Goal: Task Accomplishment & Management: Manage account settings

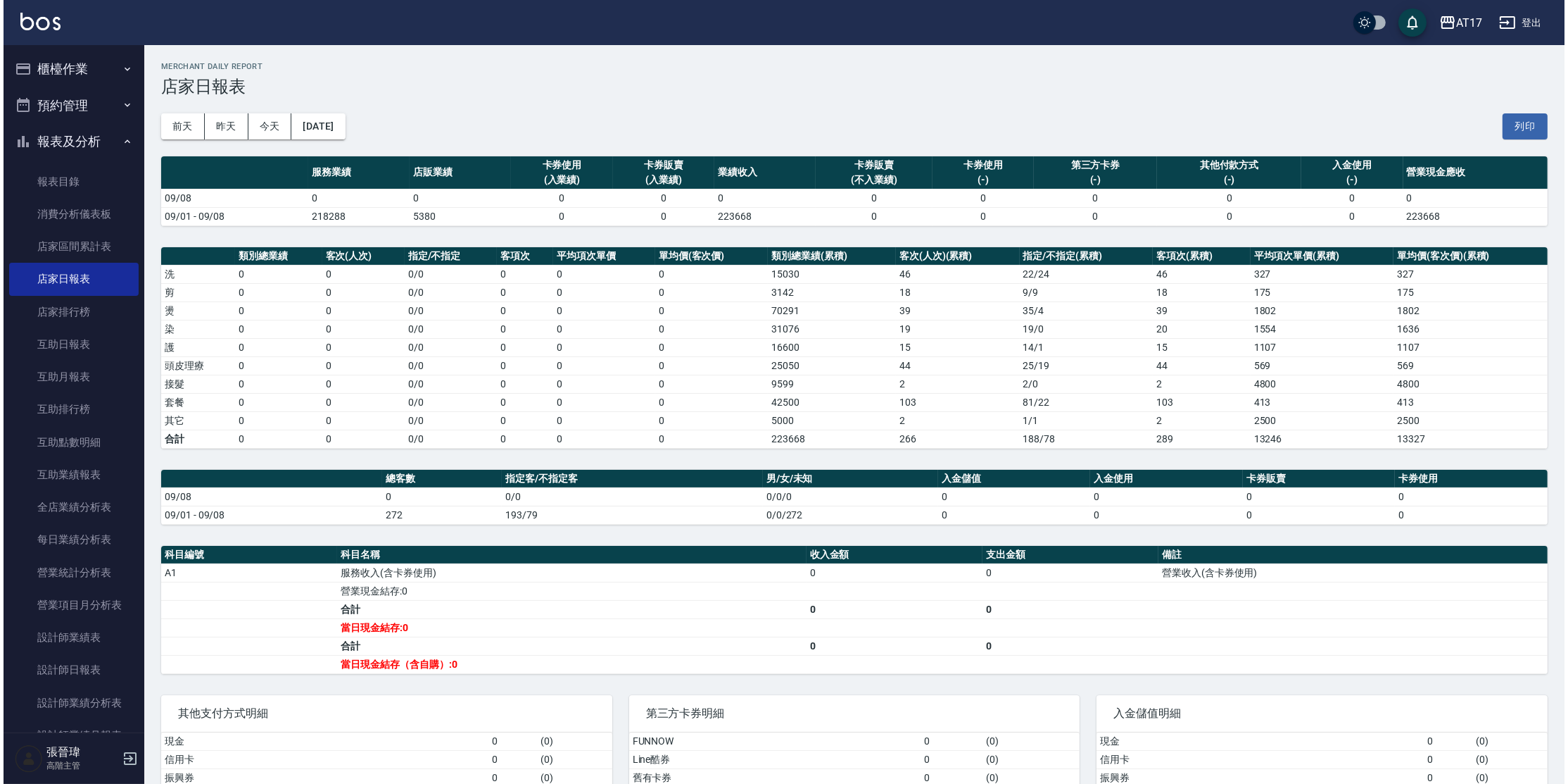
scroll to position [104, 0]
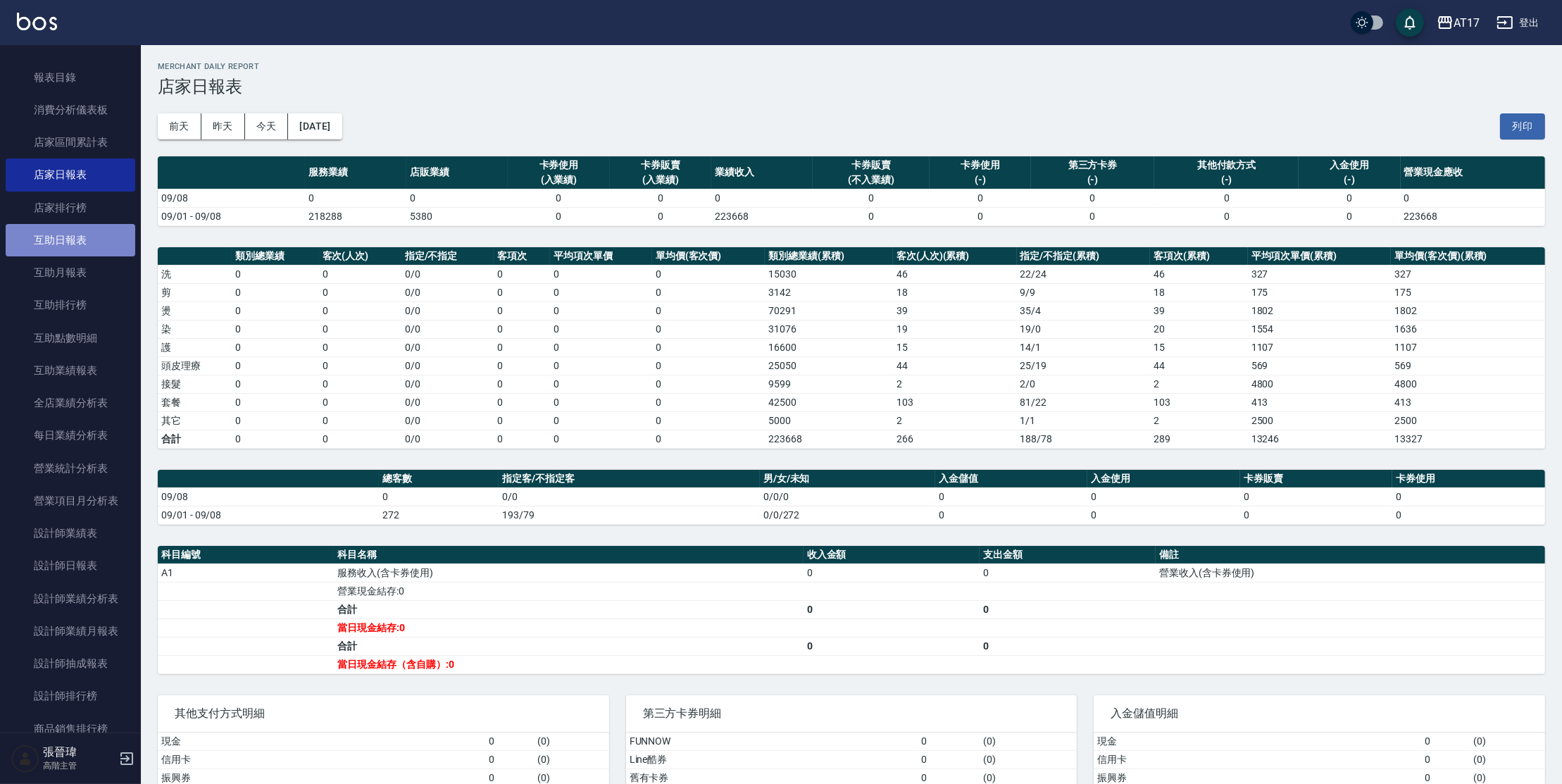
click at [112, 246] on link "互助日報表" at bounding box center [70, 239] width 130 height 32
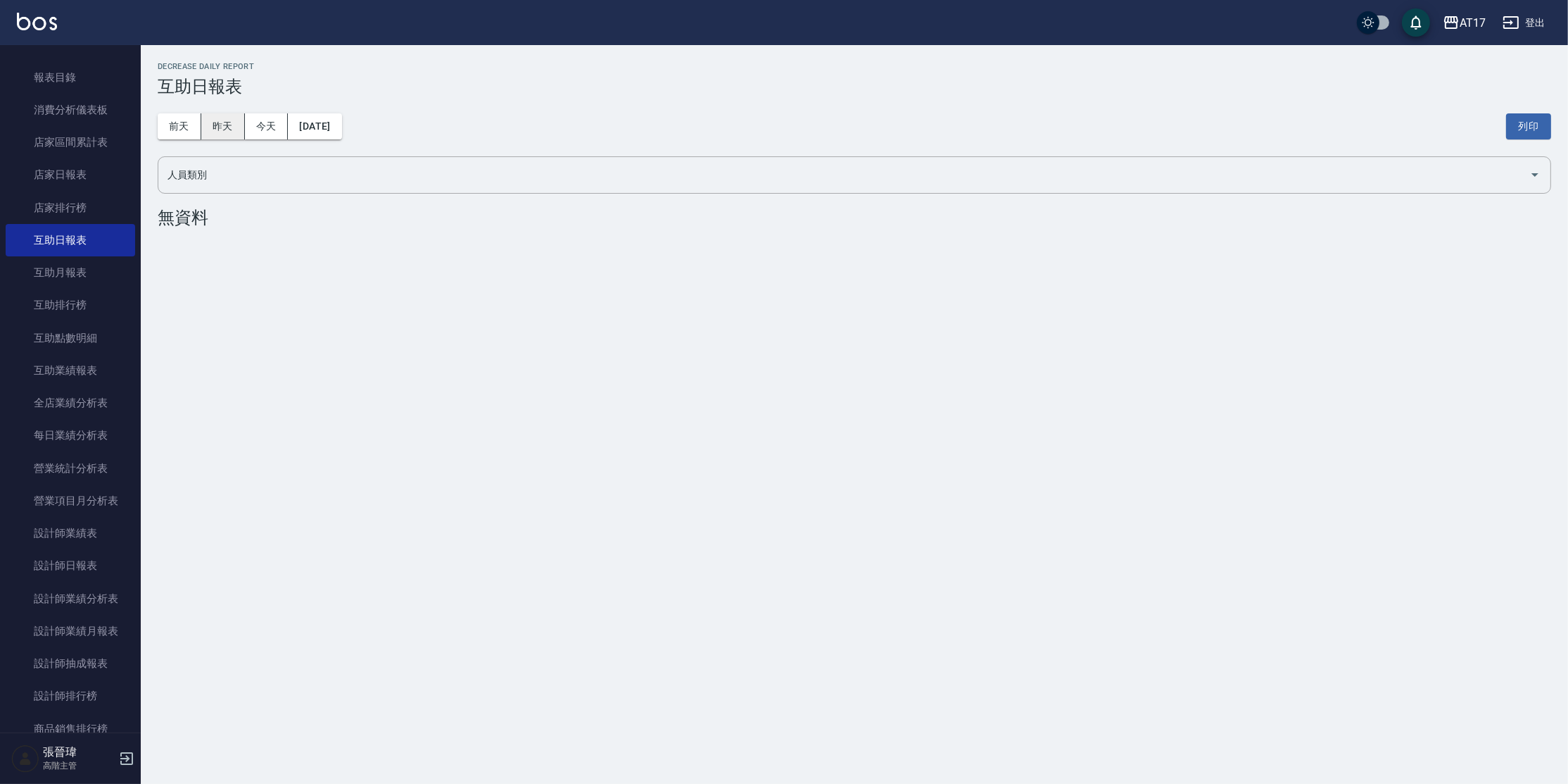
click at [234, 121] on button "昨天" at bounding box center [223, 126] width 44 height 26
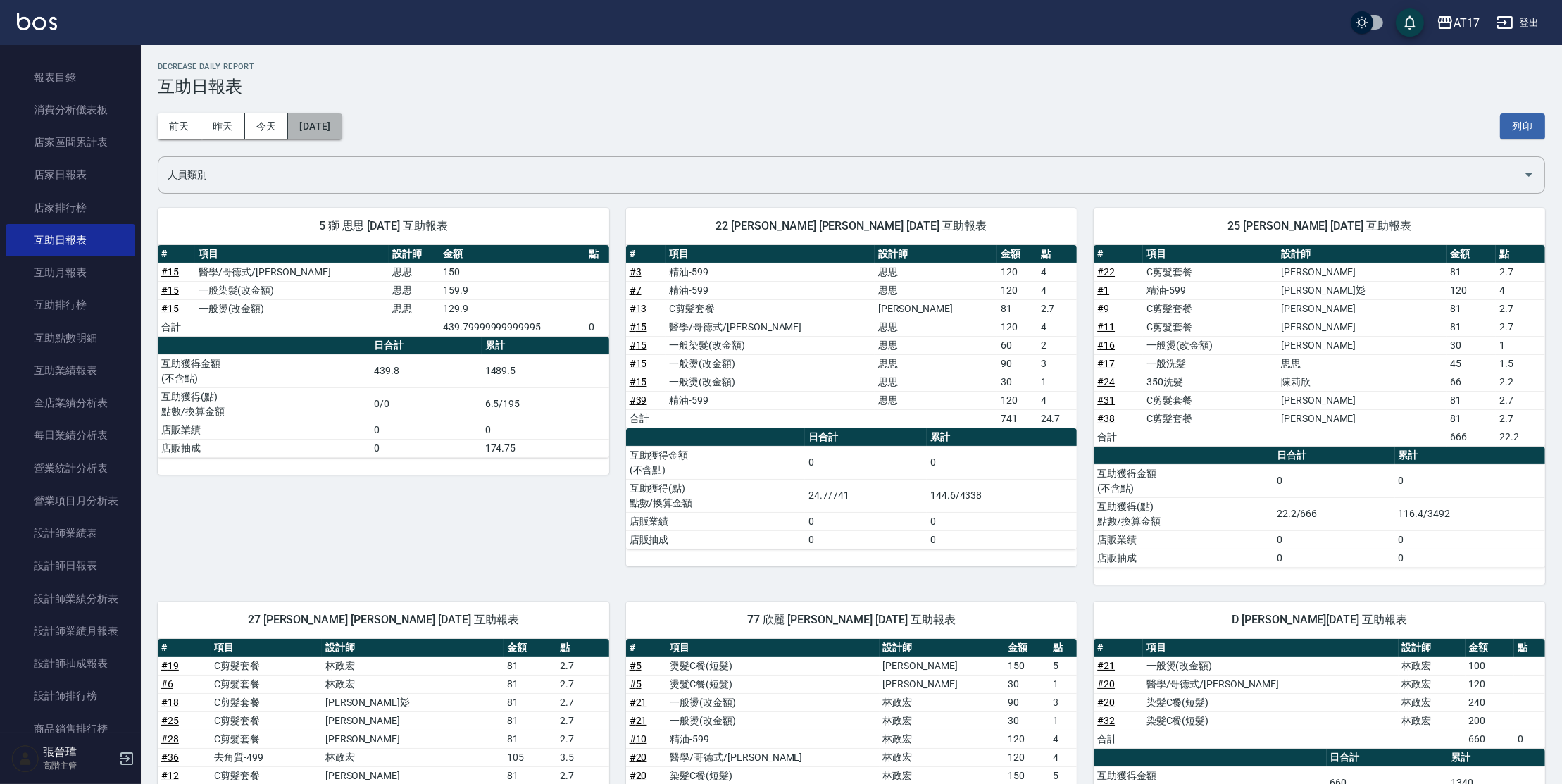
click at [332, 132] on button "[DATE]" at bounding box center [315, 126] width 54 height 26
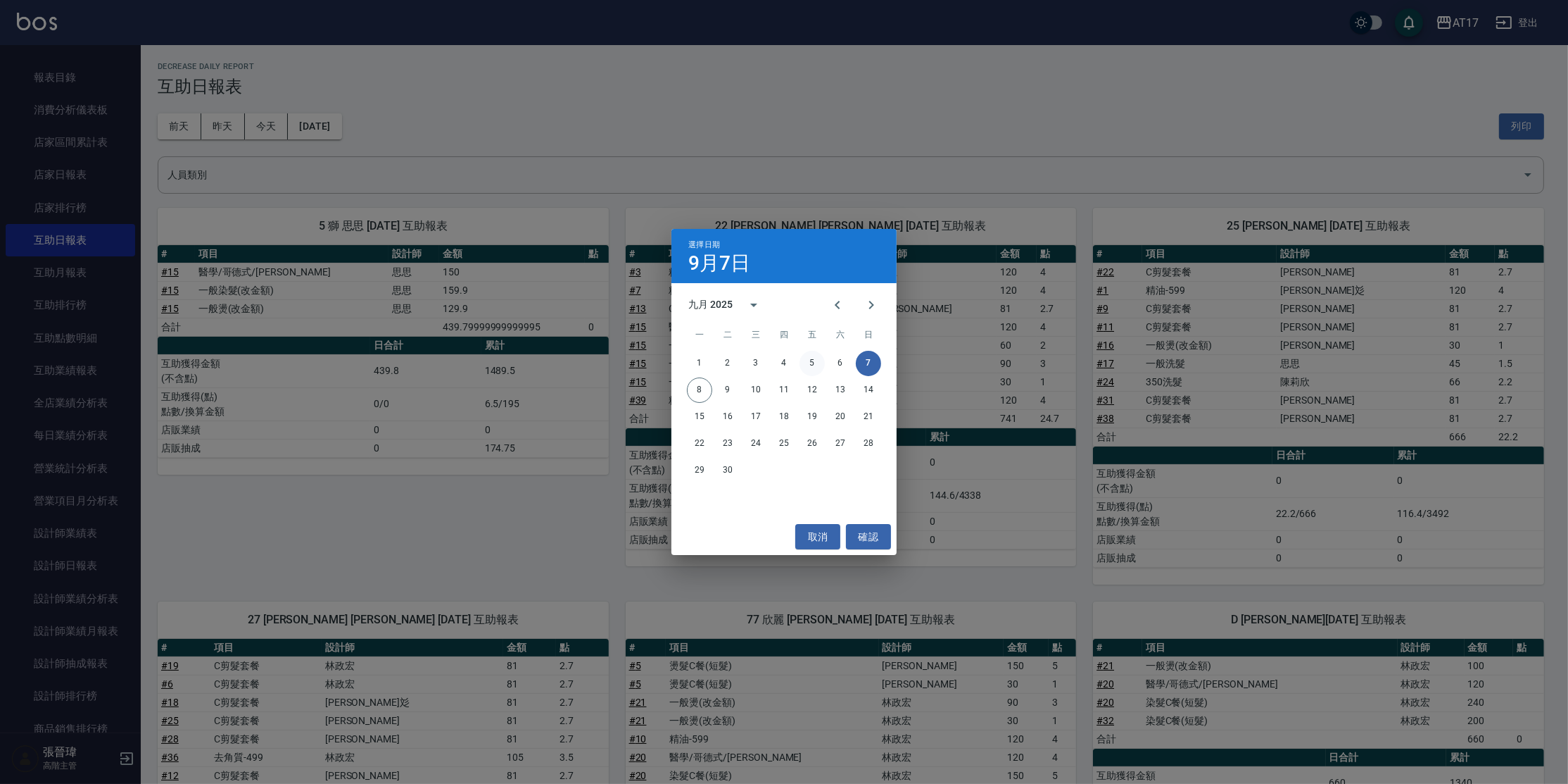
click at [818, 361] on button "5" at bounding box center [813, 363] width 26 height 26
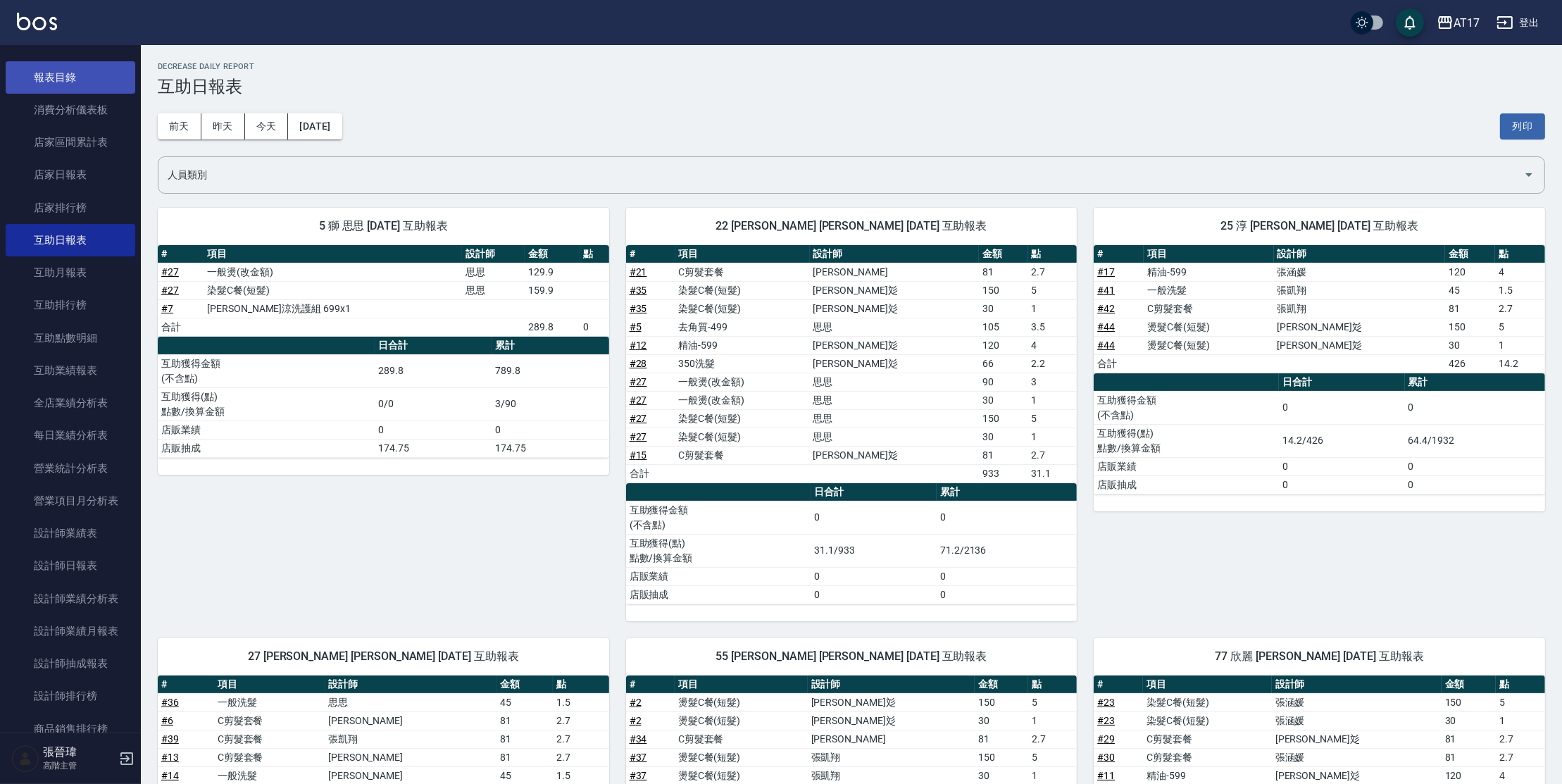
click at [58, 69] on link "報表目錄" at bounding box center [70, 77] width 130 height 32
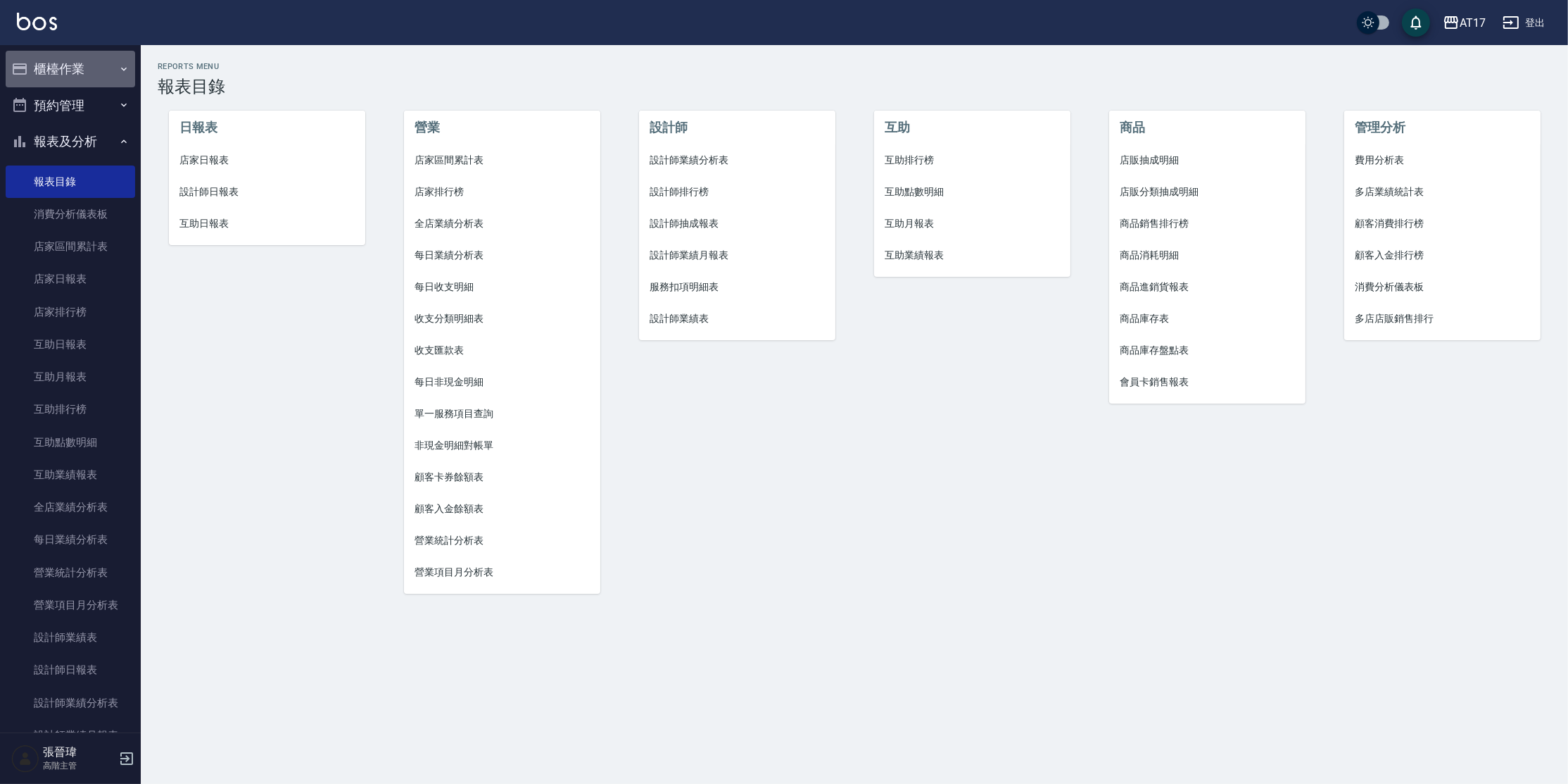
click at [94, 72] on button "櫃檯作業" at bounding box center [70, 69] width 130 height 37
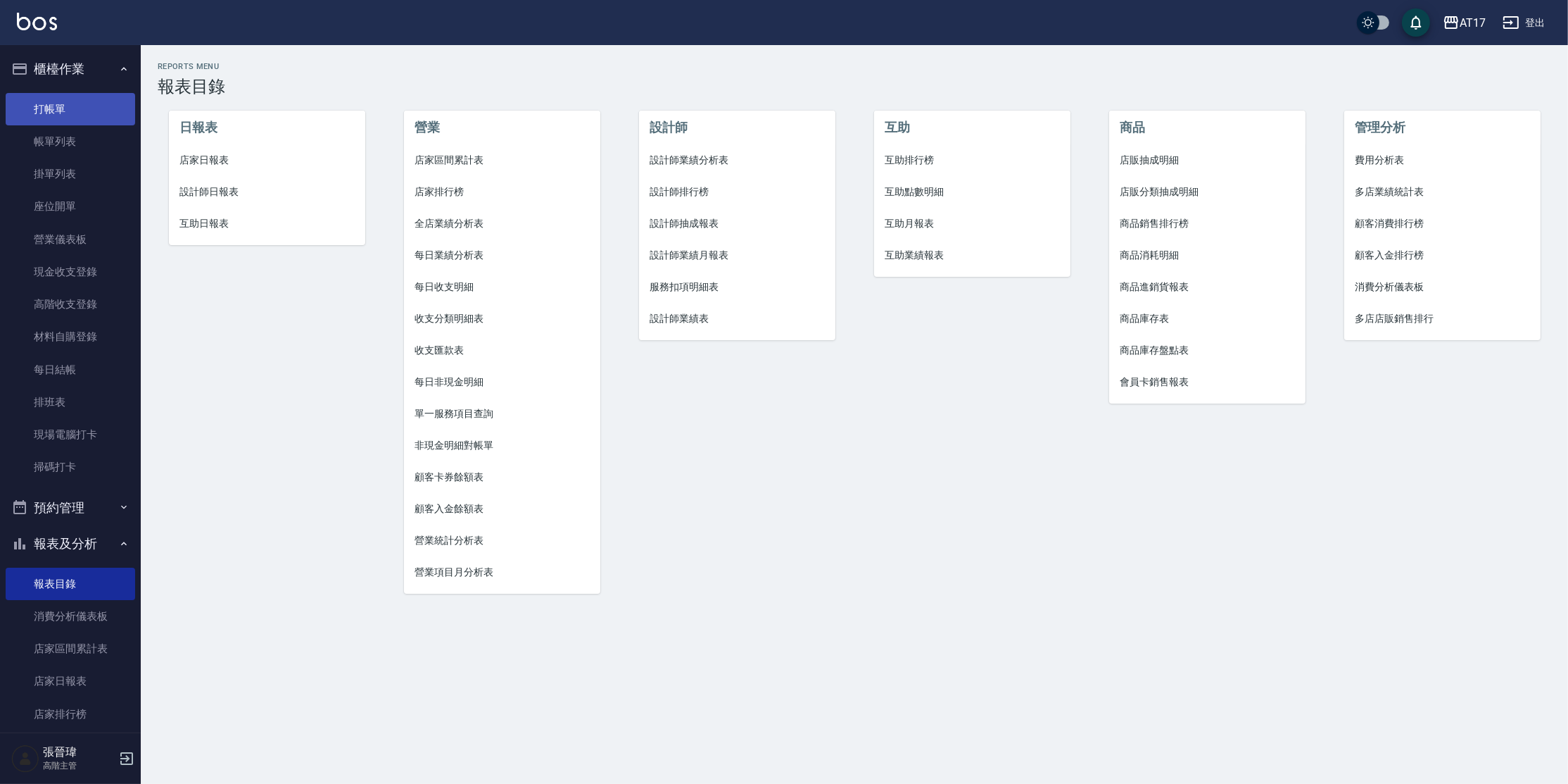
click at [61, 115] on link "打帳單" at bounding box center [70, 109] width 130 height 32
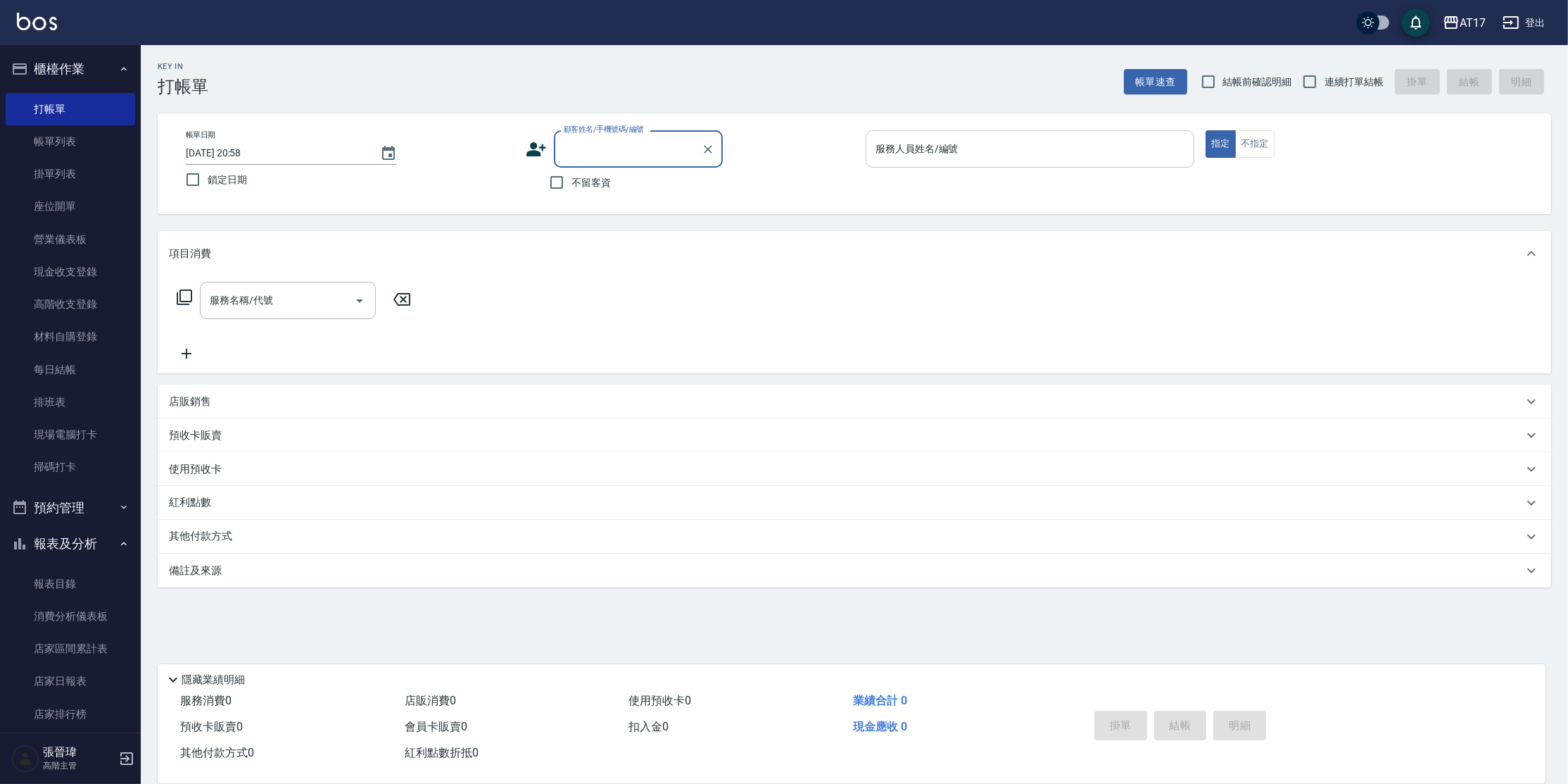
click at [946, 159] on input "服務人員姓名/編號" at bounding box center [1030, 149] width 316 height 25
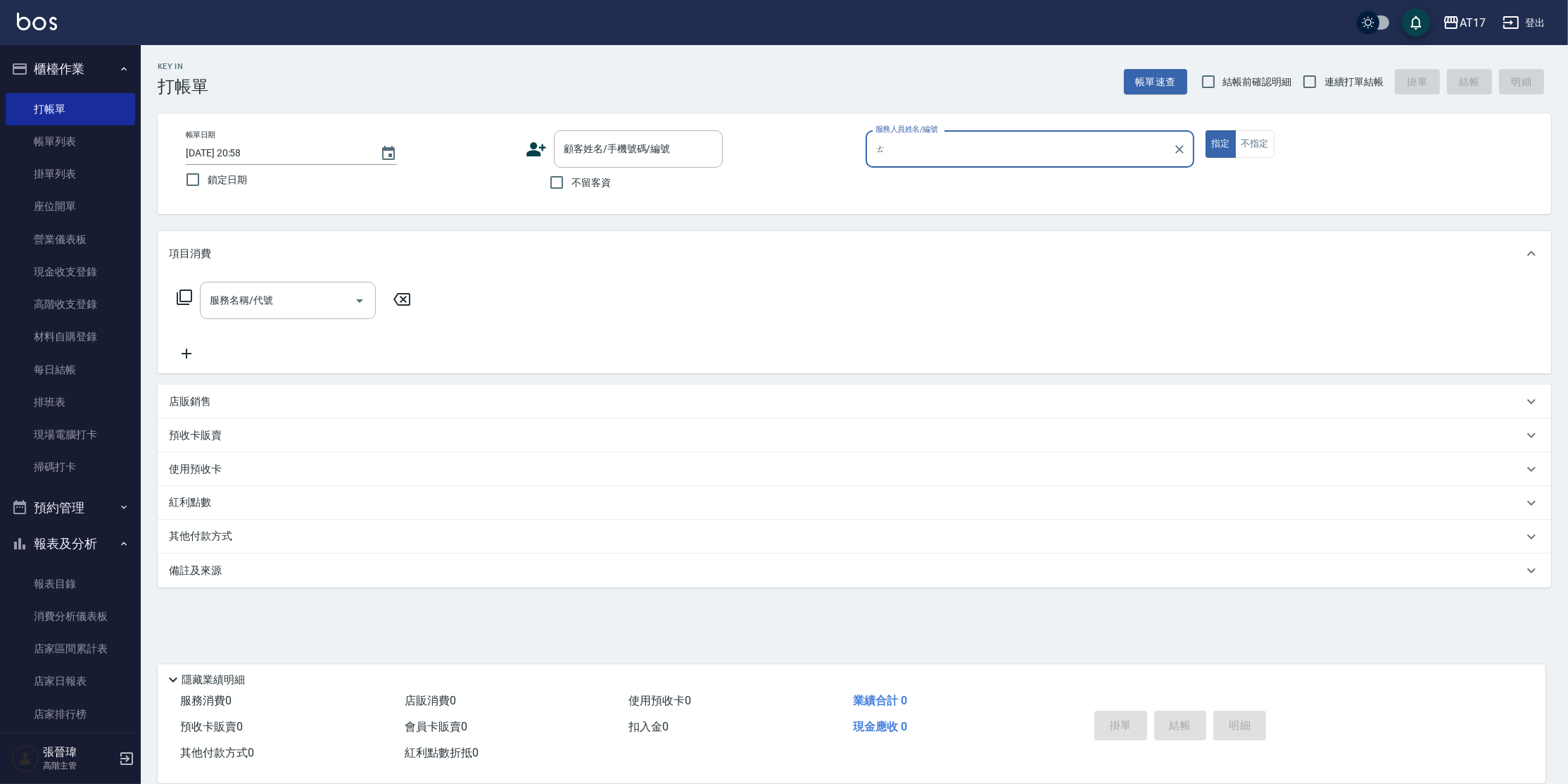
type input "ㄊ"
click at [1206, 131] on button "指定" at bounding box center [1220, 144] width 30 height 27
type button "true"
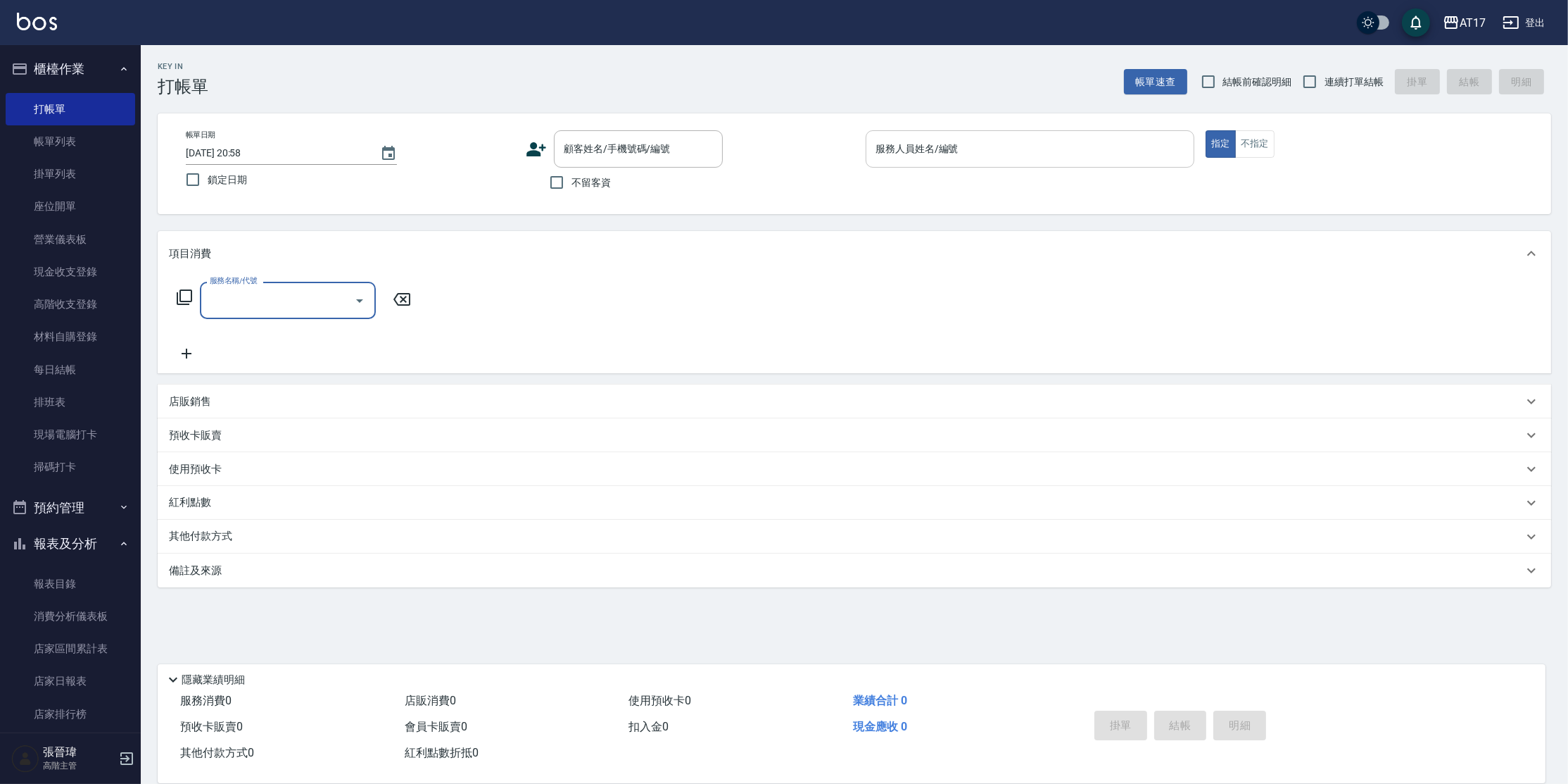
click at [933, 162] on div "服務人員姓名/編號" at bounding box center [1030, 149] width 328 height 37
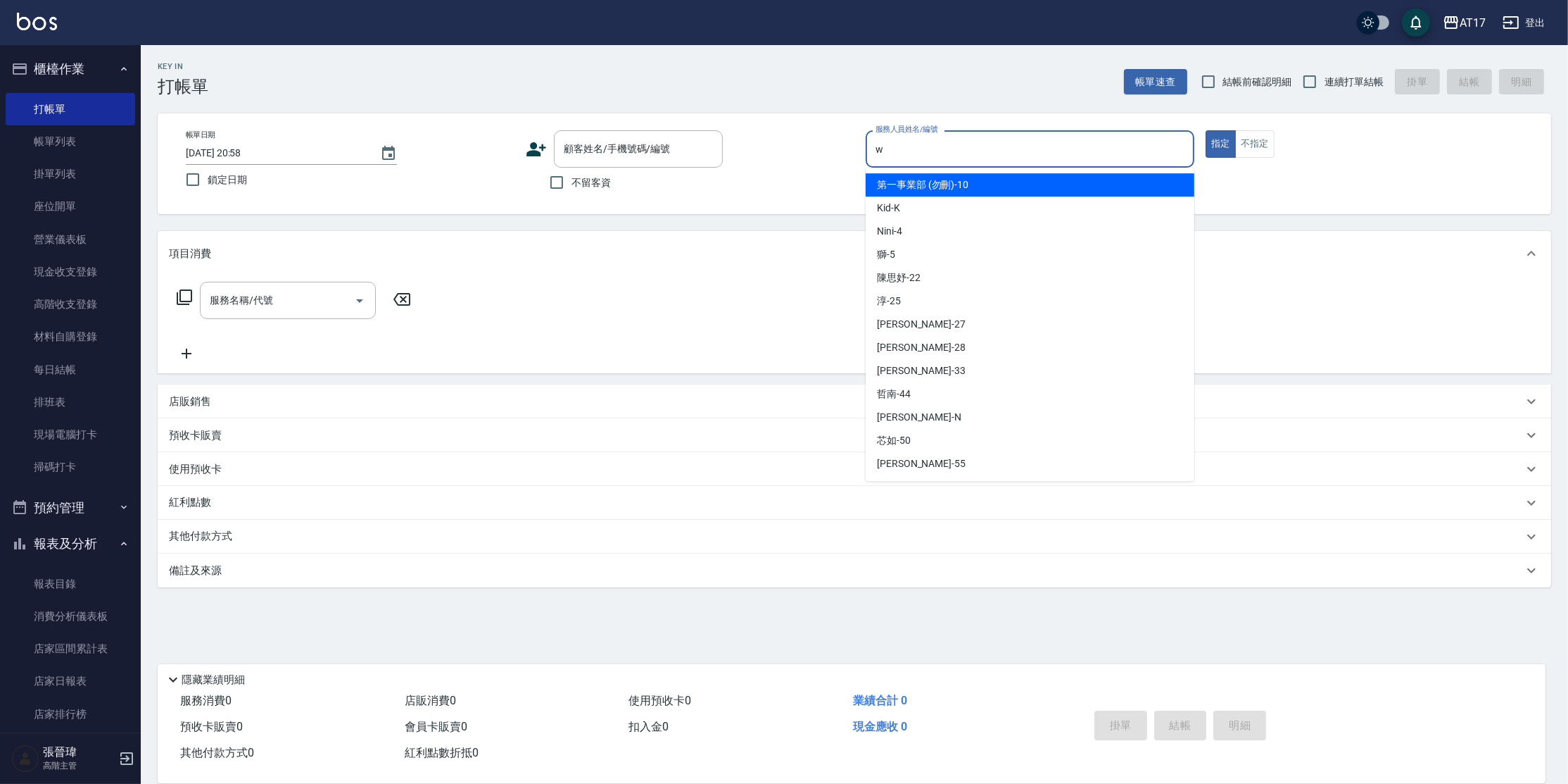
type input "Winne-W"
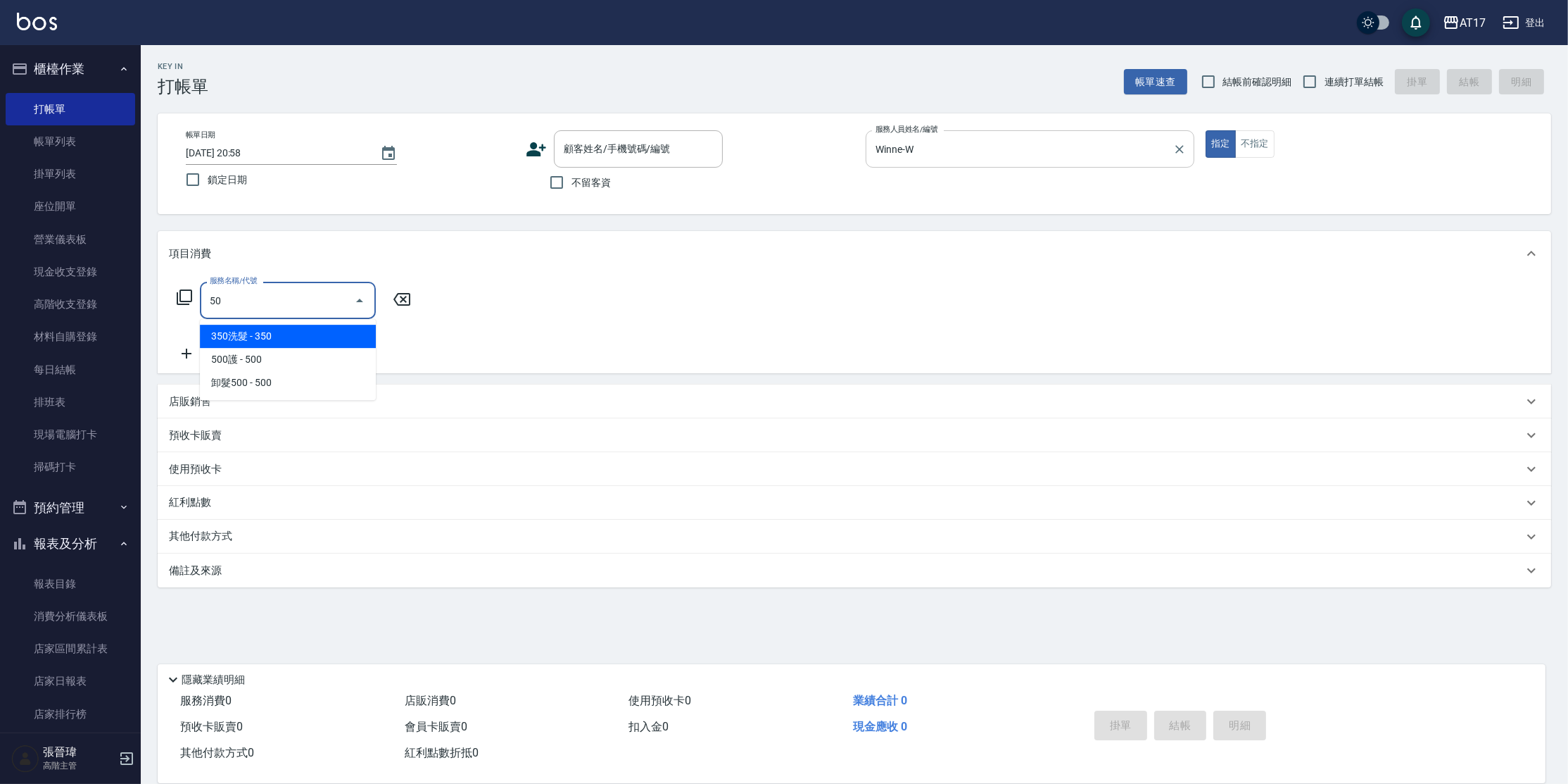
type input "501"
type input "2"
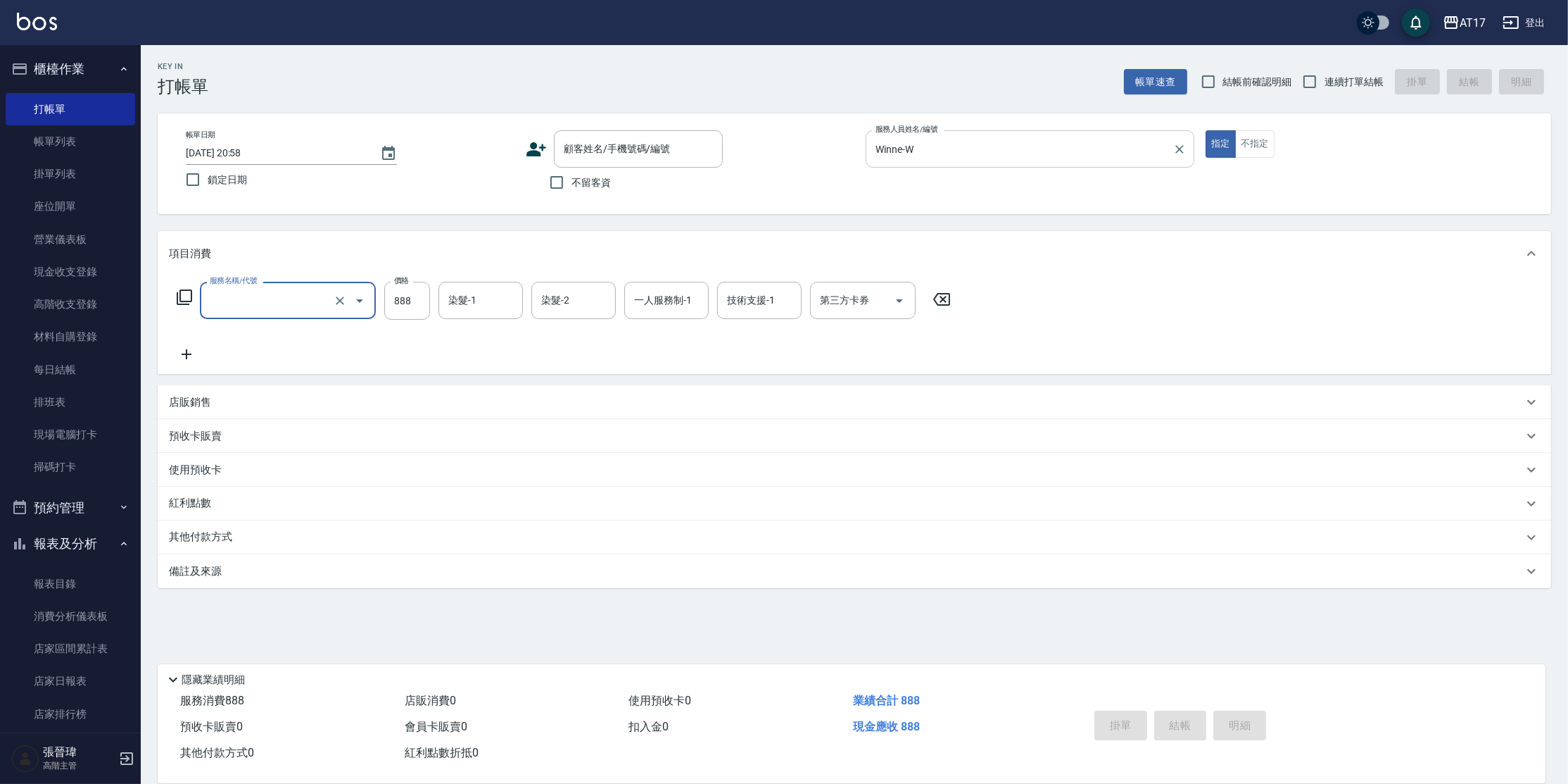
type input "0"
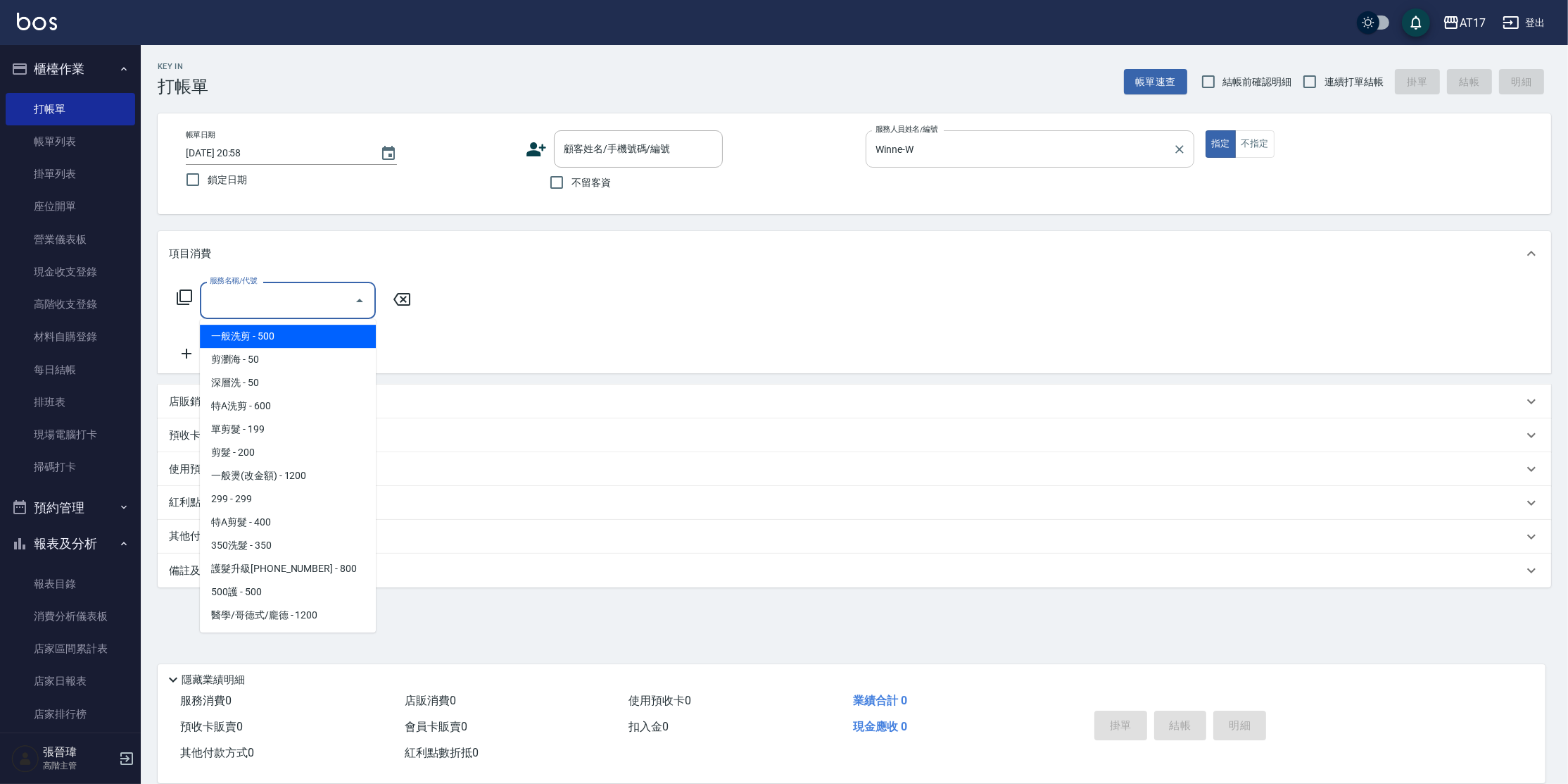
type input "一般洗剪(5)"
type input "1"
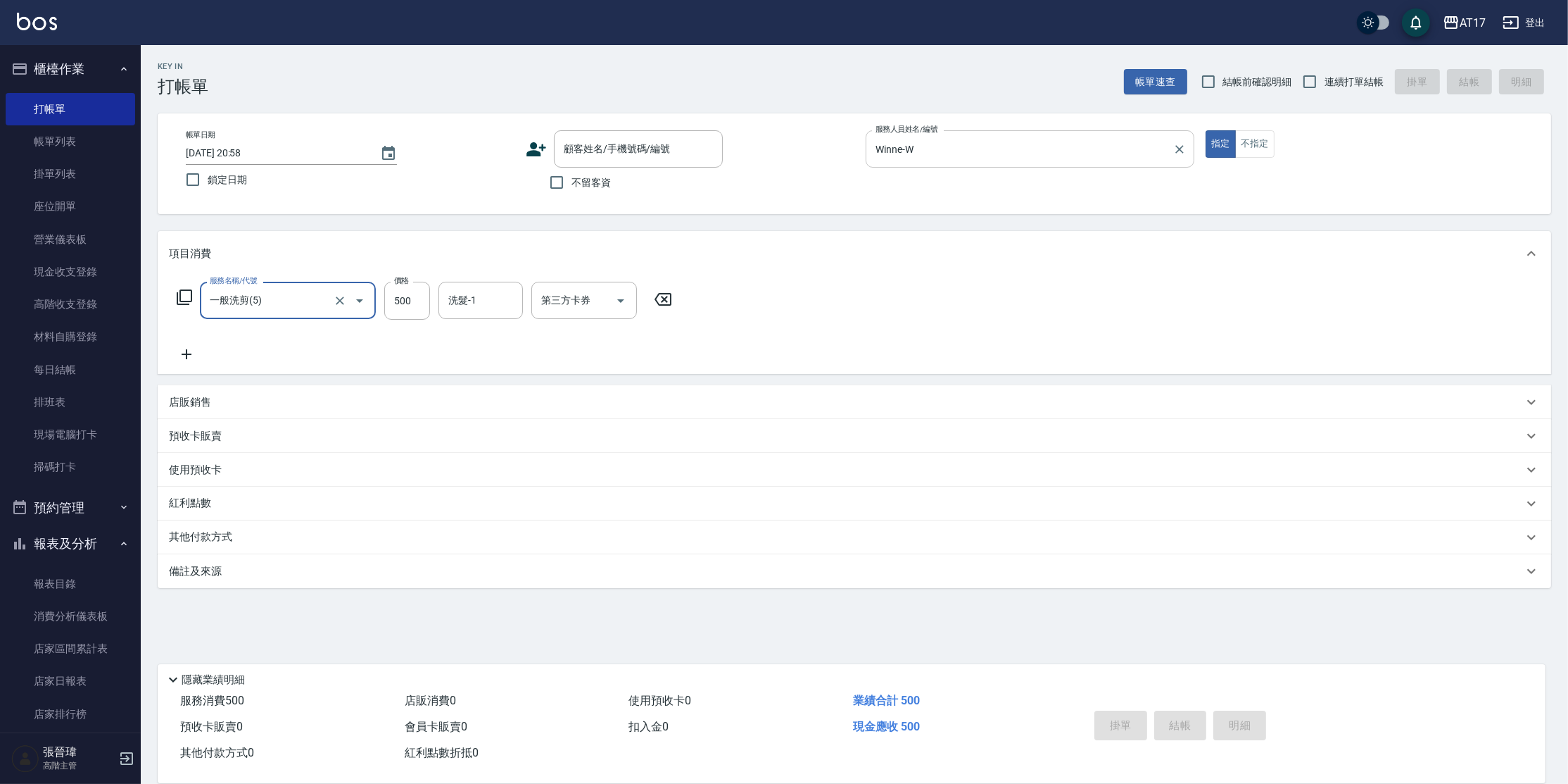
type input "0"
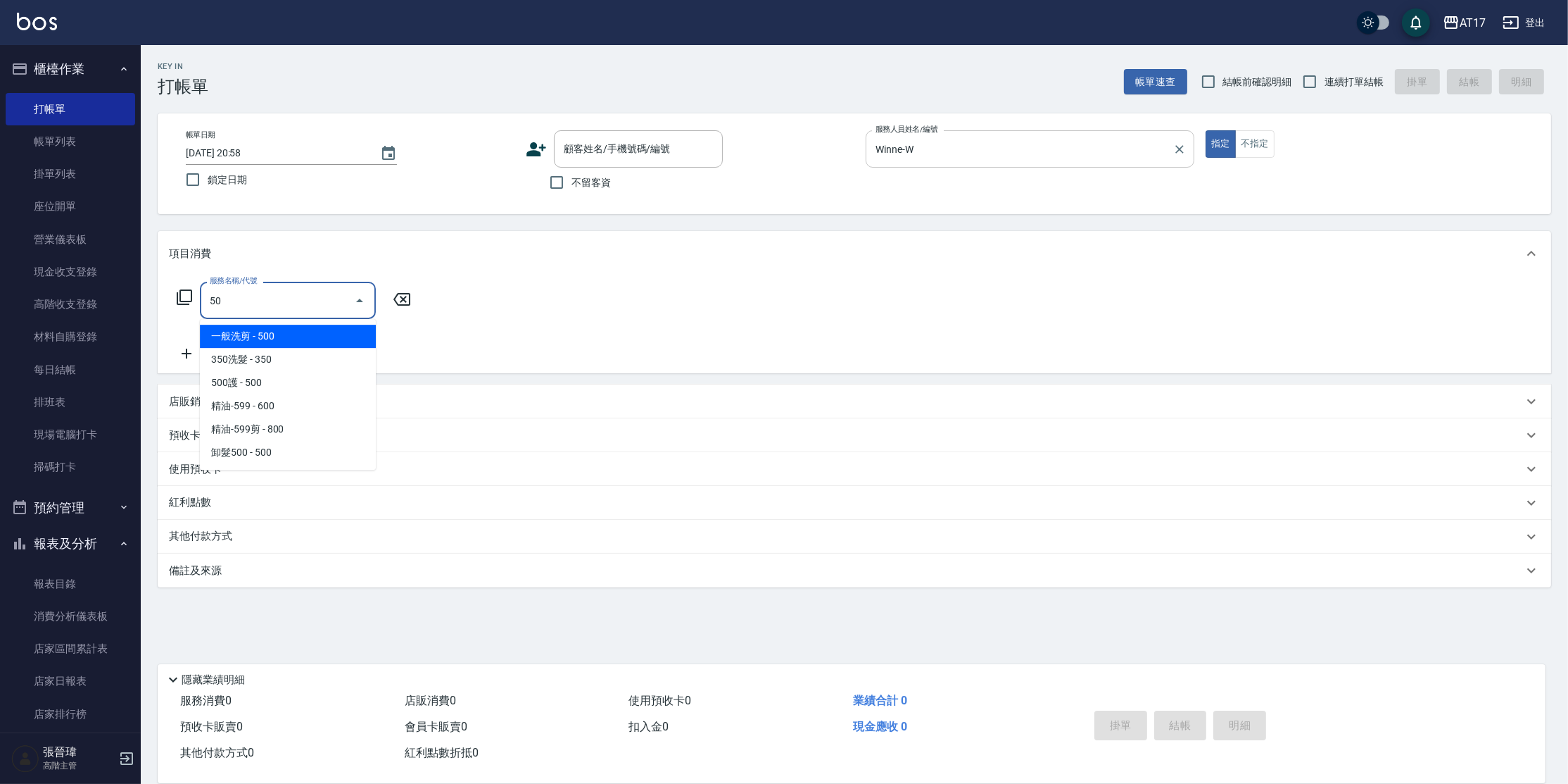
type input "501"
type input "2"
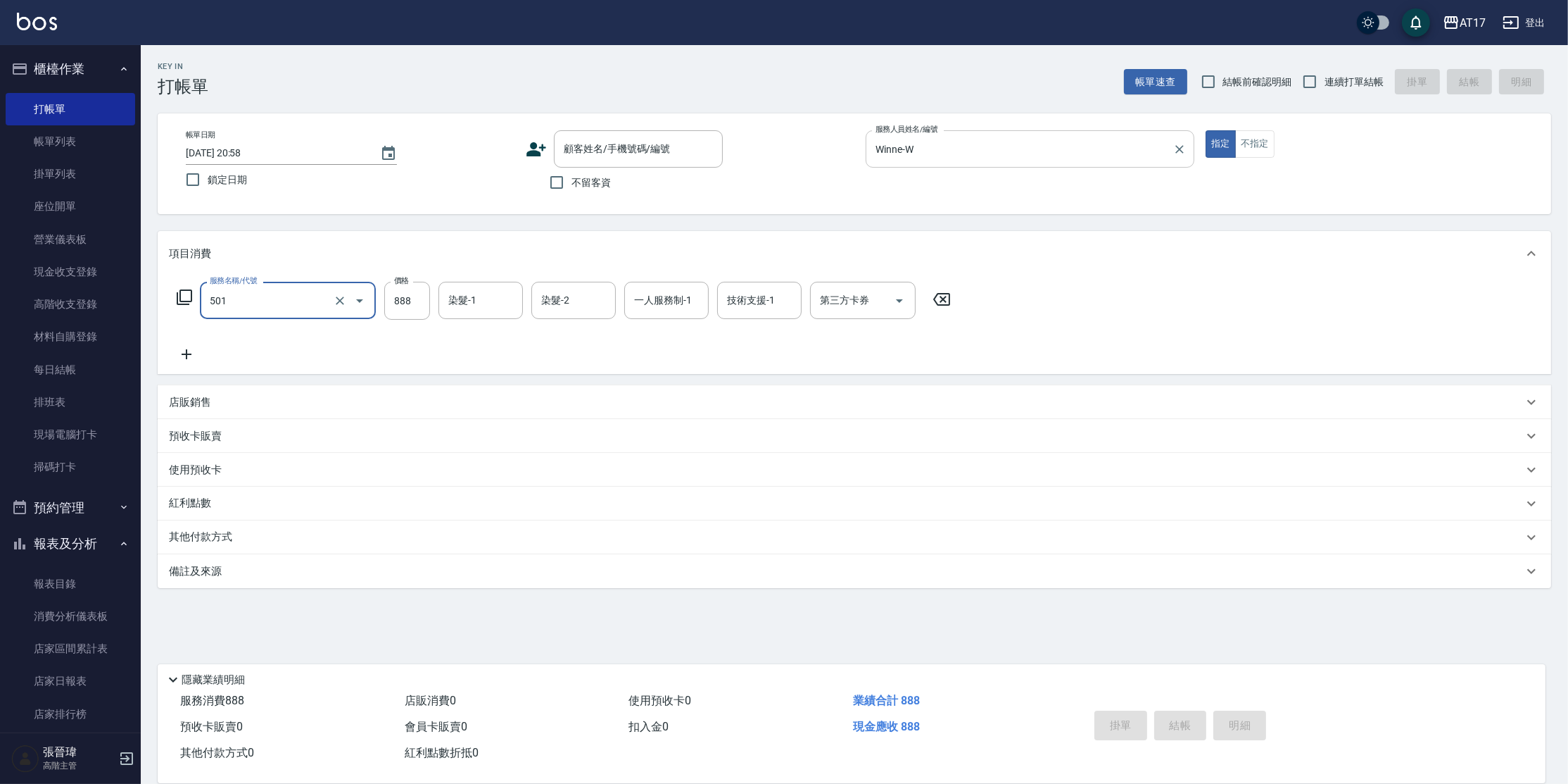
type input "一般染髮(改金額)(501)"
type input "5"
type input "[PERSON_NAME]-22"
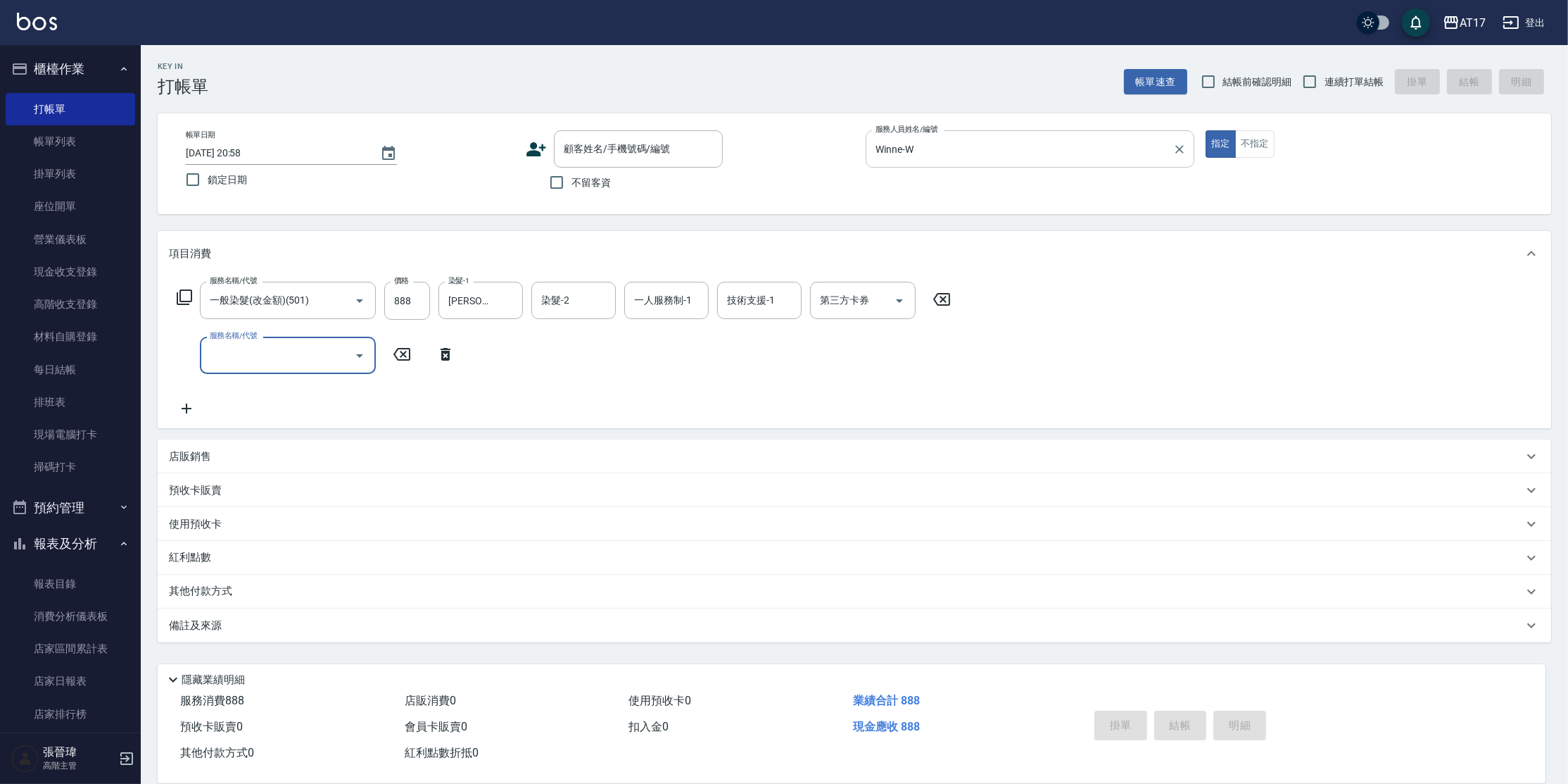
type input "5"
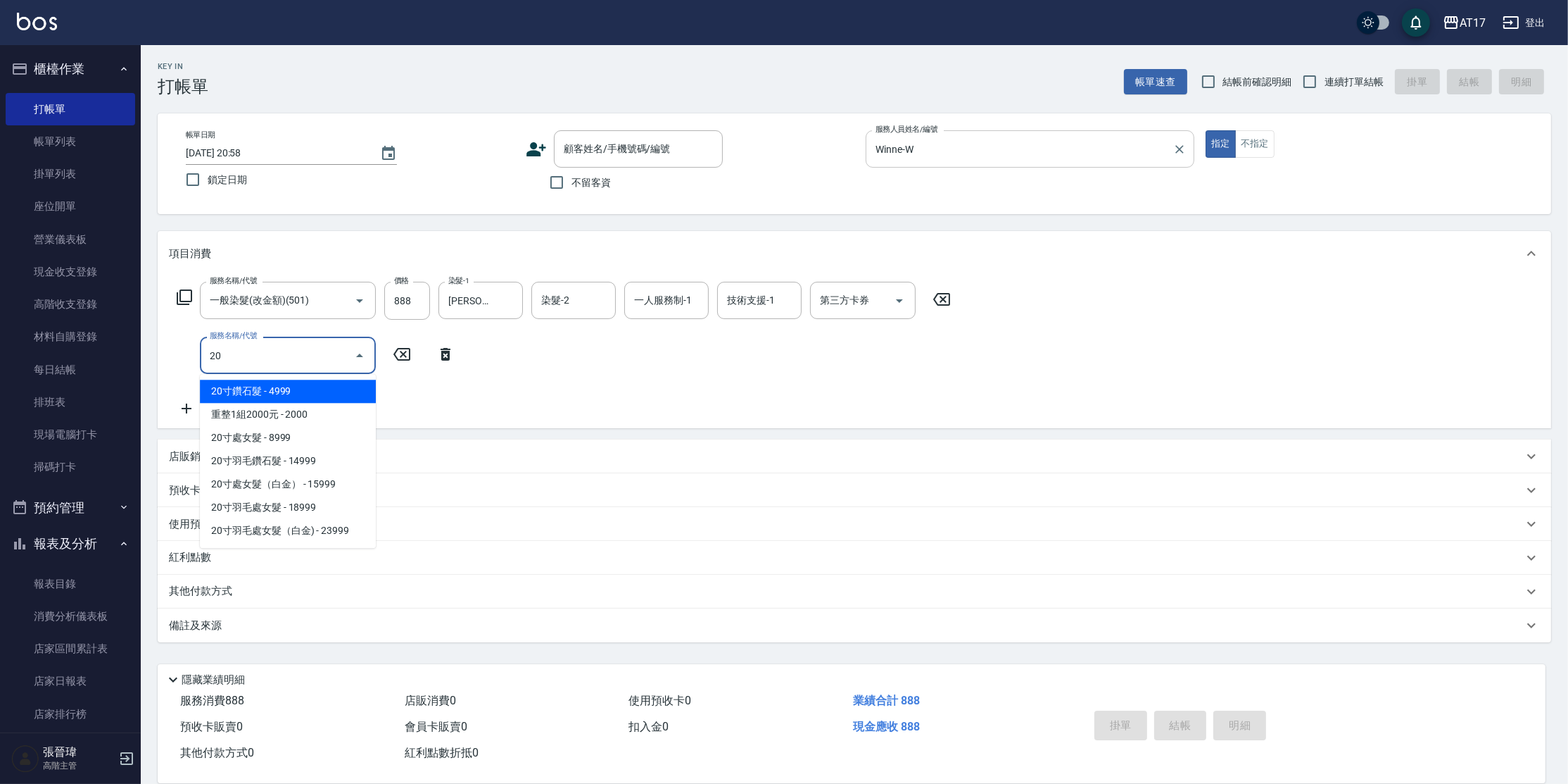
type input "201"
type input "5"
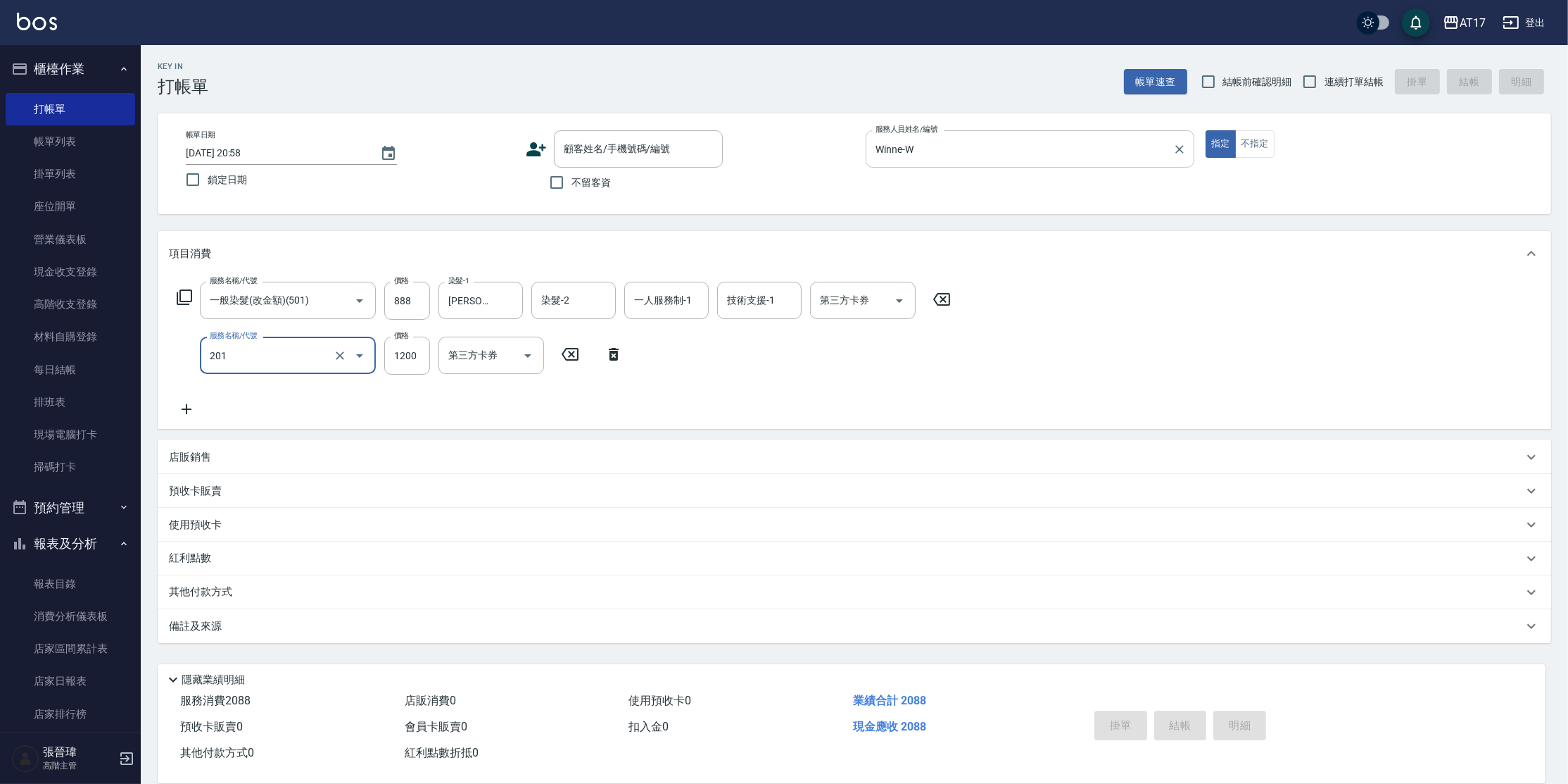
type input "一般燙(改金額)(201)"
click at [1083, 355] on icon at bounding box center [1078, 354] width 36 height 17
type input "2"
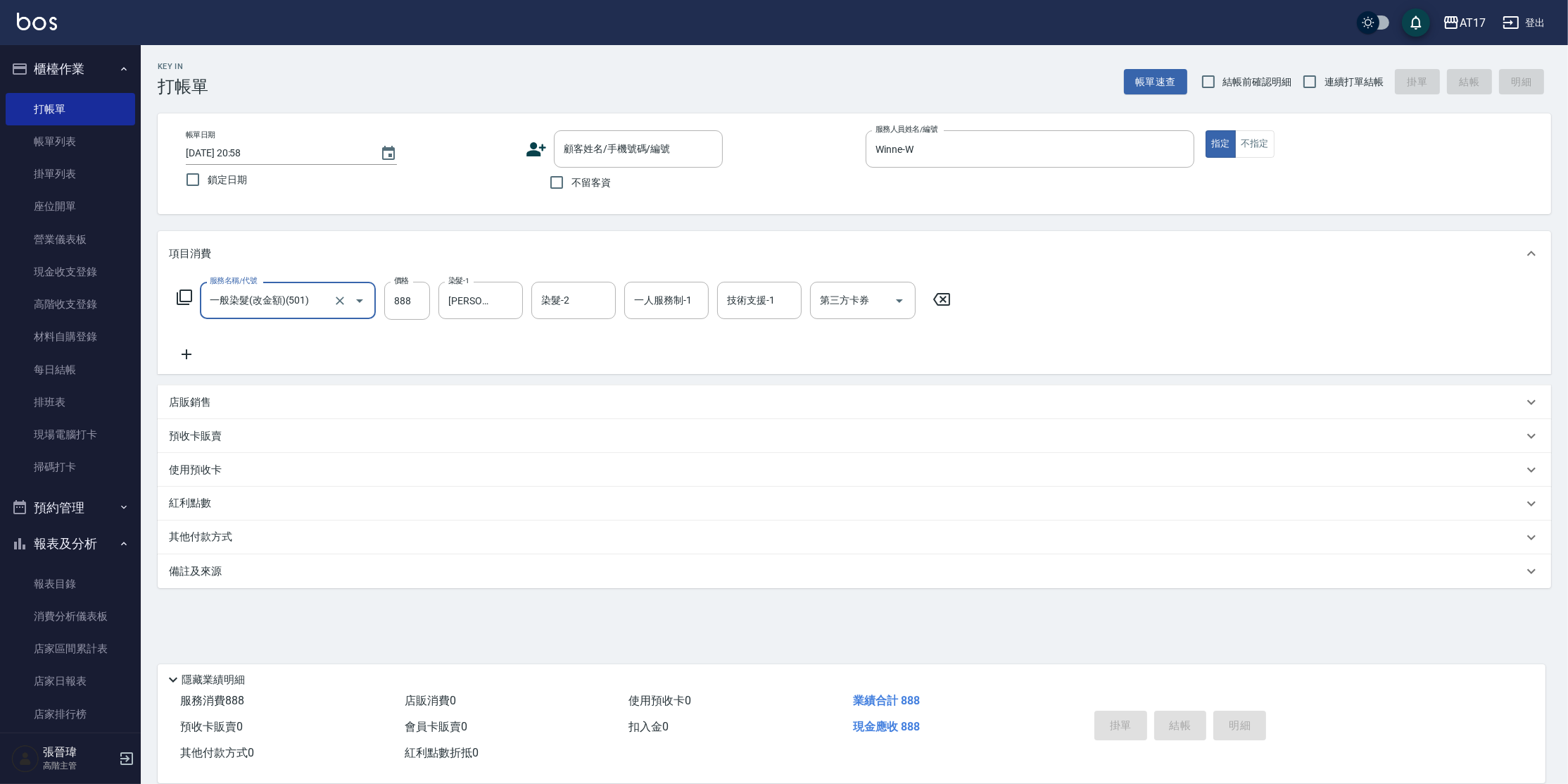
click at [937, 291] on icon at bounding box center [941, 299] width 36 height 17
type input "0"
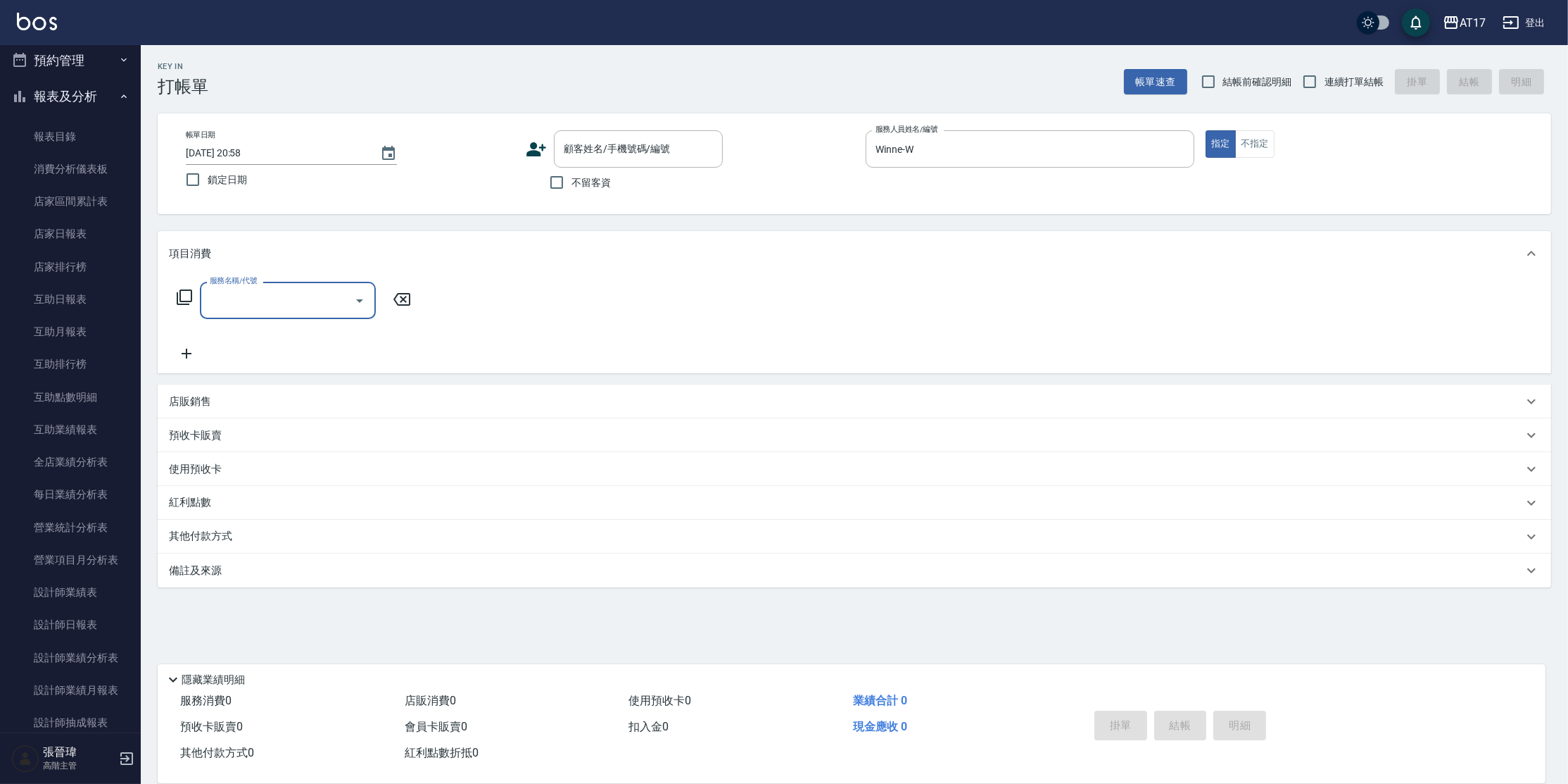
scroll to position [444, 0]
click at [65, 311] on link "互助日報表" at bounding box center [70, 302] width 130 height 32
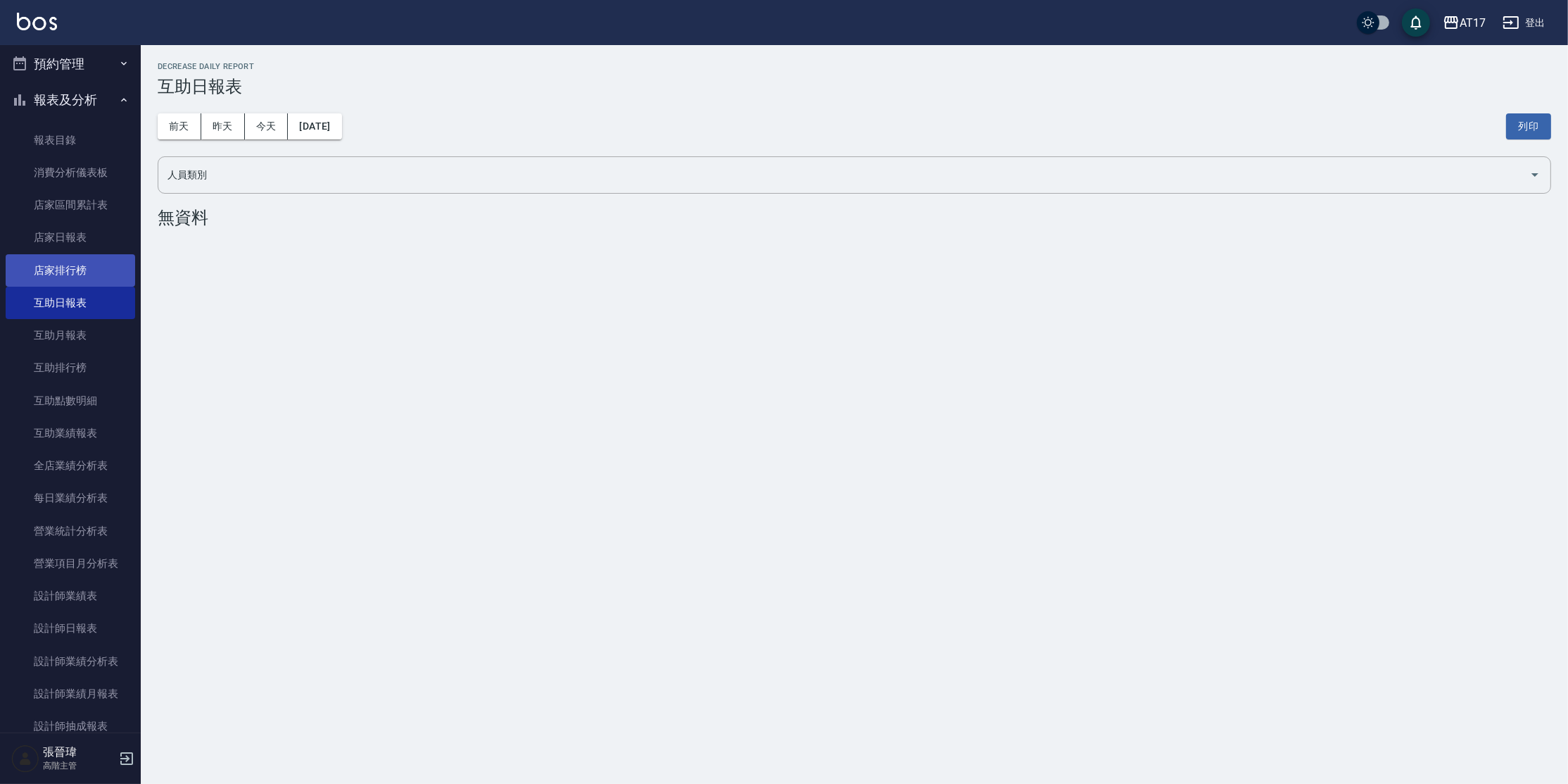
drag, startPoint x: 83, startPoint y: 264, endPoint x: 99, endPoint y: 265, distance: 16.0
click at [83, 264] on link "店家排行榜" at bounding box center [70, 270] width 130 height 32
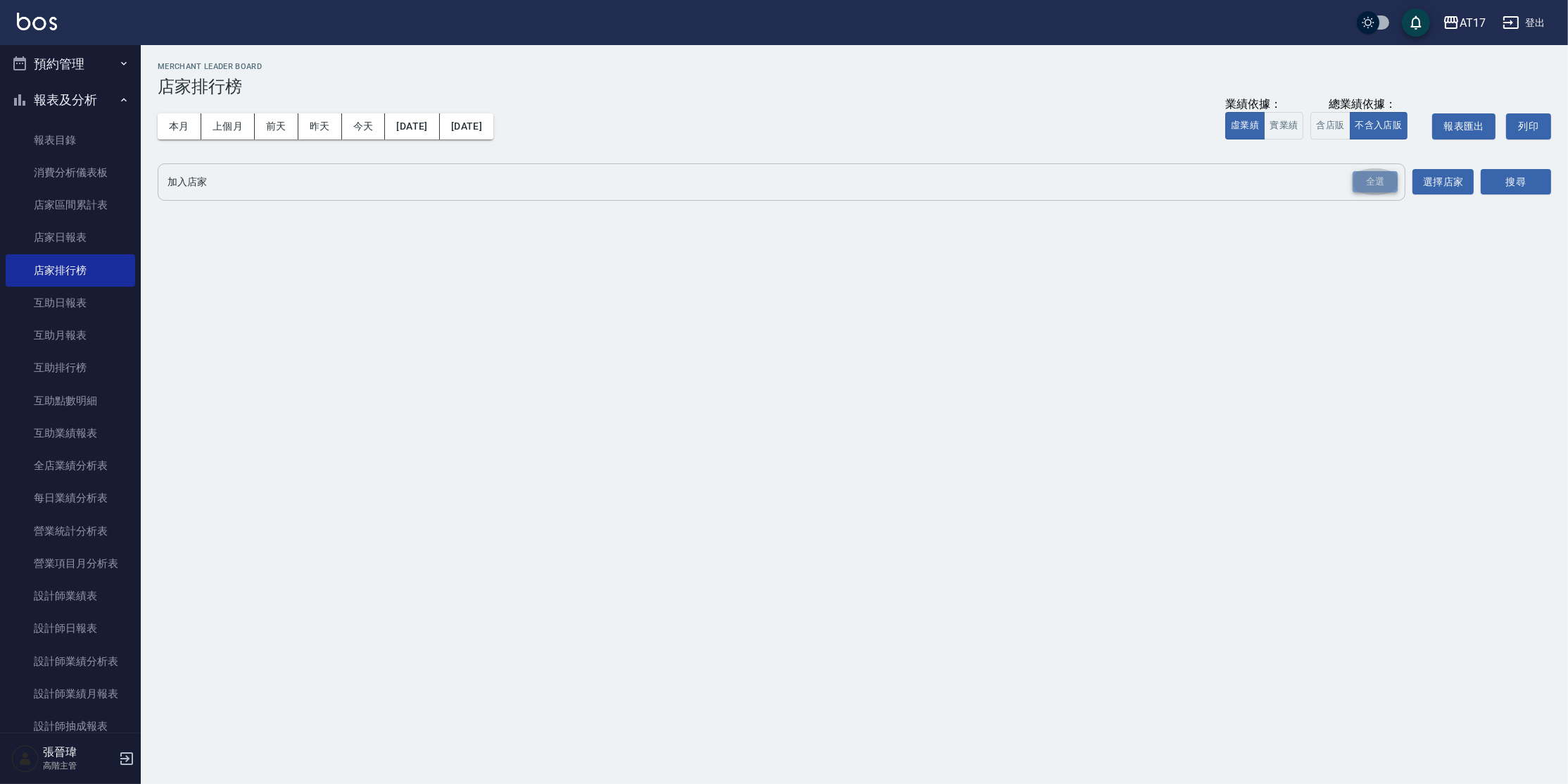
click at [1370, 178] on div "全選" at bounding box center [1375, 183] width 45 height 22
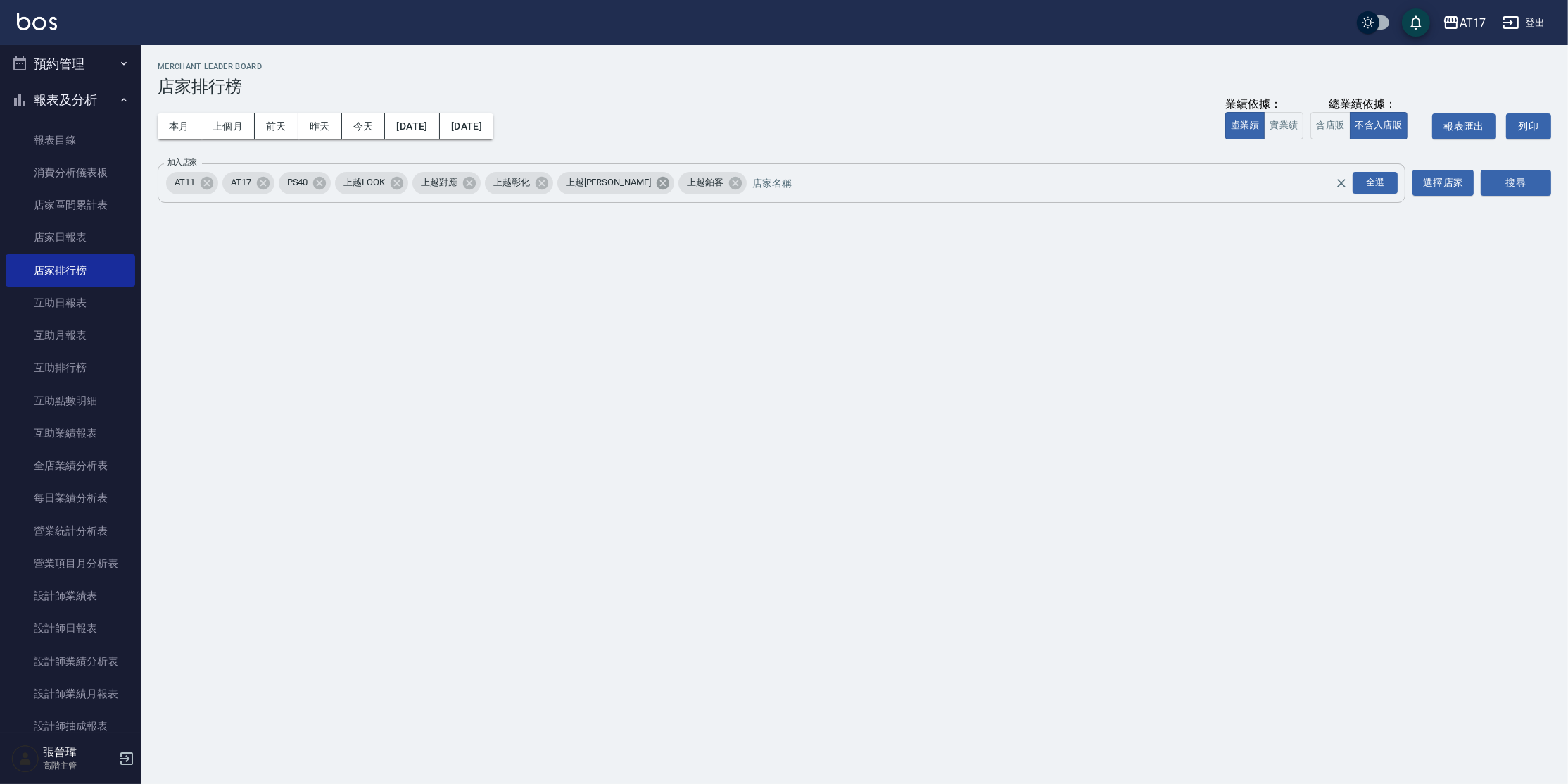
click at [657, 183] on icon at bounding box center [663, 183] width 13 height 13
click at [550, 183] on icon at bounding box center [542, 183] width 16 height 16
click at [463, 183] on icon at bounding box center [469, 183] width 16 height 16
click at [204, 189] on icon at bounding box center [206, 183] width 16 height 16
click at [226, 125] on button "上個月" at bounding box center [228, 126] width 54 height 26
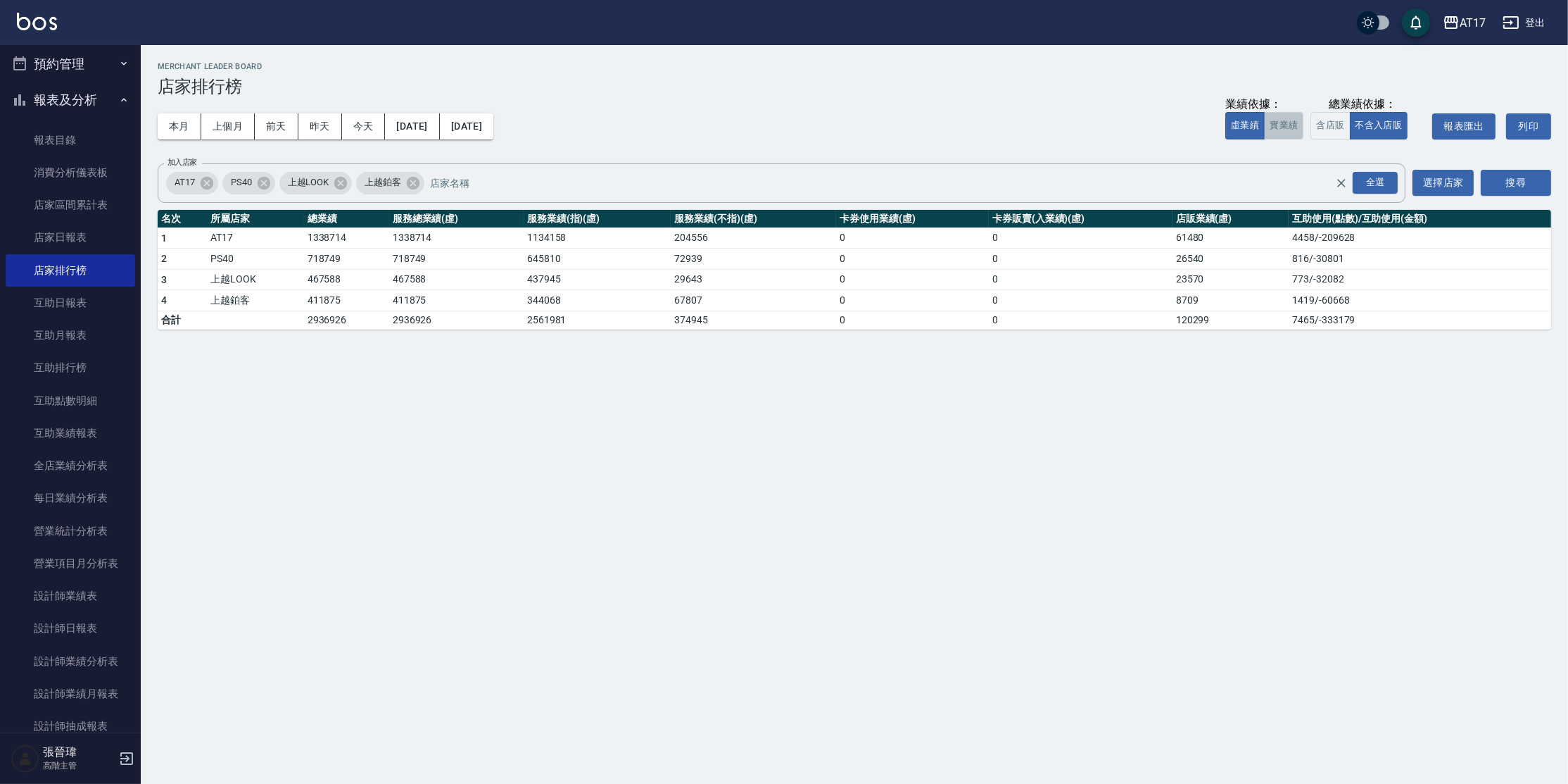
click at [1279, 125] on button "實業績" at bounding box center [1283, 126] width 39 height 27
click at [1238, 120] on button "虛業績" at bounding box center [1244, 126] width 39 height 27
click at [1339, 123] on button "含店販" at bounding box center [1330, 126] width 39 height 27
click at [81, 367] on link "互助排行榜" at bounding box center [70, 367] width 130 height 32
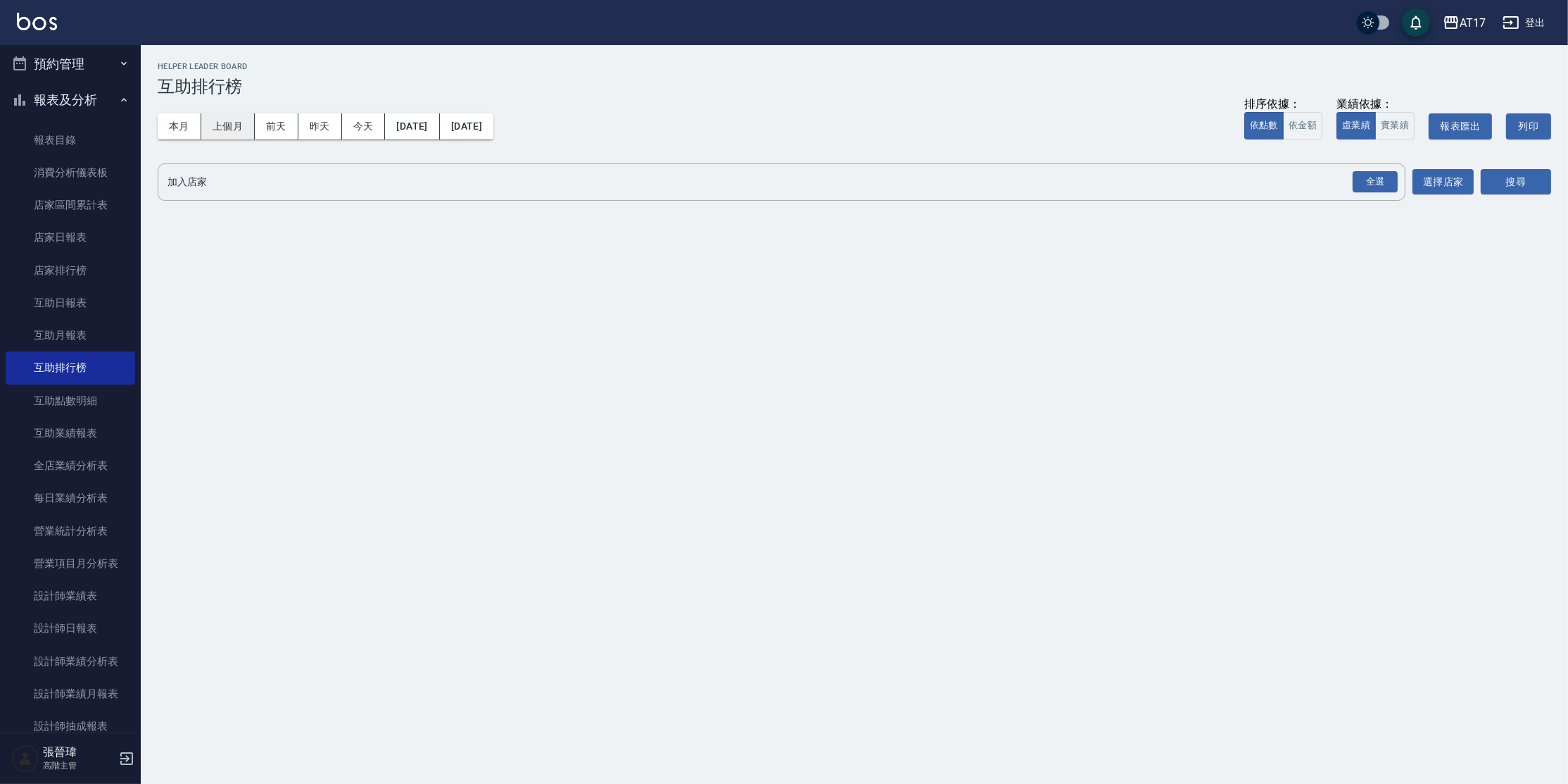
click at [235, 120] on button "上個月" at bounding box center [228, 126] width 54 height 26
click at [1373, 186] on div "全選" at bounding box center [1375, 183] width 45 height 22
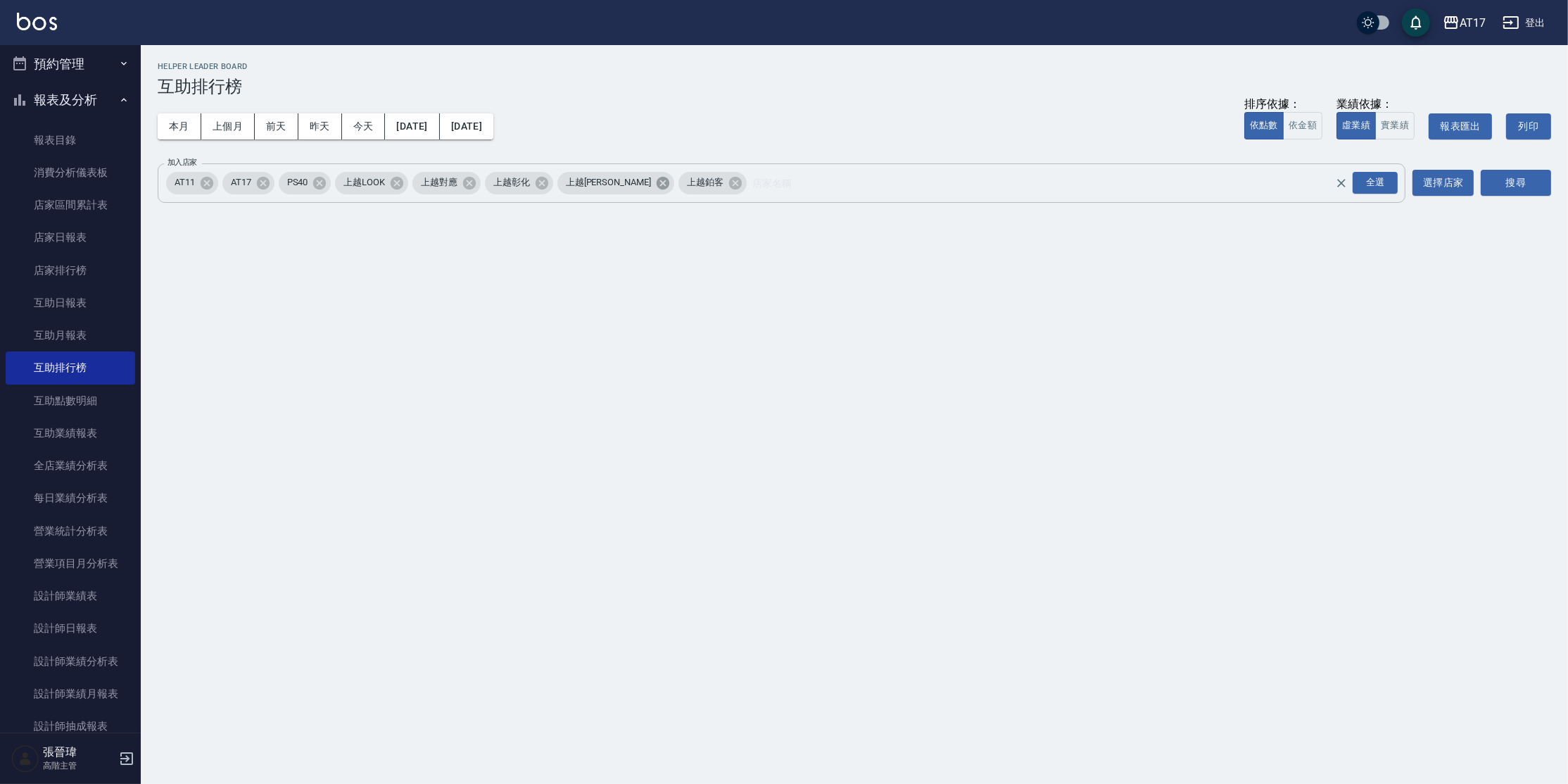
drag, startPoint x: 614, startPoint y: 181, endPoint x: 580, endPoint y: 186, distance: 34.4
click at [655, 181] on icon at bounding box center [662, 183] width 16 height 16
click at [546, 186] on icon at bounding box center [542, 183] width 13 height 13
click at [470, 183] on icon at bounding box center [469, 183] width 16 height 16
click at [205, 186] on icon at bounding box center [207, 183] width 13 height 13
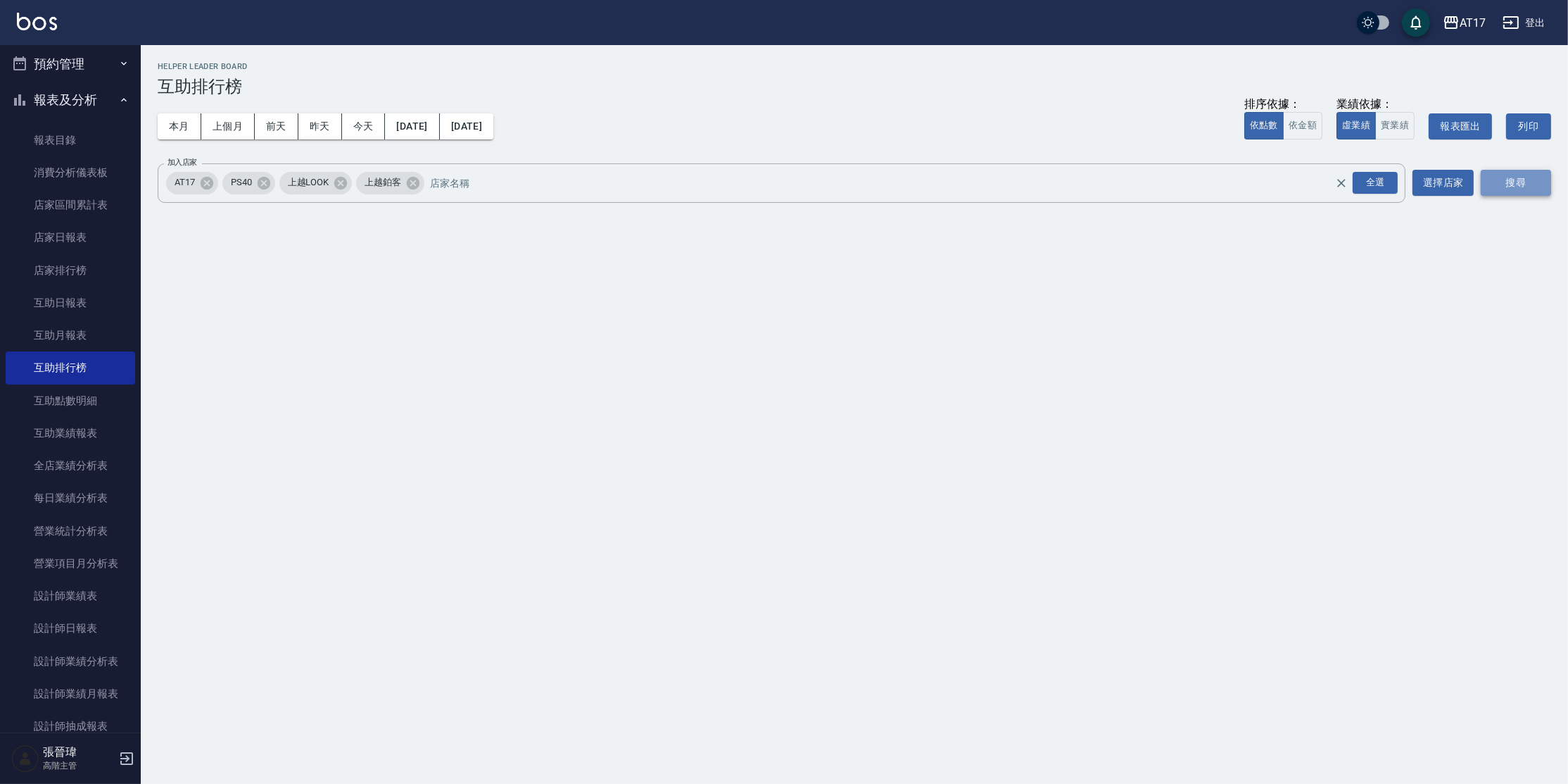
click at [1512, 182] on button "搜尋" at bounding box center [1515, 183] width 70 height 26
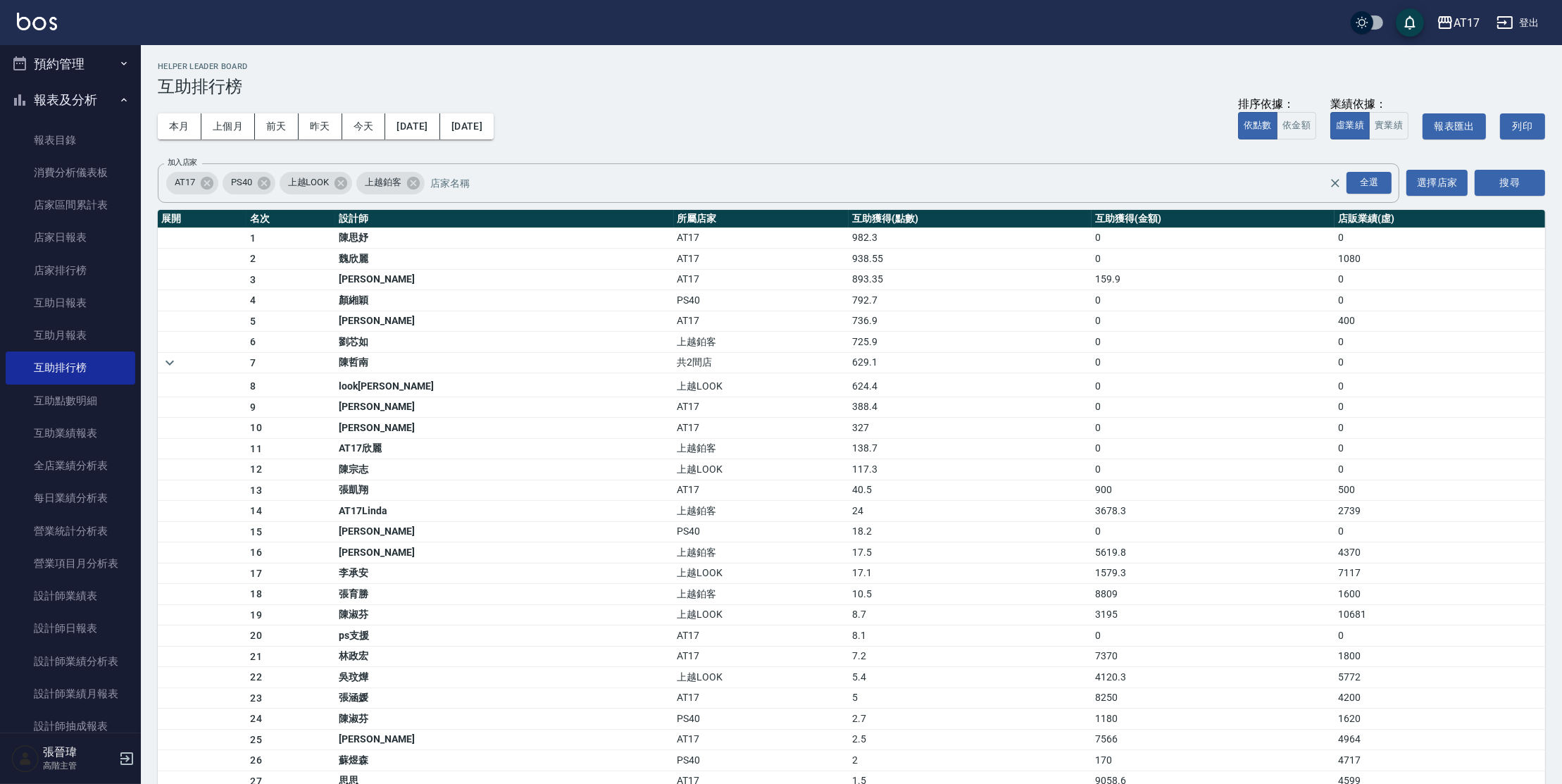
click at [1528, 21] on button "登出" at bounding box center [1518, 23] width 54 height 26
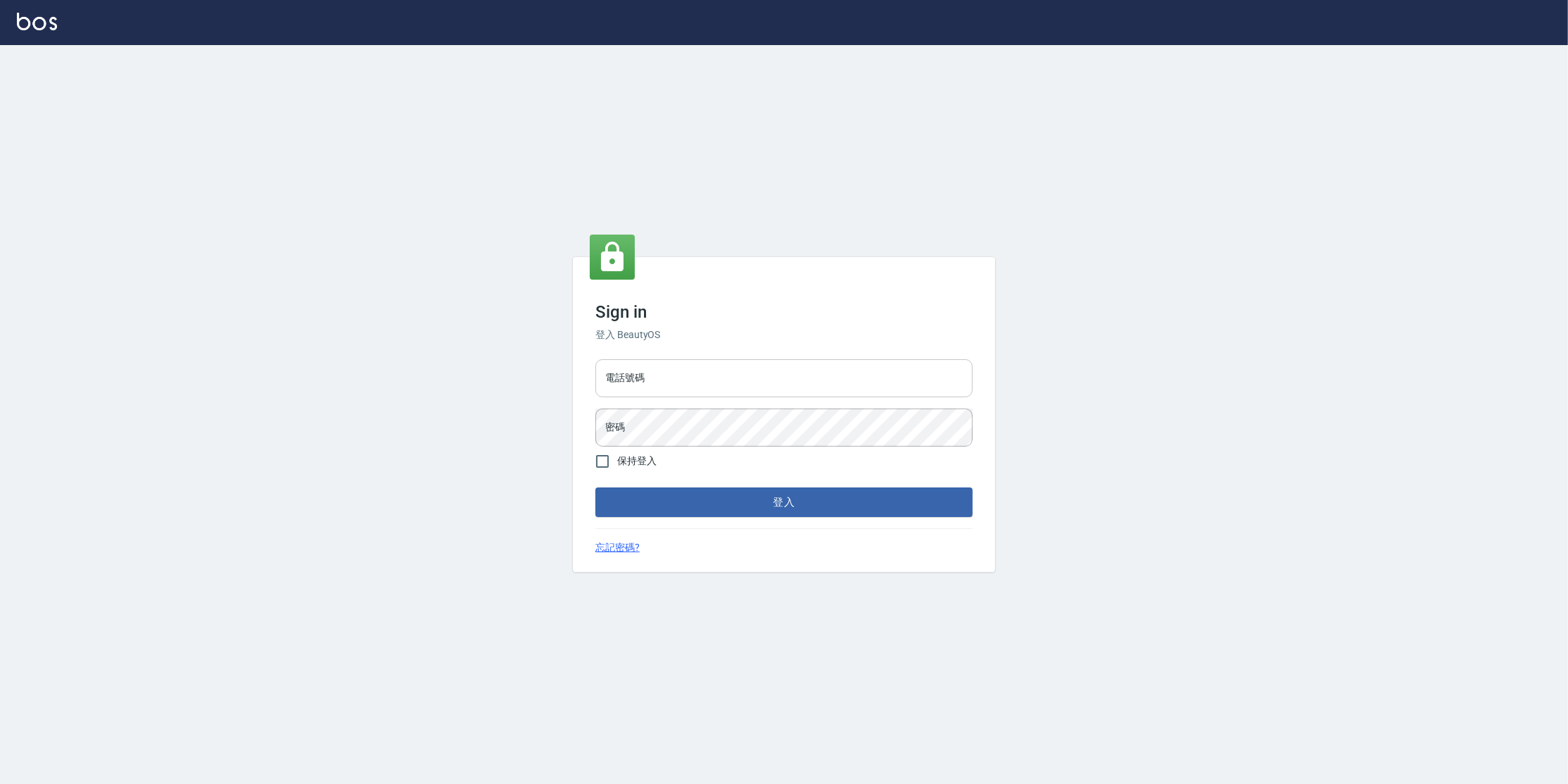
click at [614, 380] on input "電話號碼" at bounding box center [784, 379] width 378 height 38
type input "0977380821"
click at [596, 487] on button "登入" at bounding box center [784, 502] width 378 height 29
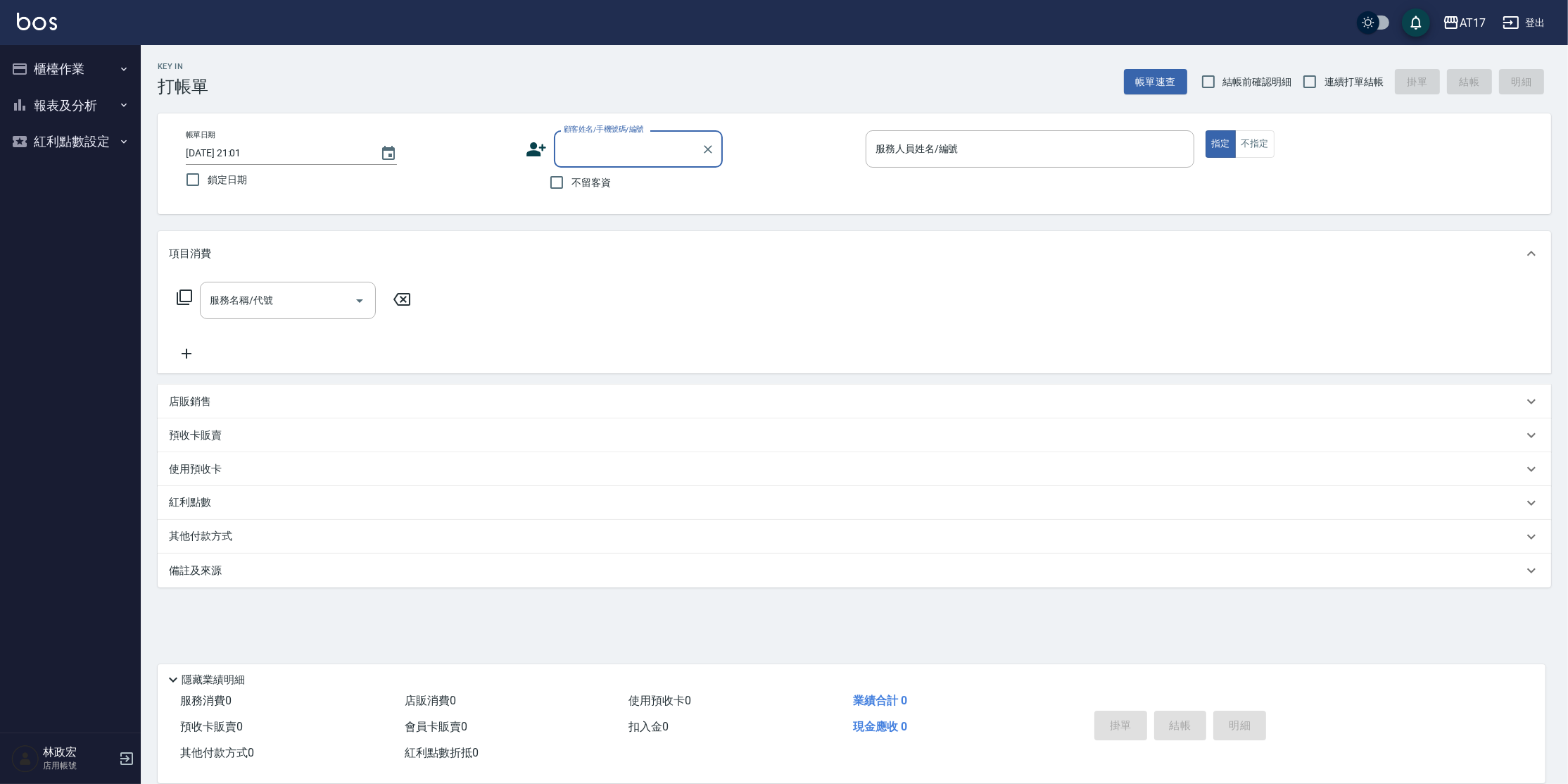
click at [594, 183] on span "不留客資" at bounding box center [591, 183] width 39 height 15
click at [572, 183] on input "不留客資" at bounding box center [556, 183] width 29 height 29
checkbox input "true"
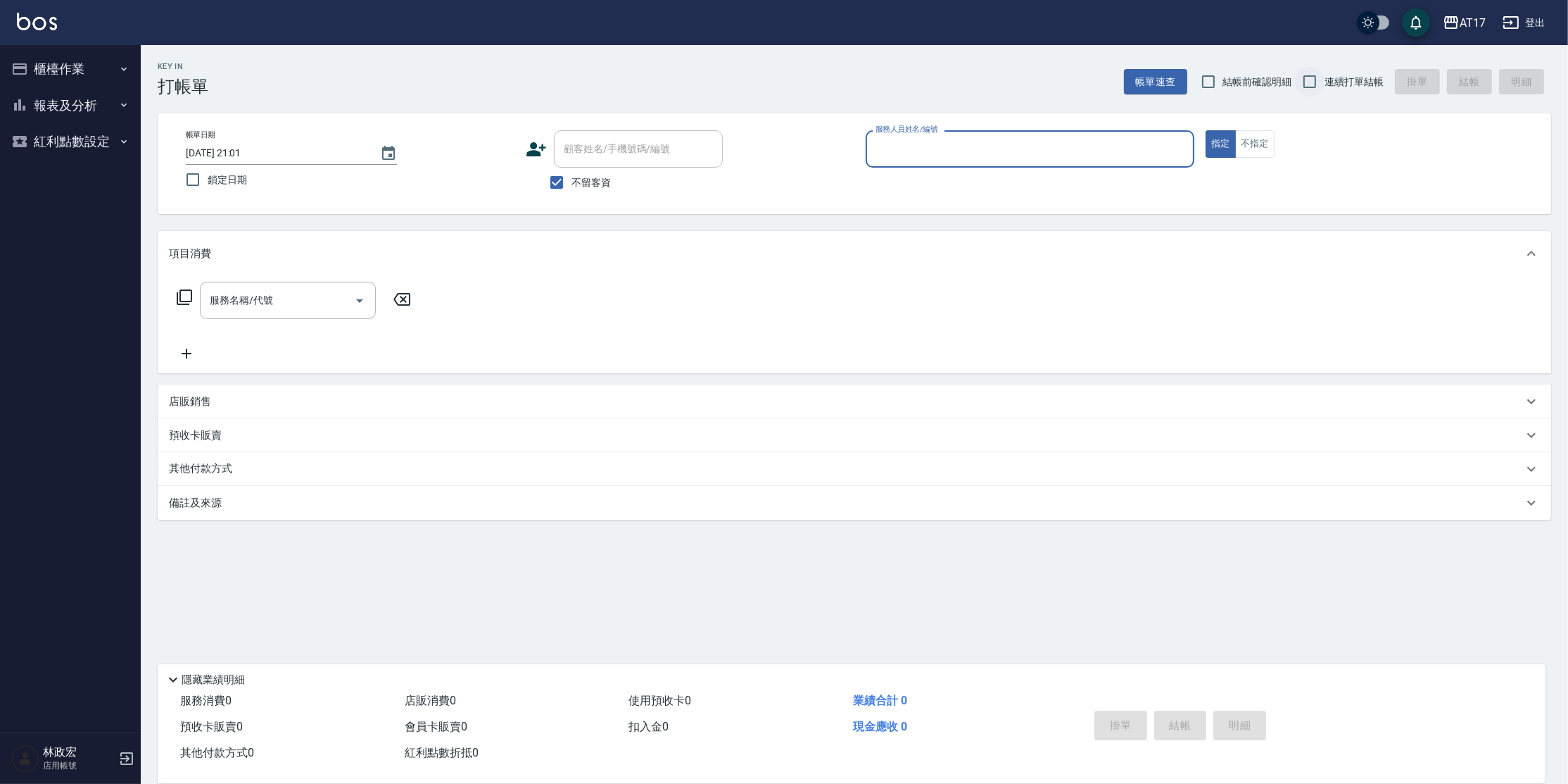
click at [1319, 80] on input "連續打單結帳" at bounding box center [1310, 81] width 29 height 29
checkbox input "true"
click at [902, 150] on input "服務人員姓名/編號" at bounding box center [1030, 149] width 316 height 25
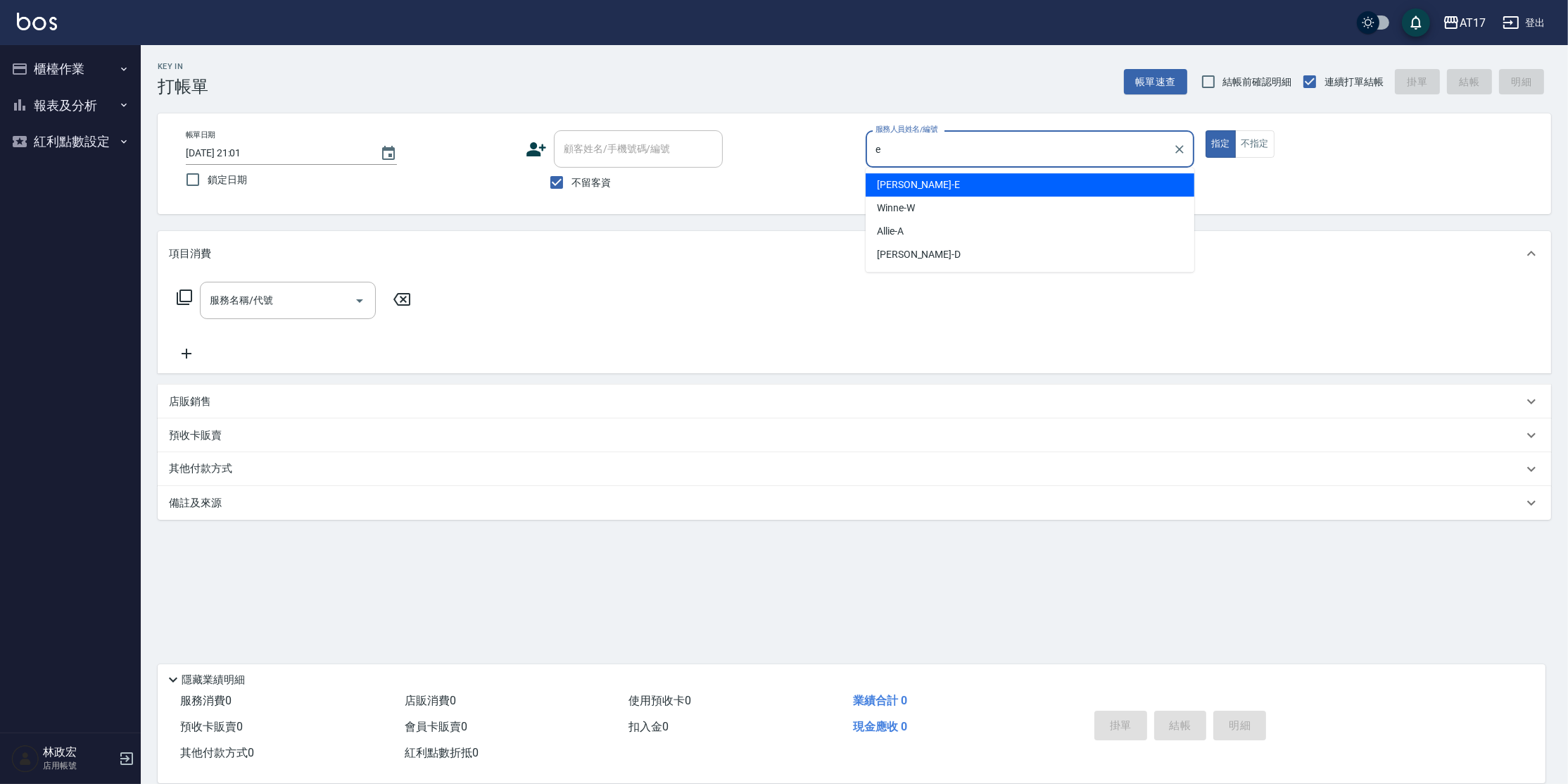
type input "[PERSON_NAME]-E"
type button "true"
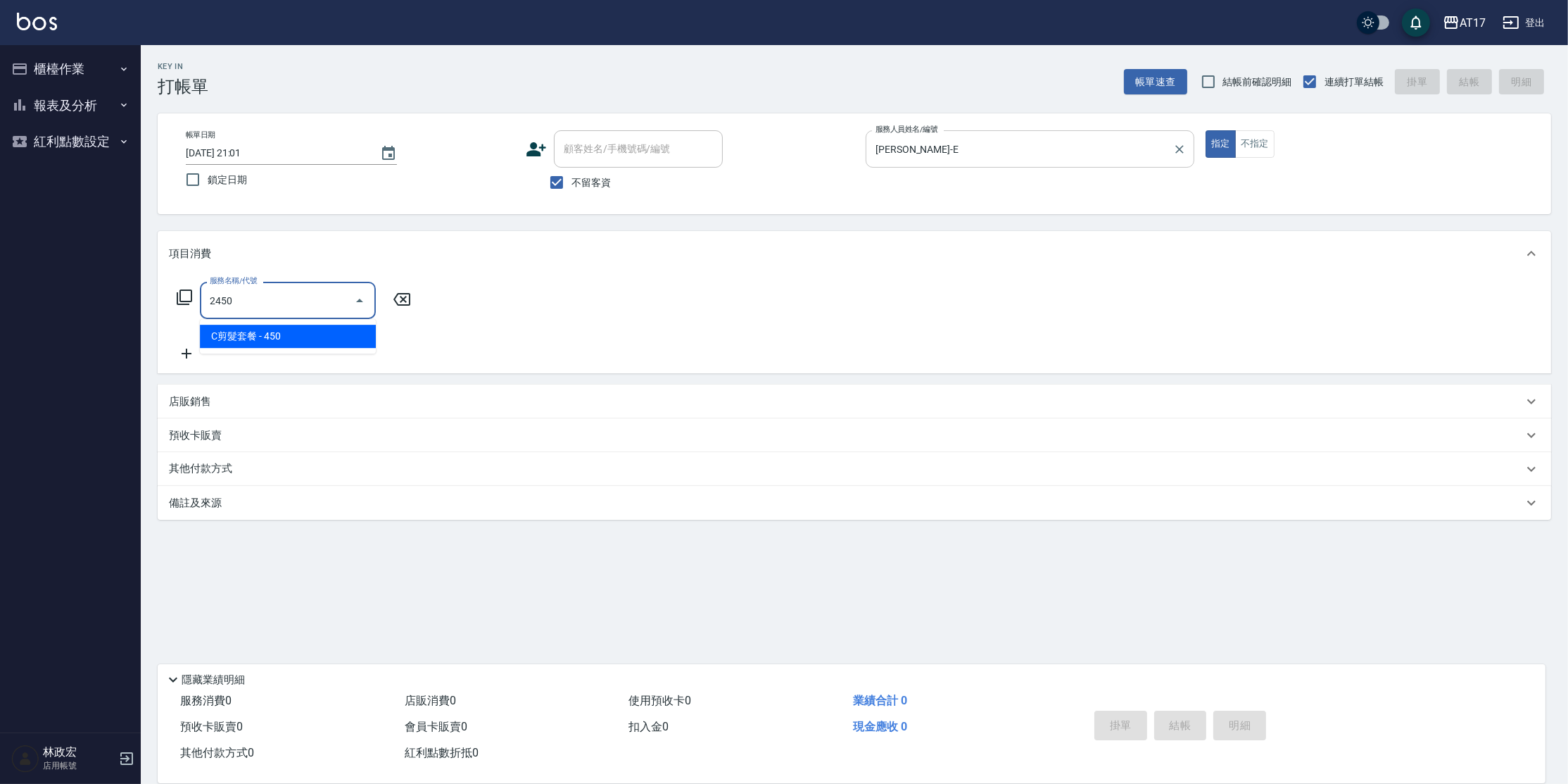
type input "C剪髮套餐(2450)"
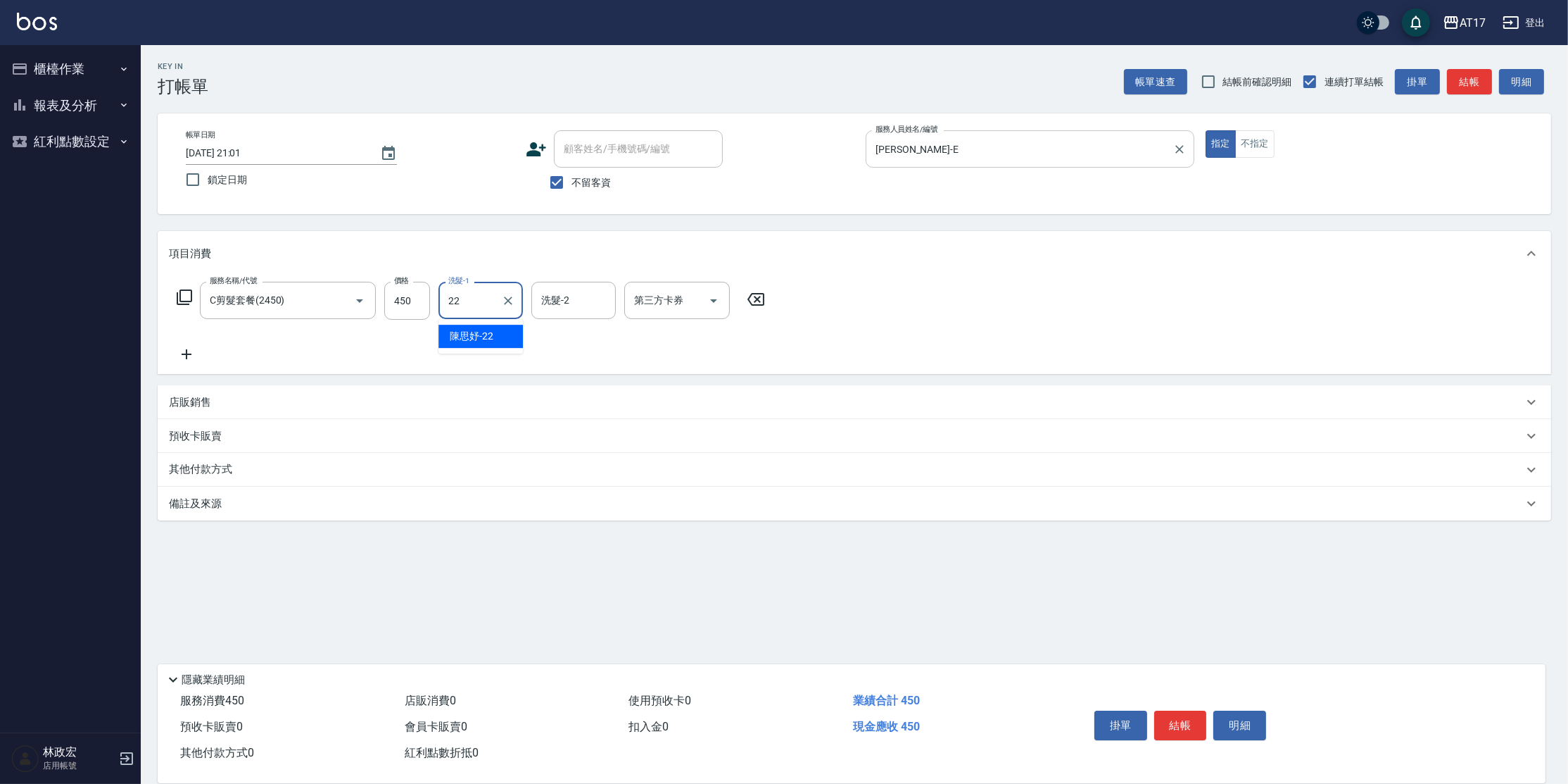
type input "[PERSON_NAME]-22"
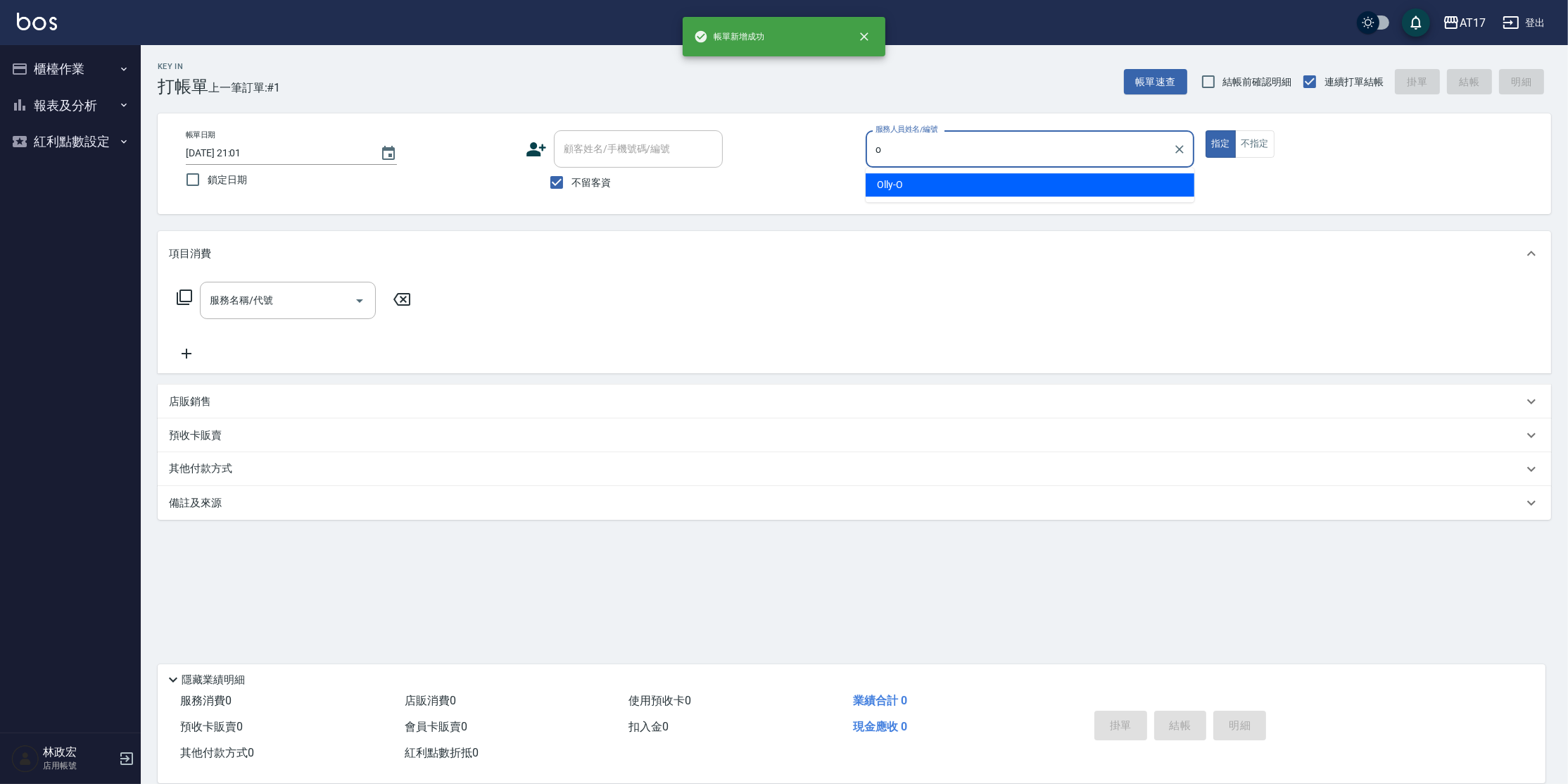
type input "Olly-O"
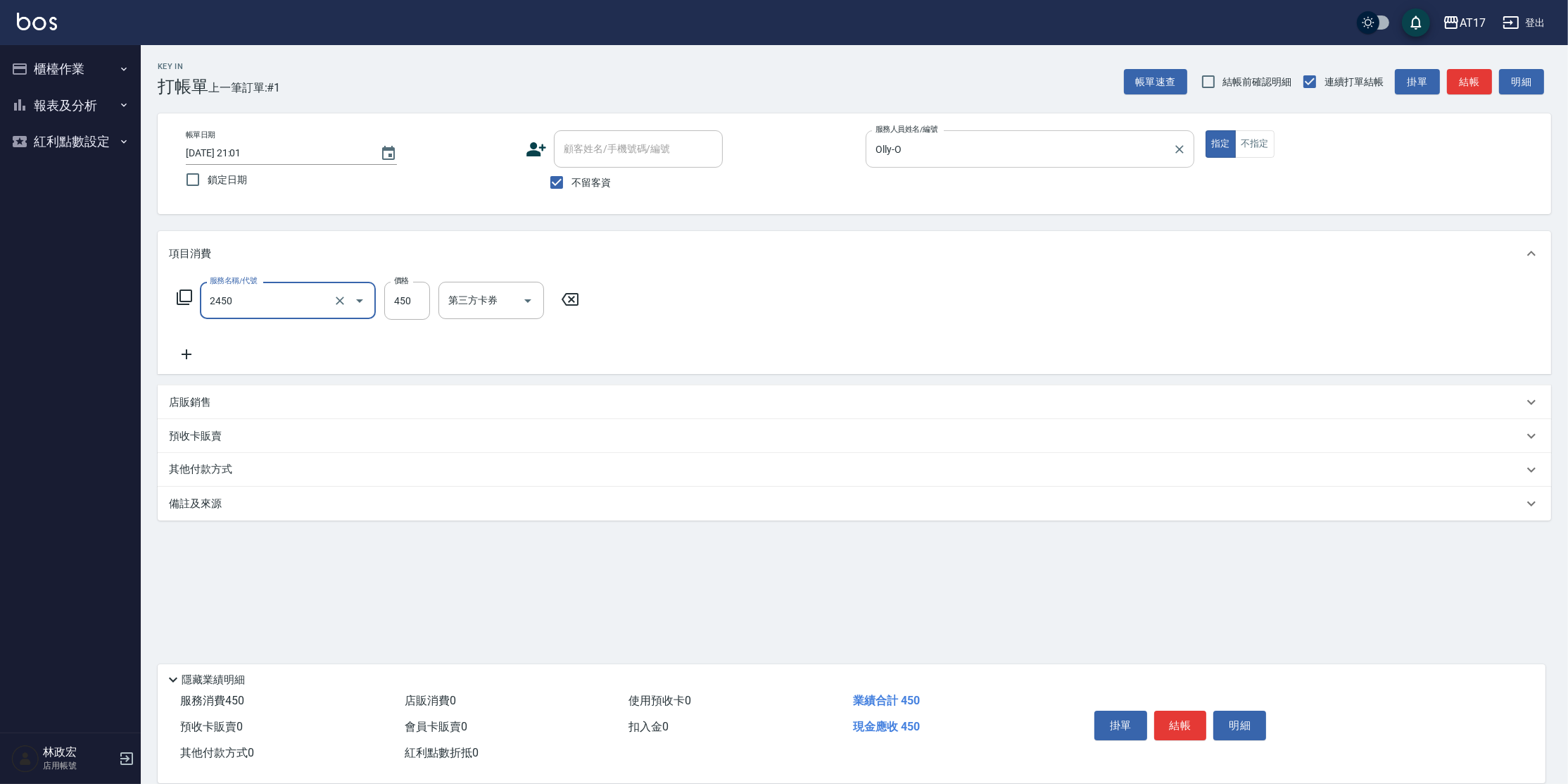
type input "C剪髮套餐(2450)"
type input "500"
type input "欣麗-77"
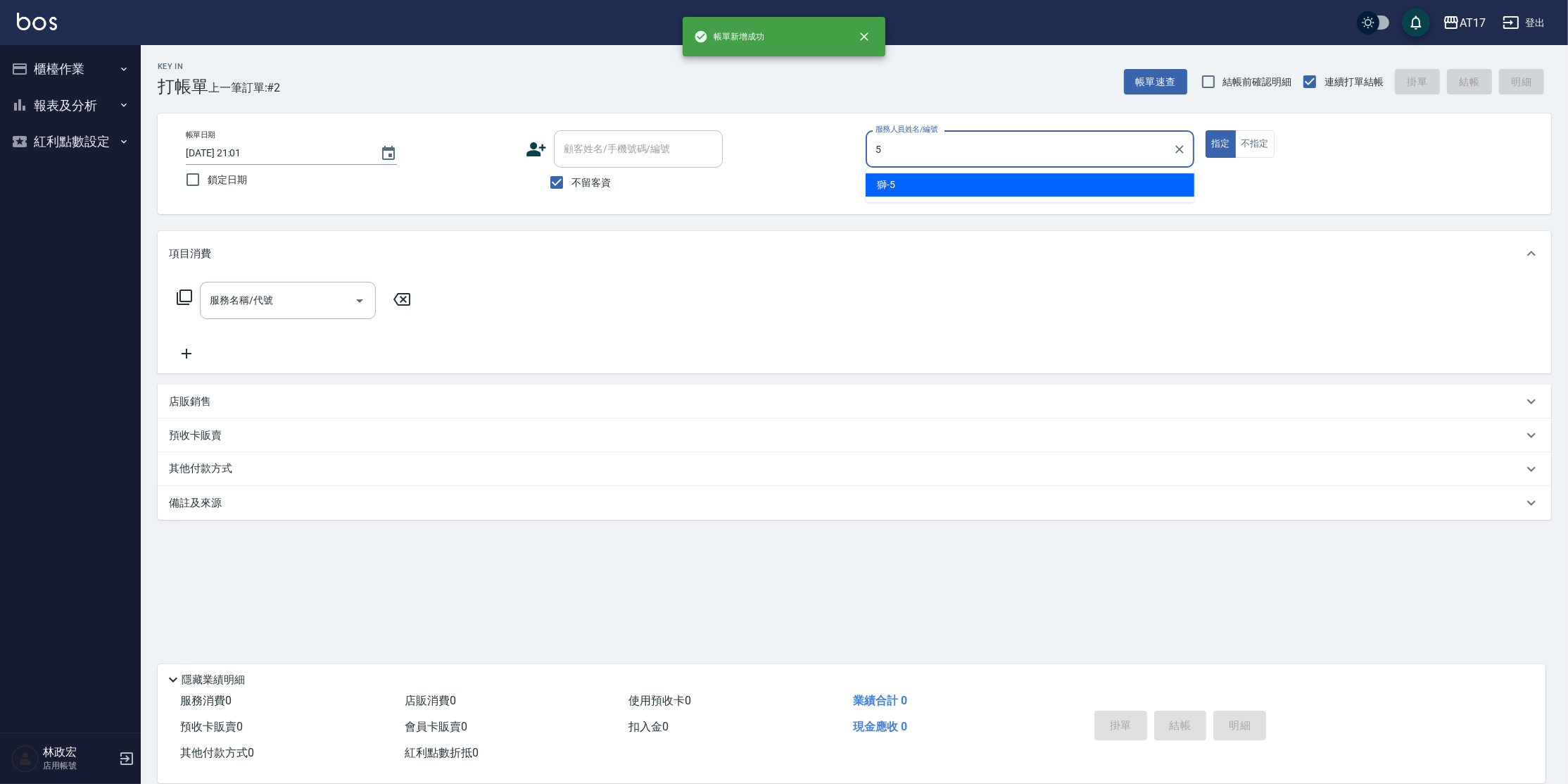
type input "獅-5"
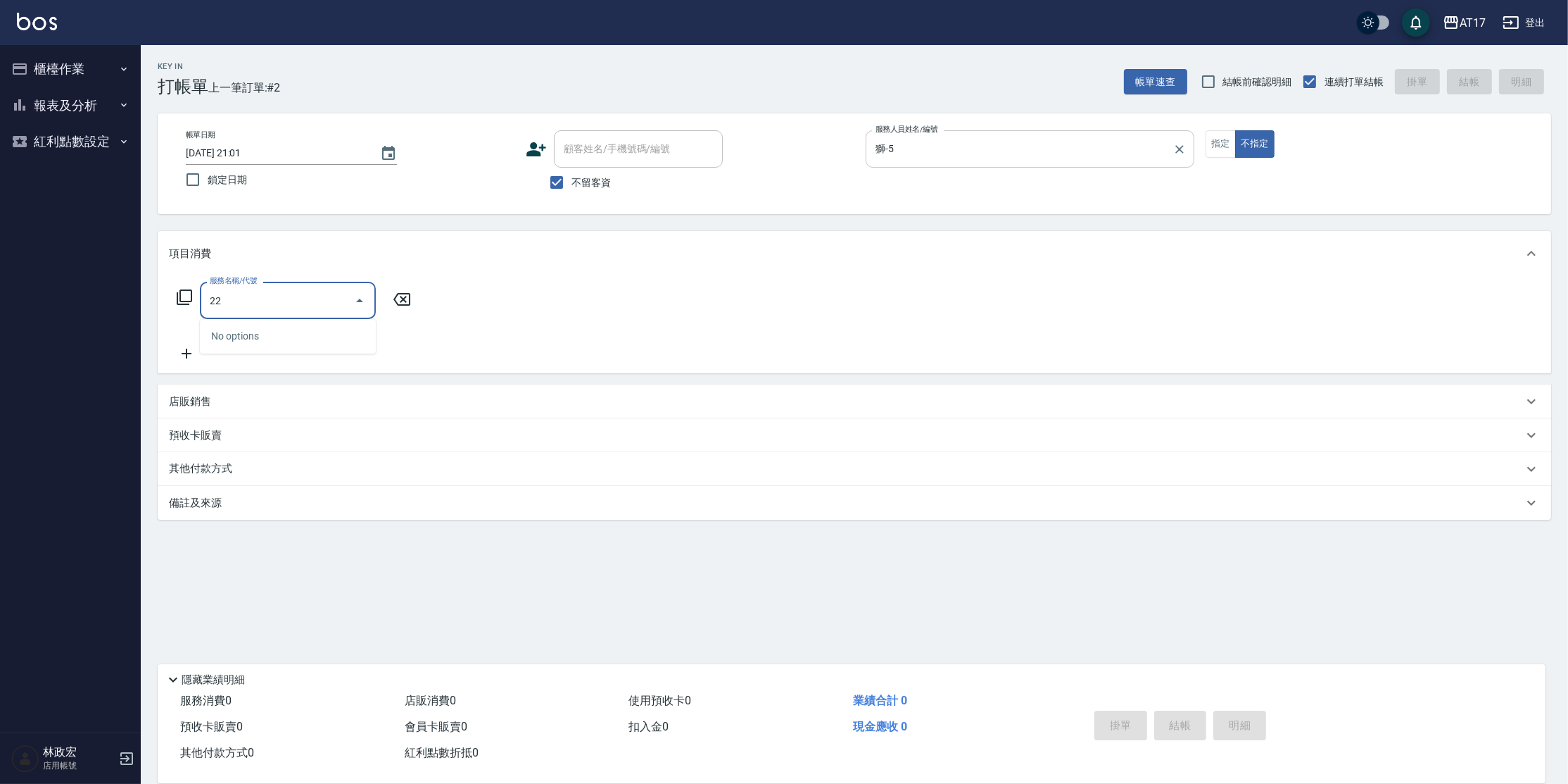
type input "2"
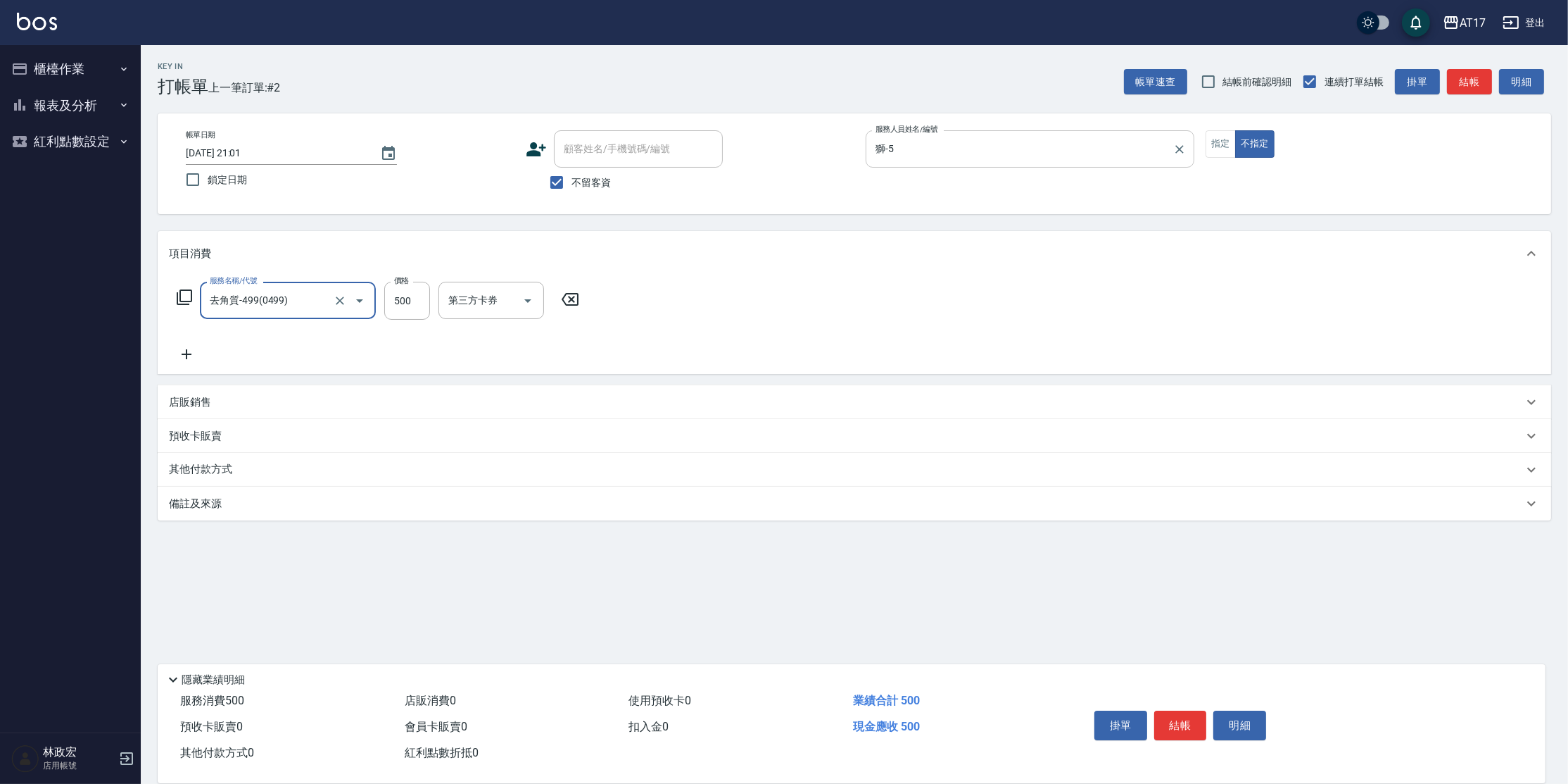
type input "去角質-499(0499)"
type input "[PERSON_NAME]-22"
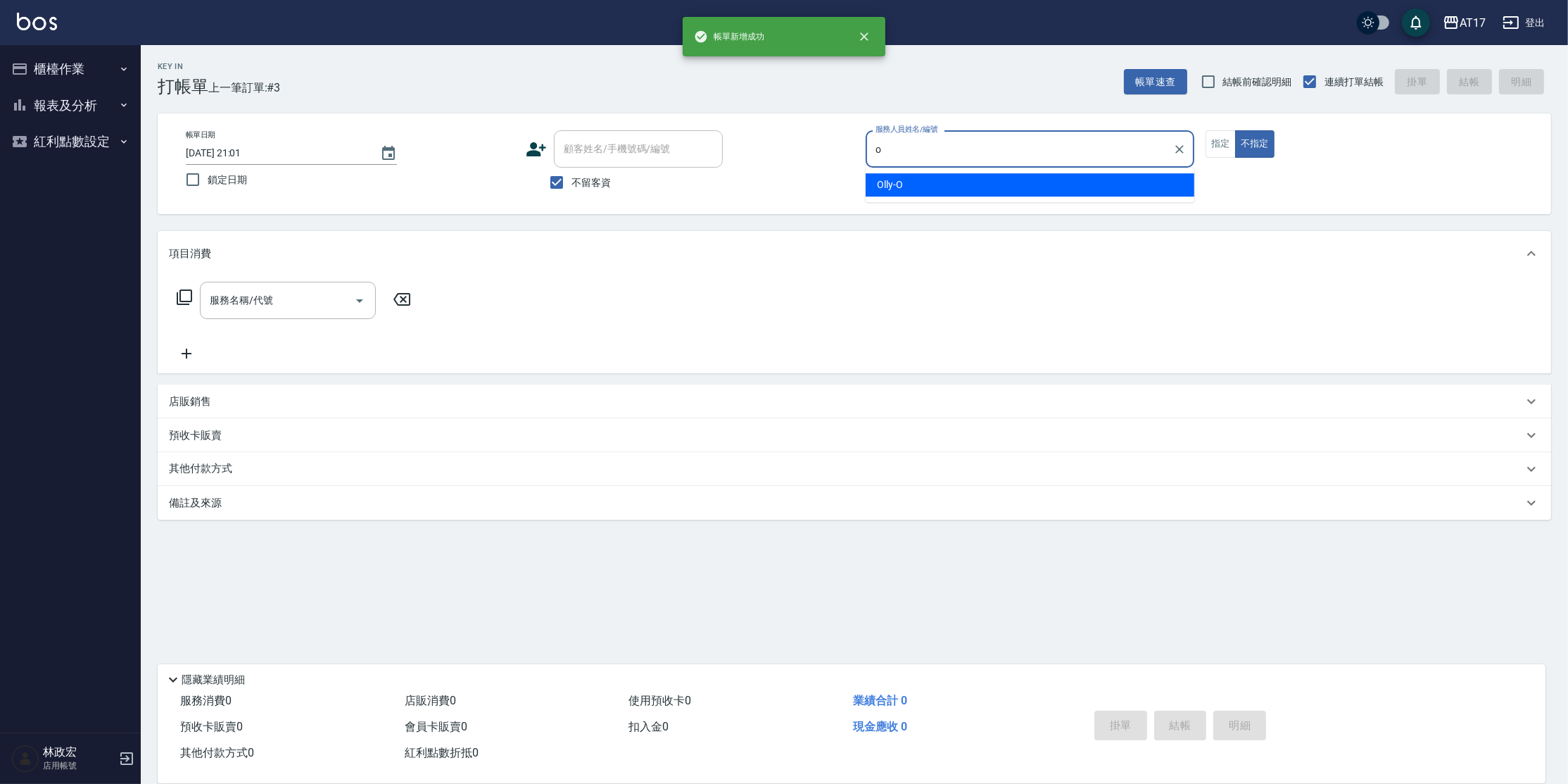
type input "Olly-O"
type button "false"
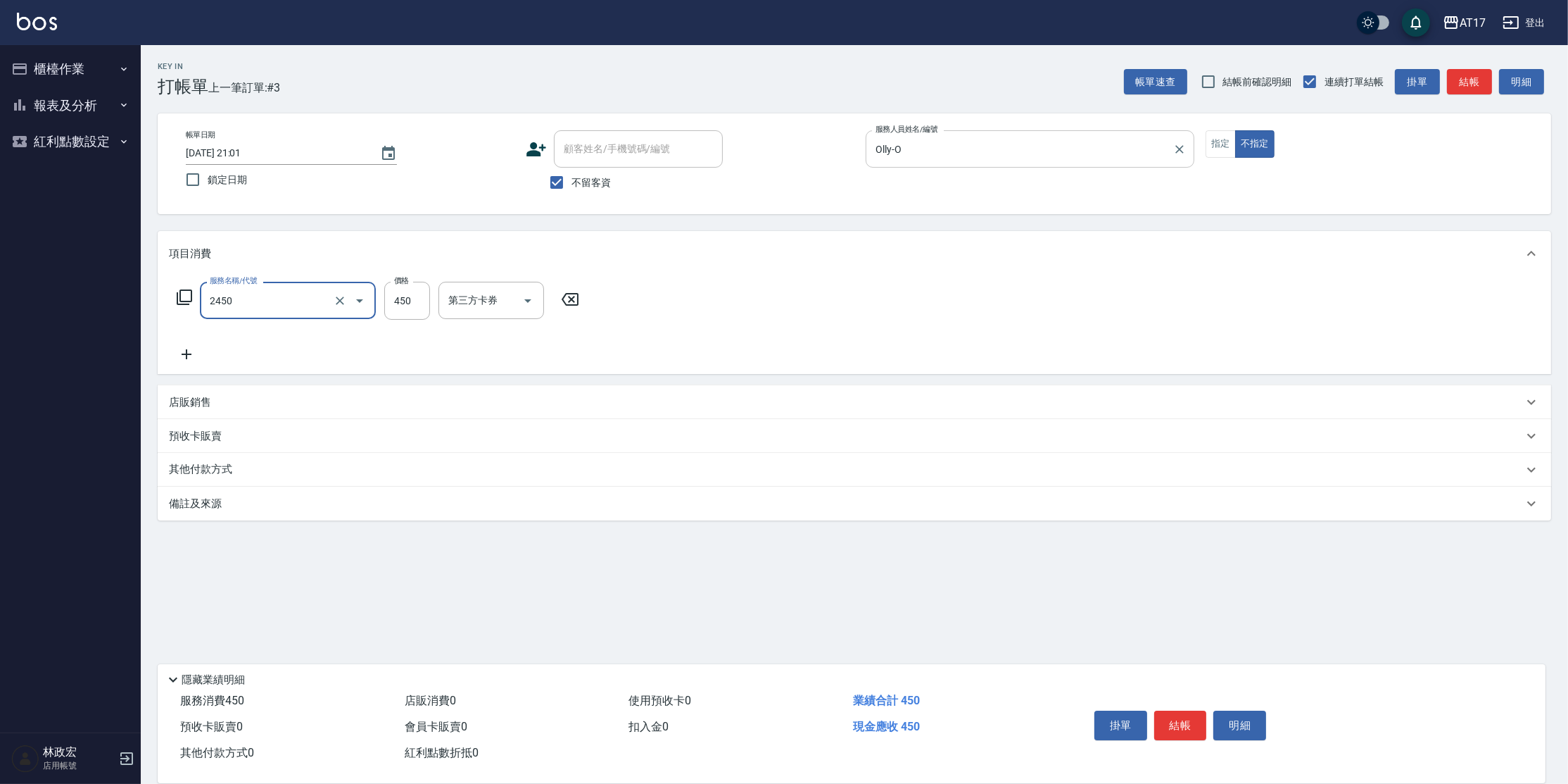
type input "C剪髮套餐(2450)"
type input "500"
type input "778"
click at [1220, 146] on button "指定" at bounding box center [1220, 144] width 30 height 27
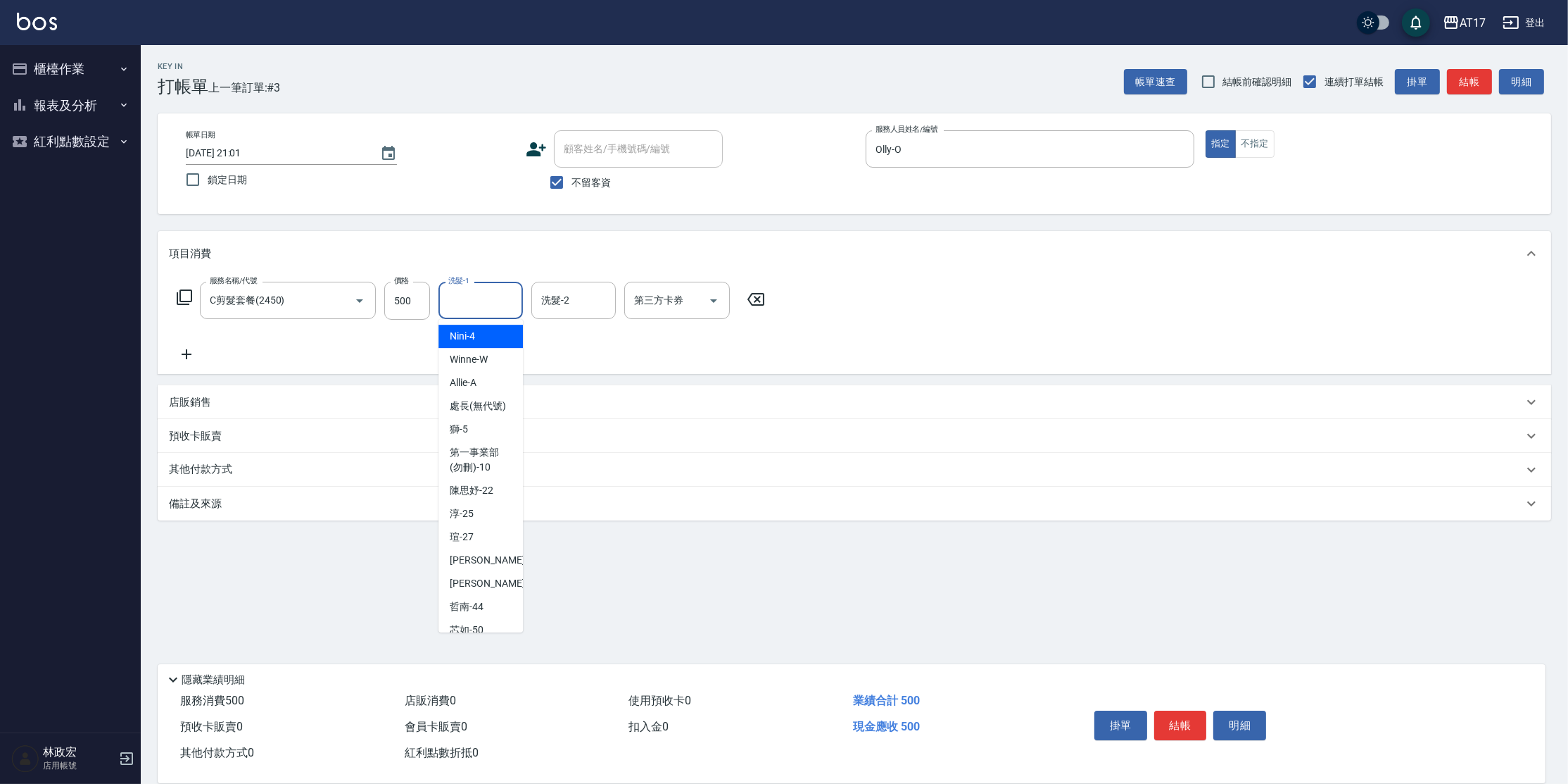
click at [464, 307] on input "洗髮-1" at bounding box center [481, 300] width 72 height 25
type input "欣麗-77"
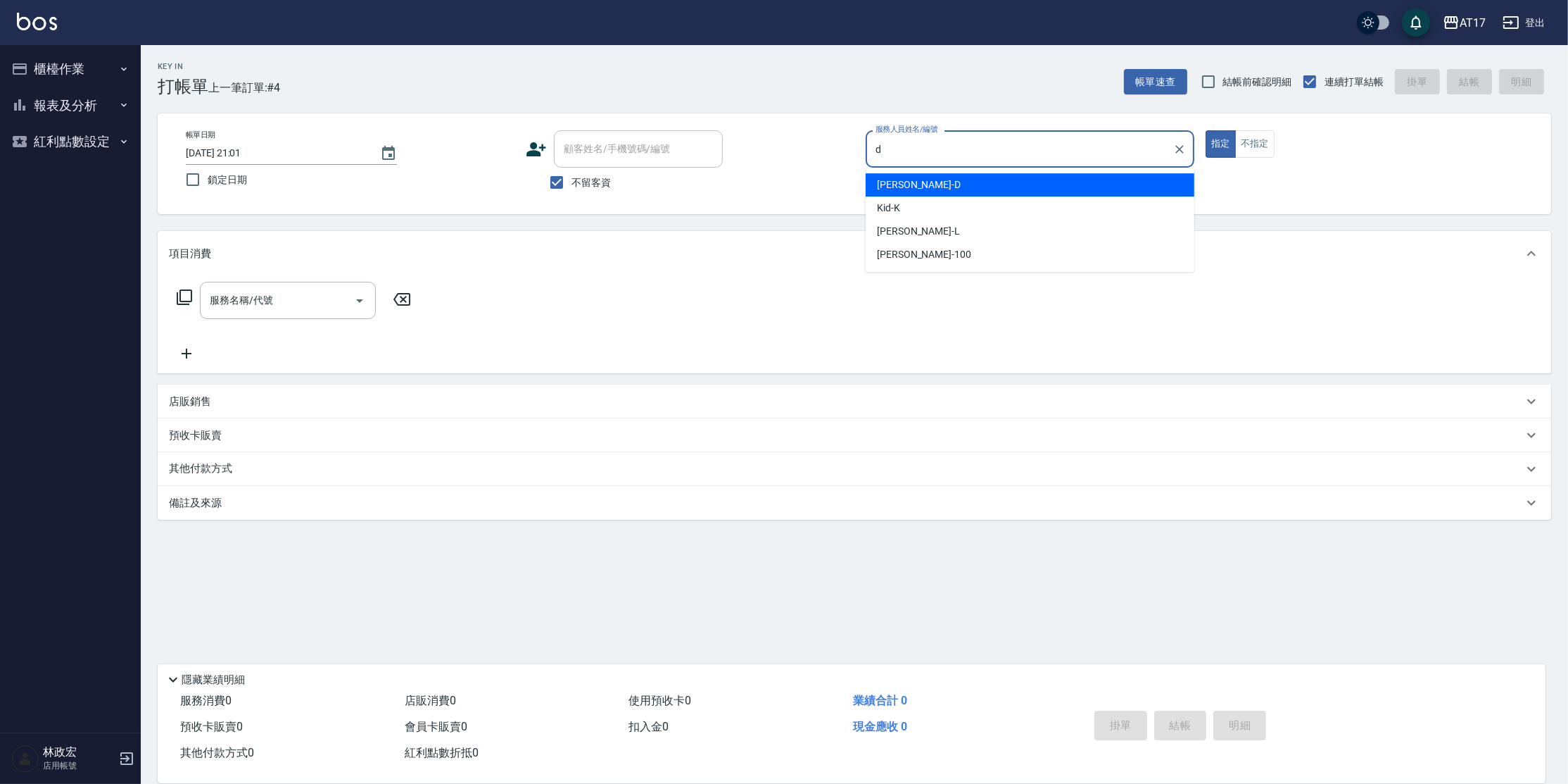
type input "[PERSON_NAME]-D"
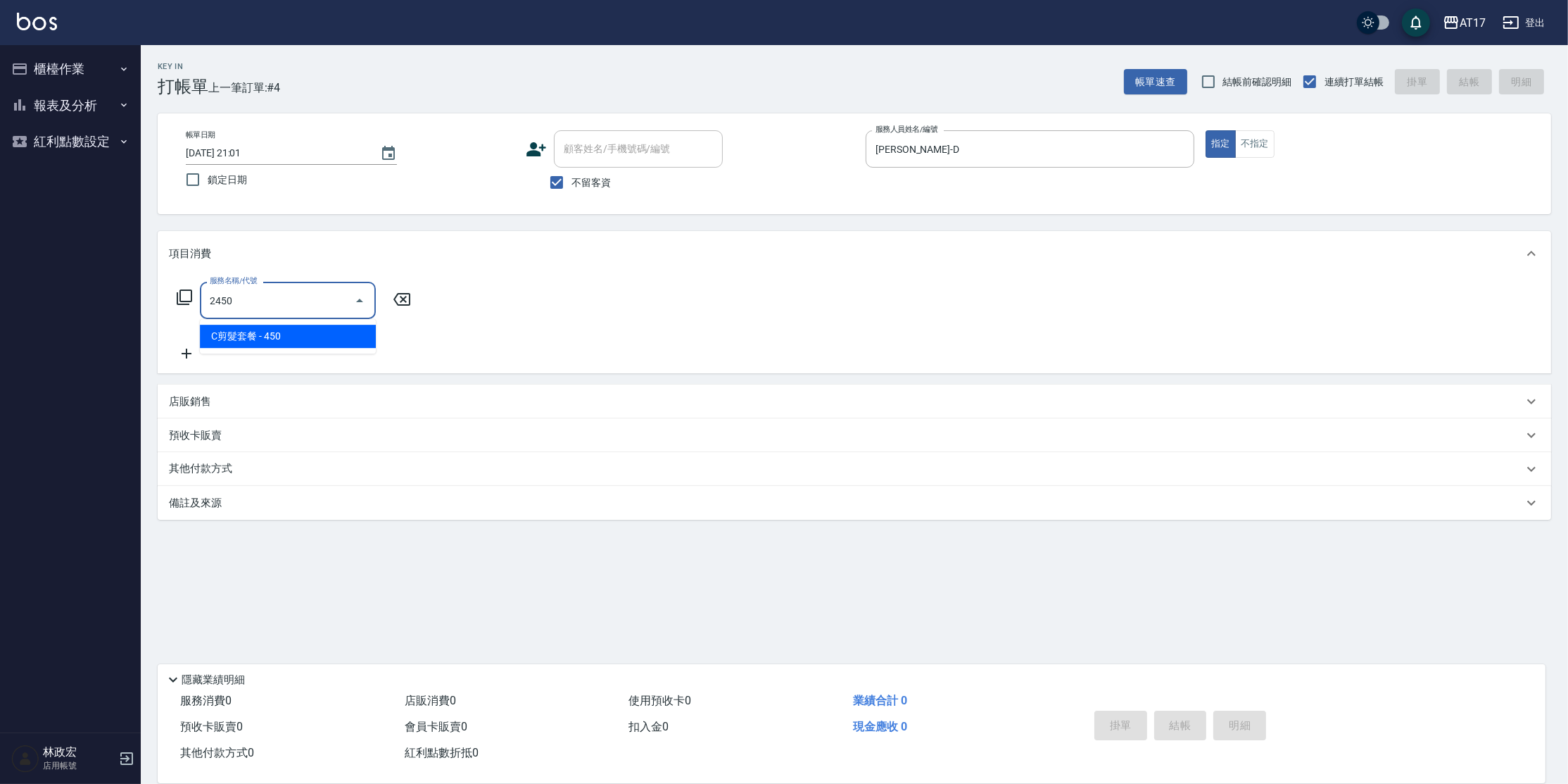
type input "C剪髮套餐(2450)"
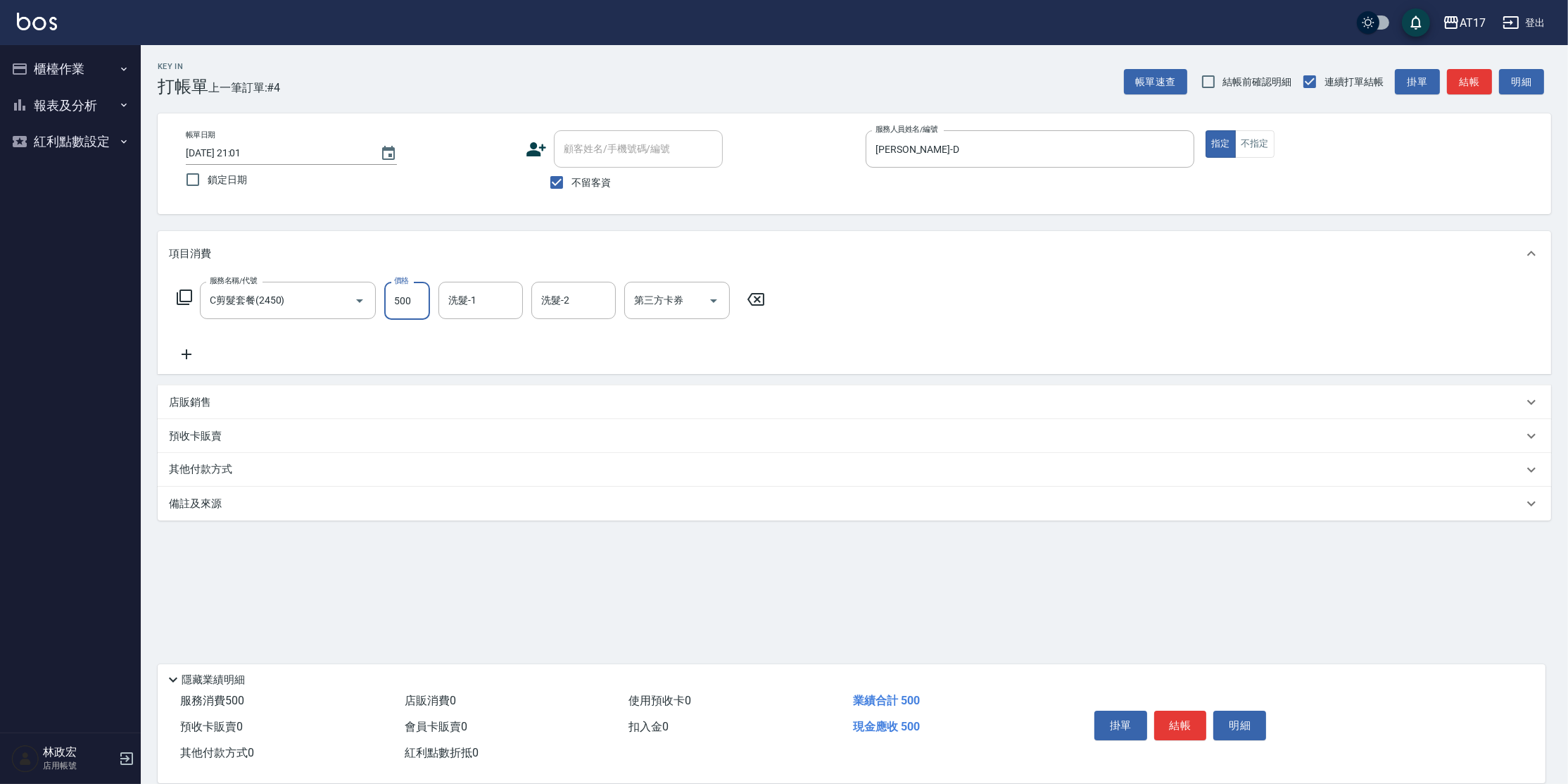
type input "500"
type input "欣麗-77"
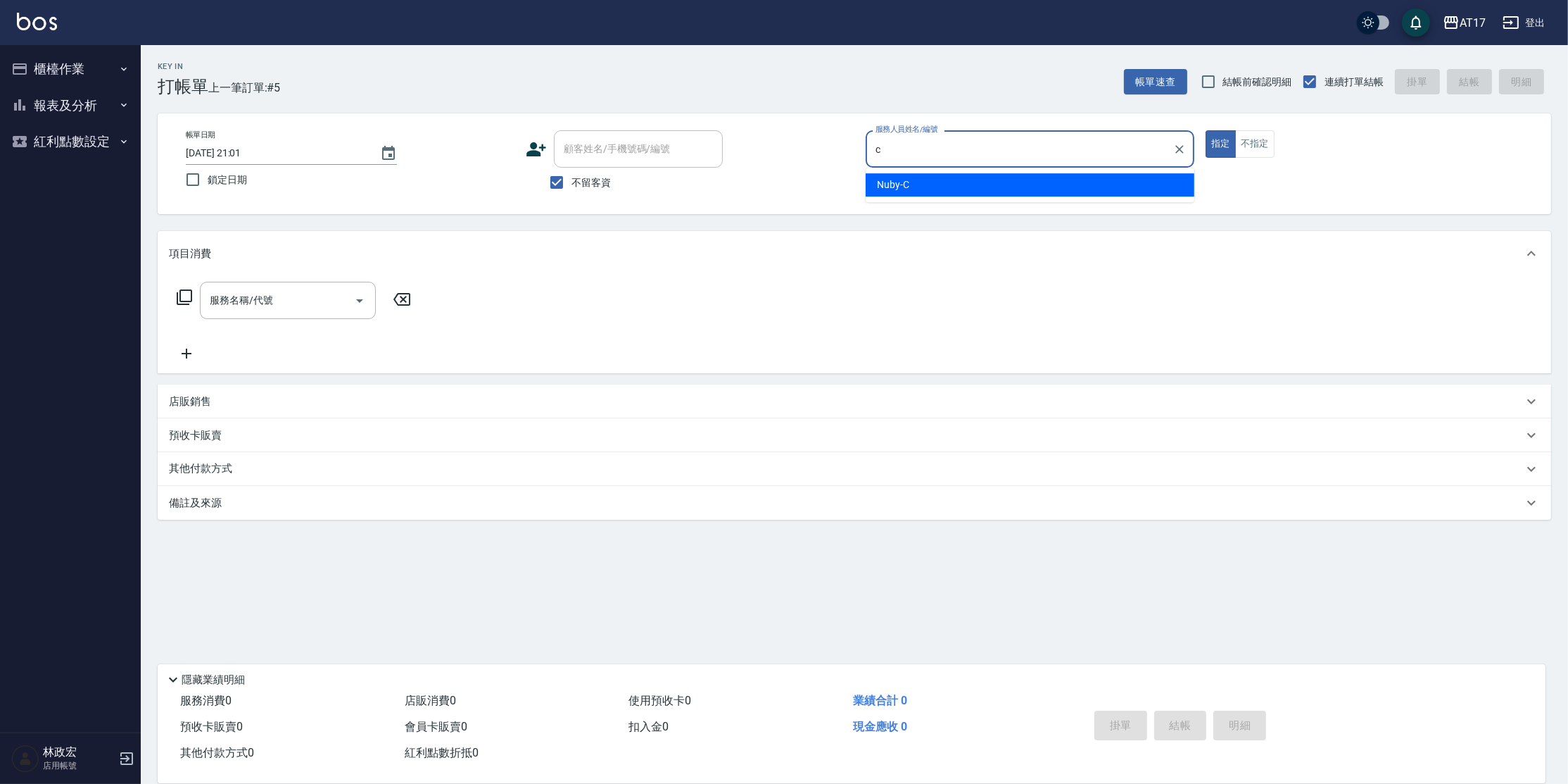
type input "Nuby-C"
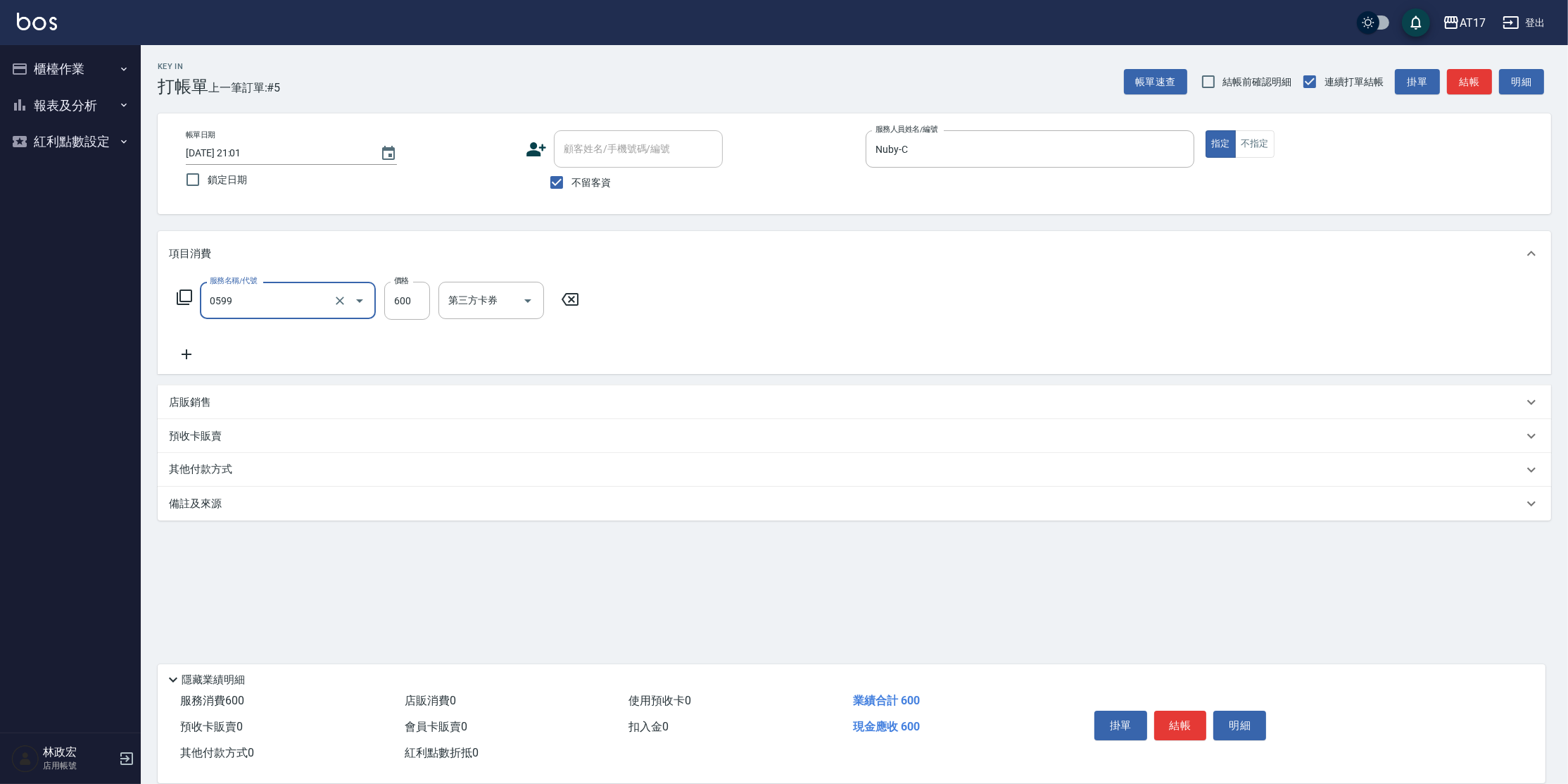
type input "精油-599(0599)"
type input "500"
type input "Winne-W"
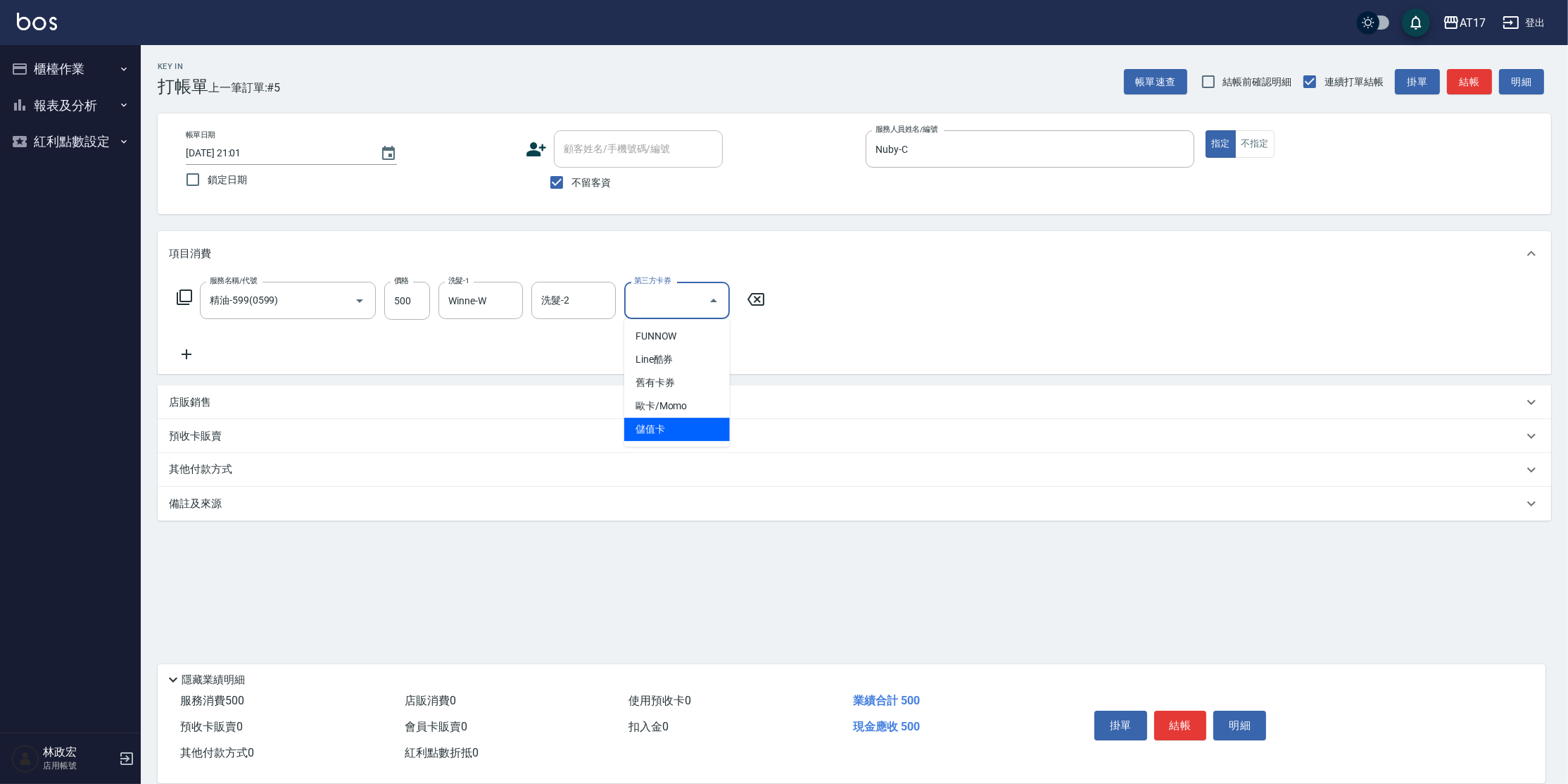
type input "歐卡/Momo"
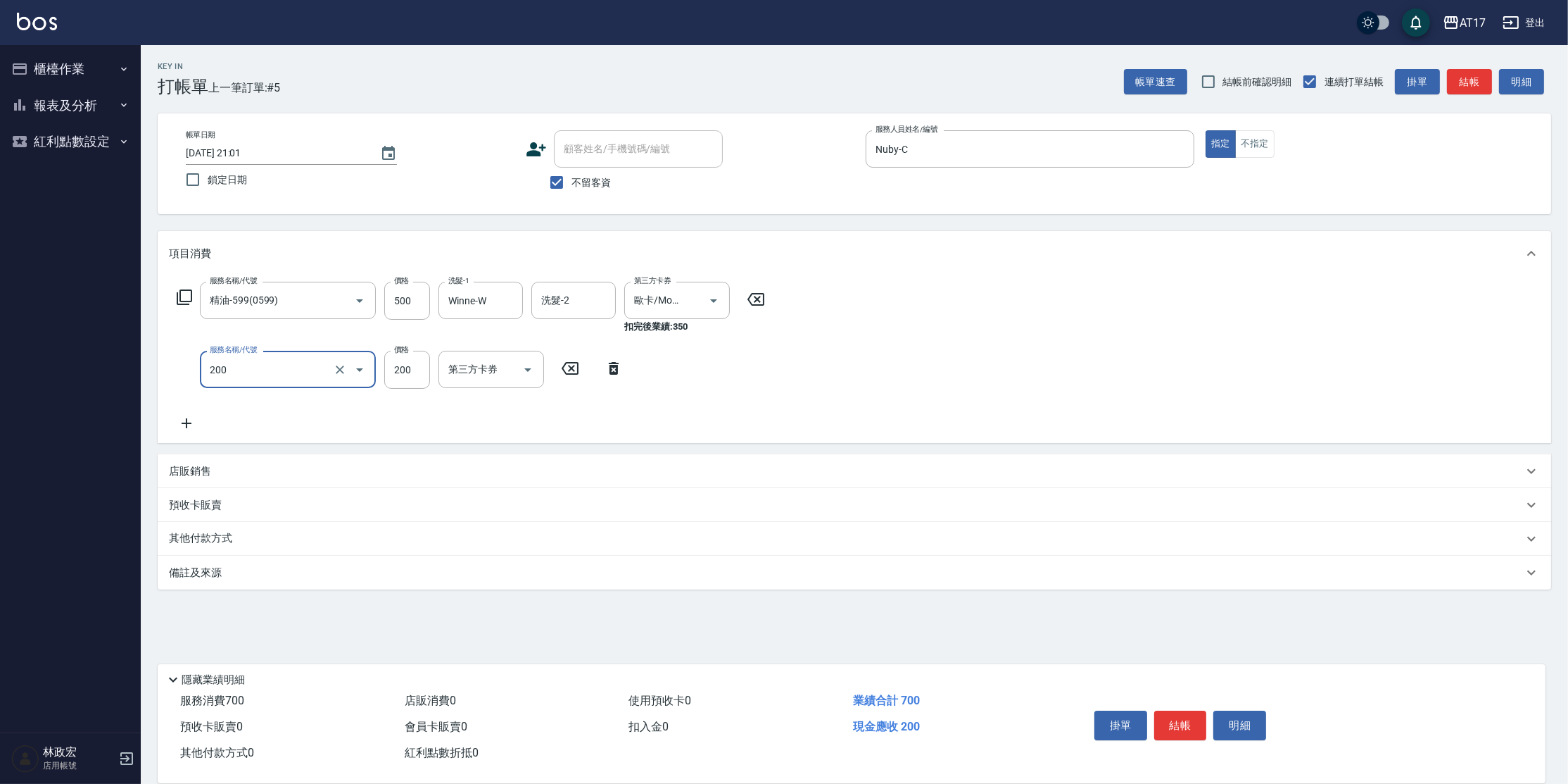
type input "剪髮(200)"
type input "400"
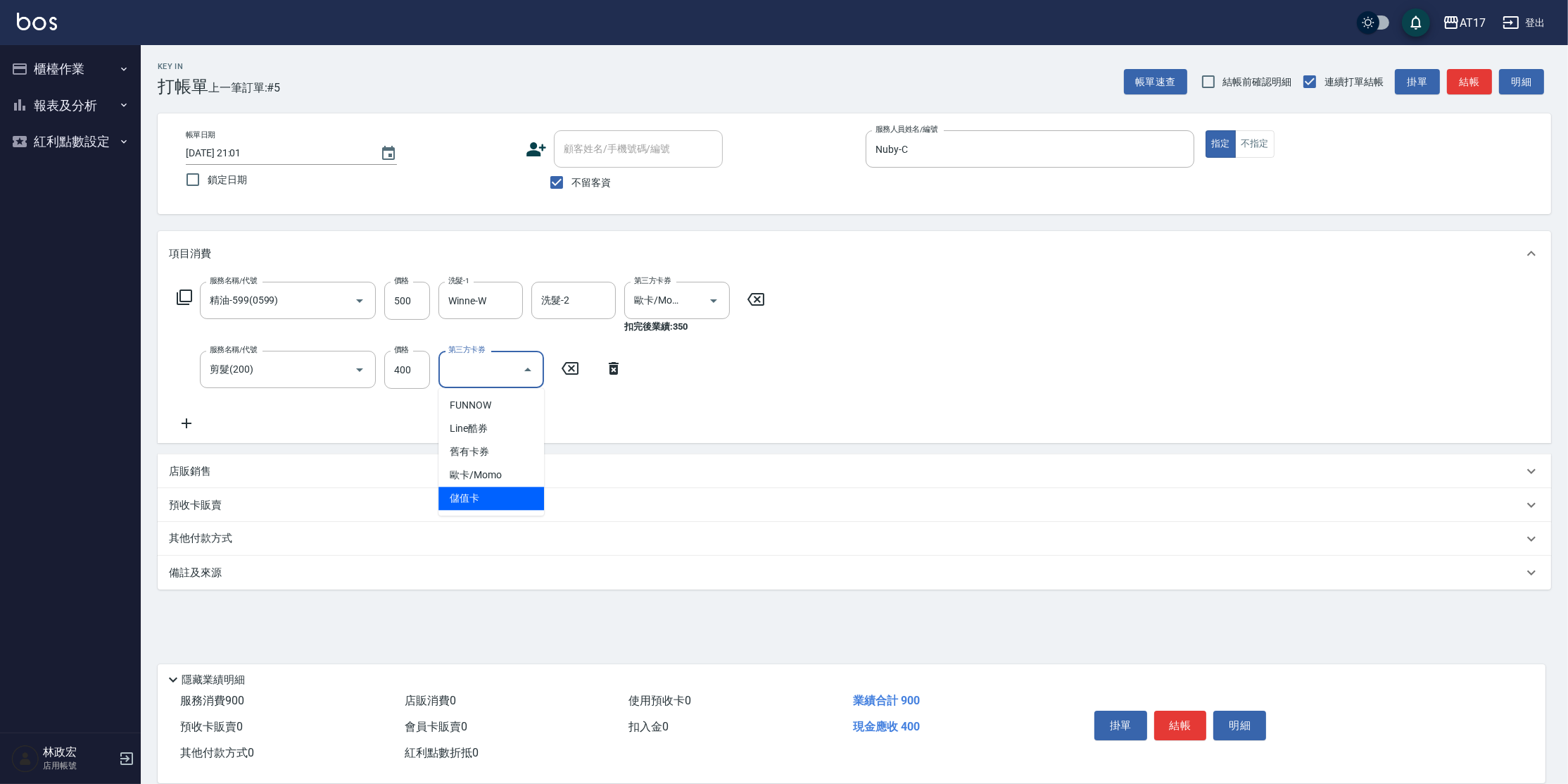
type input "儲值卡"
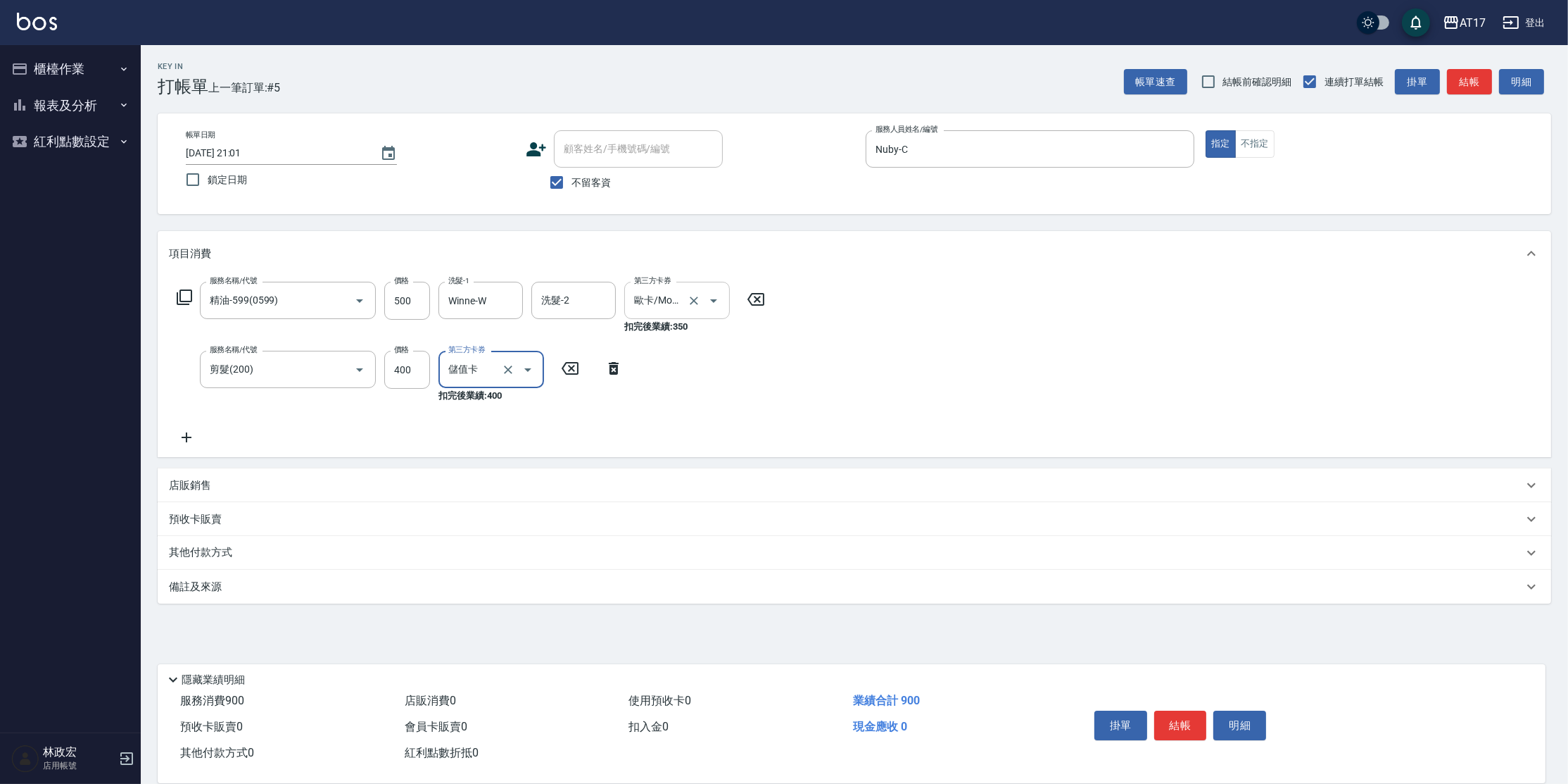
click at [695, 301] on icon "Clear" at bounding box center [693, 300] width 14 height 14
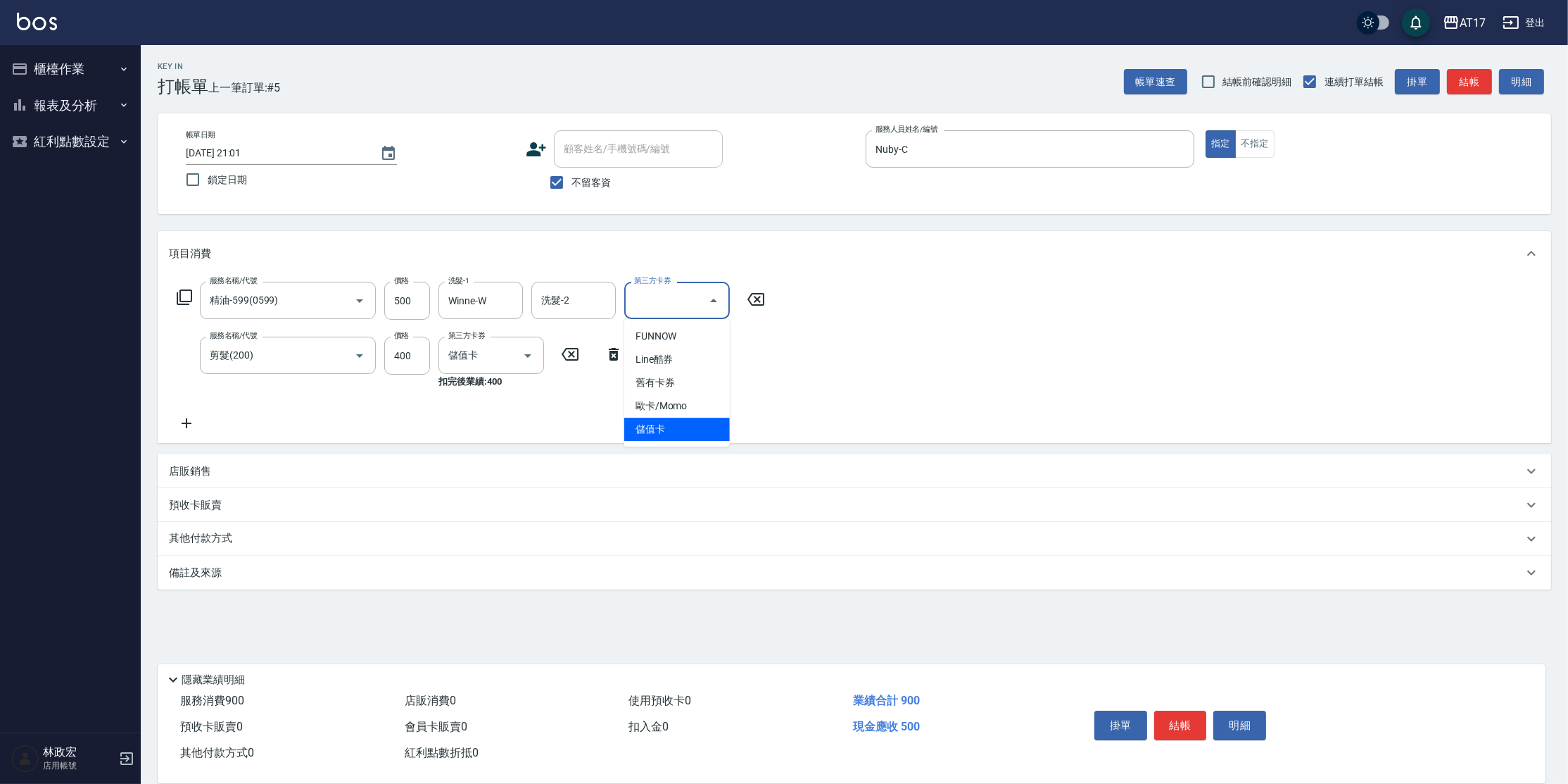
type input "儲值卡"
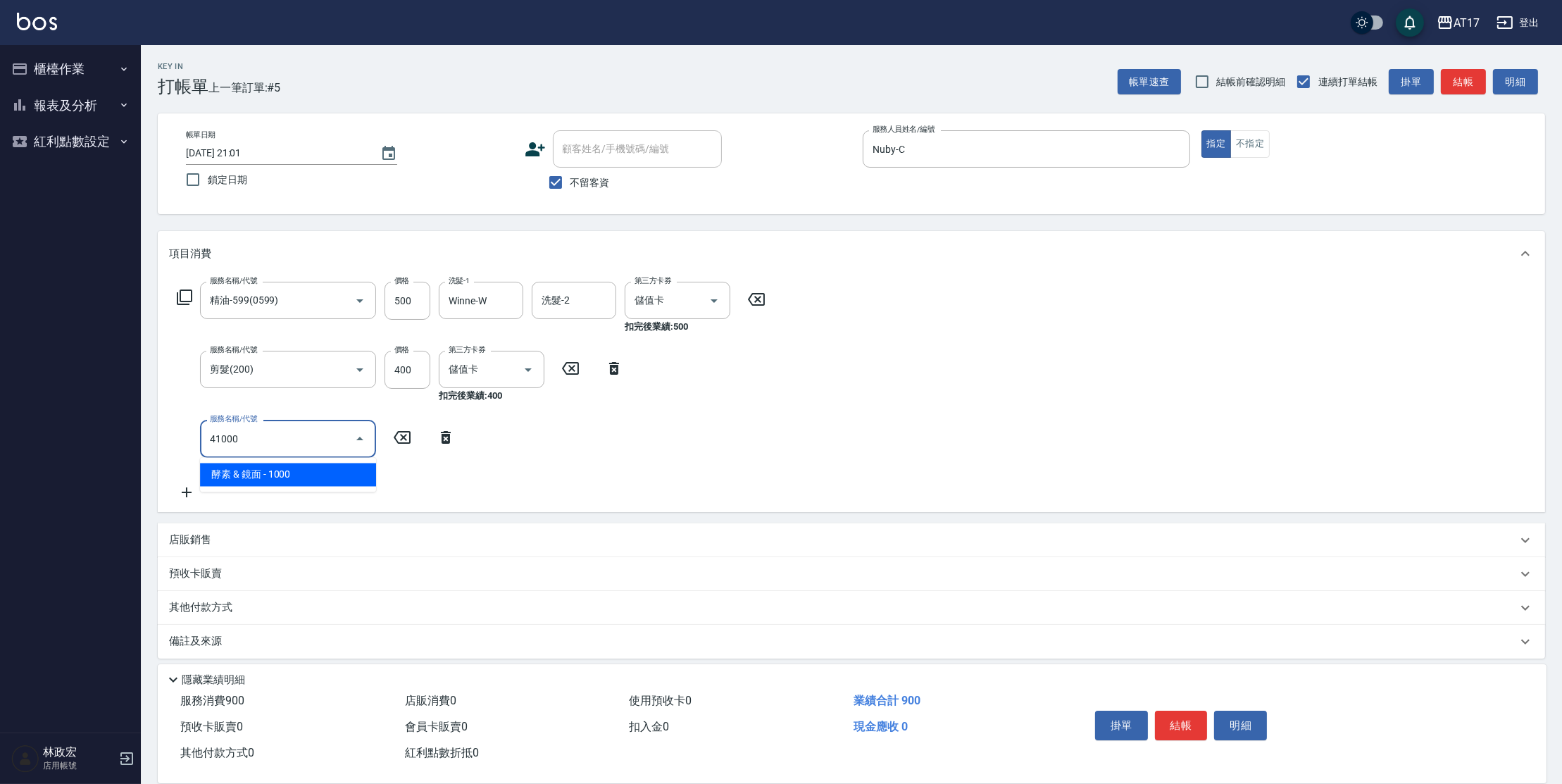
type input "酵素 & 鏡面(41000)"
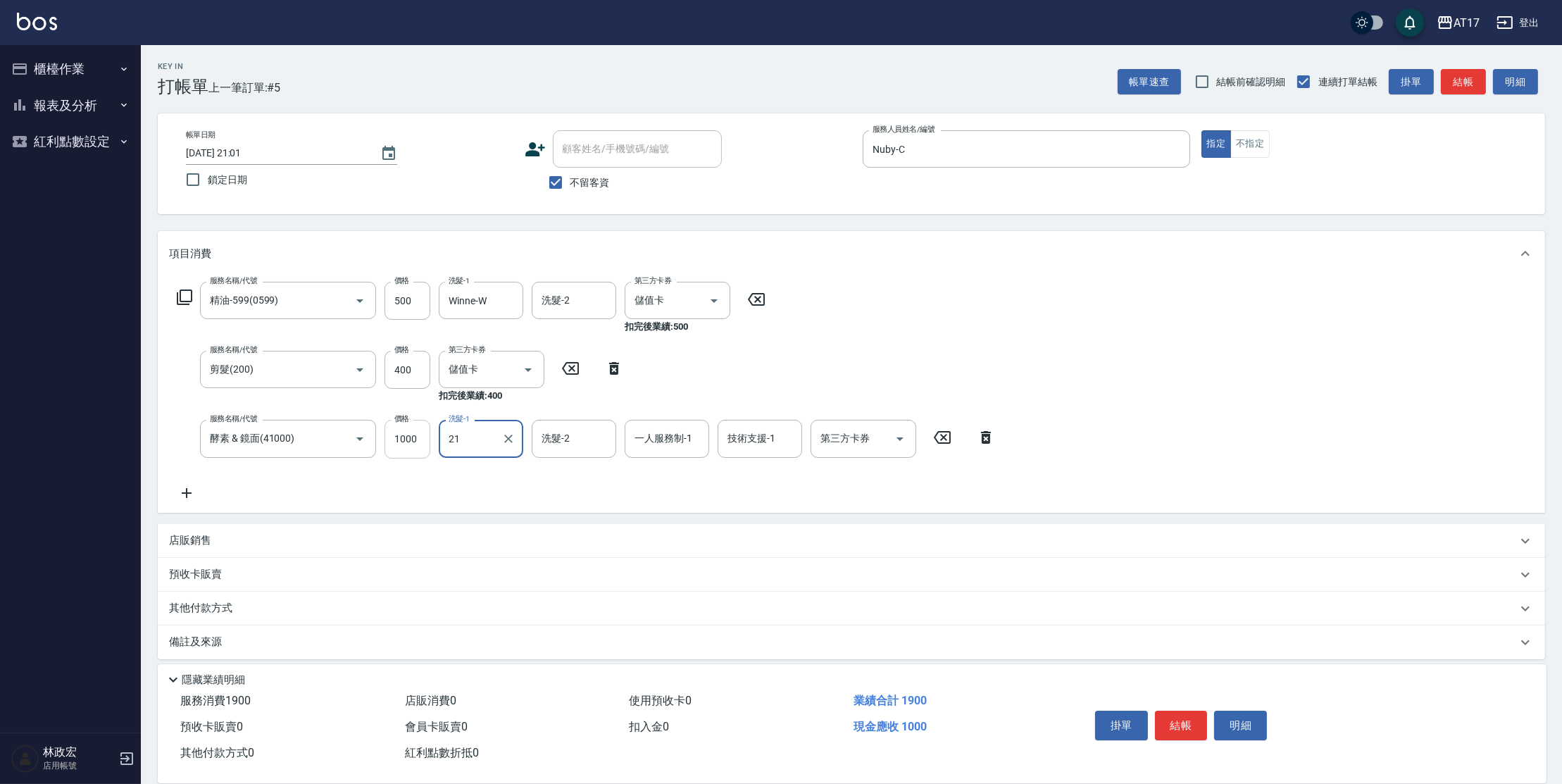
type input "21"
drag, startPoint x: 421, startPoint y: 439, endPoint x: 427, endPoint y: 433, distance: 8.5
click at [421, 439] on input "1000" at bounding box center [407, 439] width 46 height 38
drag, startPoint x: 414, startPoint y: 436, endPoint x: 417, endPoint y: 428, distance: 8.5
click at [415, 434] on input "0" at bounding box center [407, 439] width 46 height 38
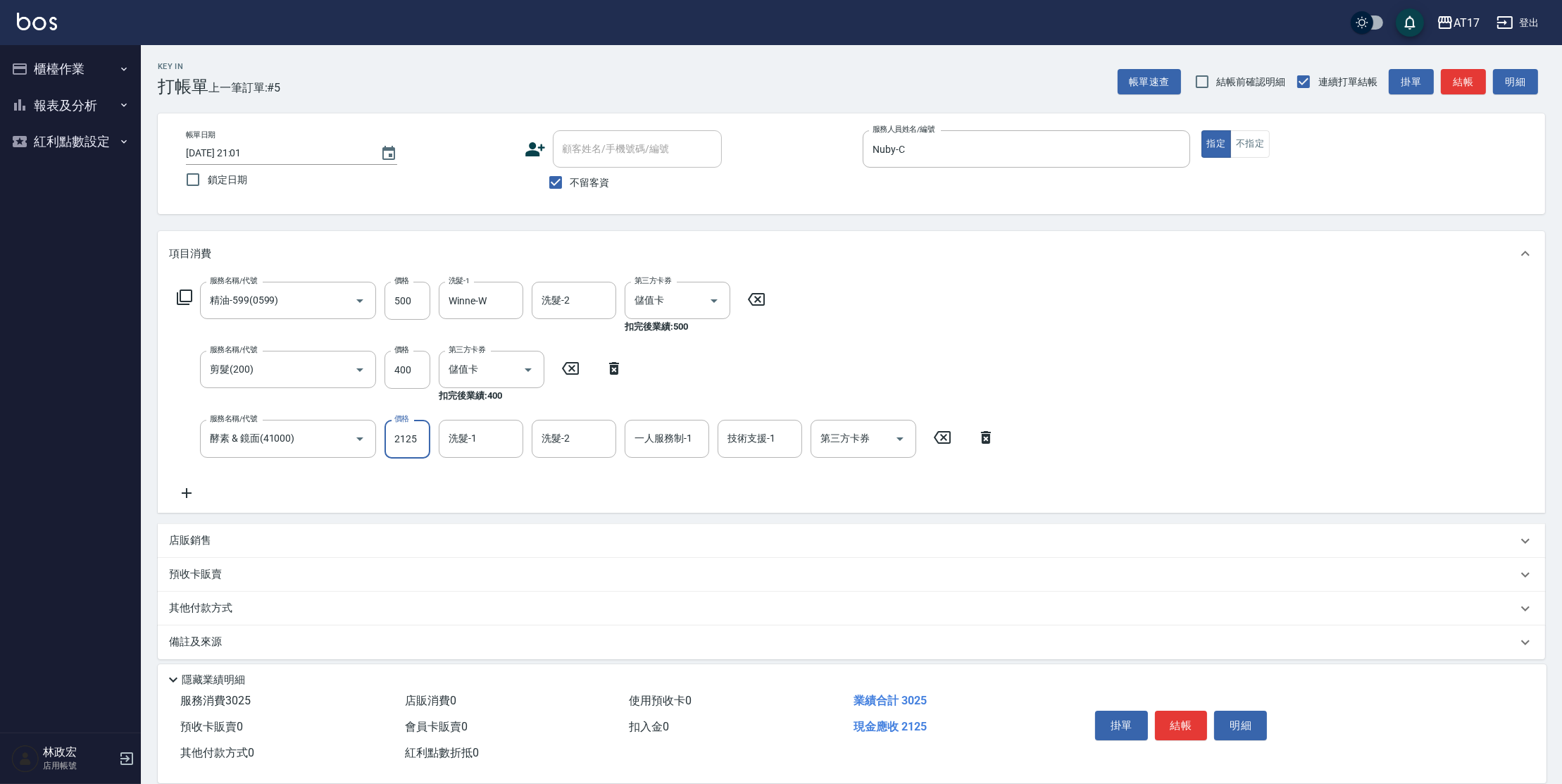
type input "2125"
type input "Winne-W"
type input "Nuby-C"
type input "2"
click at [858, 437] on div "第三方卡券 第三方卡券" at bounding box center [864, 438] width 106 height 37
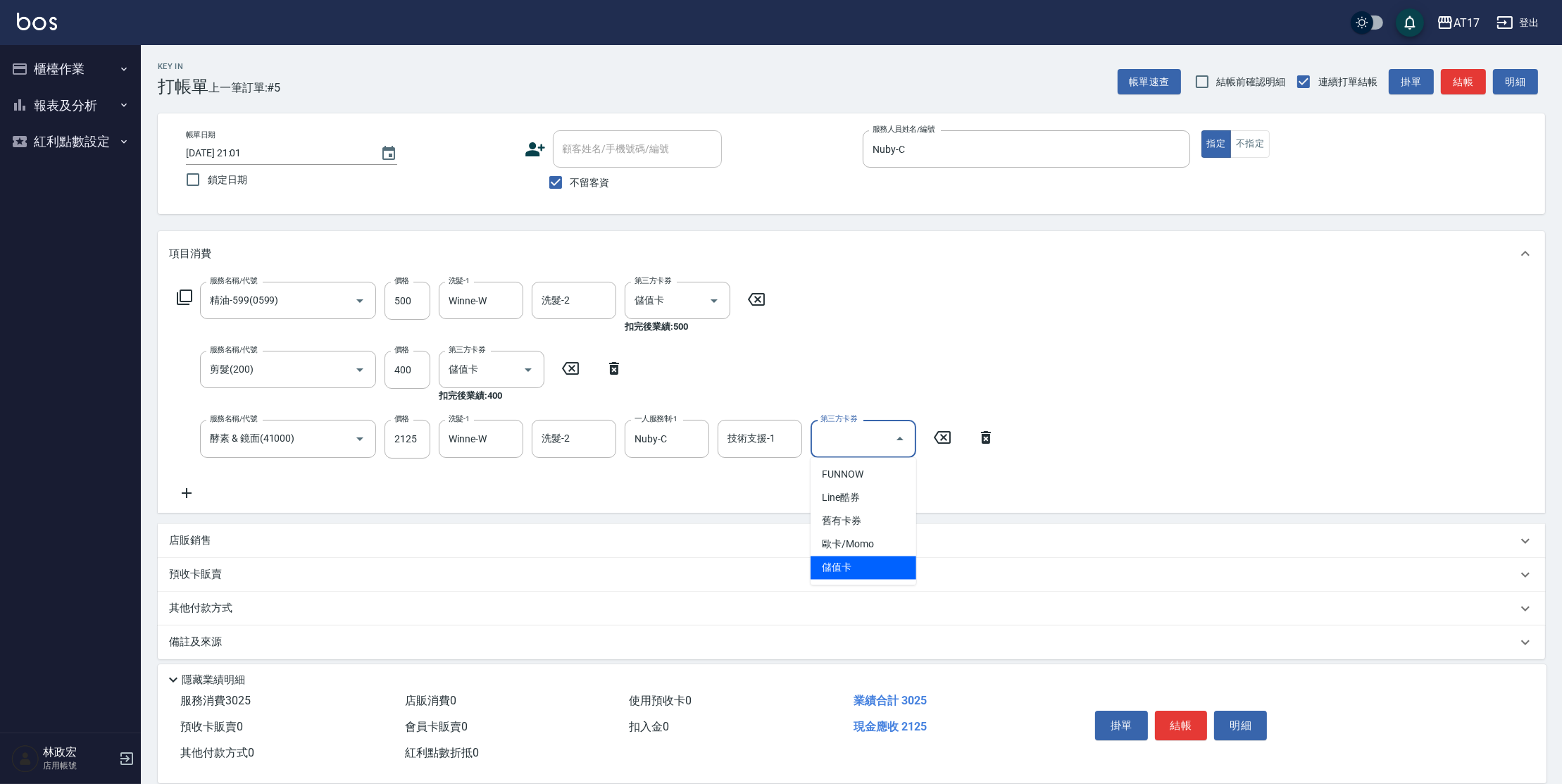
type input "儲值卡"
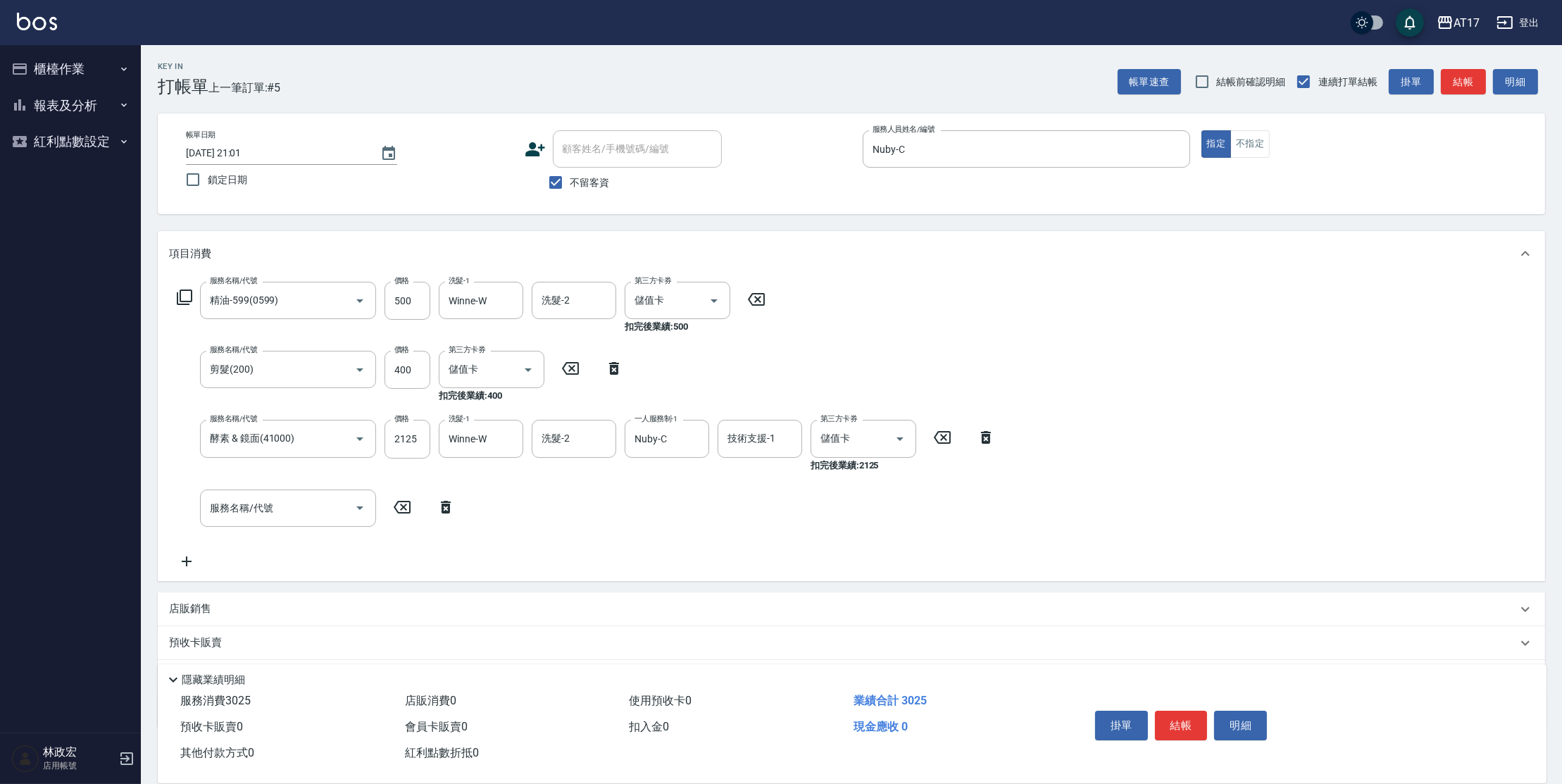
click at [208, 606] on p "店販銷售" at bounding box center [190, 609] width 42 height 15
type input "Winne-W"
type input "9"
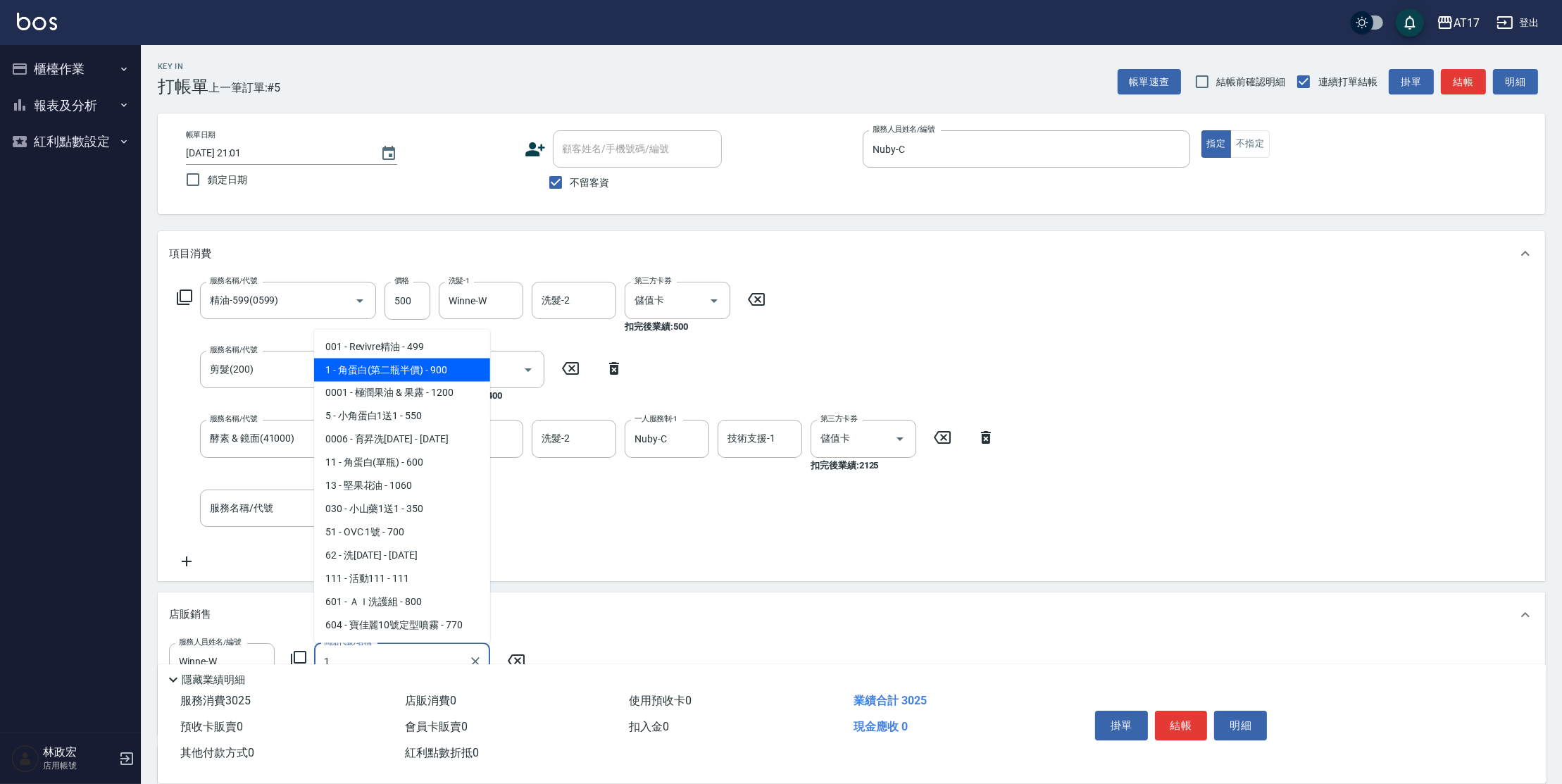
type input "角蛋白(第二瓶半價)"
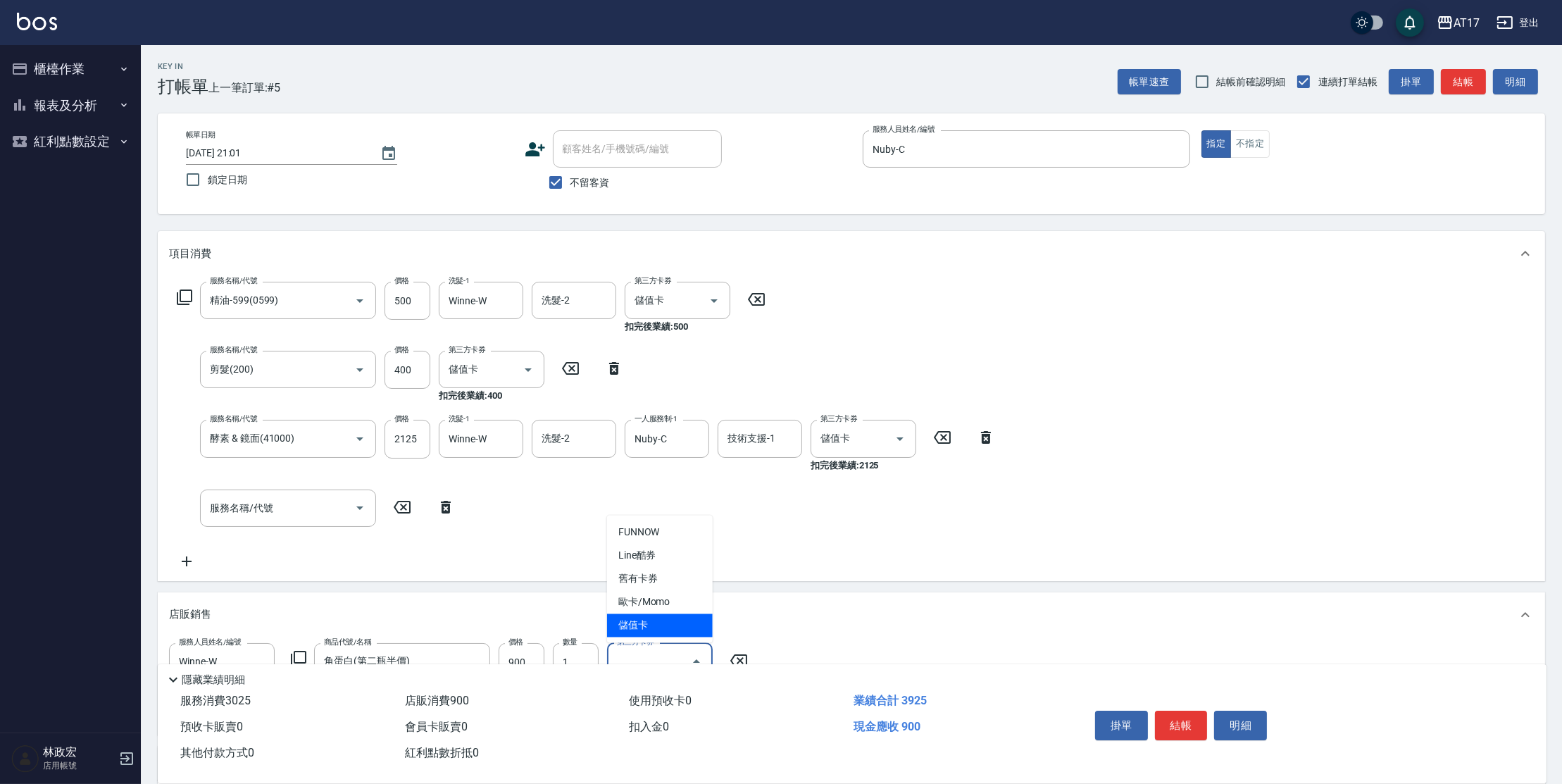
type input "儲值卡"
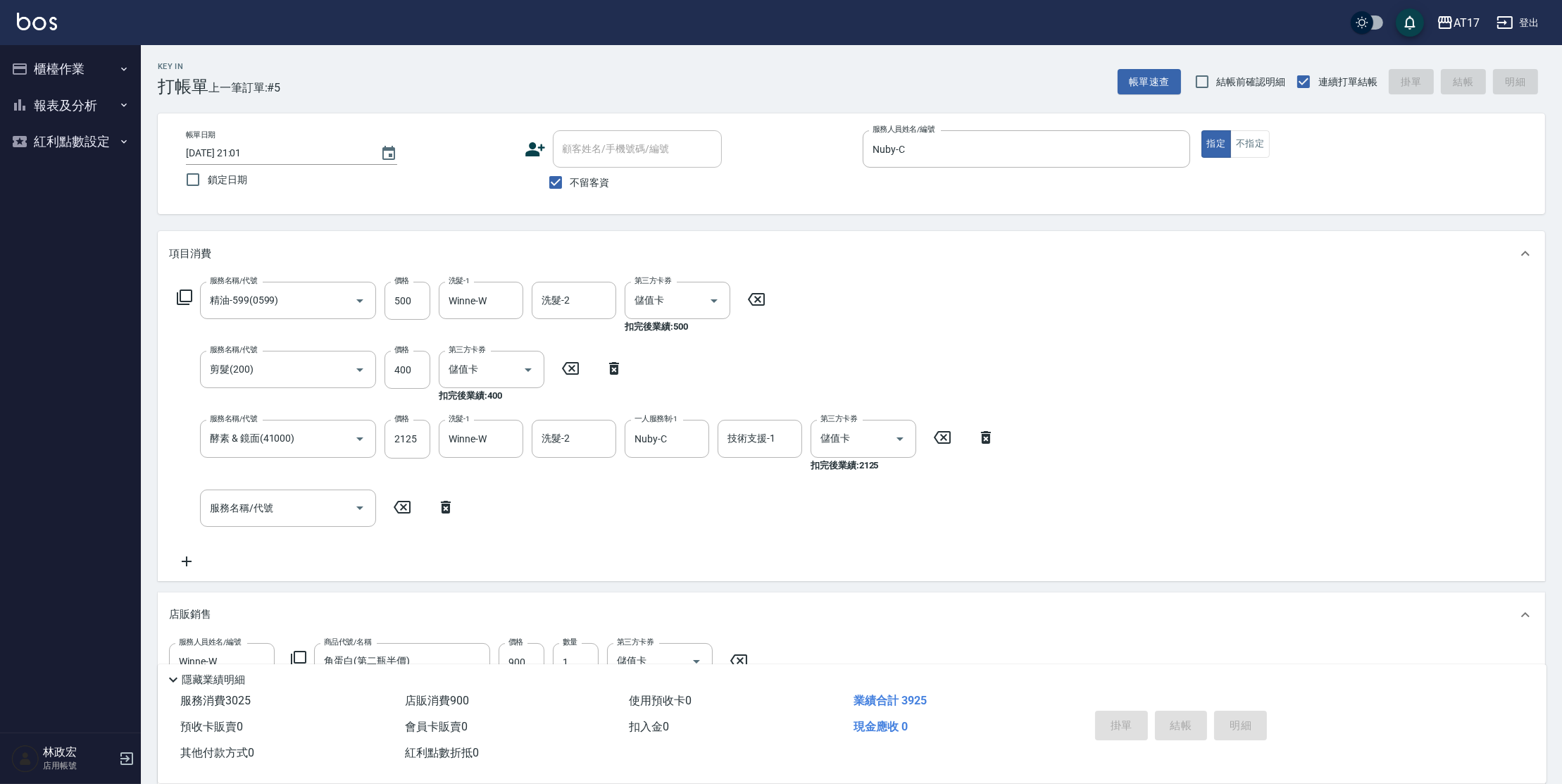
type input "[DATE] 21:02"
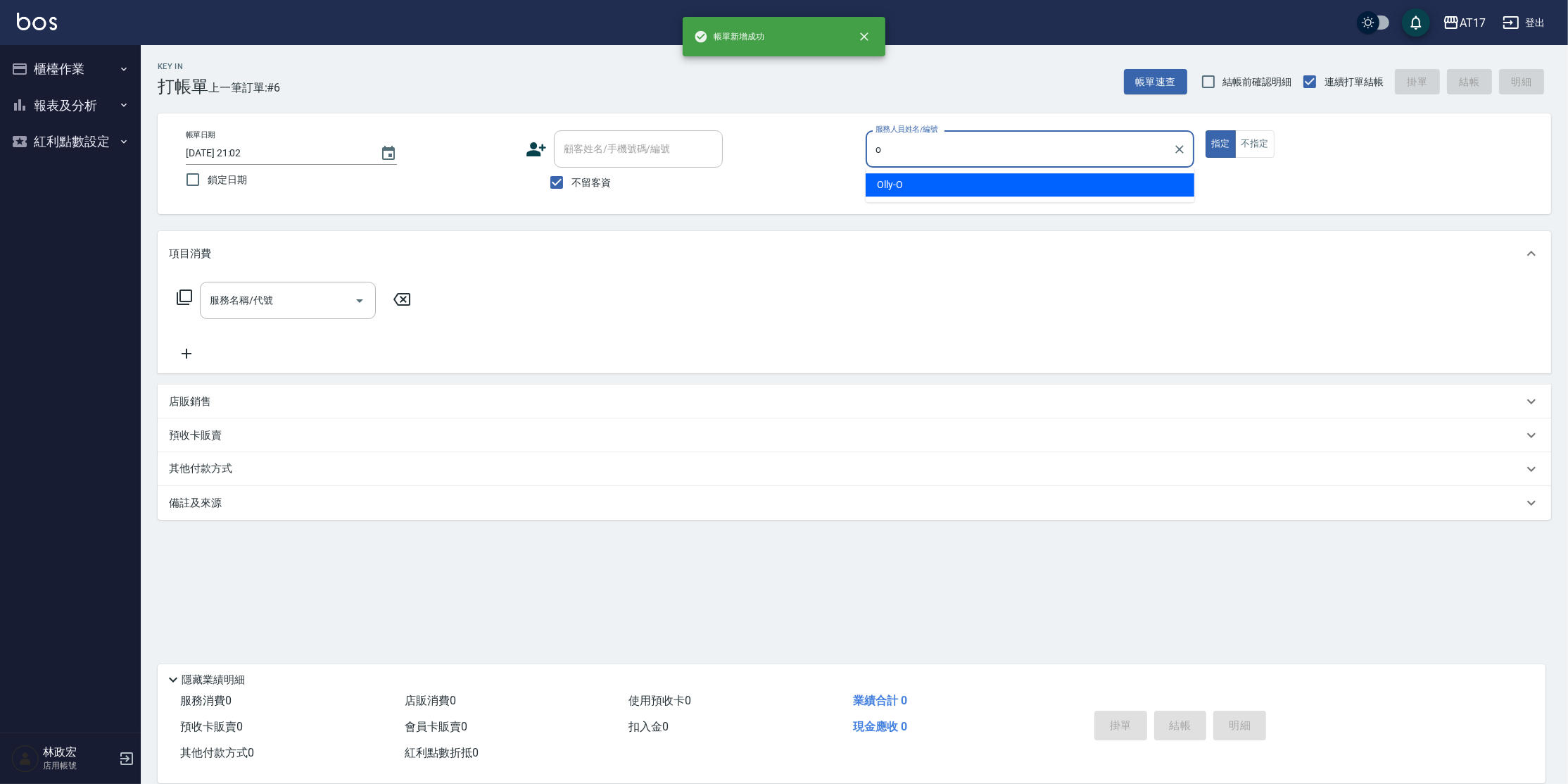
type input "Olly-O"
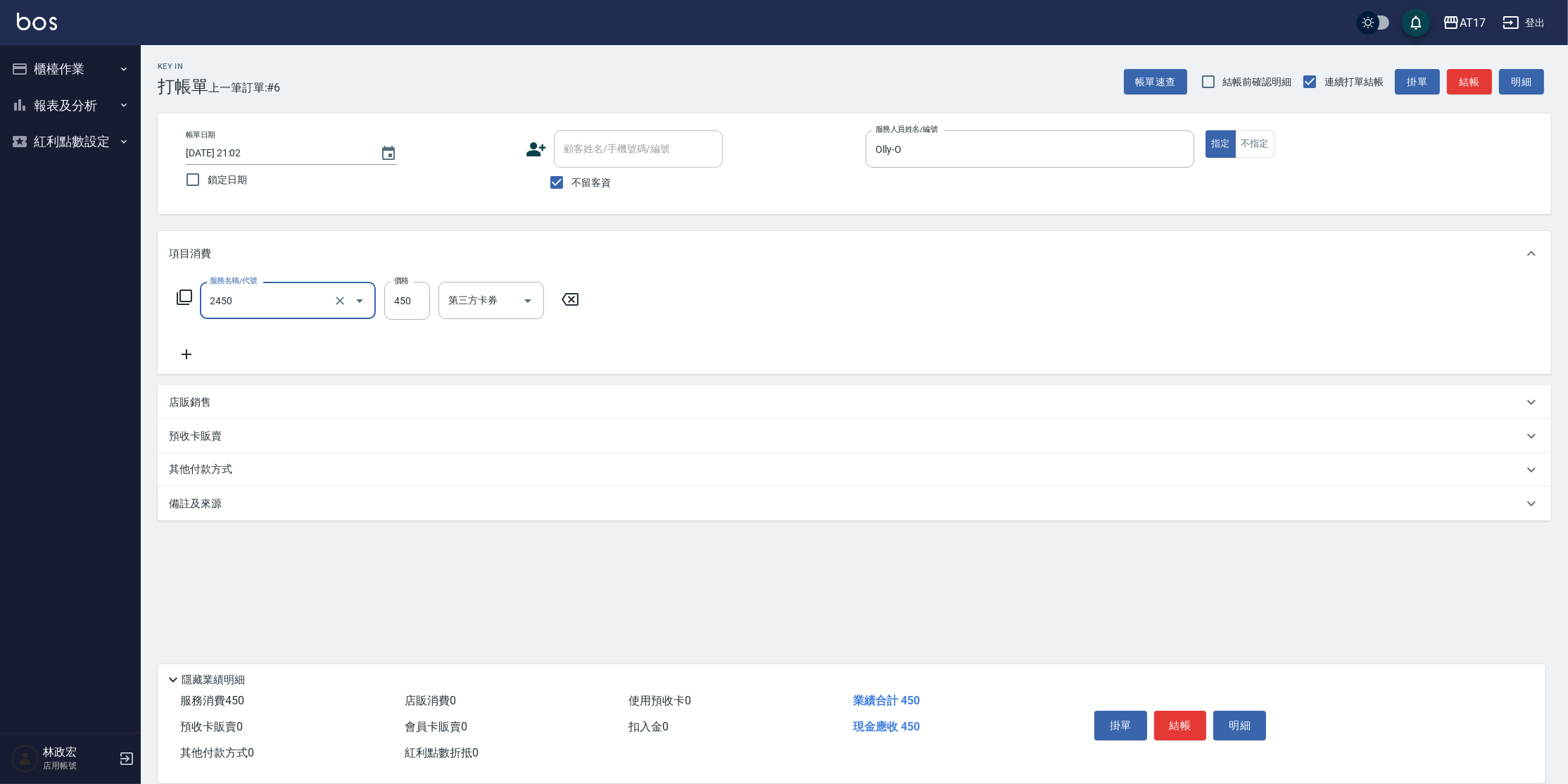
type input "C剪髮套餐(2450)"
click at [421, 298] on input "450" at bounding box center [407, 301] width 46 height 38
type input "500"
drag, startPoint x: 521, startPoint y: 302, endPoint x: 521, endPoint y: 291, distance: 11.0
click at [520, 303] on div "洗髮-1" at bounding box center [481, 300] width 85 height 37
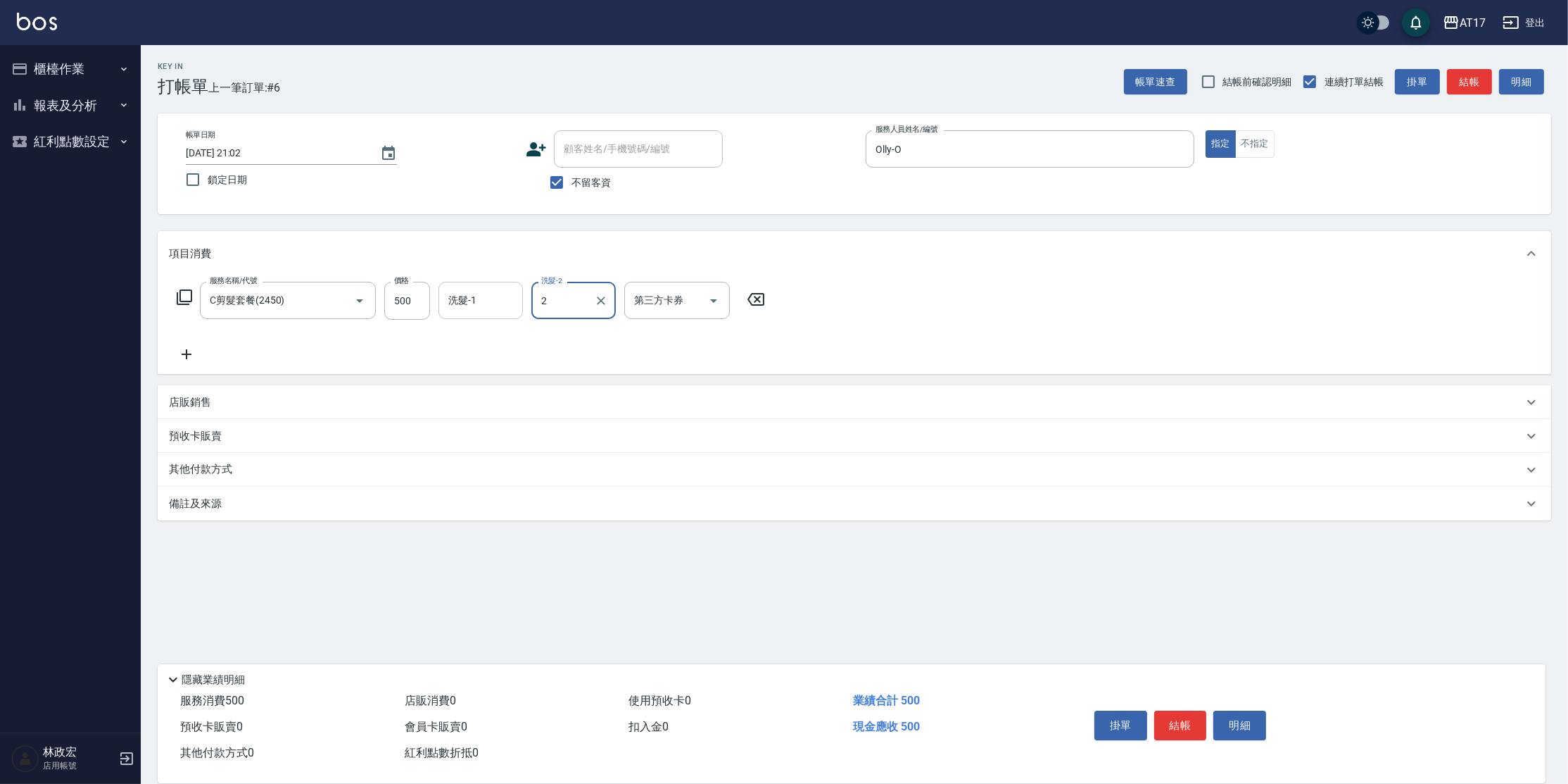
type input "2"
type input "[PERSON_NAME]-27"
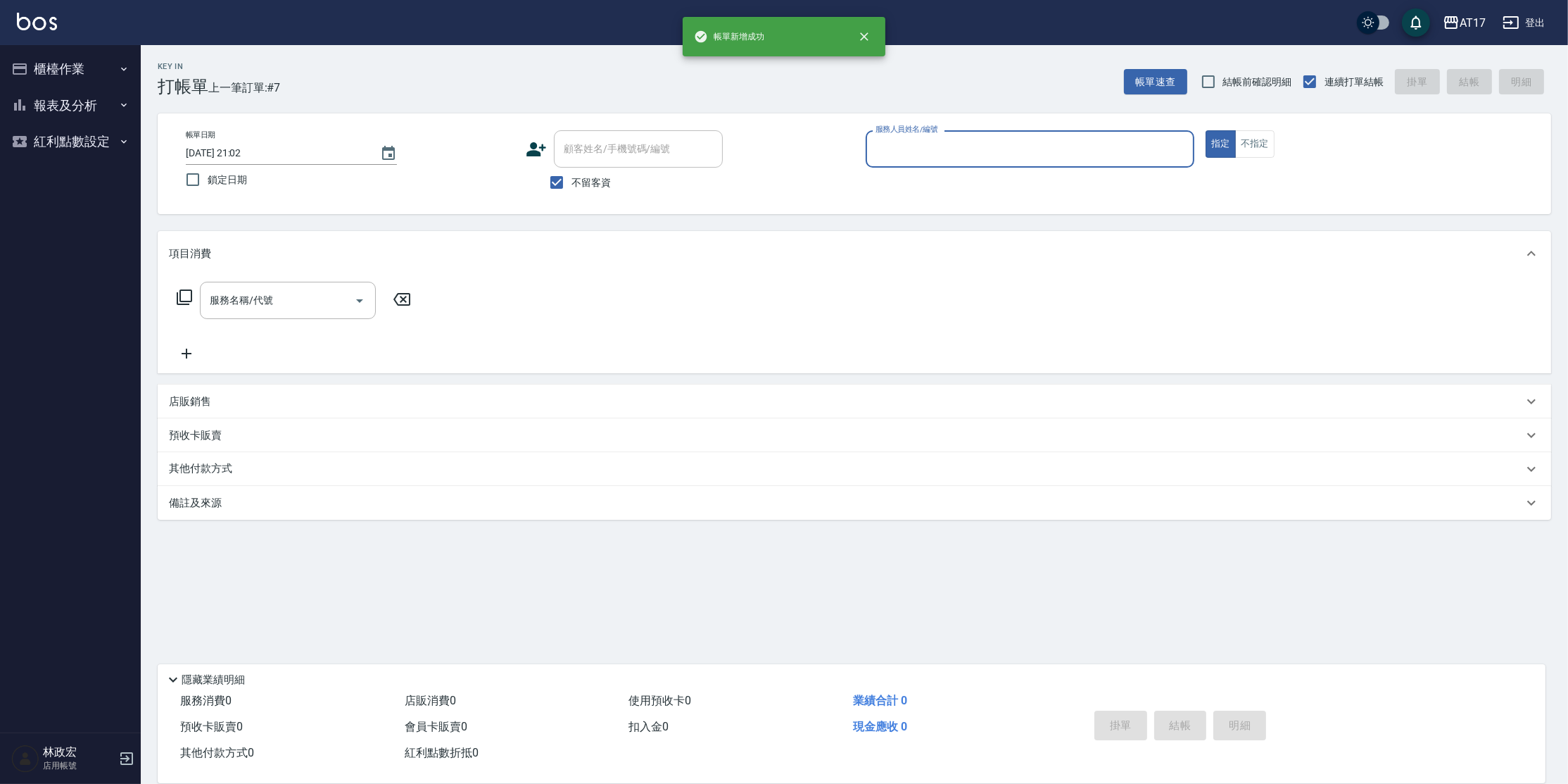
type input "x"
type input "Nuby-C"
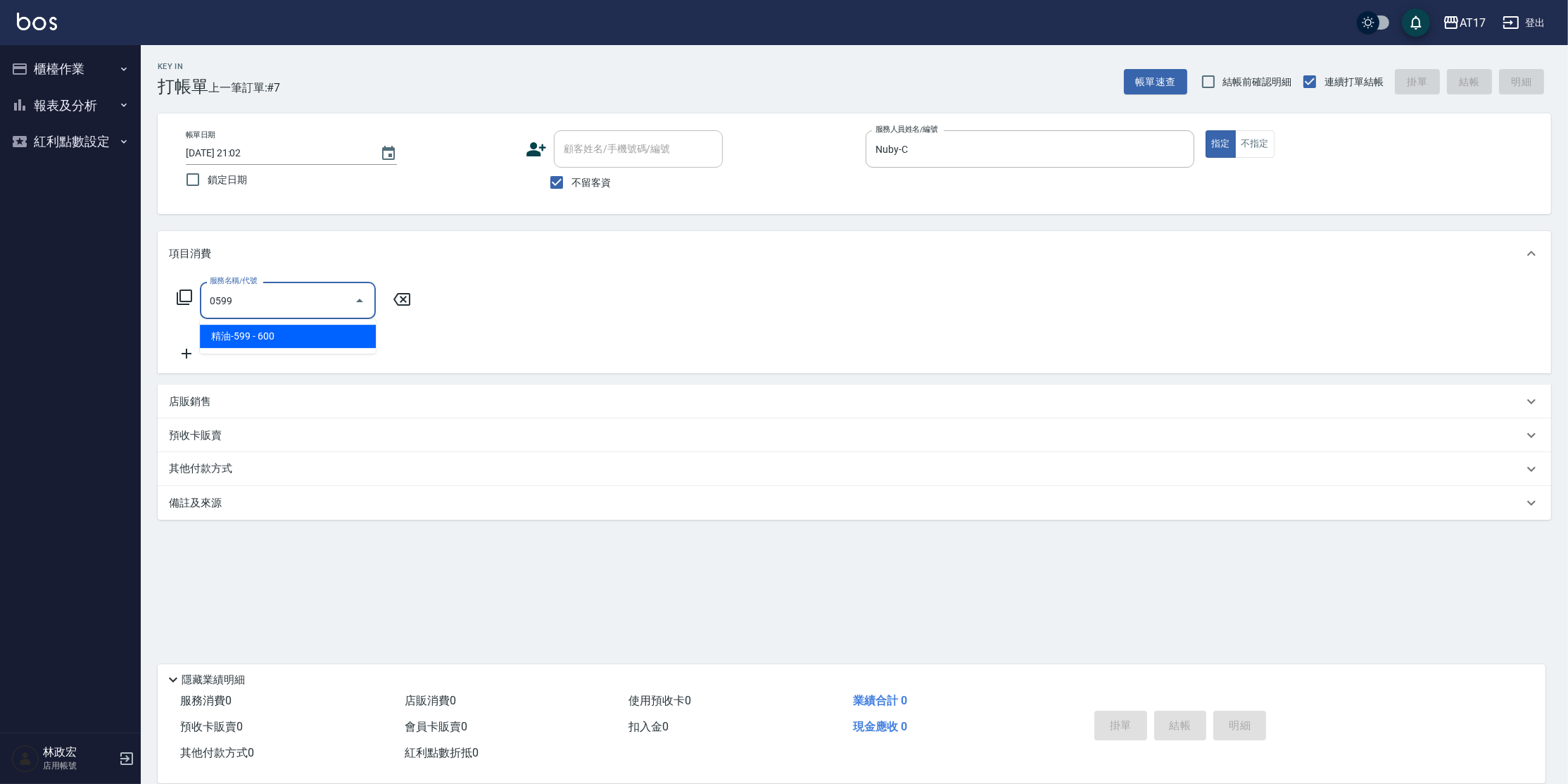
type input "精油-599(0599)"
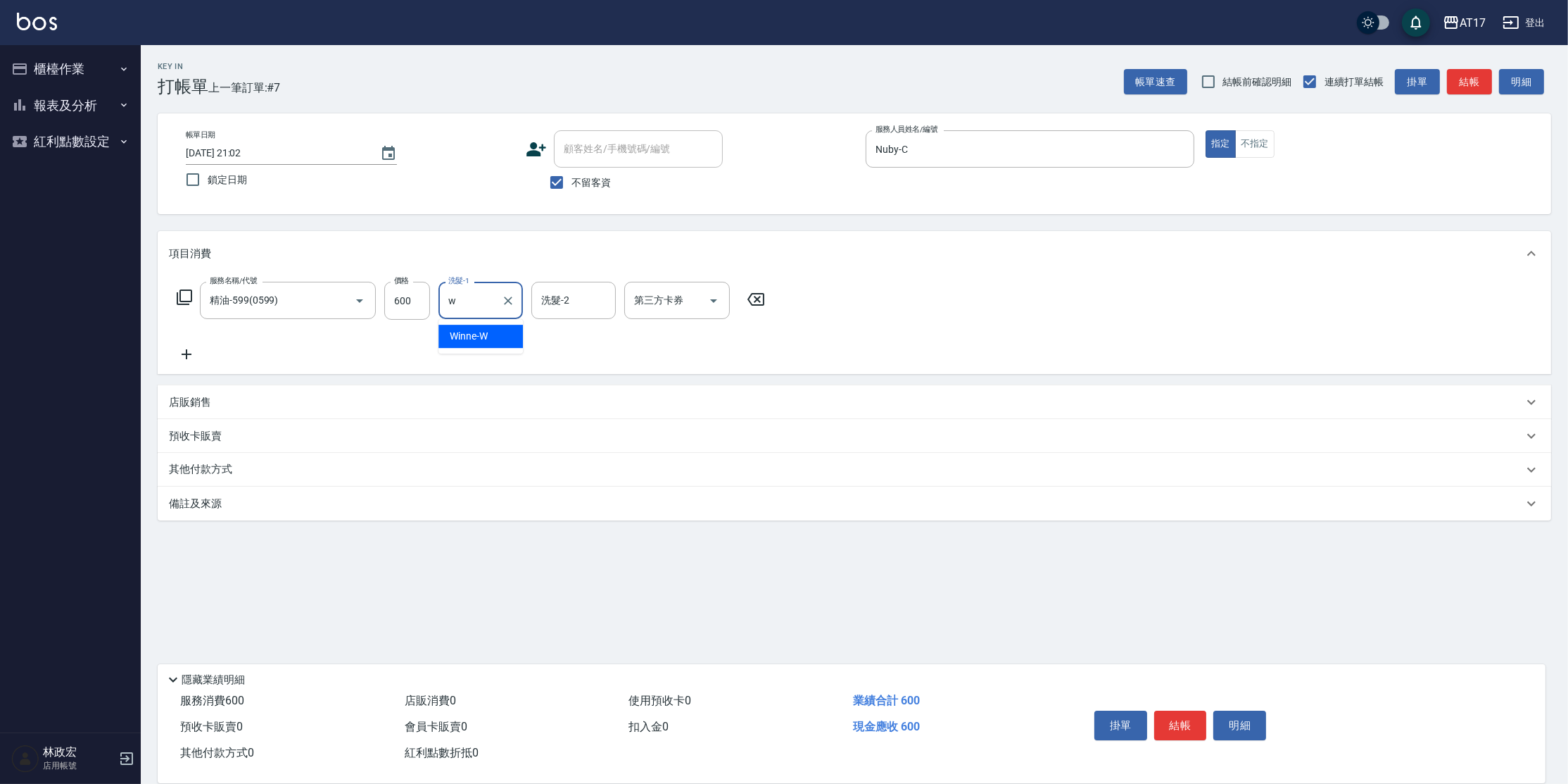
type input "Winne-W"
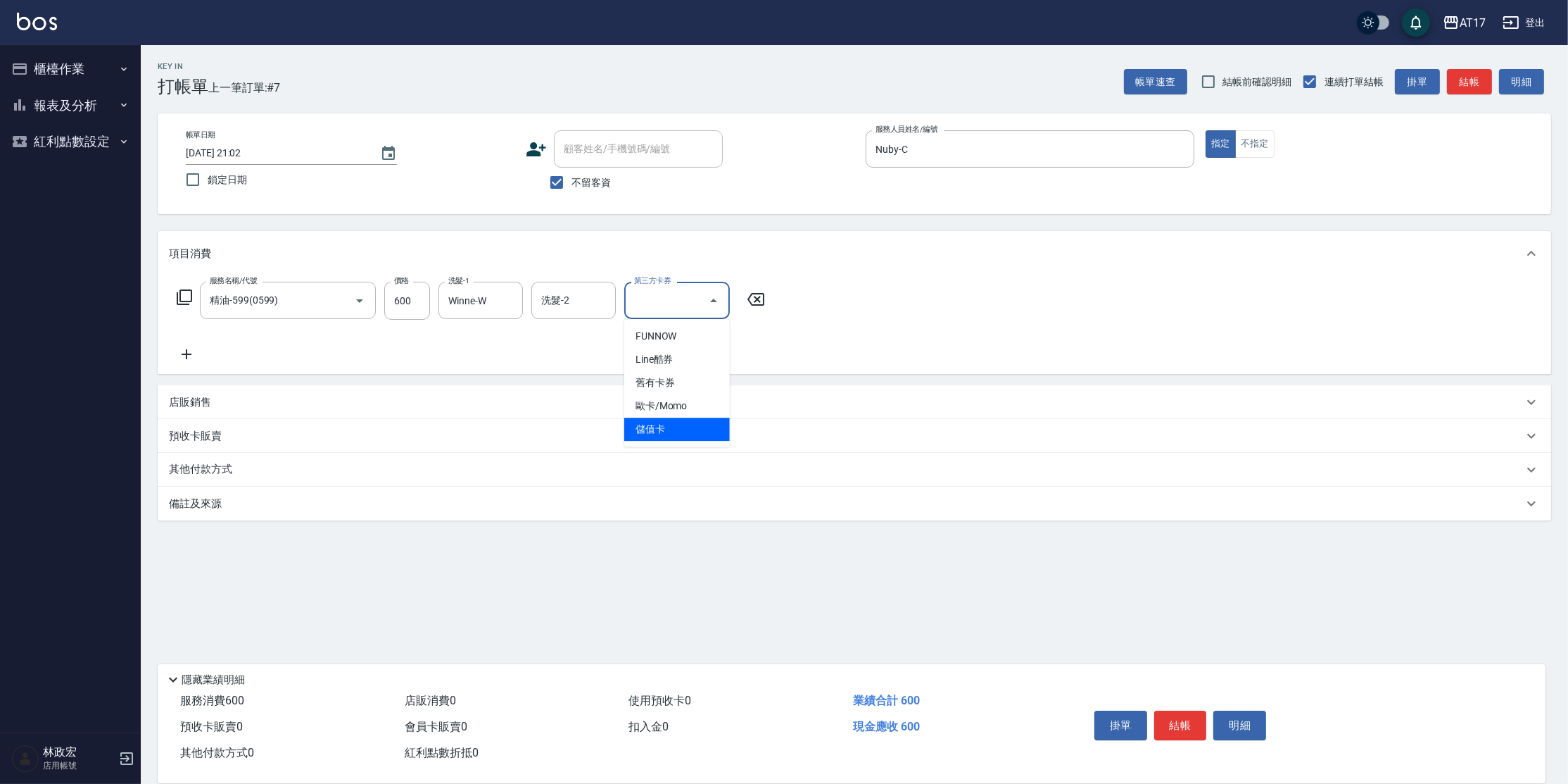
type input "儲值卡"
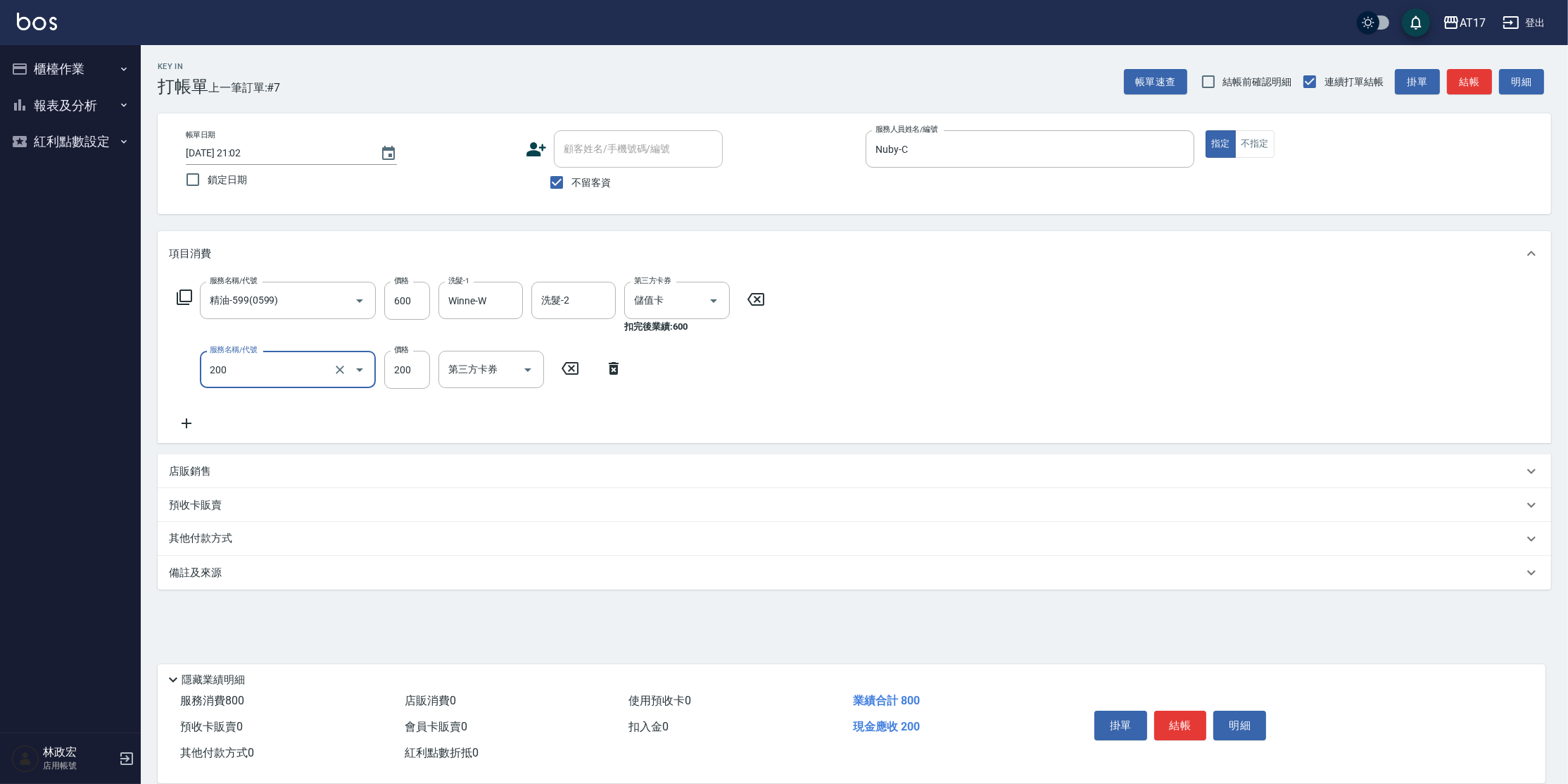
type input "剪髮(200)"
type input "400"
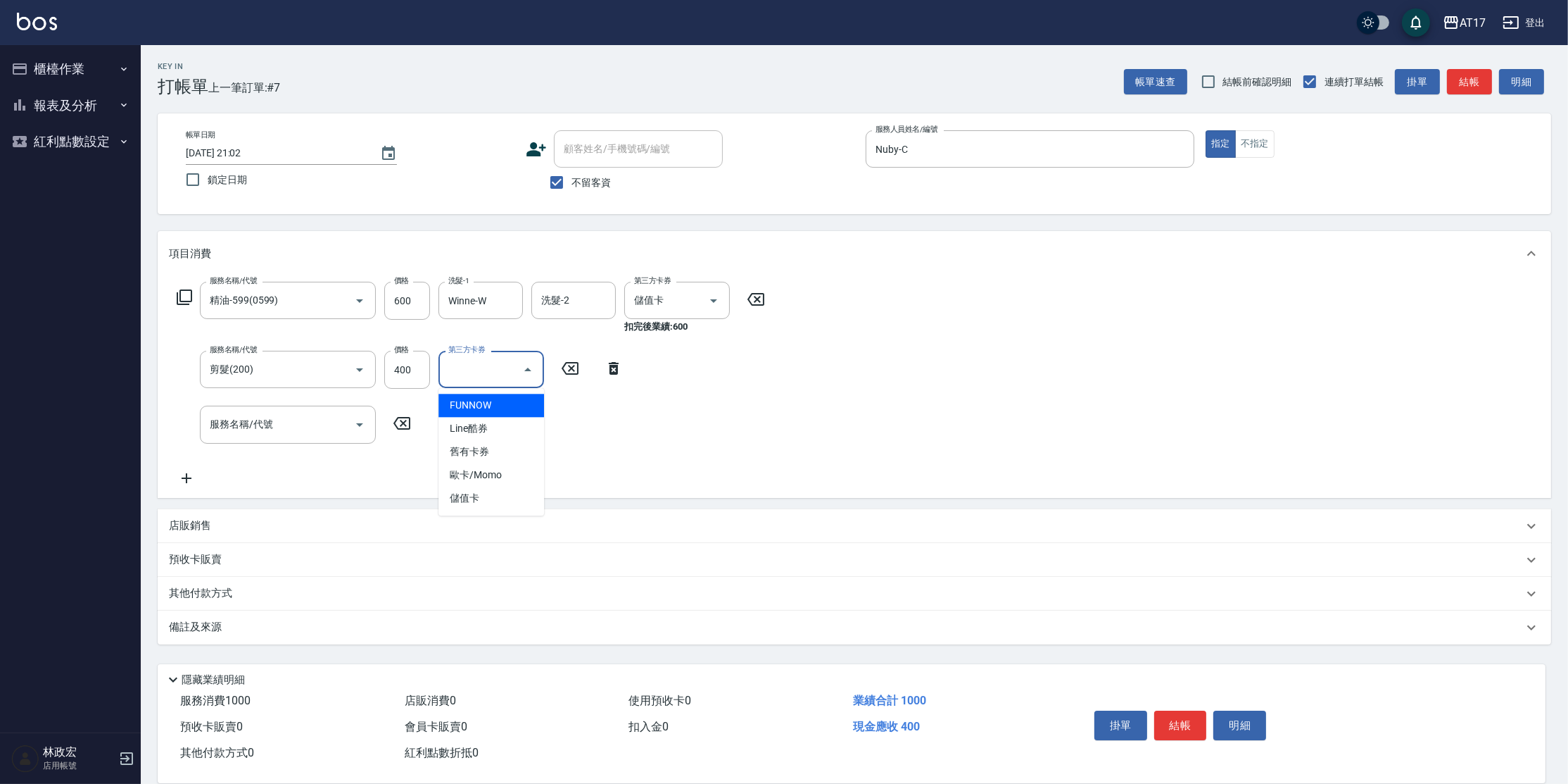
drag, startPoint x: 497, startPoint y: 380, endPoint x: 504, endPoint y: 370, distance: 12.2
click at [499, 378] on input "第三方卡券" at bounding box center [481, 369] width 72 height 25
type input "儲值卡"
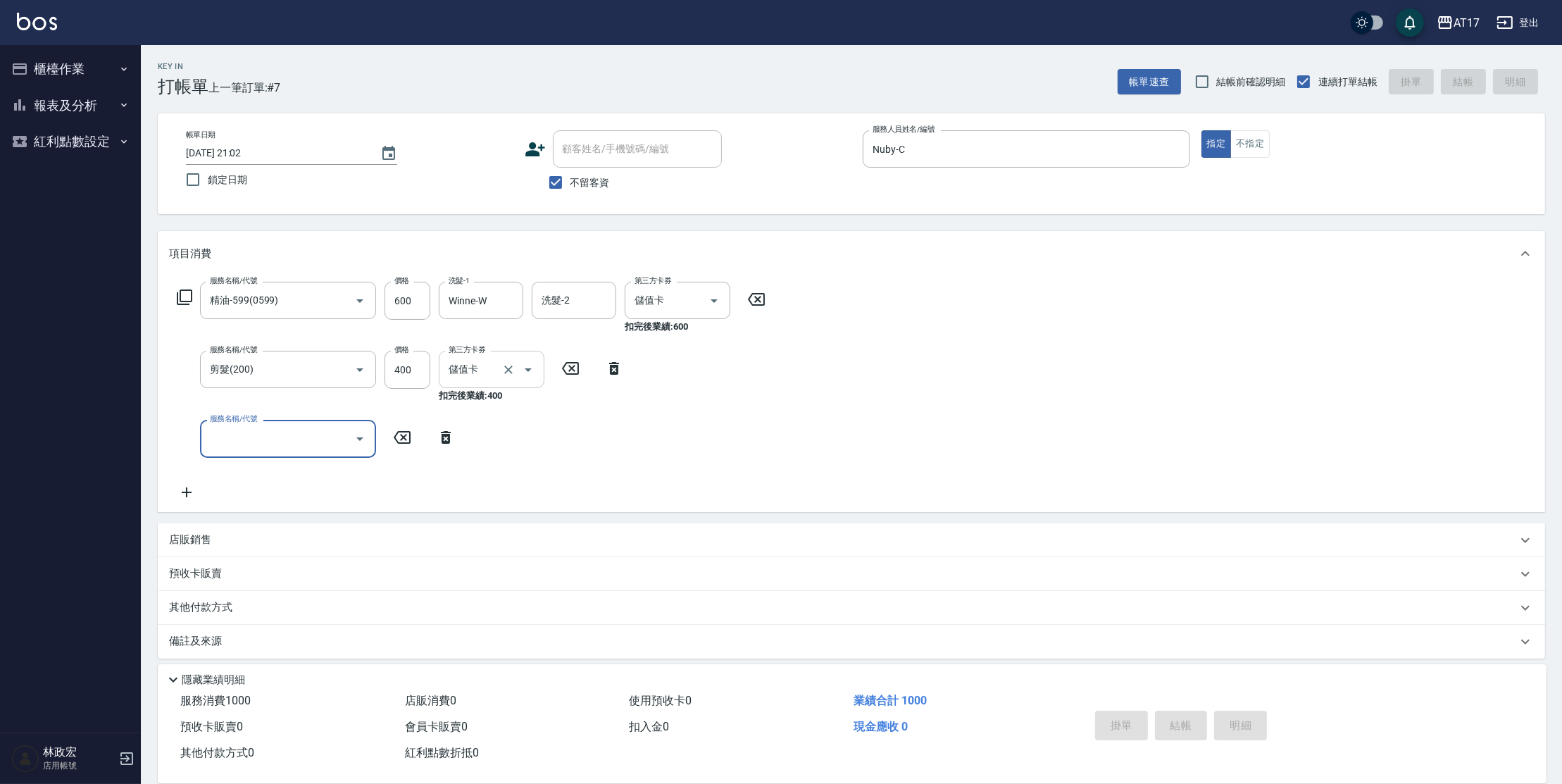
type input "[DATE] 21:03"
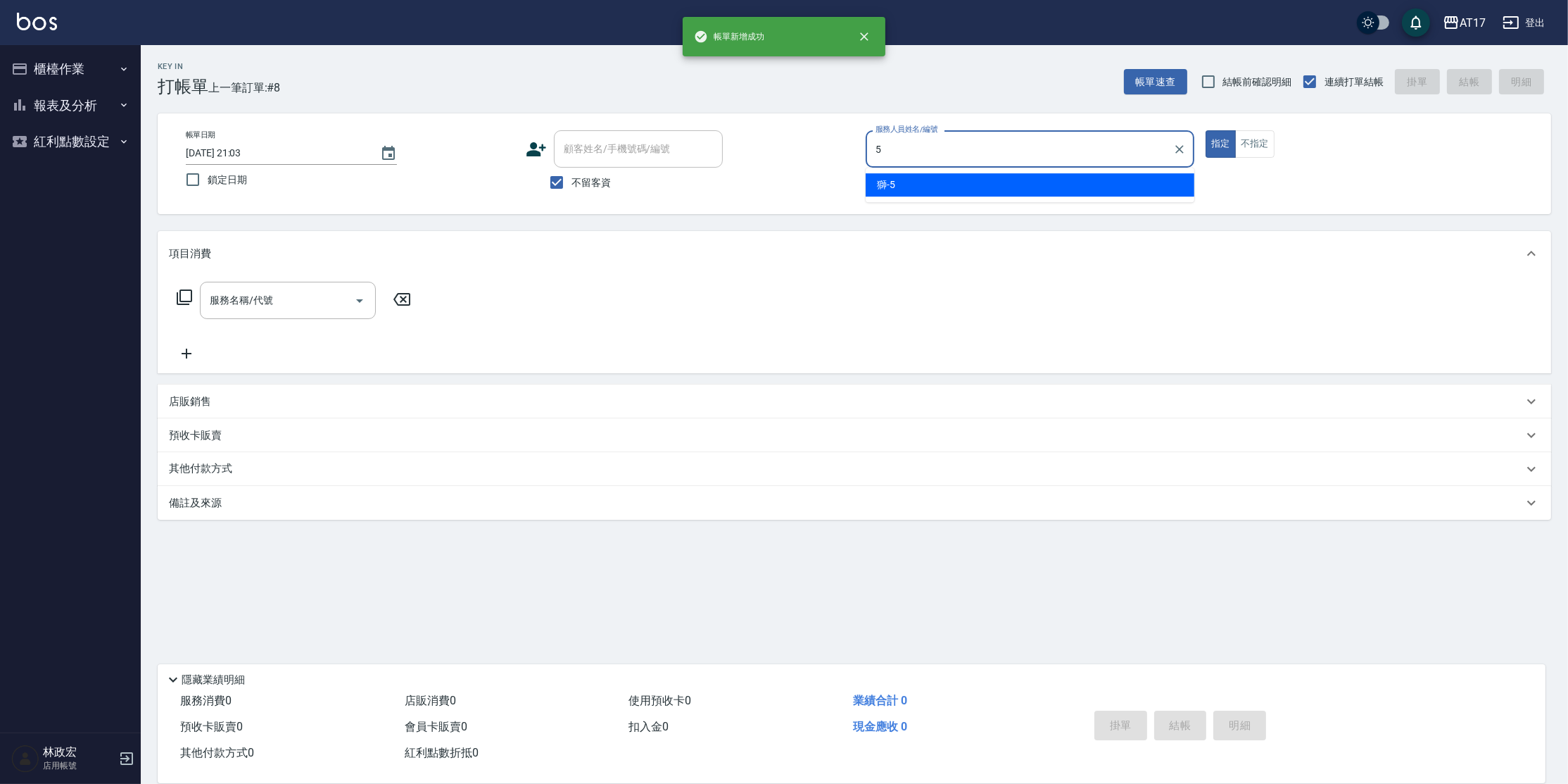
type input "獅-5"
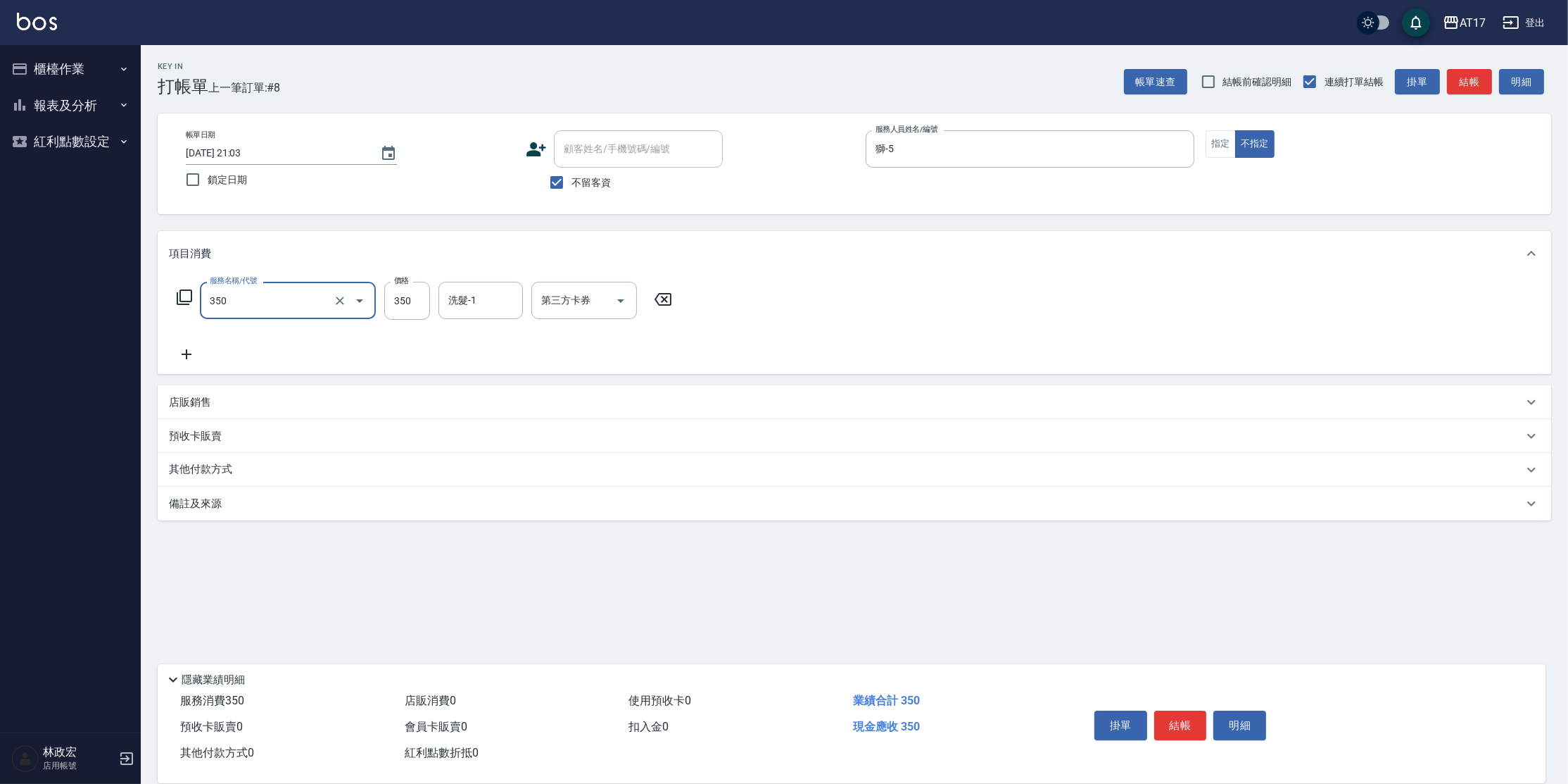
type input "350洗髮(350)"
type input "[PERSON_NAME]-22"
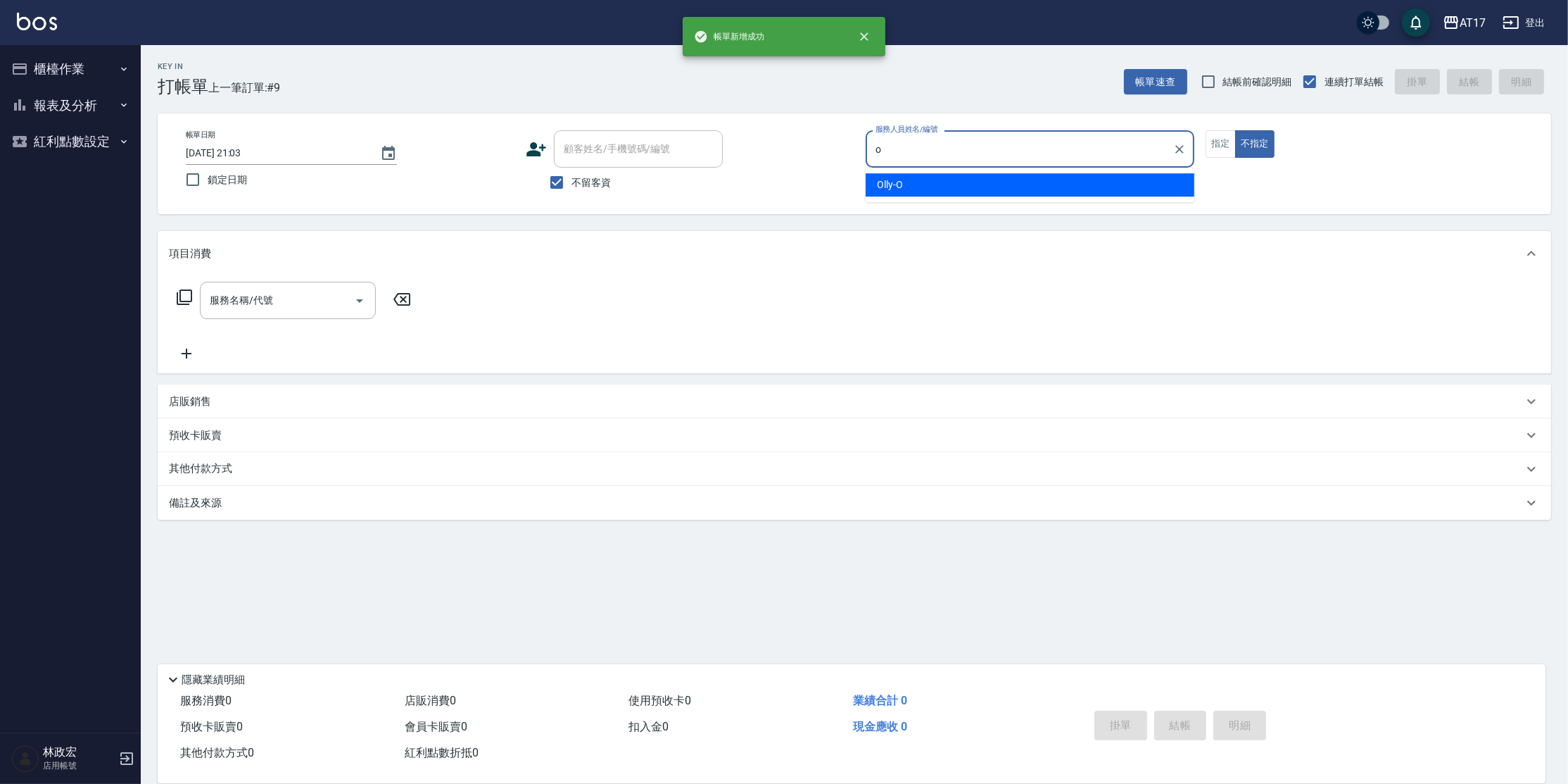
type input "Olly-O"
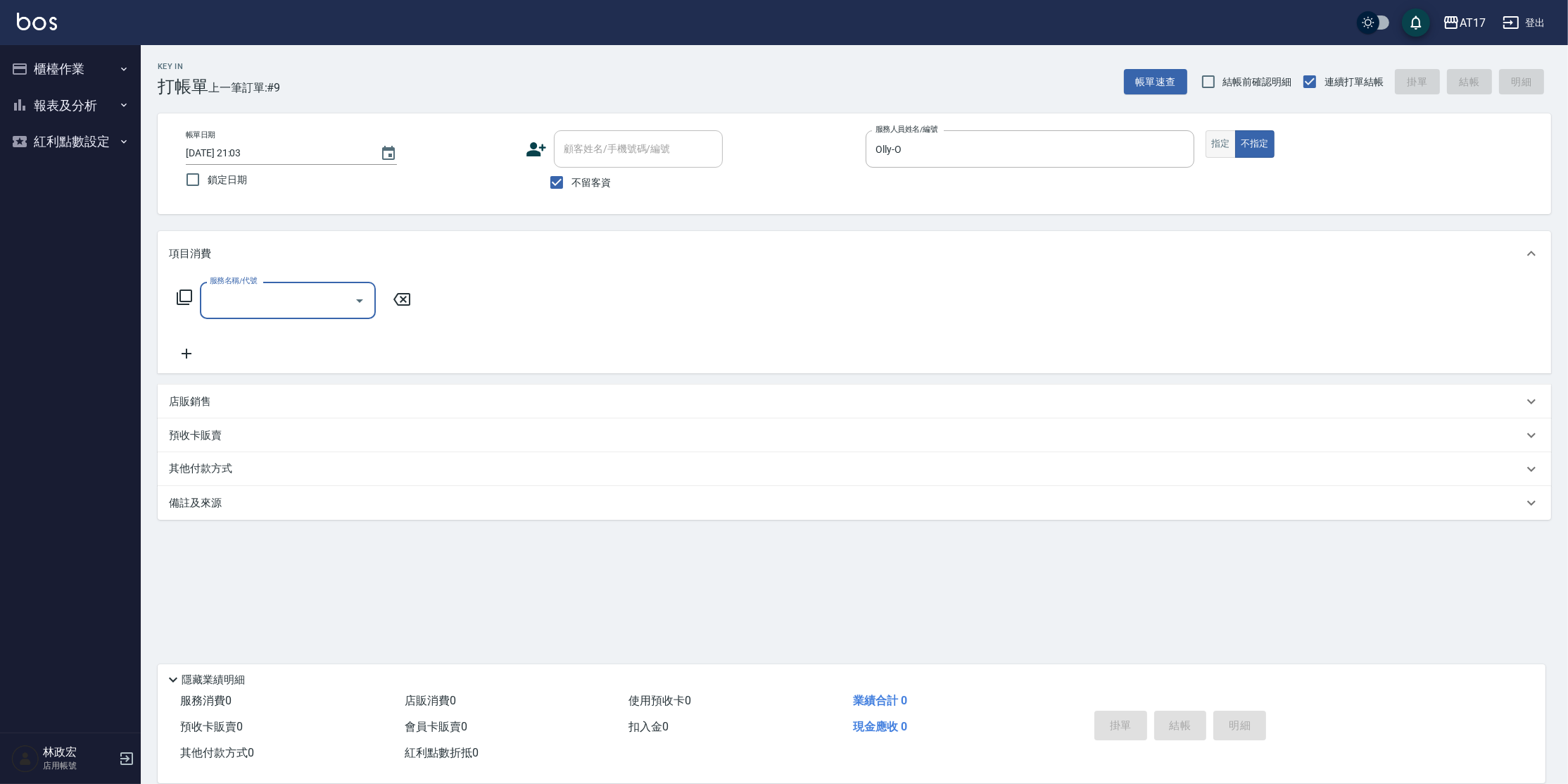
click at [1224, 147] on button "指定" at bounding box center [1220, 144] width 30 height 27
type input "5"
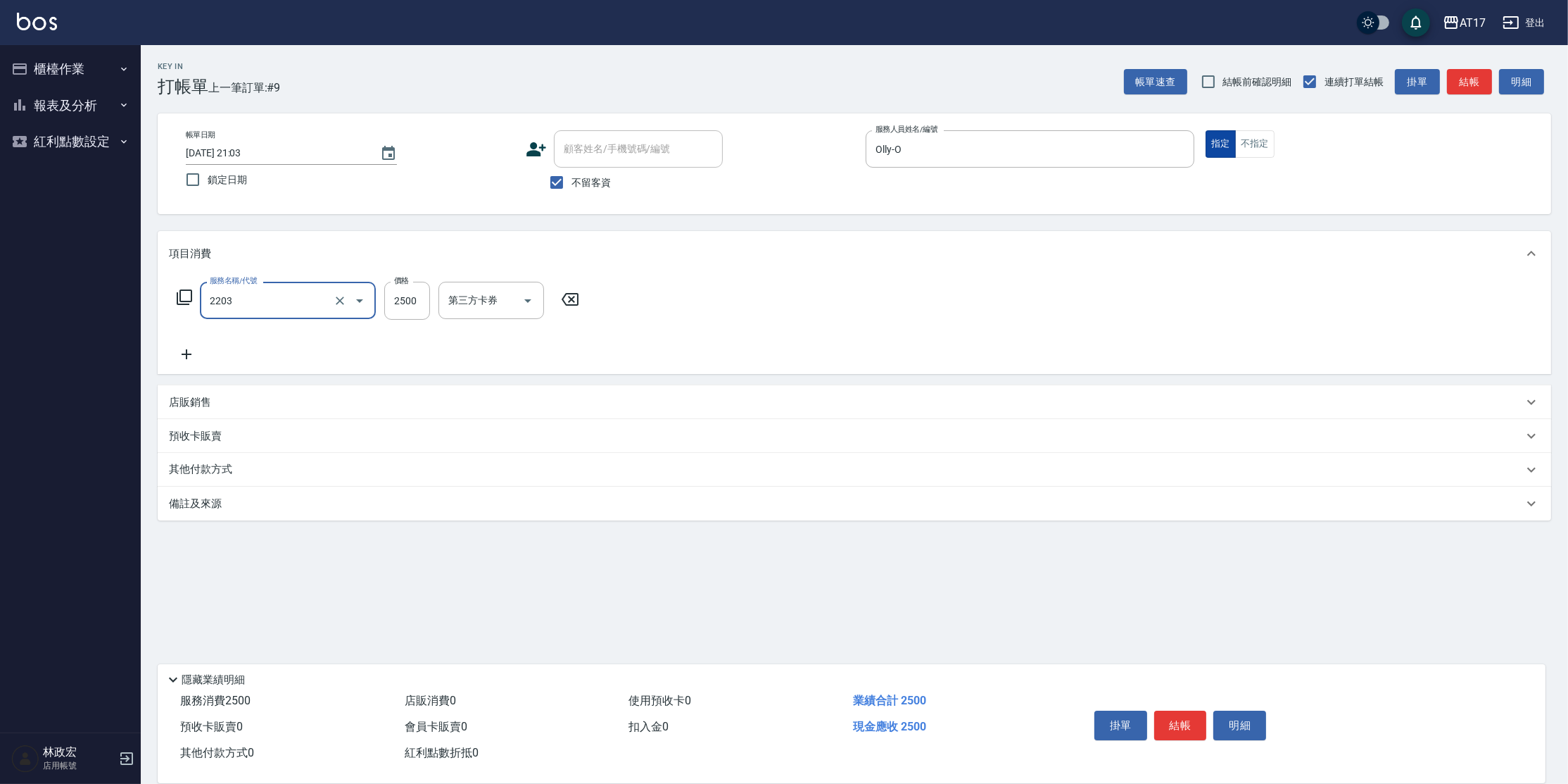
type input "燙髮C餐(短髮)(2203)"
type input "2000"
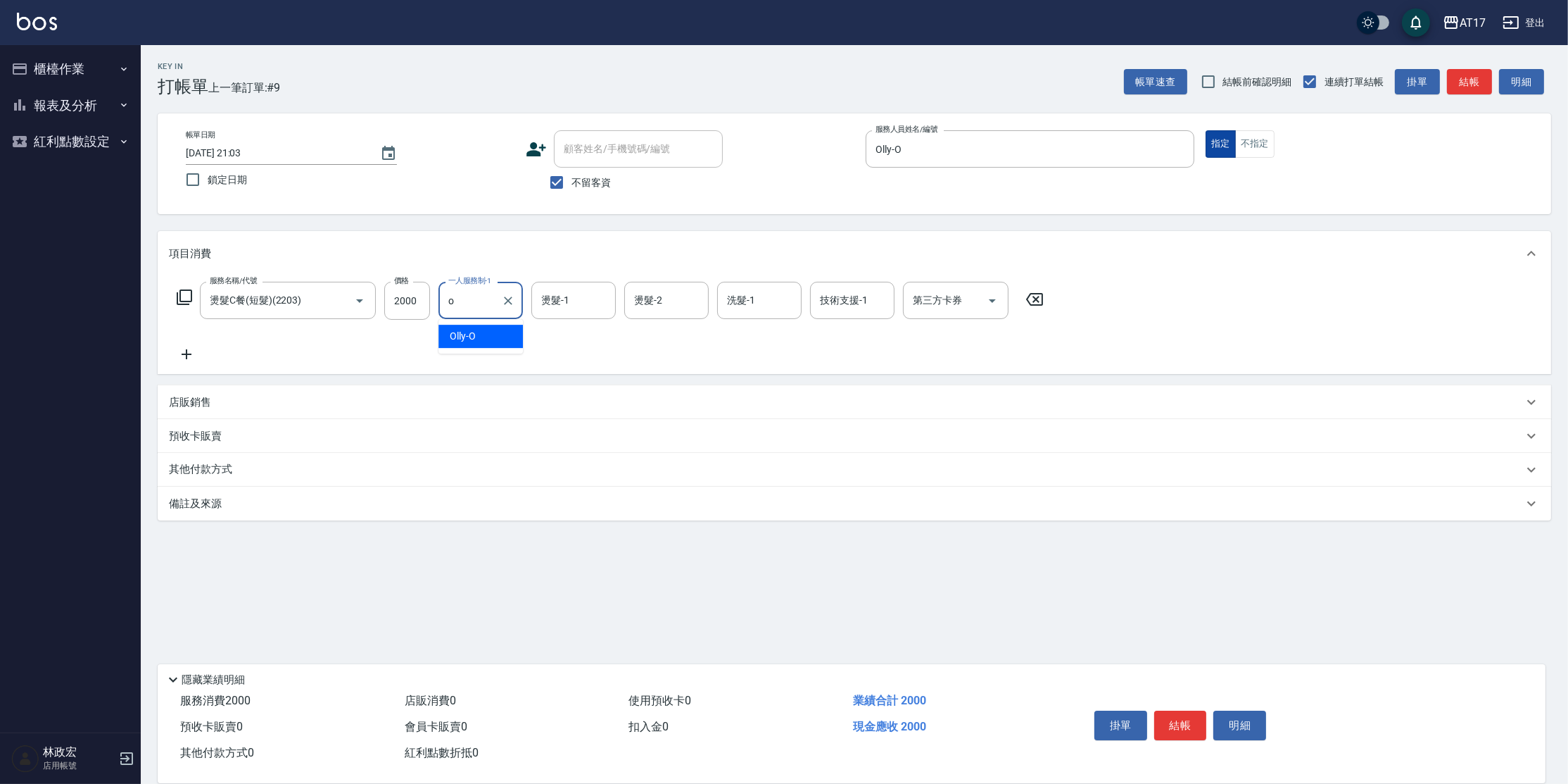
type input "Olly-O"
type input "[PERSON_NAME]-55"
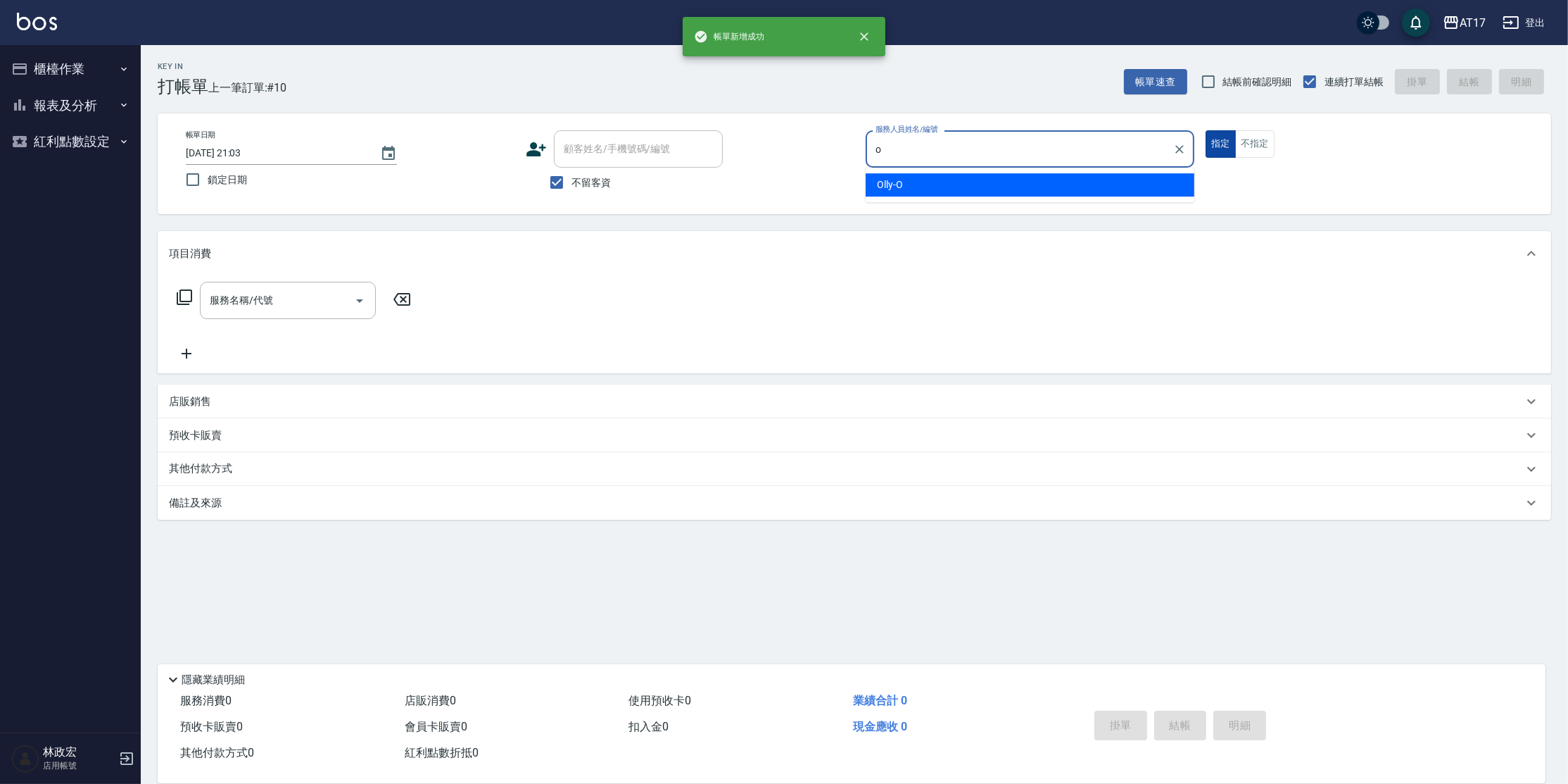
type input "Olly-O"
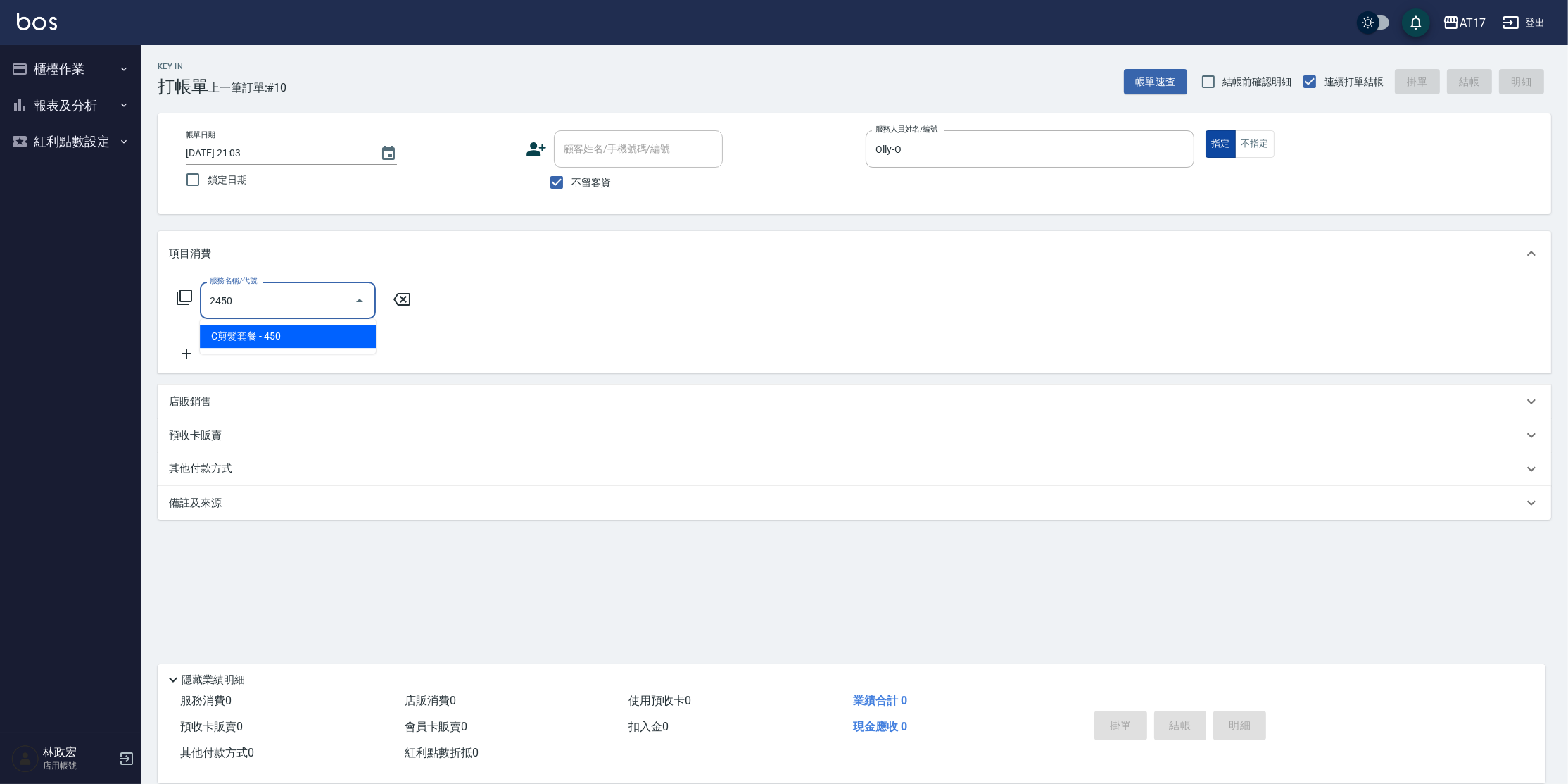
type input "C剪髮套餐(2450)"
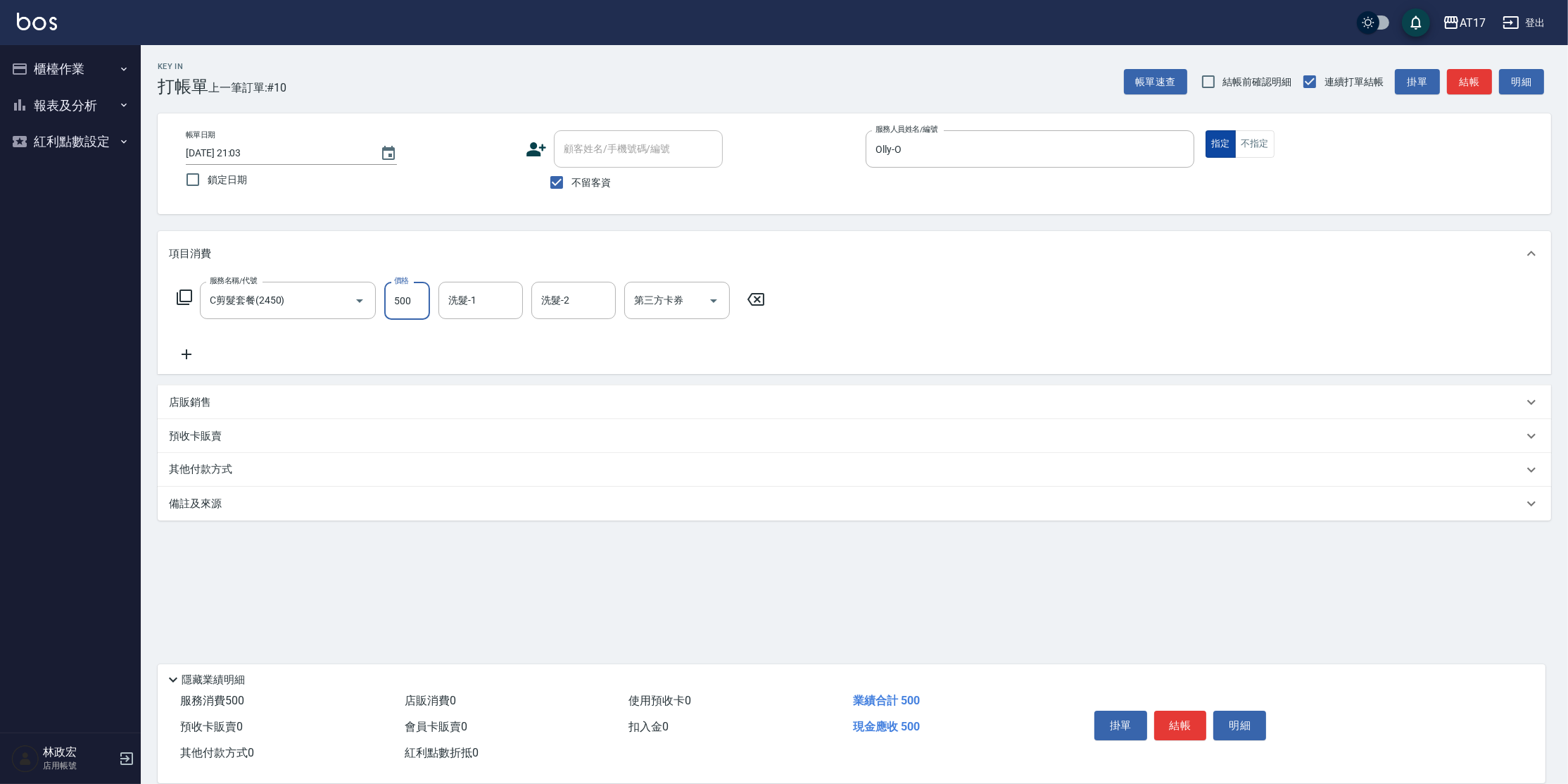
type input "500"
type input "[PERSON_NAME]-27"
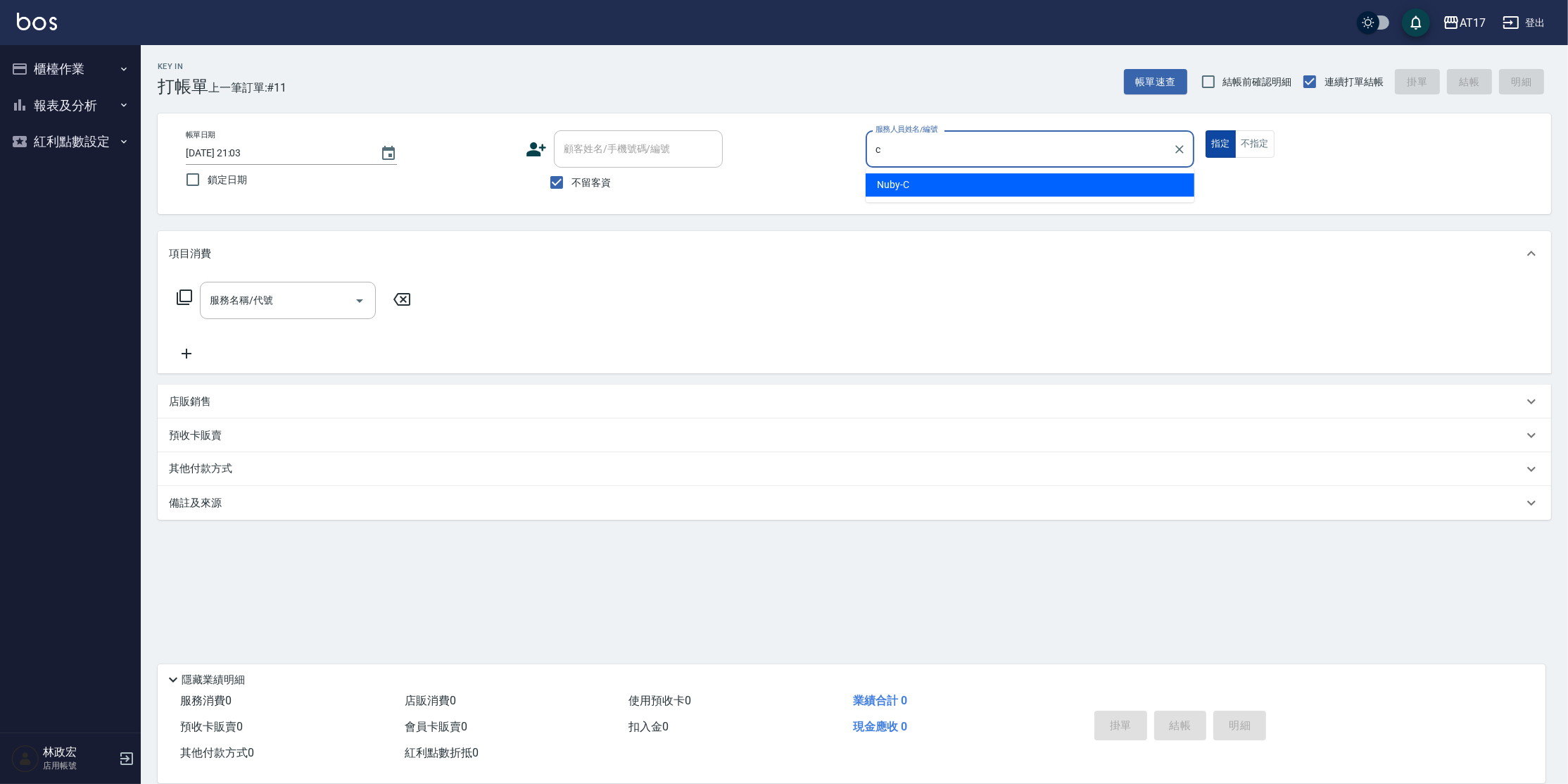
type input "Nuby-C"
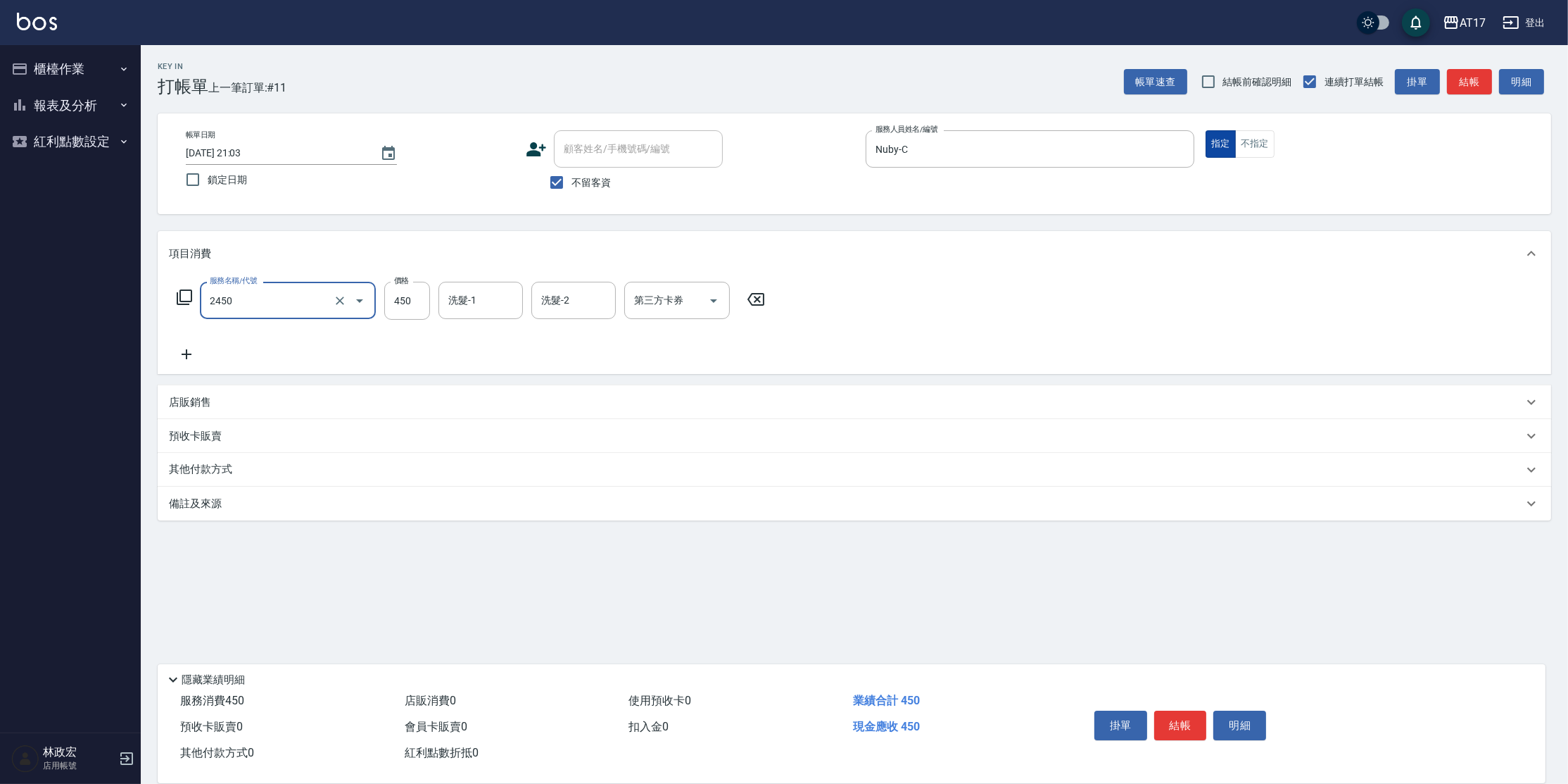
type input "C剪髮套餐(2450)"
type input "600"
type input "Winne-W"
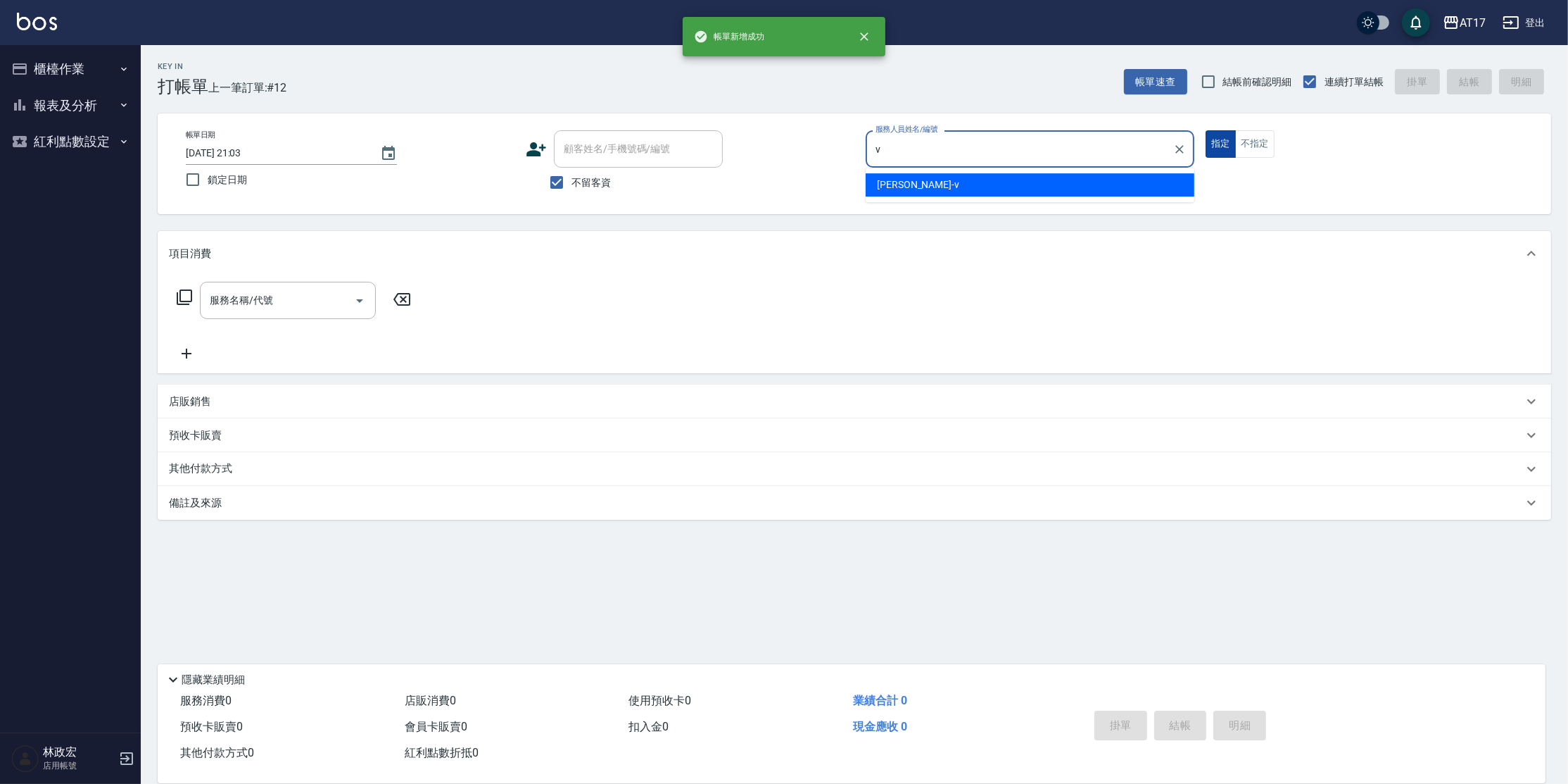
type input "[PERSON_NAME]-v"
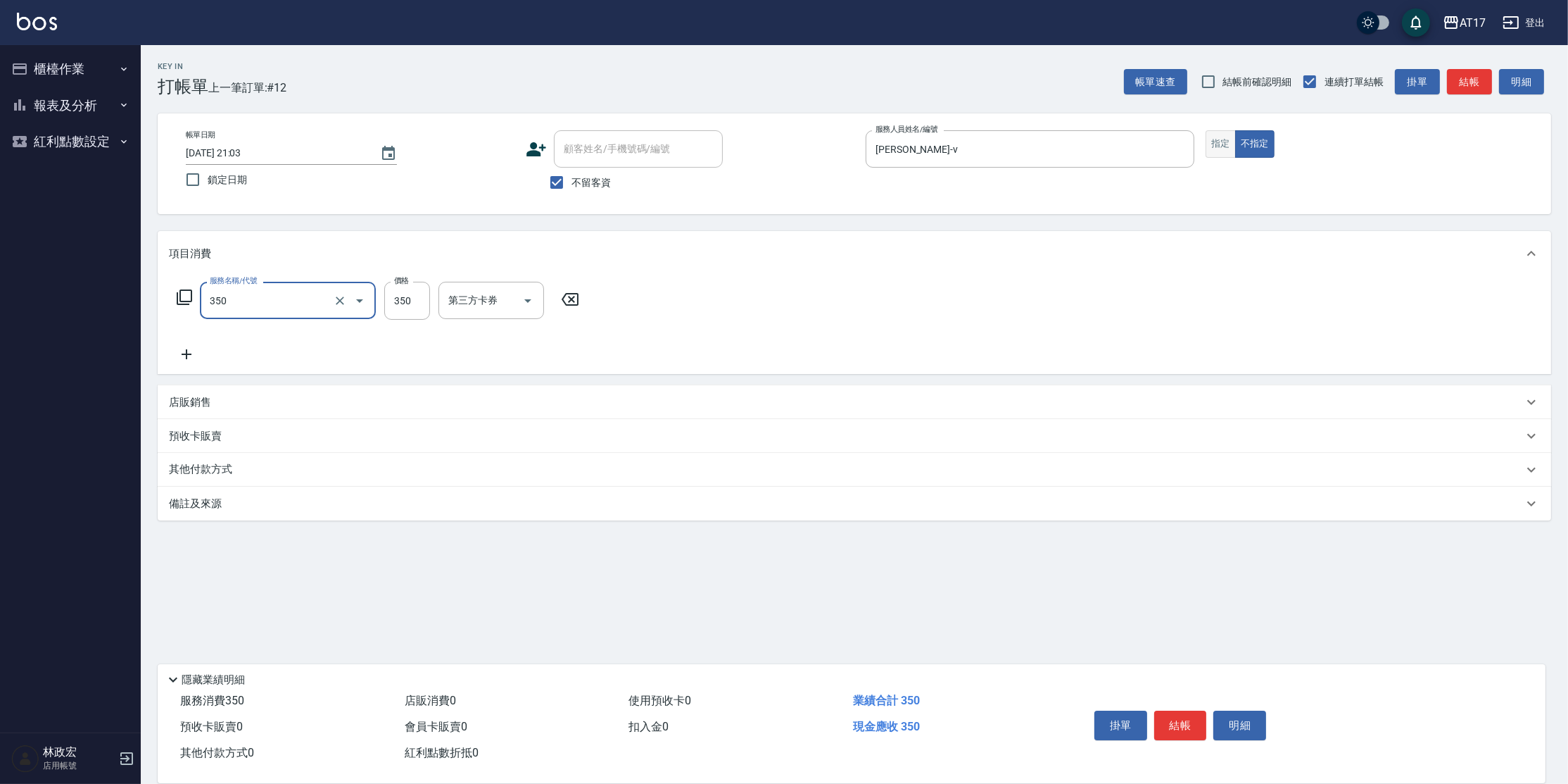
type input "350洗髮(350)"
drag, startPoint x: 1229, startPoint y: 143, endPoint x: 1262, endPoint y: 119, distance: 40.8
click at [1238, 136] on div "指定 不指定" at bounding box center [1370, 144] width 328 height 27
drag, startPoint x: 1227, startPoint y: 143, endPoint x: 1228, endPoint y: 134, distance: 9.1
click at [1229, 138] on button "指定" at bounding box center [1220, 144] width 30 height 27
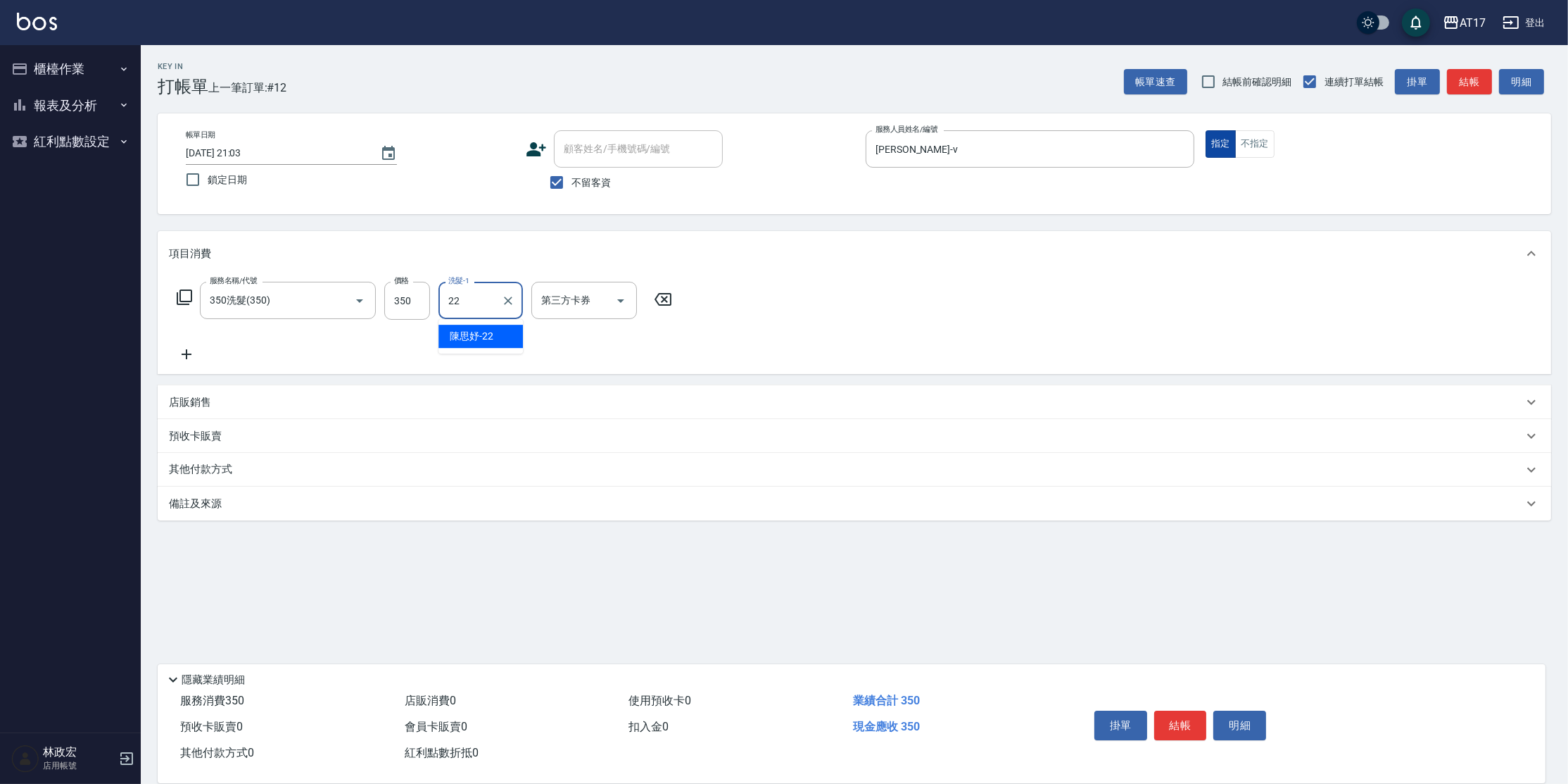
type input "[PERSON_NAME]-22"
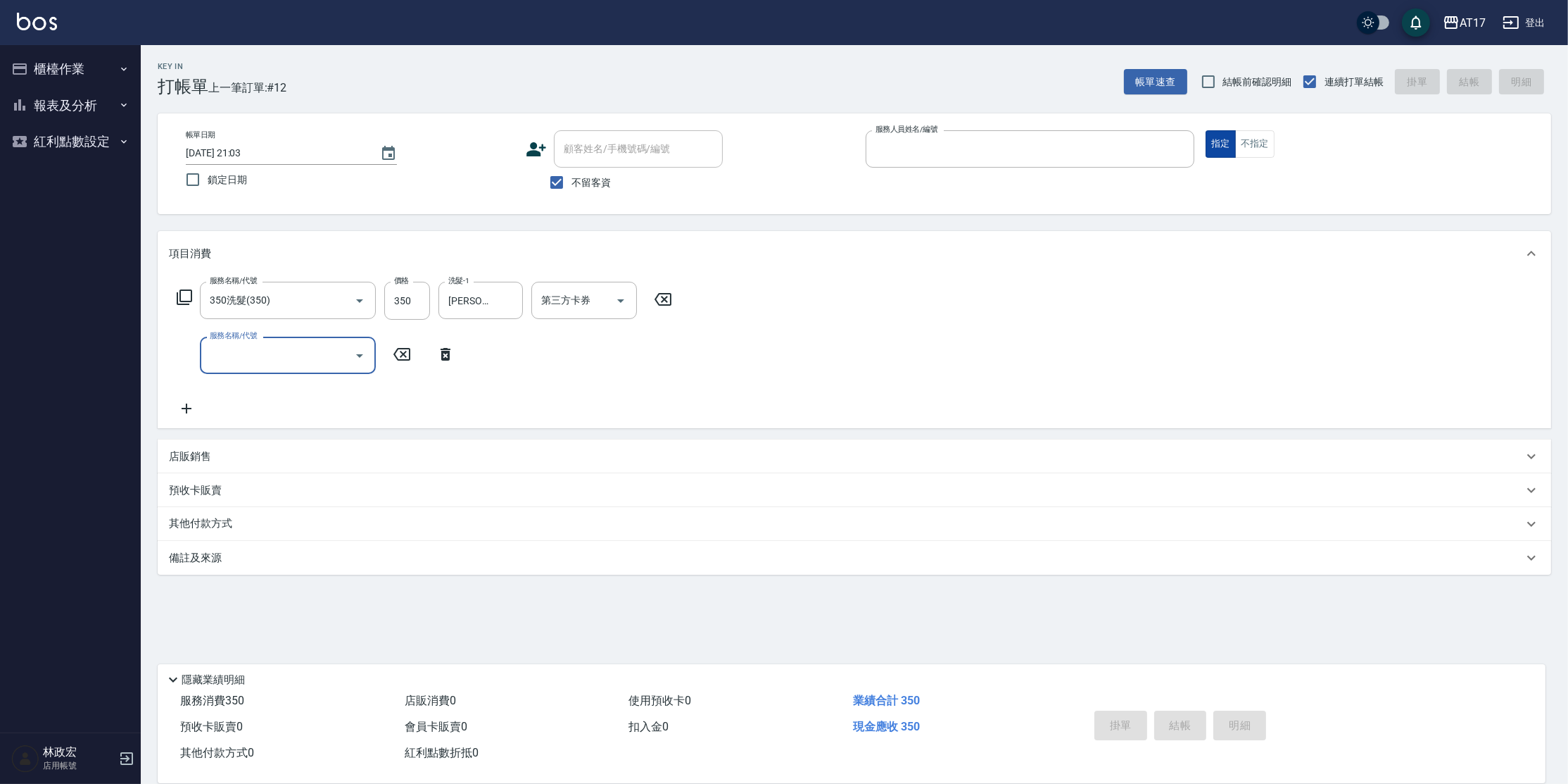
type input "[DATE] 21:04"
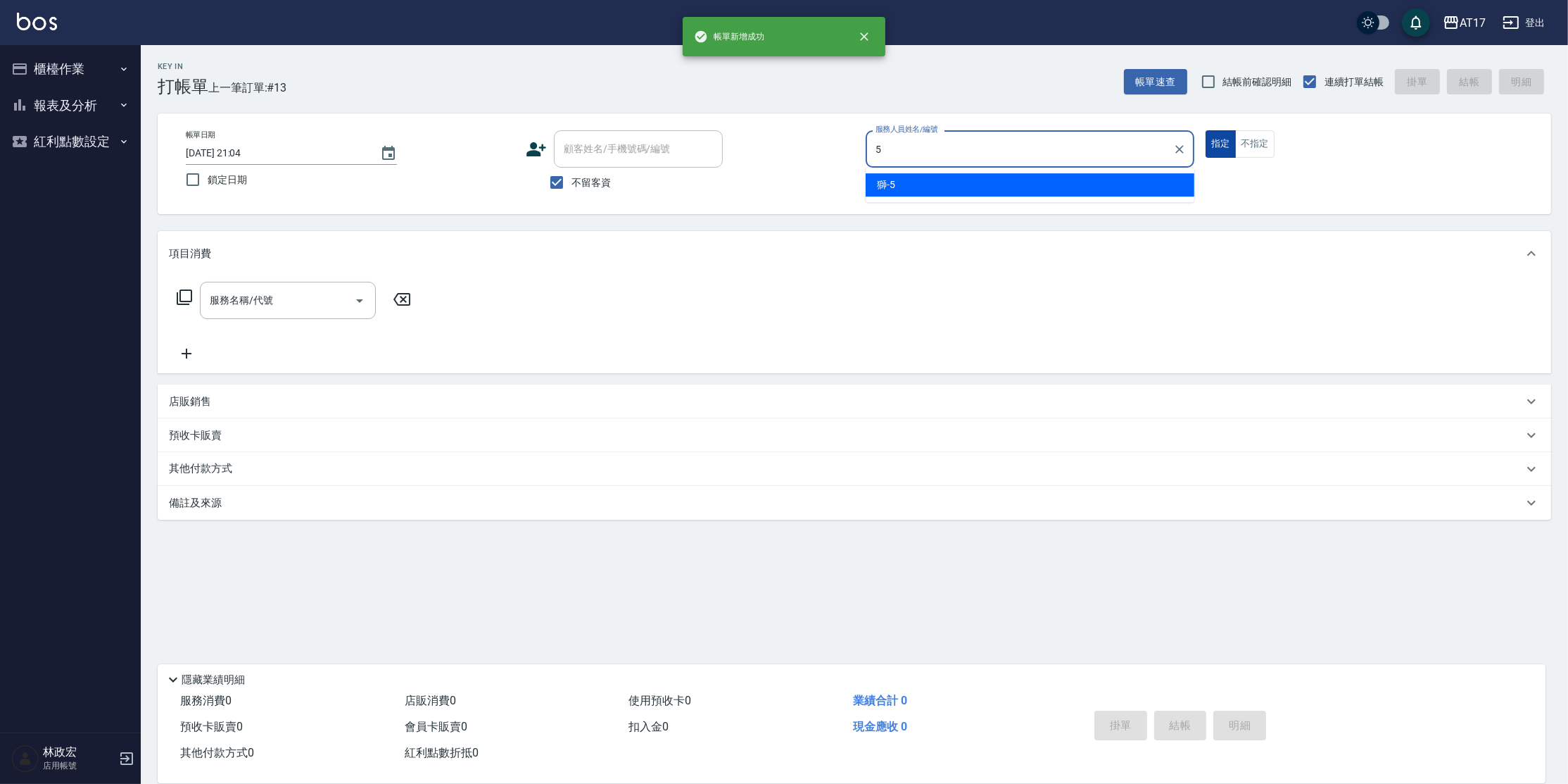
type input "獅-5"
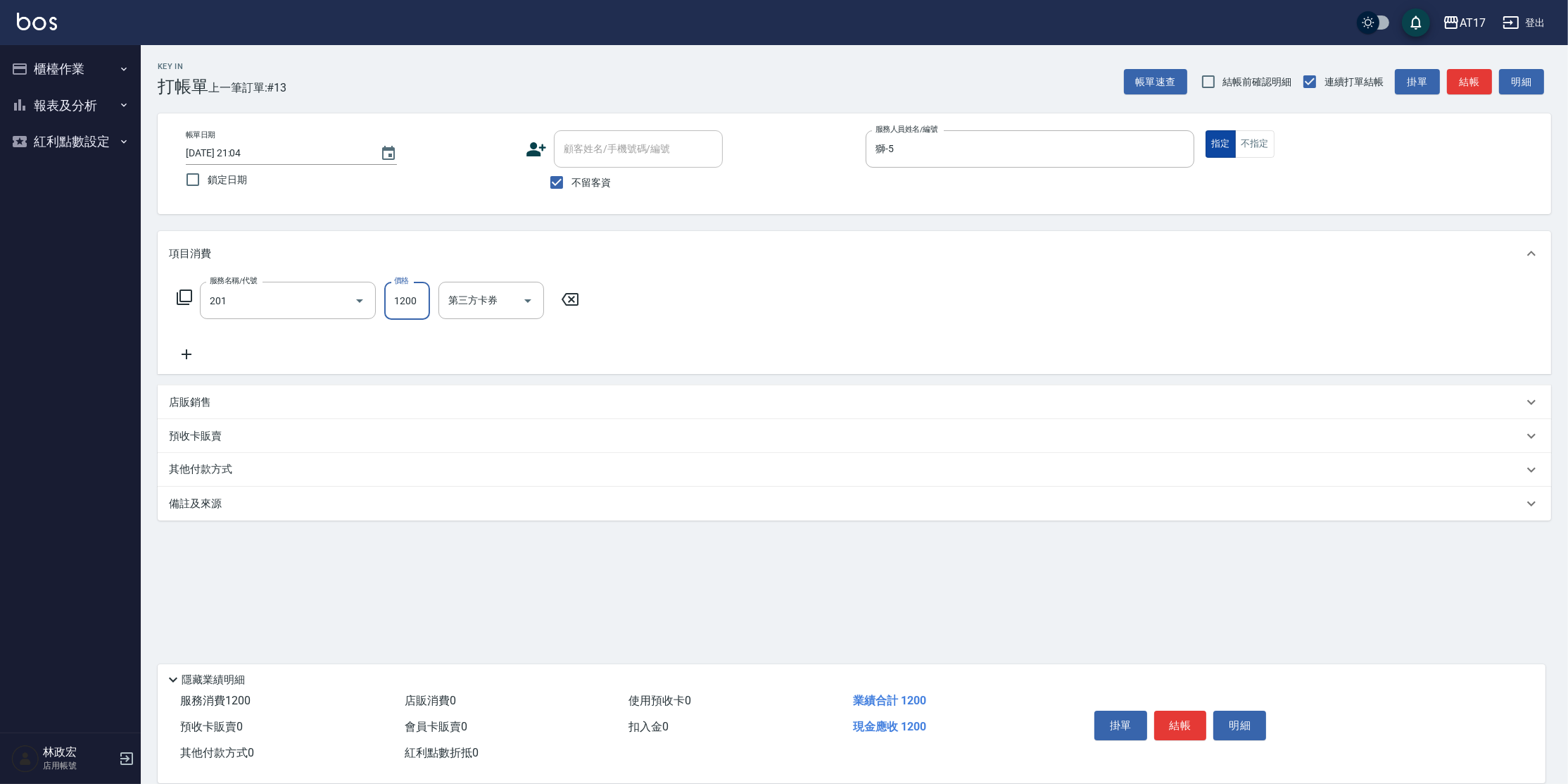
type input "一般燙(改金額)(201)"
type input "1299"
type input "獅-5"
type input "[PERSON_NAME]-22"
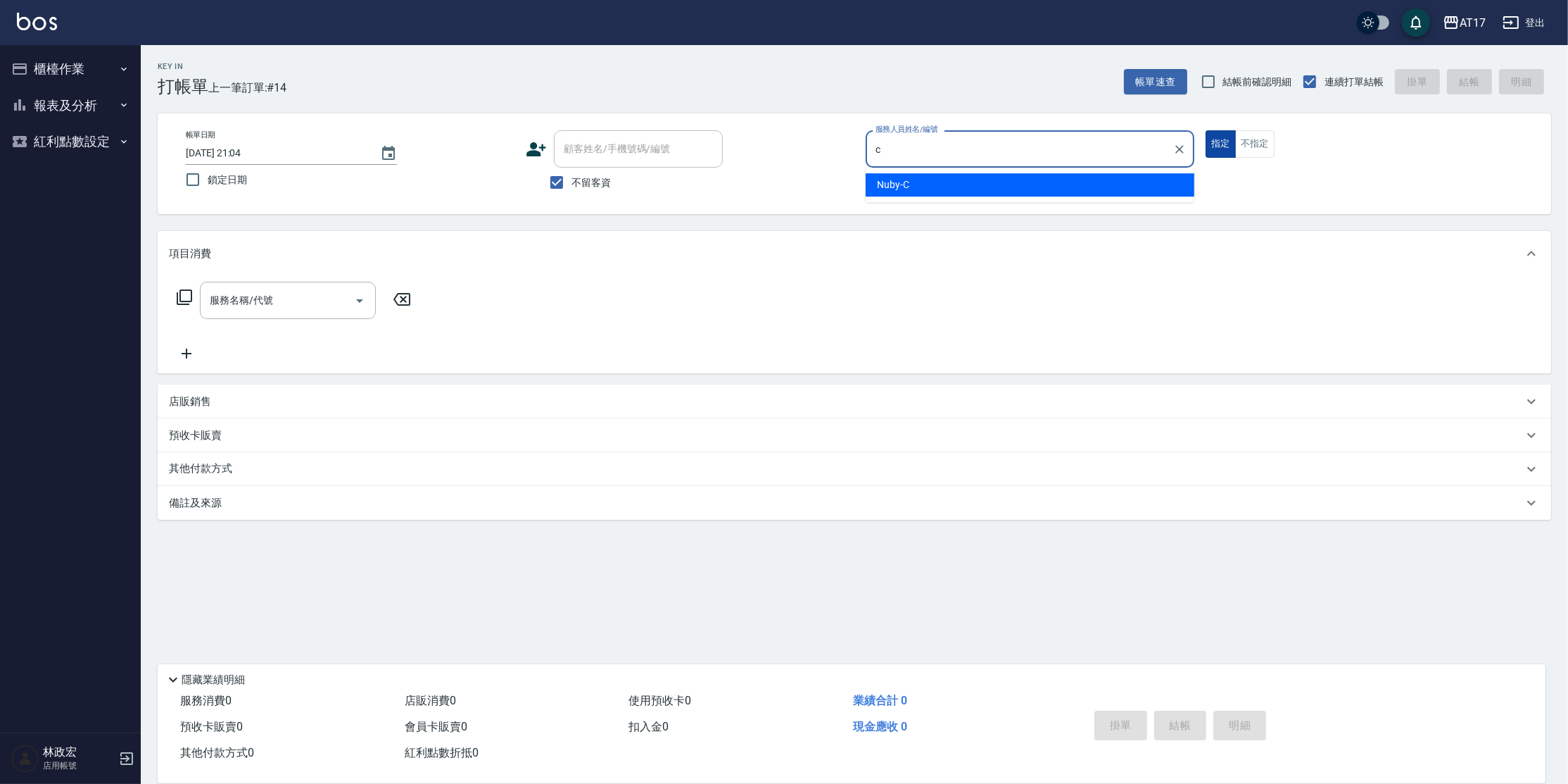
type input "Nuby-C"
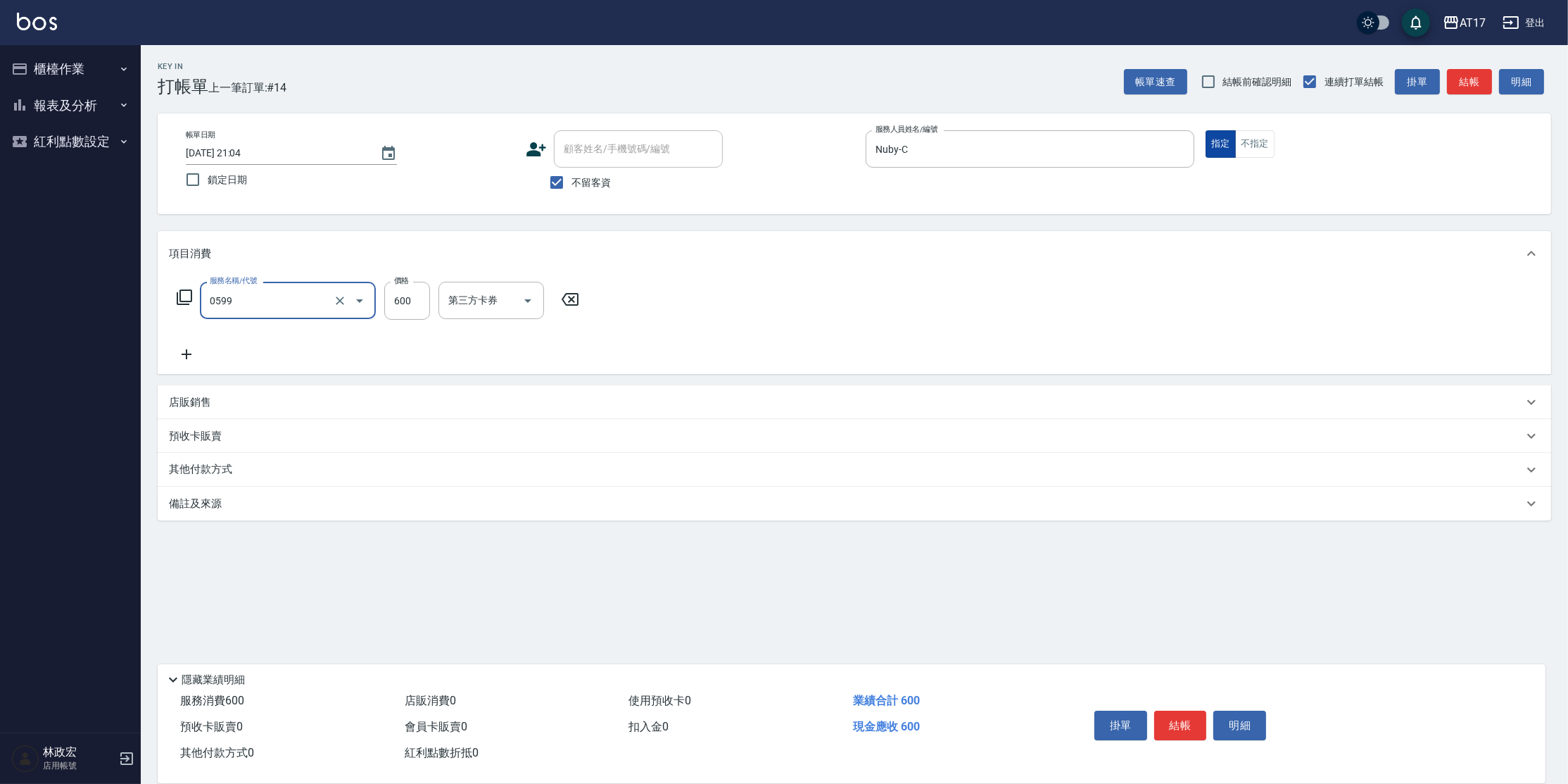
type input "精油-599(0599)"
type input "650"
type input "Winne-W"
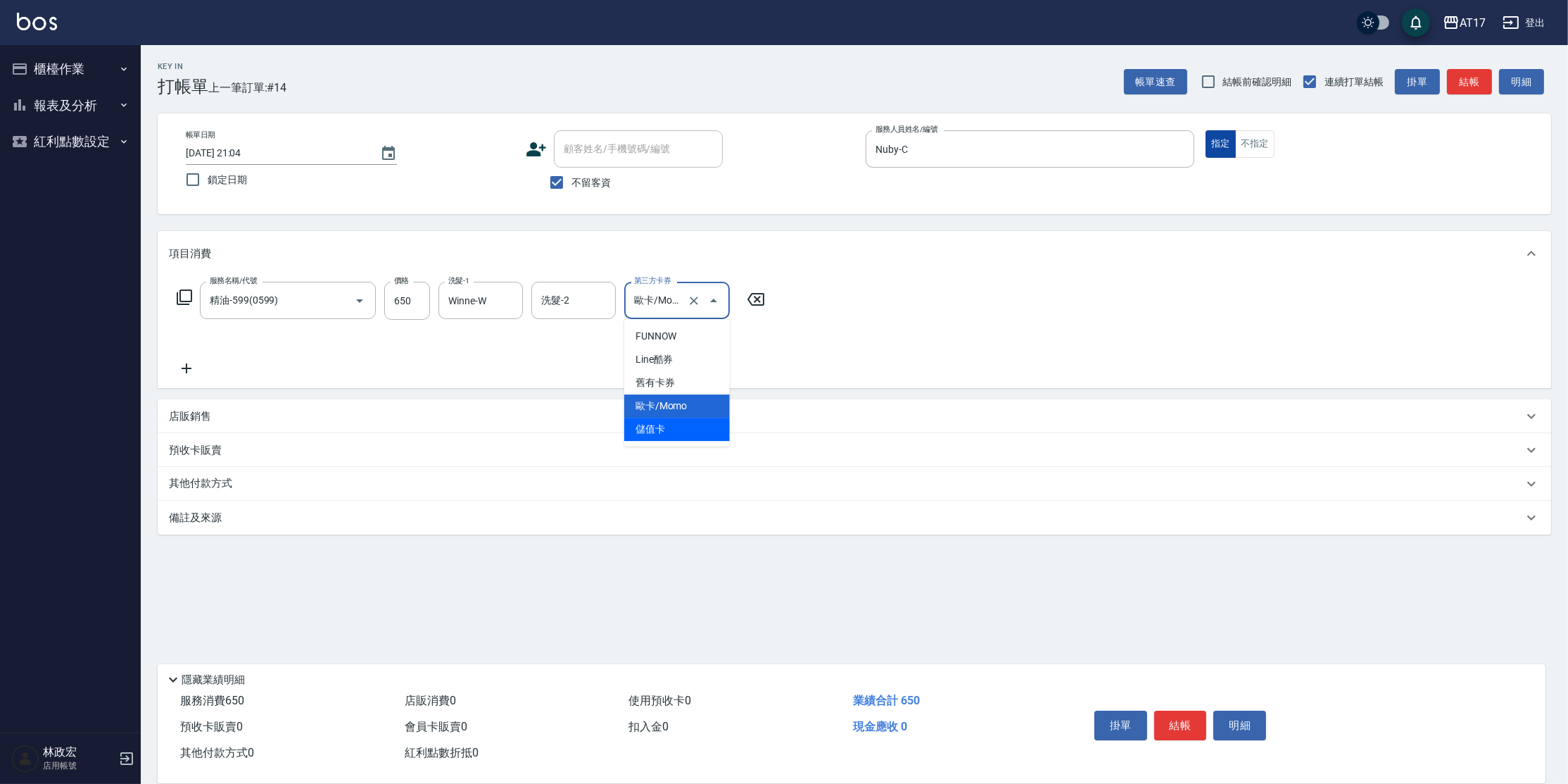
type input "儲值卡"
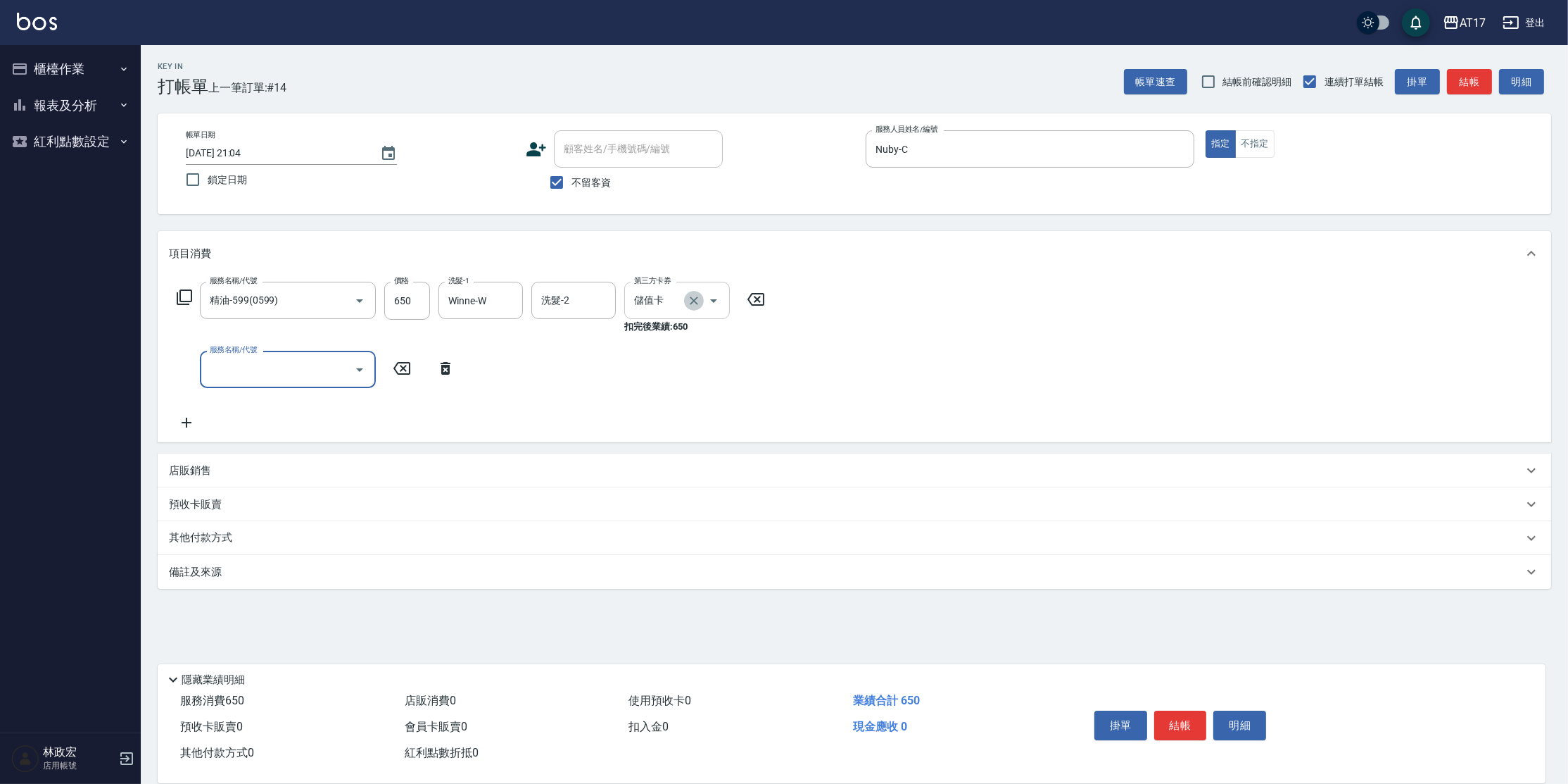
click at [695, 301] on icon "Clear" at bounding box center [693, 300] width 8 height 8
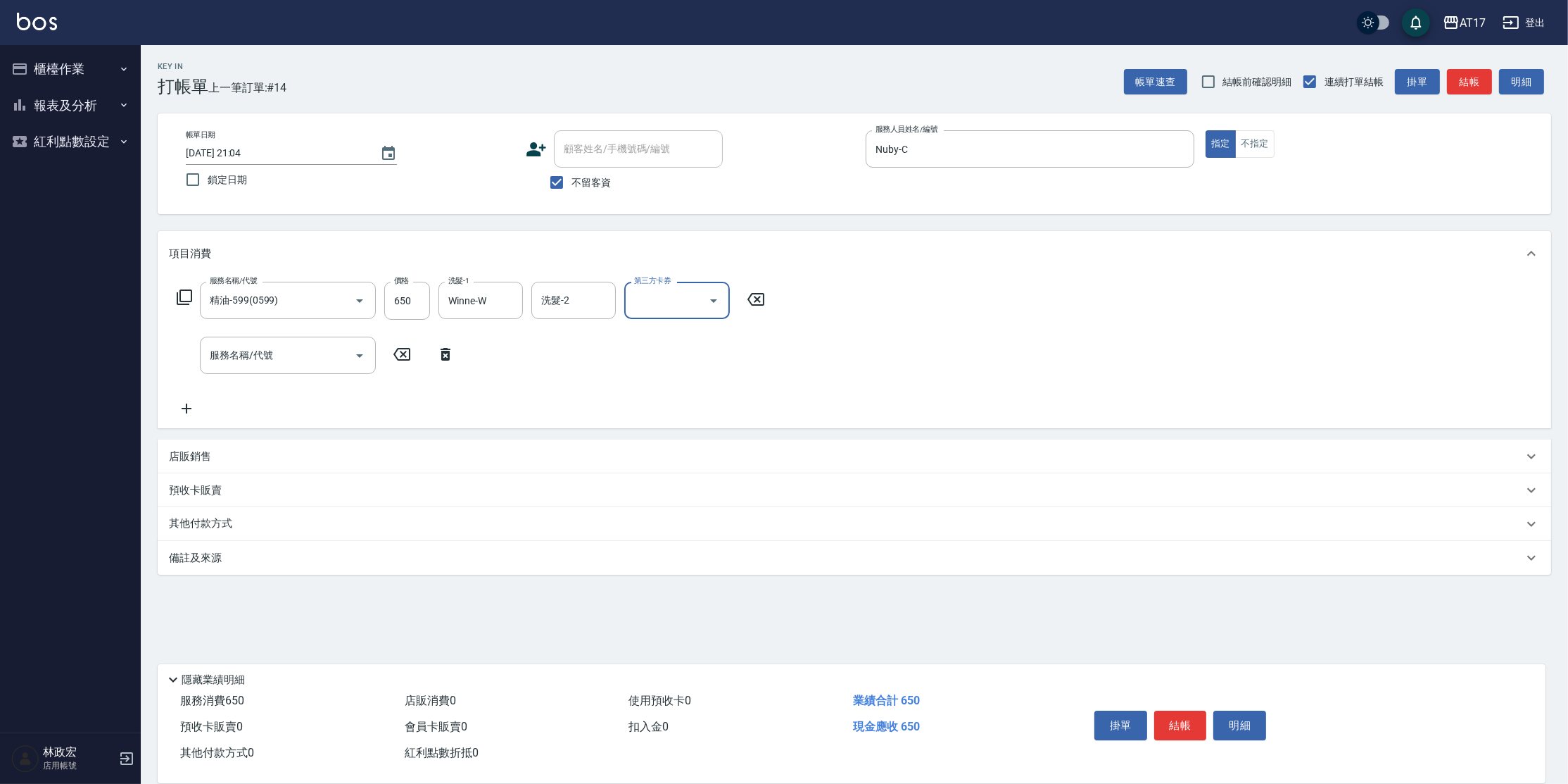
click at [194, 456] on p "店販銷售" at bounding box center [190, 456] width 42 height 15
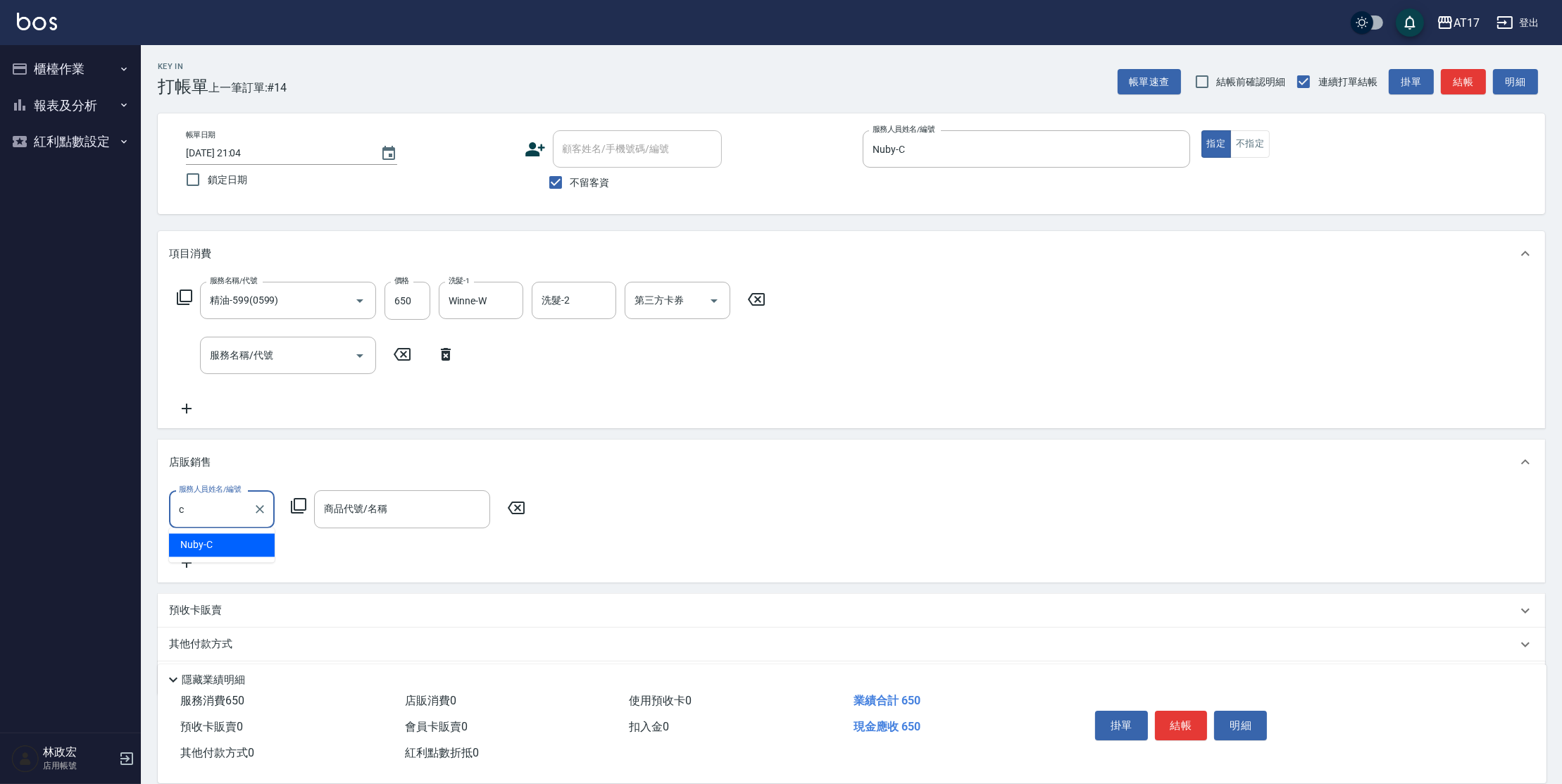
type input "Nuby-C"
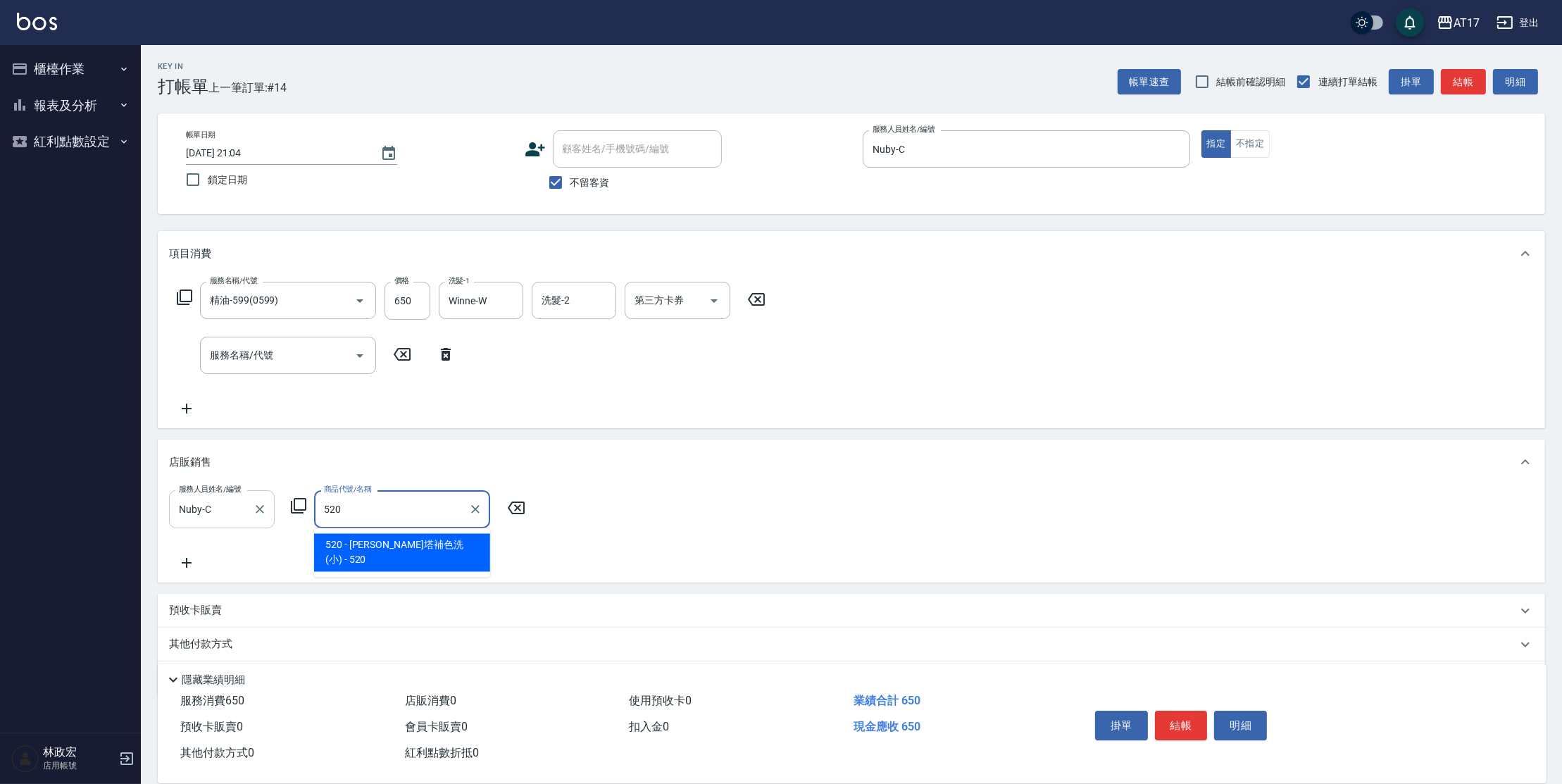
click at [262, 504] on icon "Clear" at bounding box center [259, 508] width 14 height 14
type input "520"
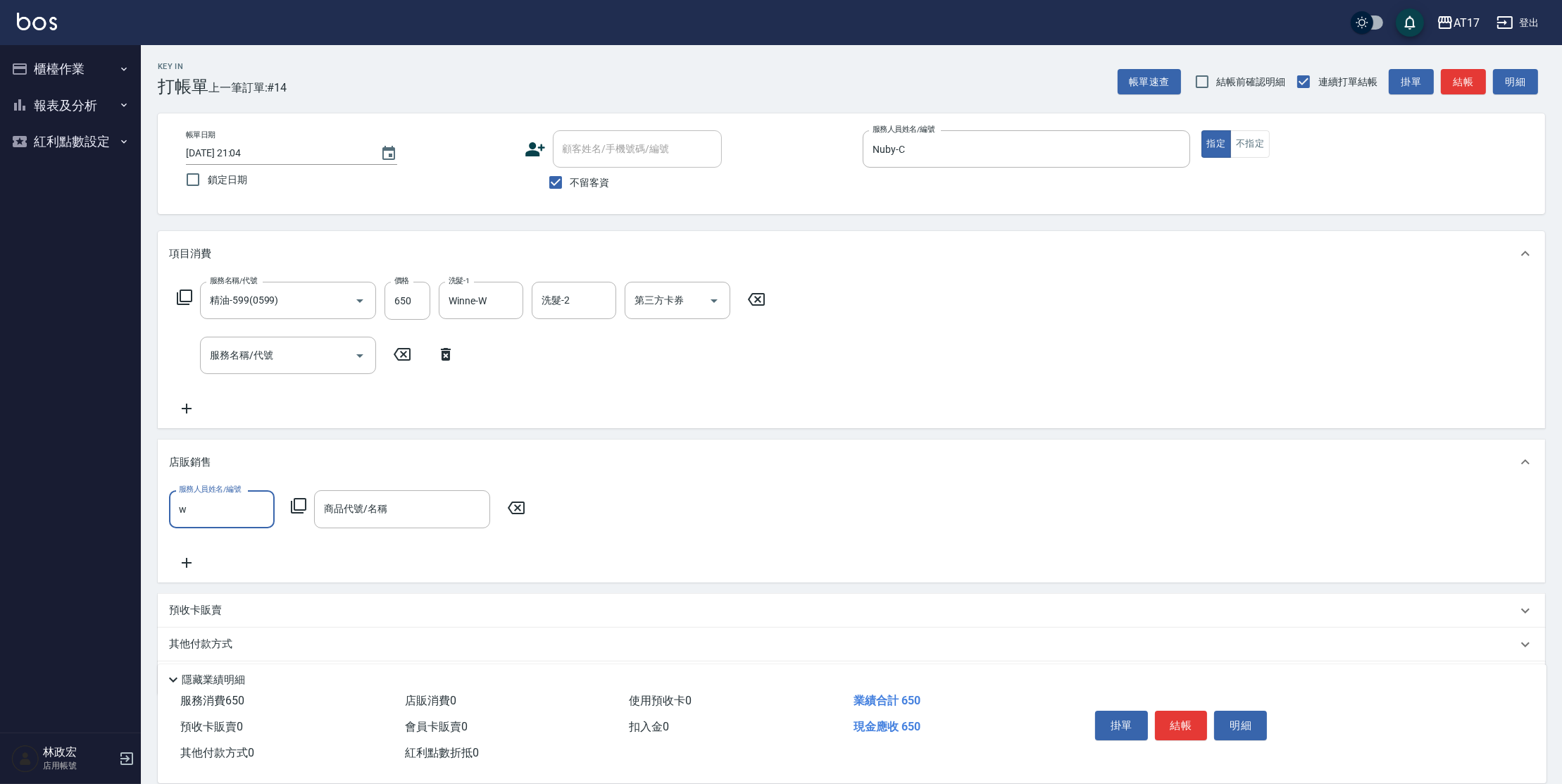
type input "Winne-W"
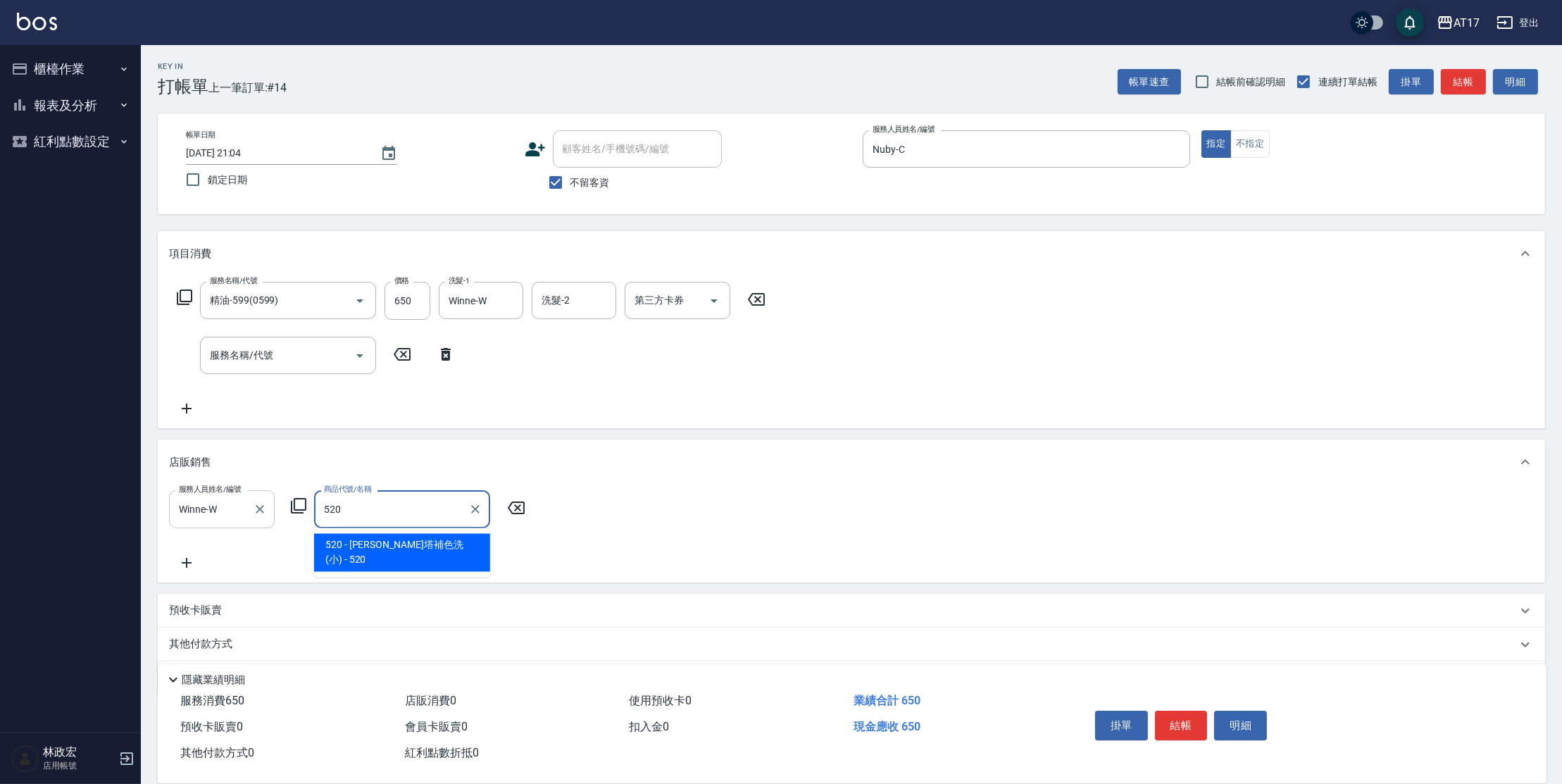
type input "[PERSON_NAME]塔補色洗(小)"
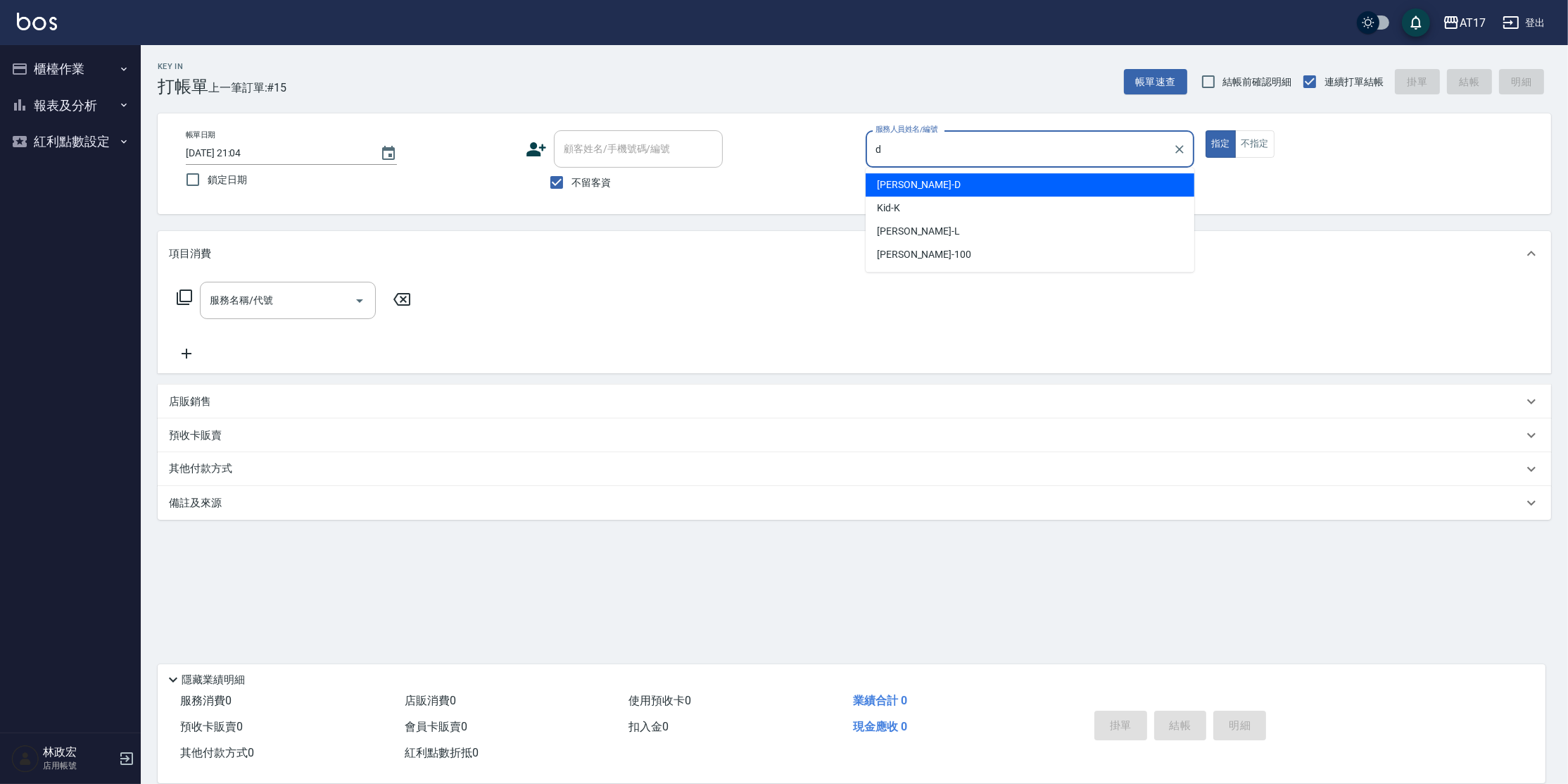
type input "[PERSON_NAME]-D"
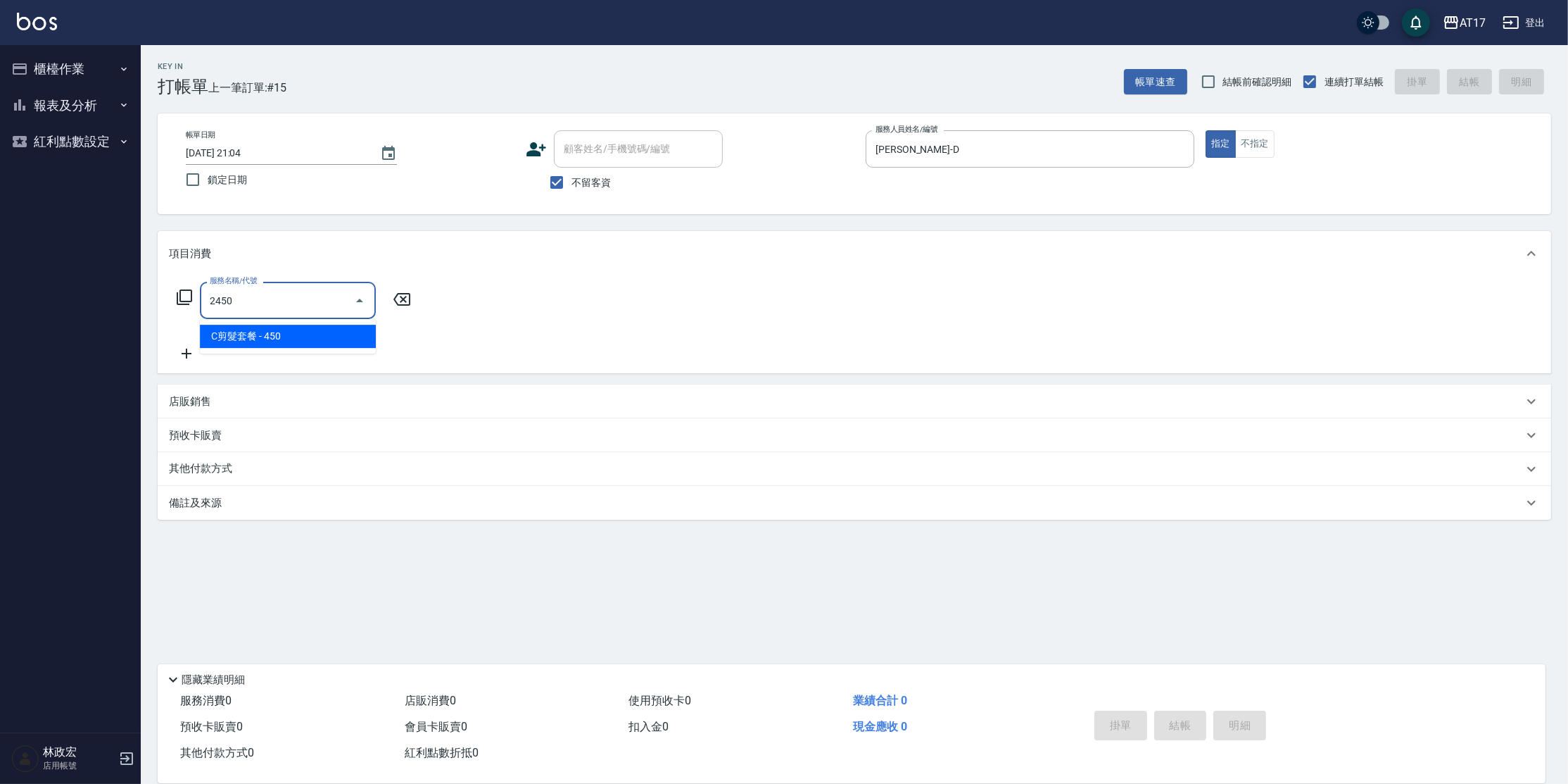
type input "C剪髮套餐(2450)"
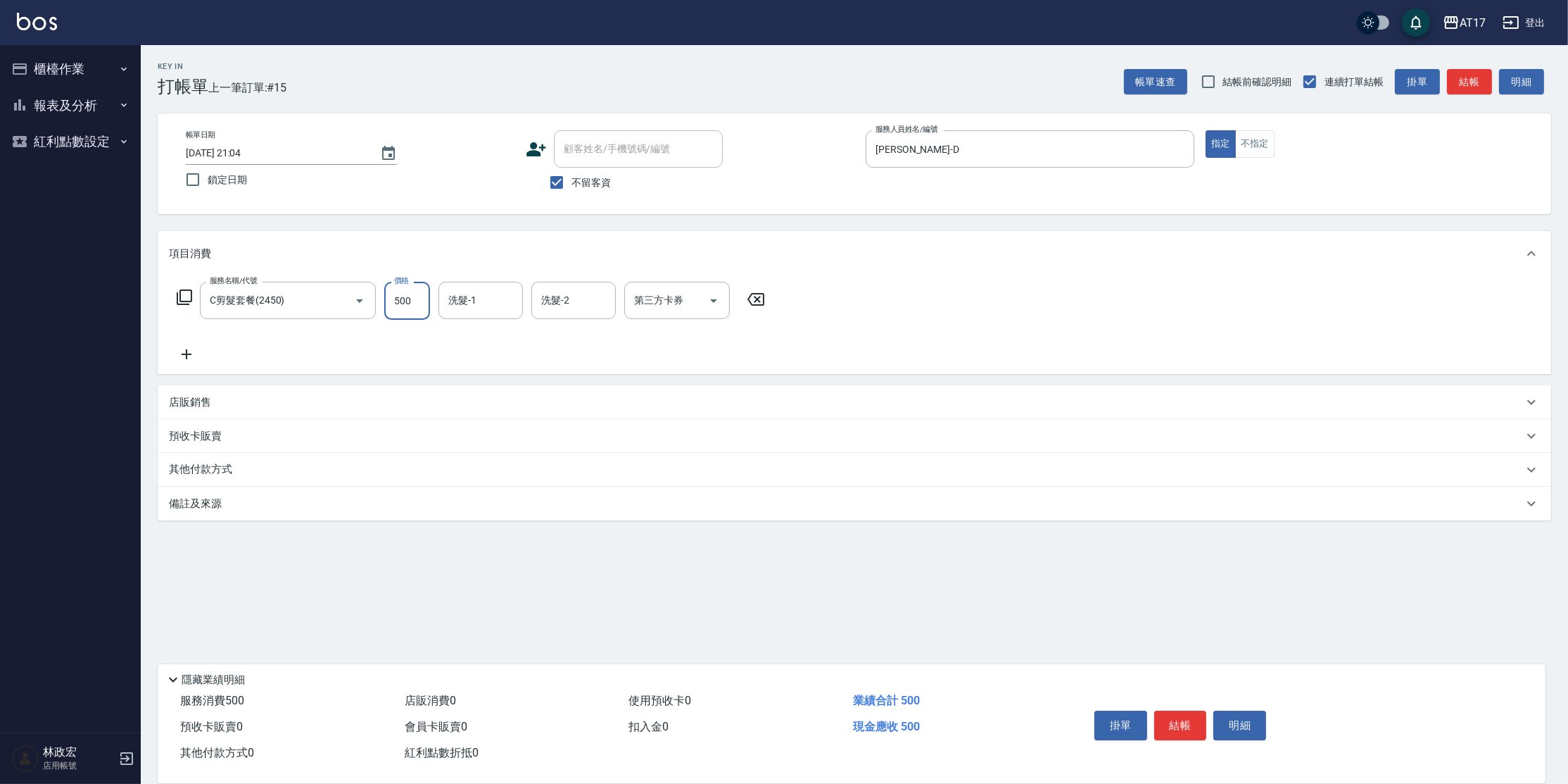
type input "500"
type input "[PERSON_NAME]-27"
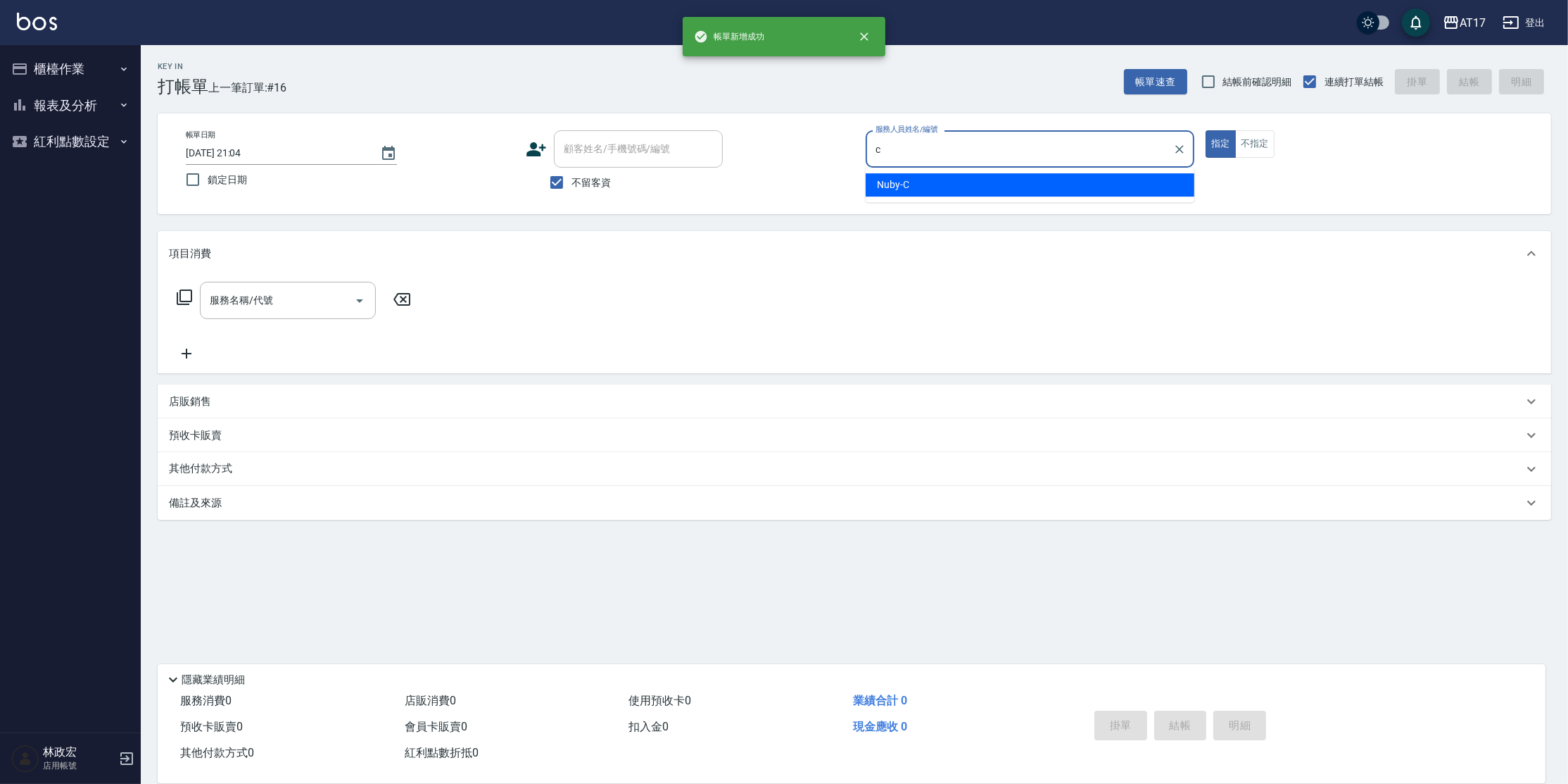
type input "Nuby-C"
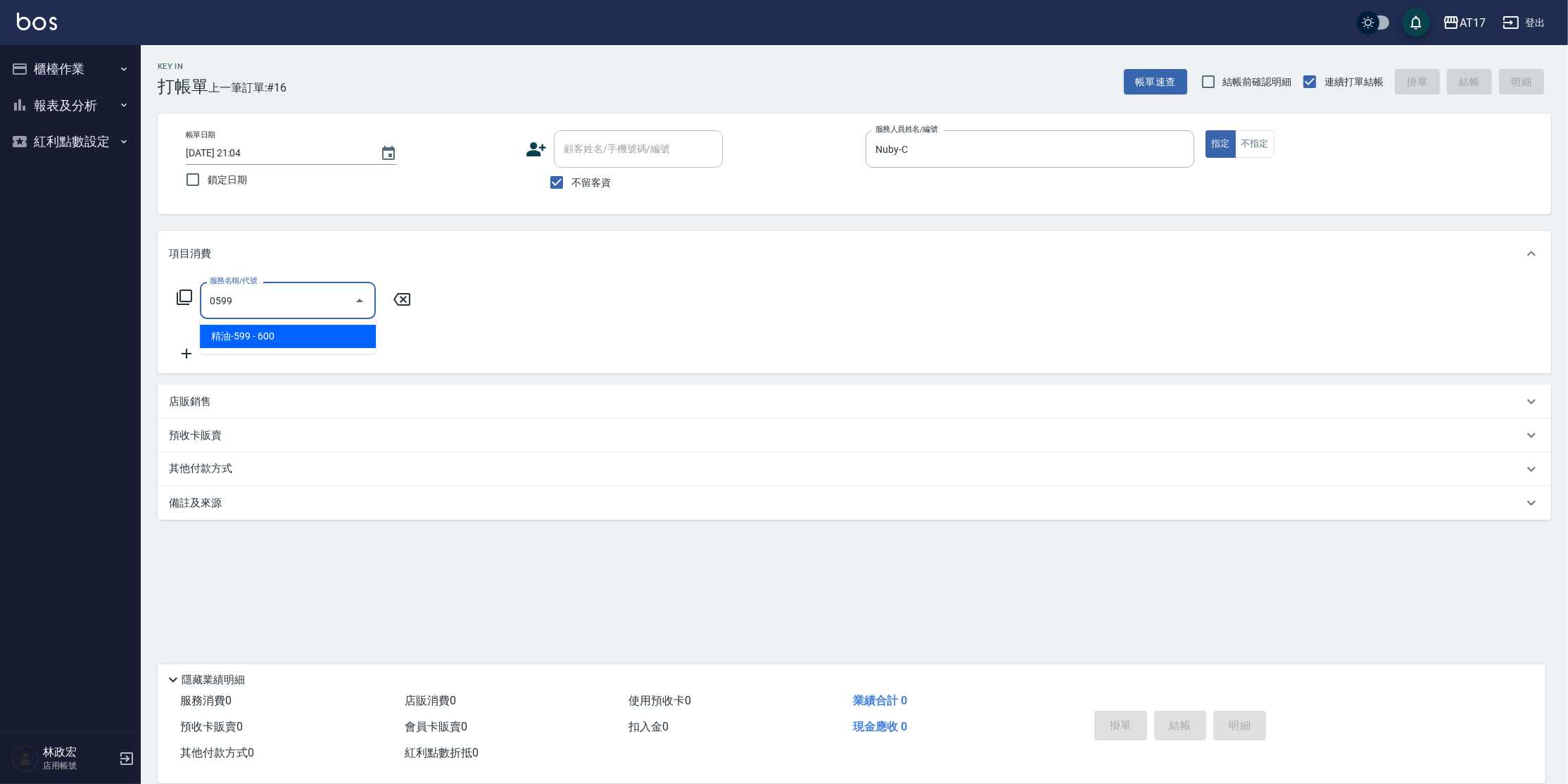
type input "精油-599(0599)"
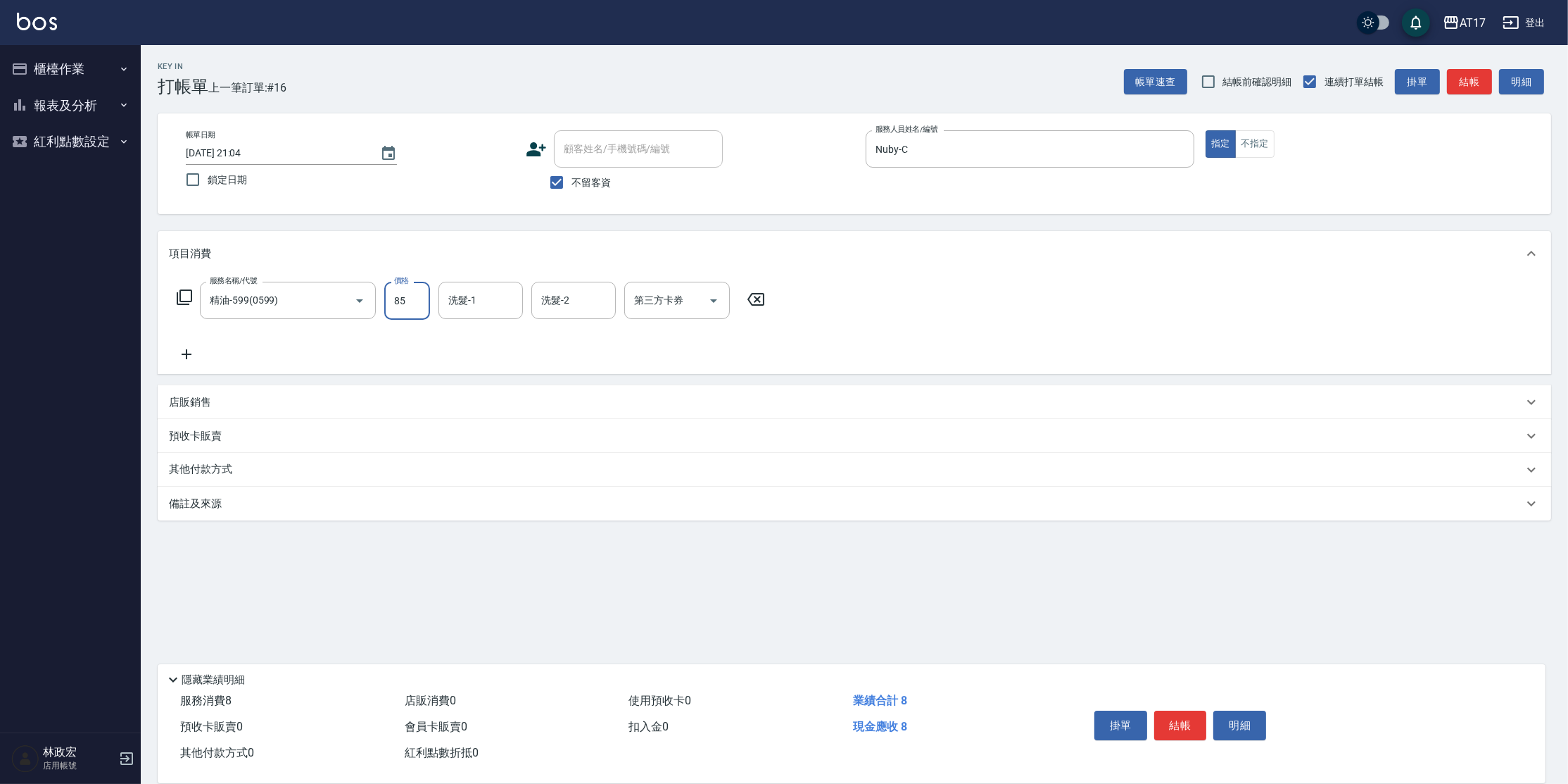
type input "850"
type input "Winne-W"
click at [1267, 153] on button "不指定" at bounding box center [1254, 144] width 39 height 27
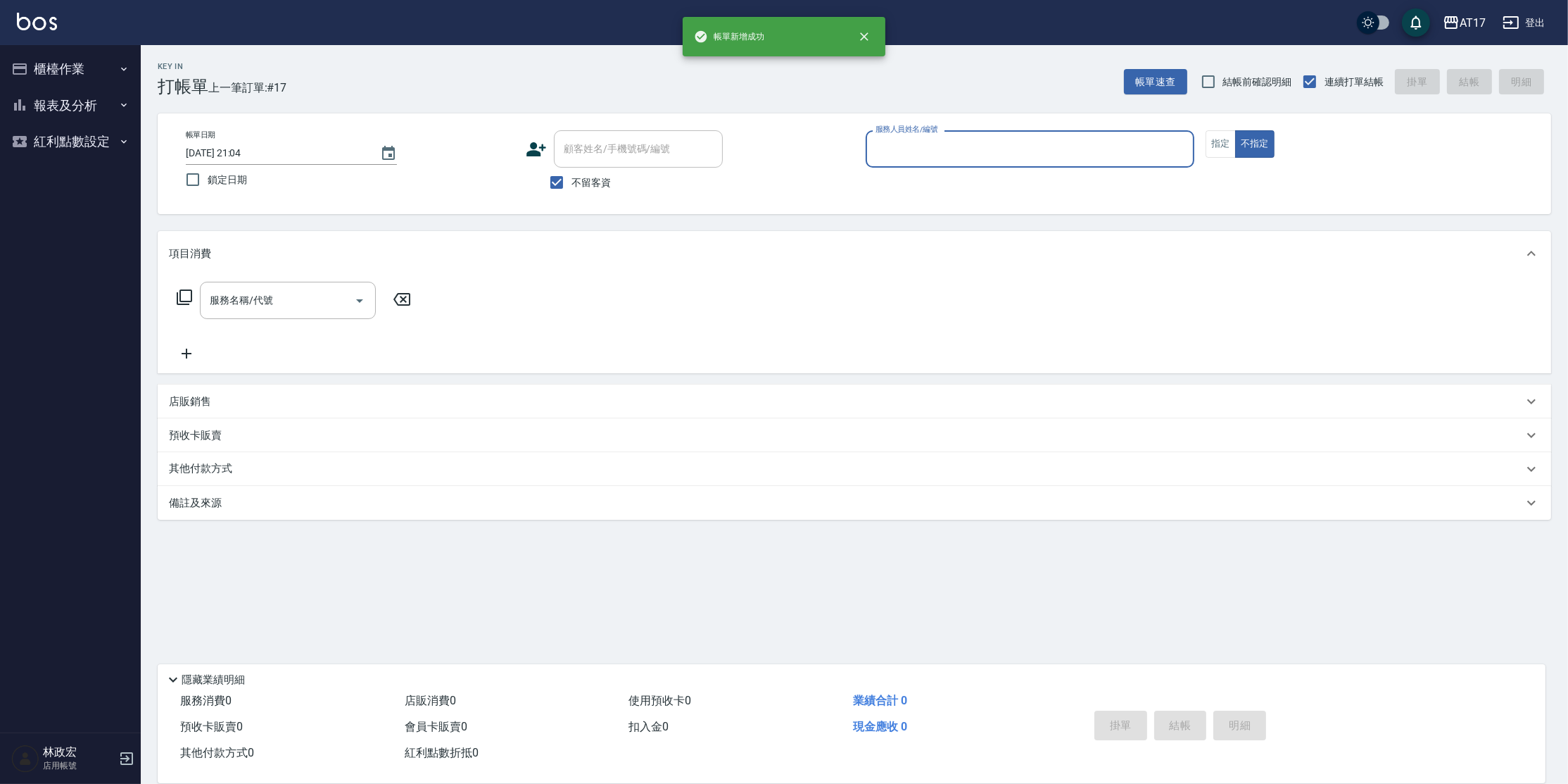
drag, startPoint x: 57, startPoint y: 87, endPoint x: 64, endPoint y: 74, distance: 14.8
click at [57, 88] on button "報表及分析" at bounding box center [70, 106] width 130 height 37
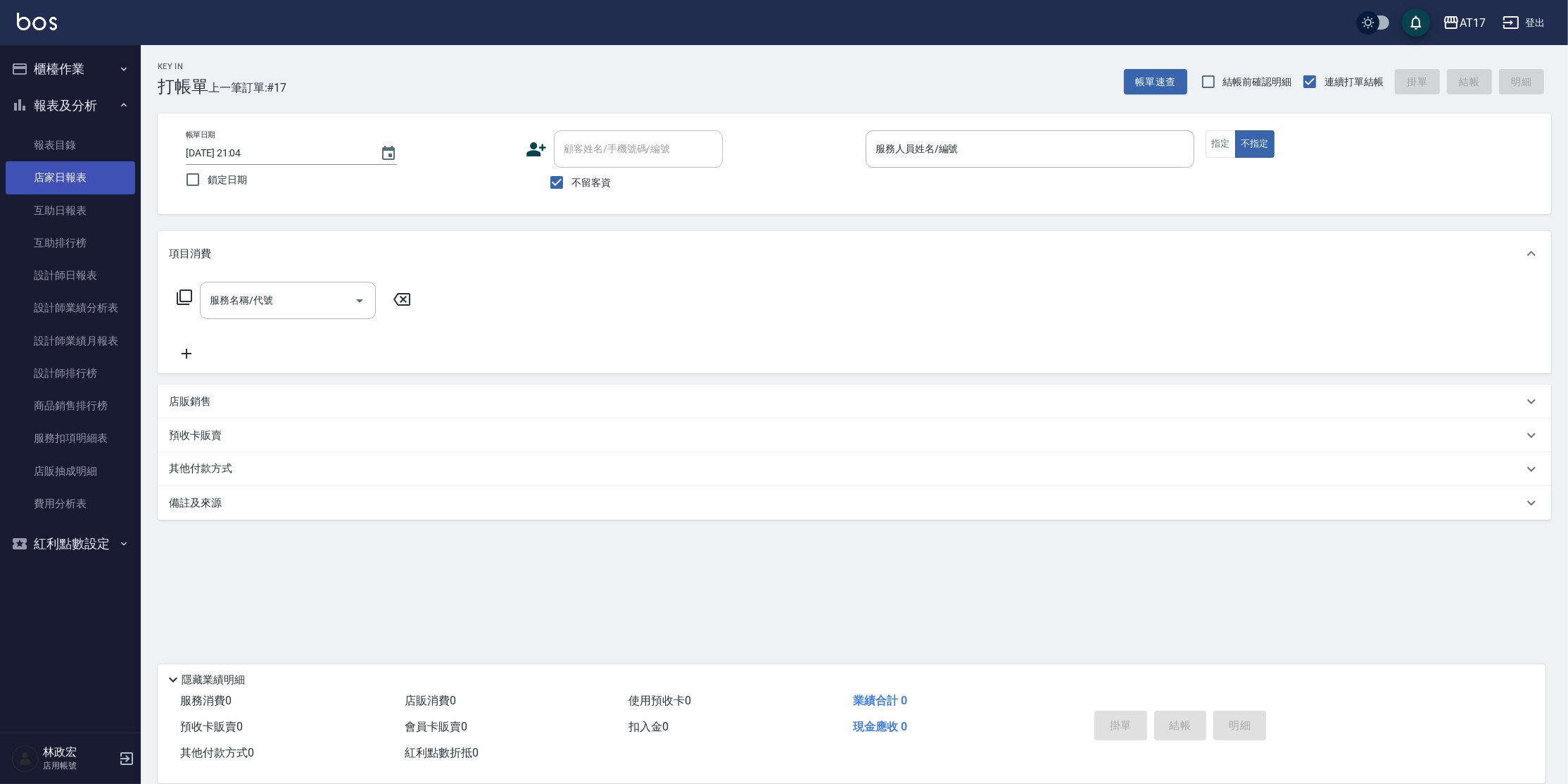
click at [82, 174] on link "店家日報表" at bounding box center [70, 177] width 130 height 32
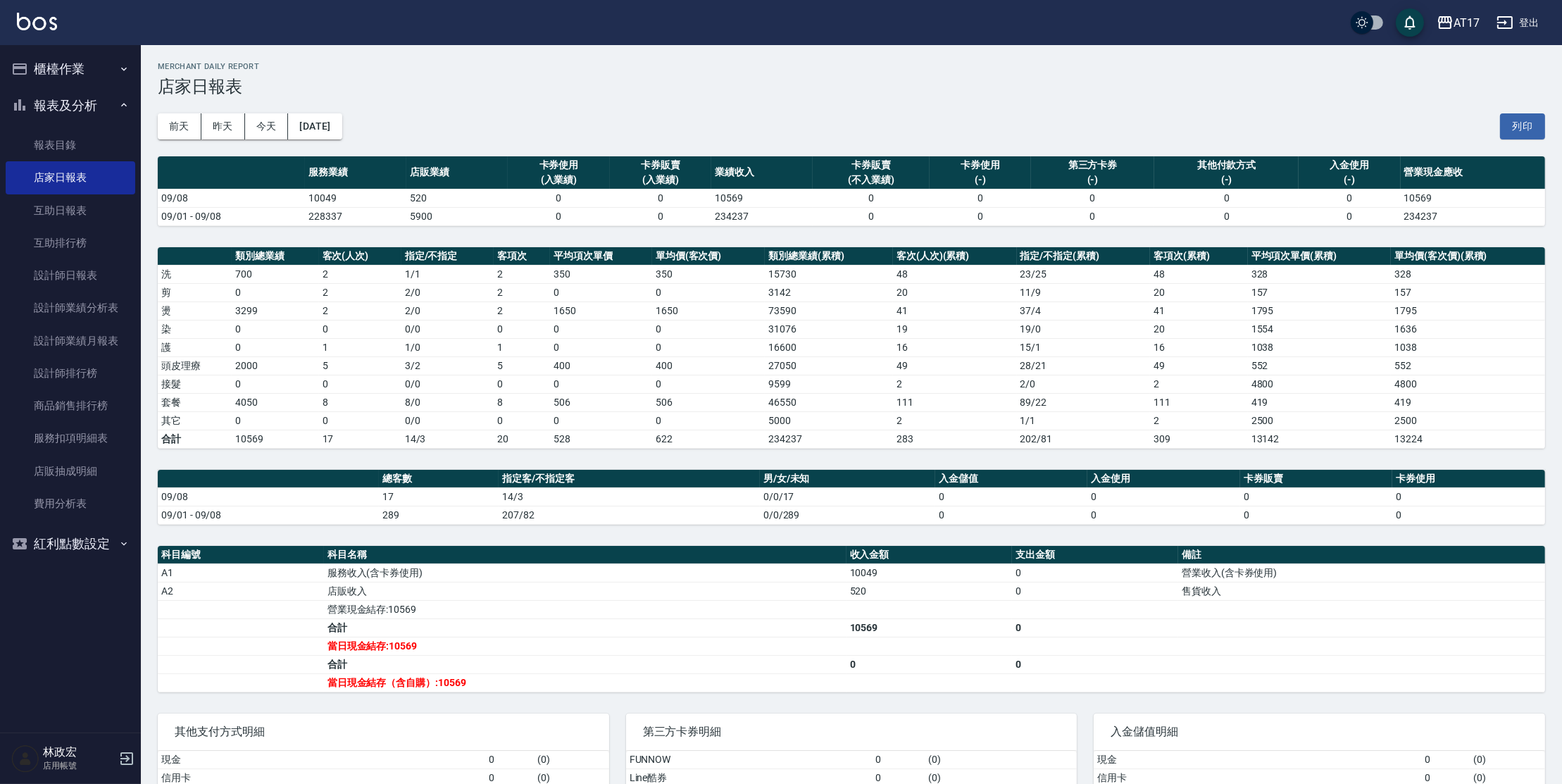
click at [74, 67] on button "櫃檯作業" at bounding box center [70, 69] width 130 height 37
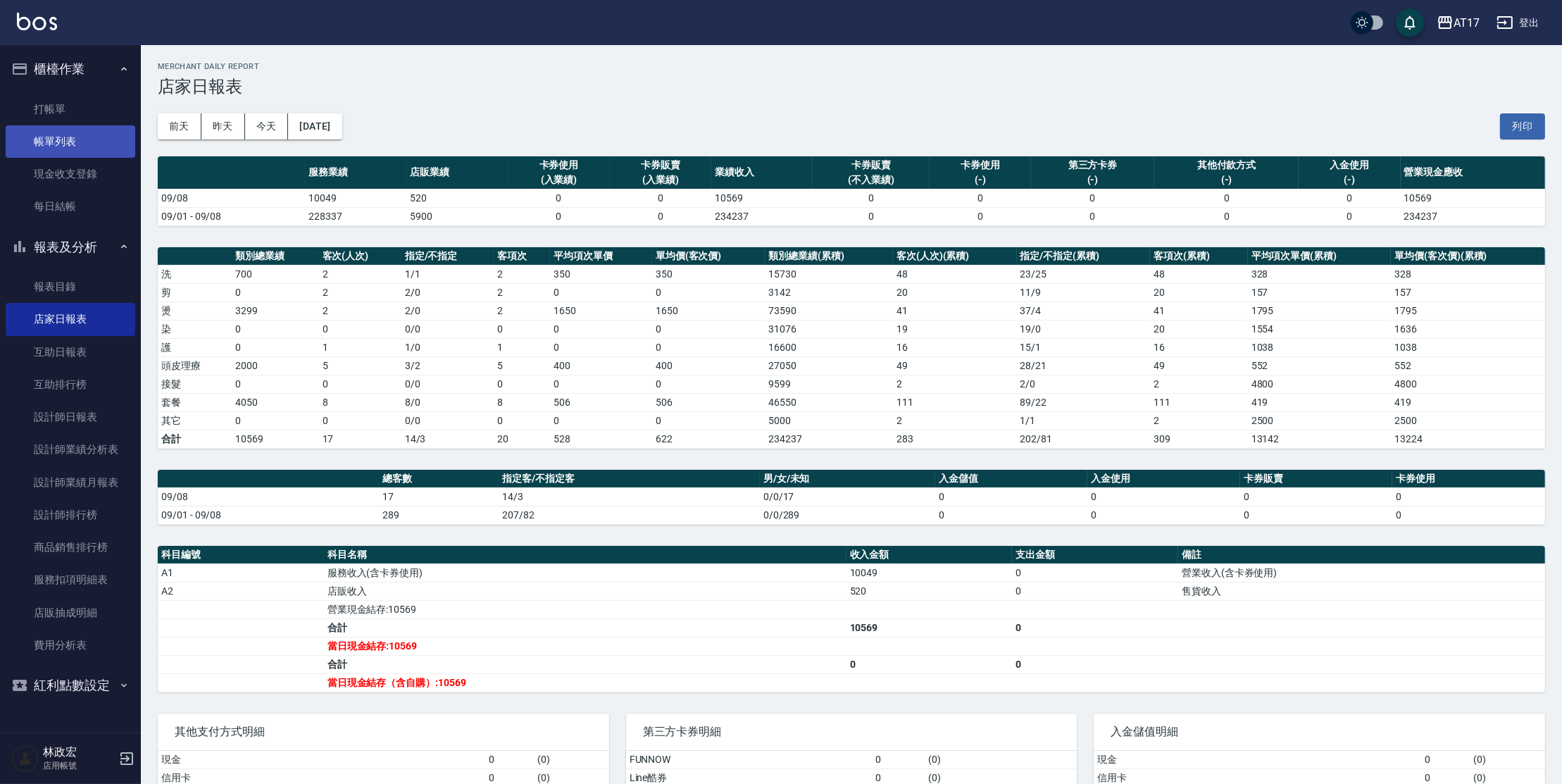
click at [79, 141] on link "帳單列表" at bounding box center [70, 141] width 130 height 32
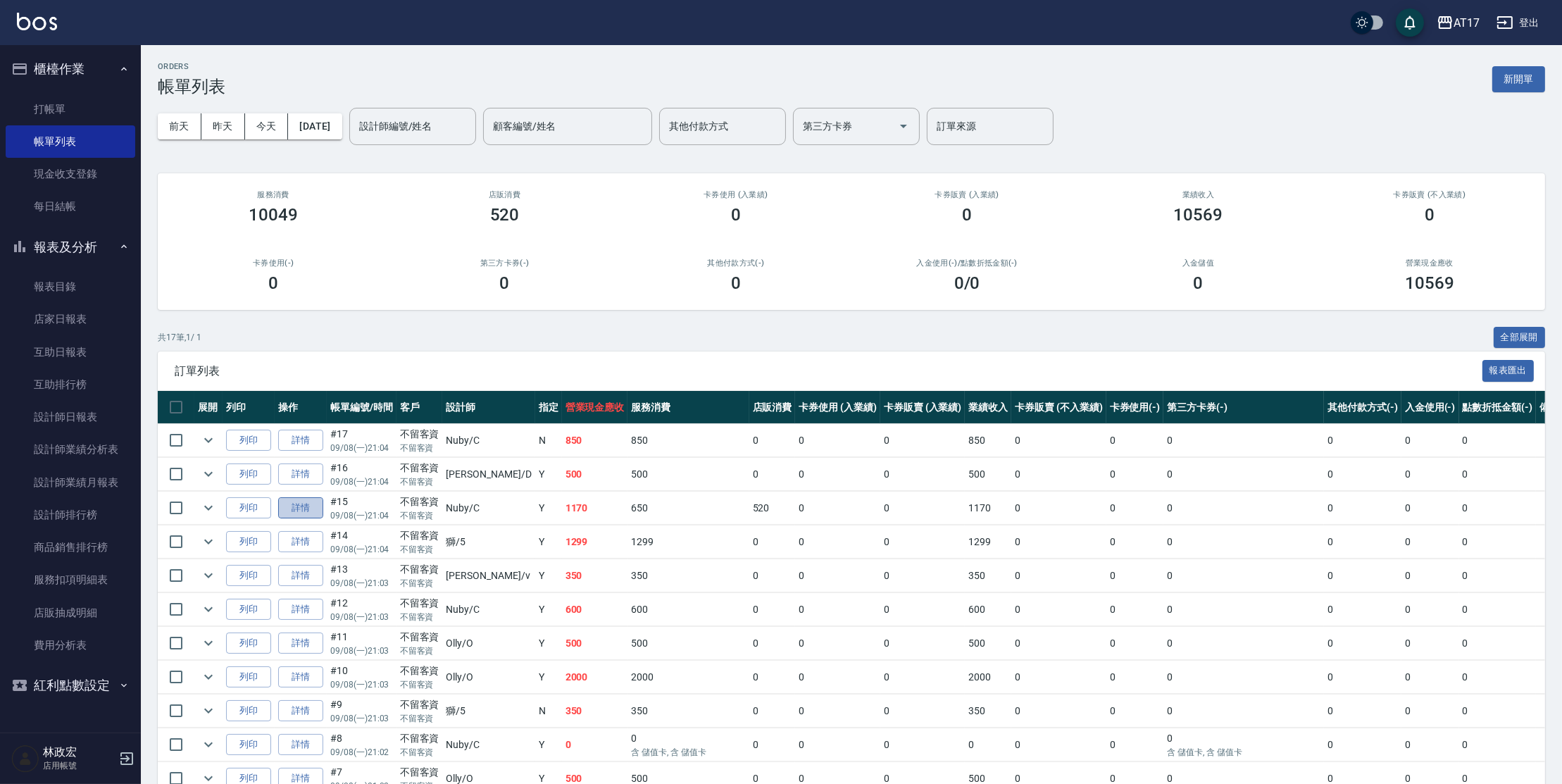
click at [284, 513] on link "詳情" at bounding box center [300, 508] width 45 height 22
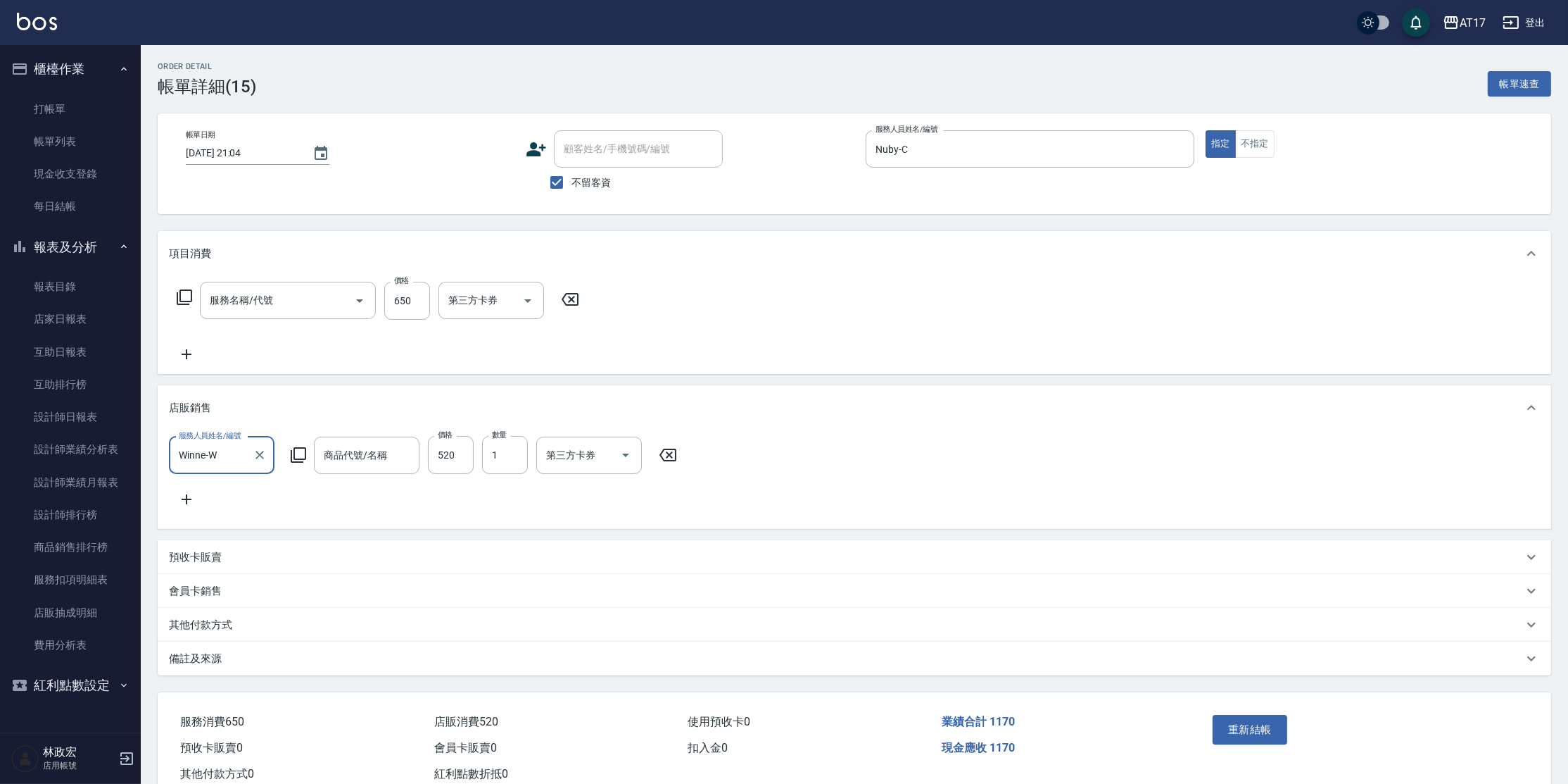
type input "[DATE] 21:04"
checkbox input "true"
type input "Nuby-C"
type input "精油-599(0599)"
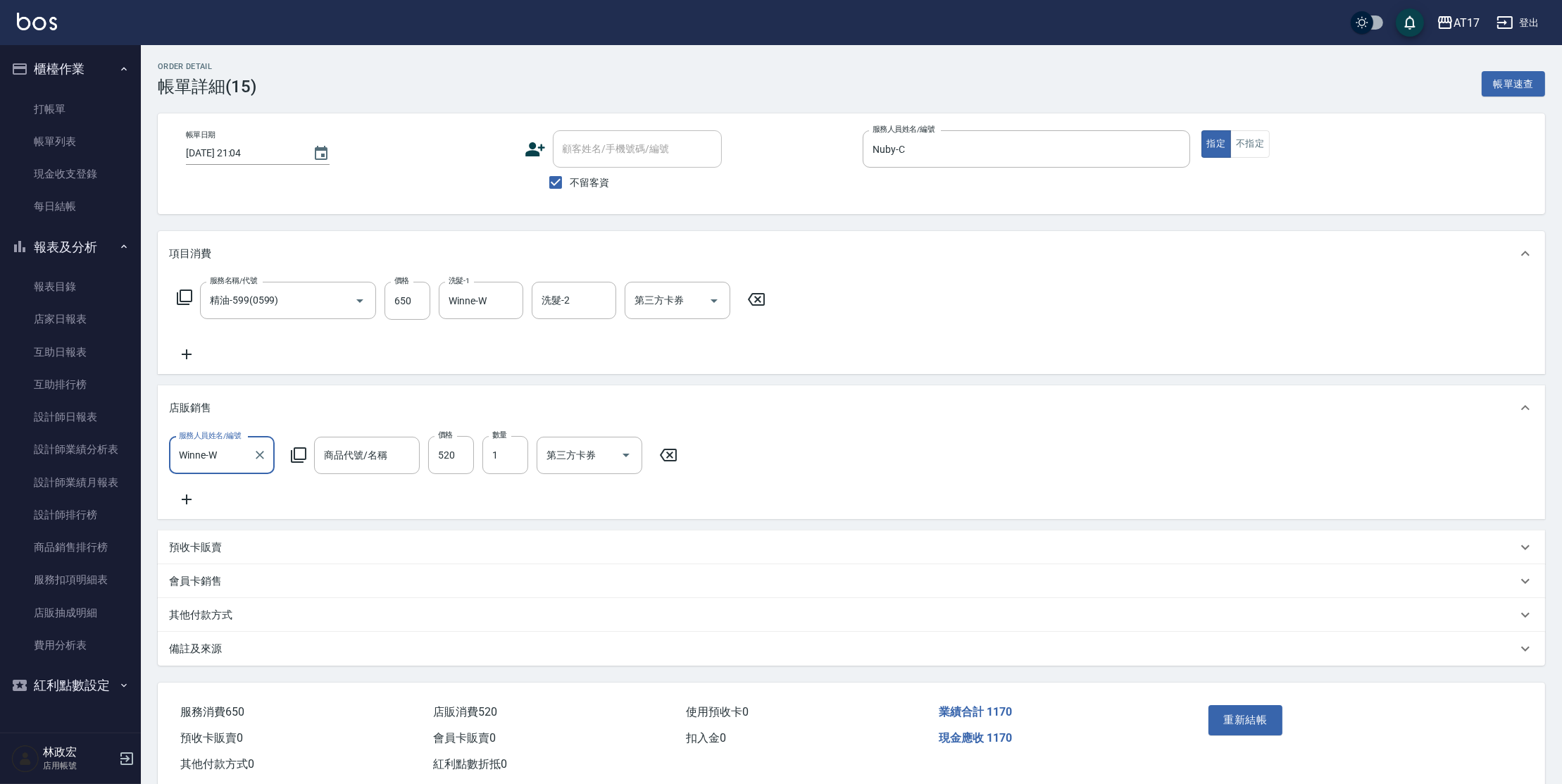
type input "[PERSON_NAME]塔補色洗(小)"
drag, startPoint x: 1251, startPoint y: 146, endPoint x: 1266, endPoint y: 235, distance: 90.3
click at [1249, 145] on button "不指定" at bounding box center [1250, 144] width 39 height 27
click at [1270, 735] on button "重新結帳" at bounding box center [1246, 719] width 75 height 29
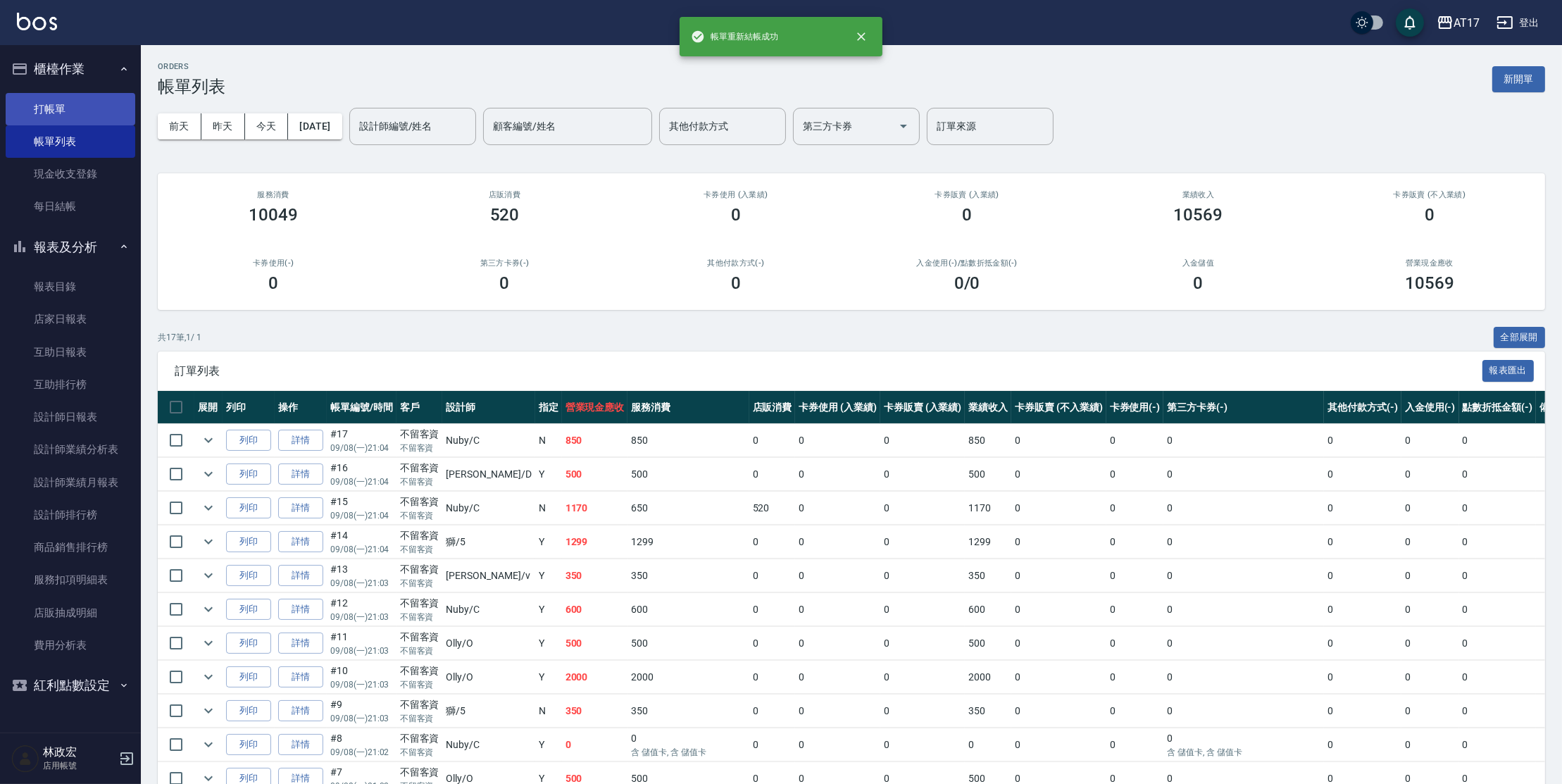
click at [58, 116] on link "打帳單" at bounding box center [70, 109] width 130 height 32
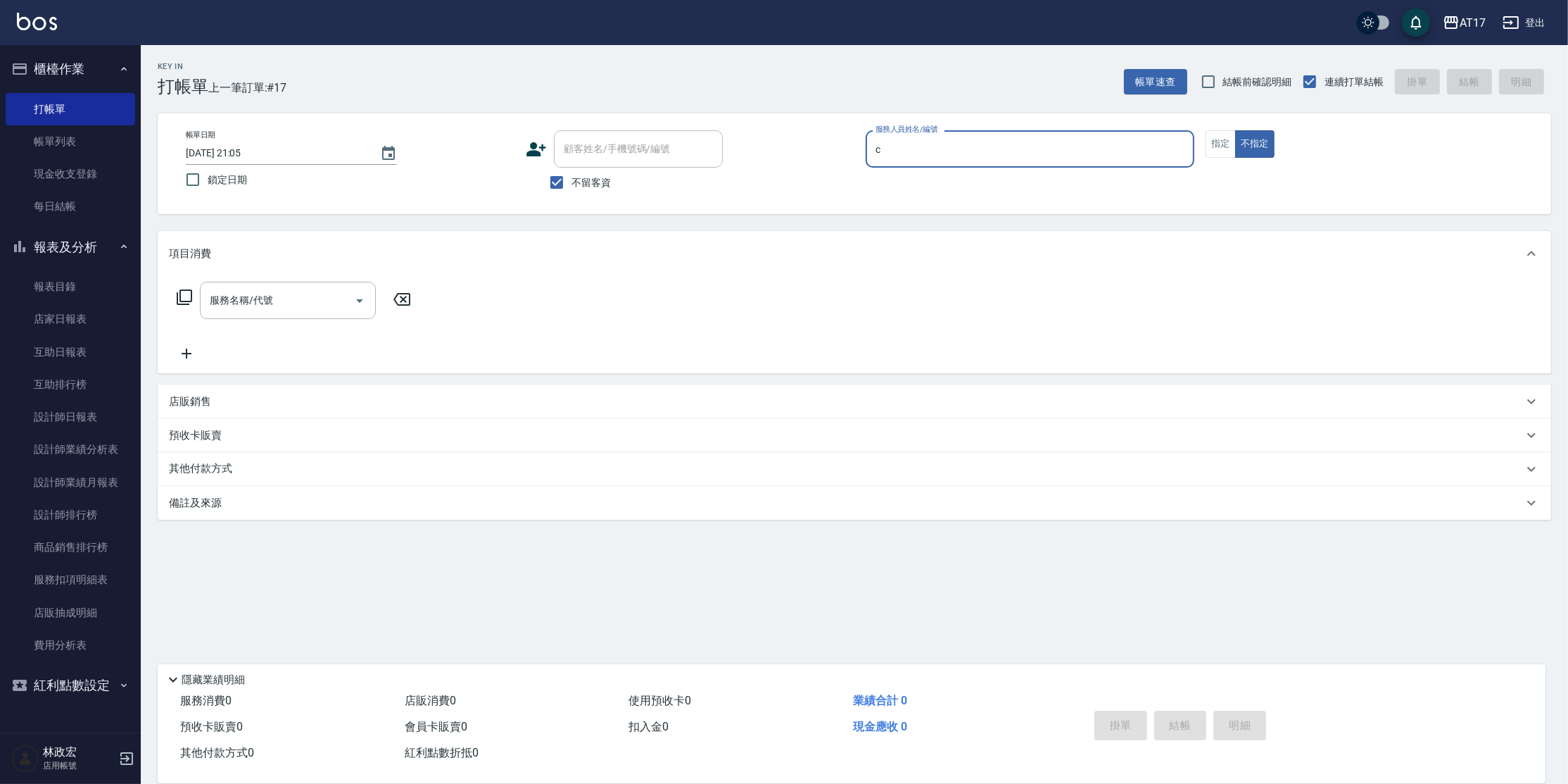
type input "Nuby-C"
type button "false"
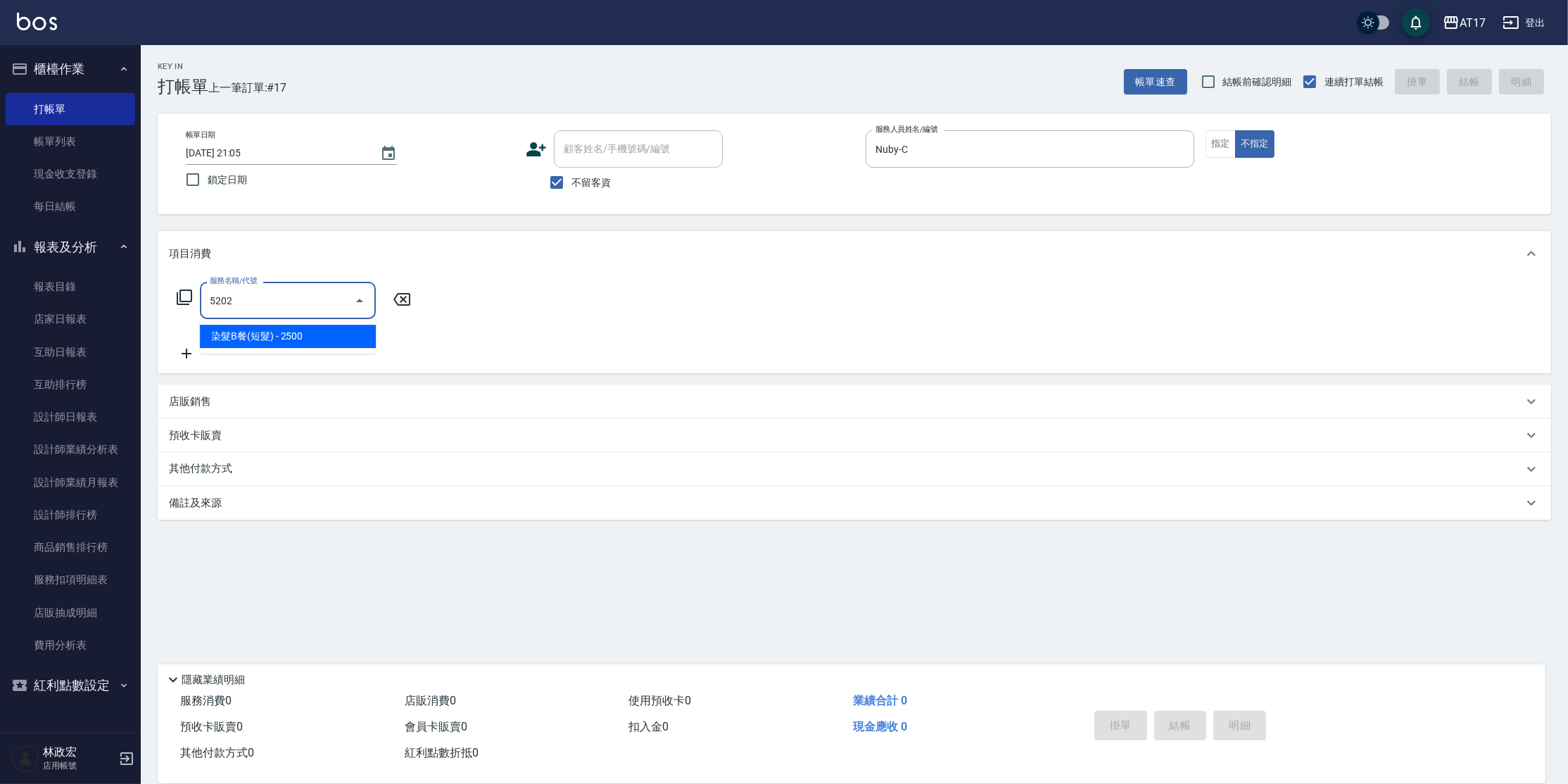
type input "染髮B餐(短髮)(5202)"
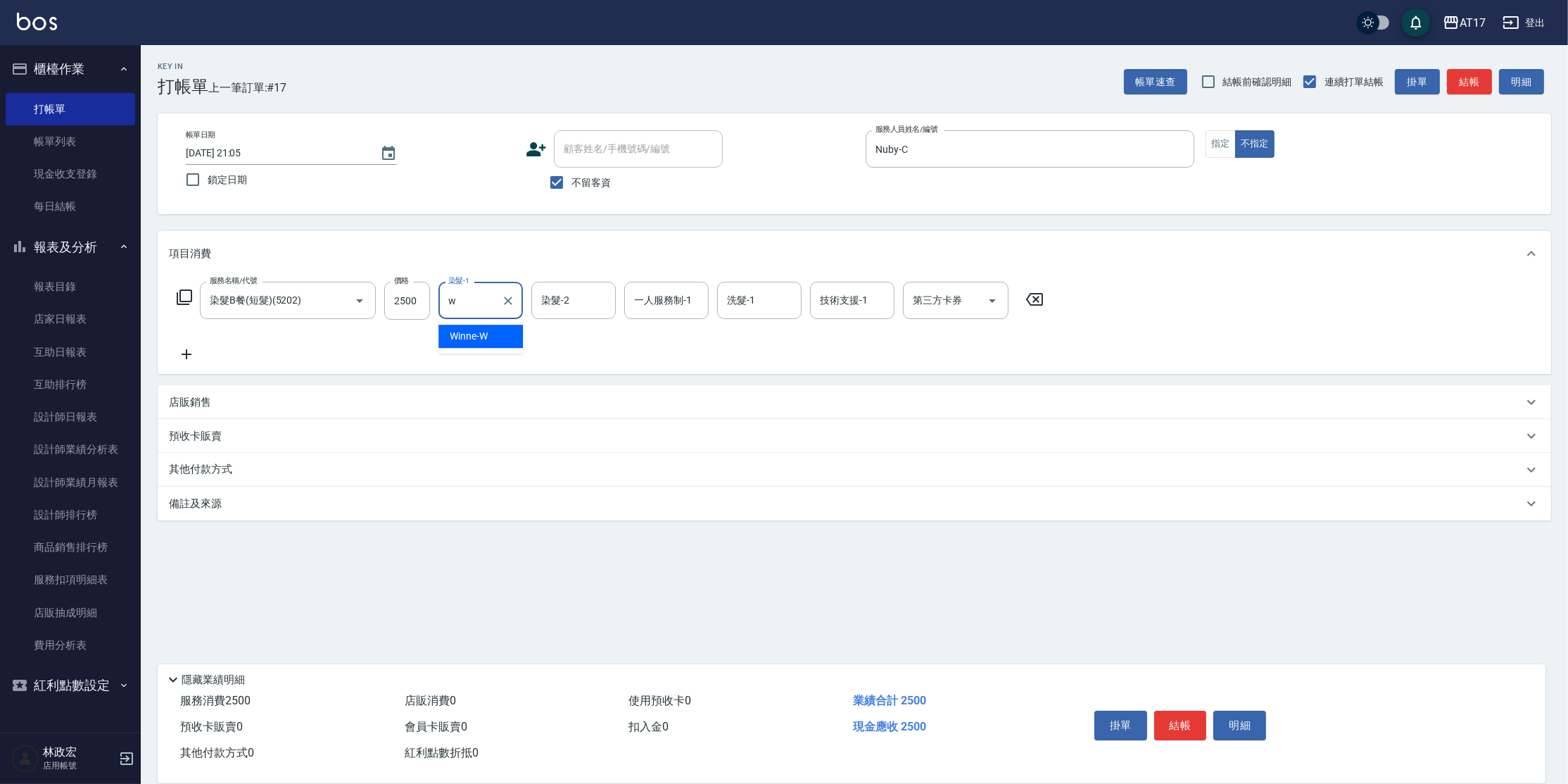
type input "Winne-W"
type input "Nuby-C"
type input "Winne-W"
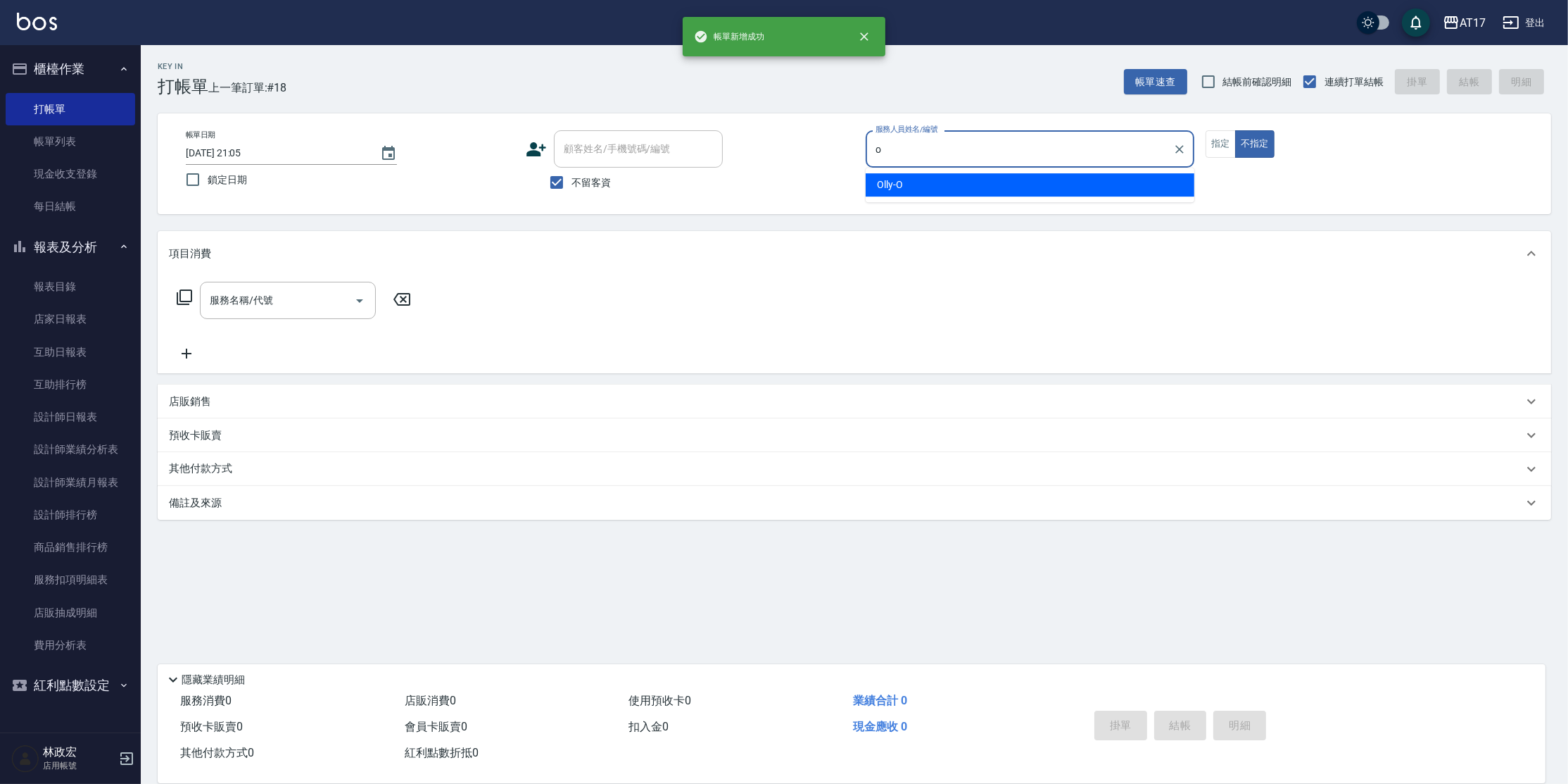
type input "Olly-O"
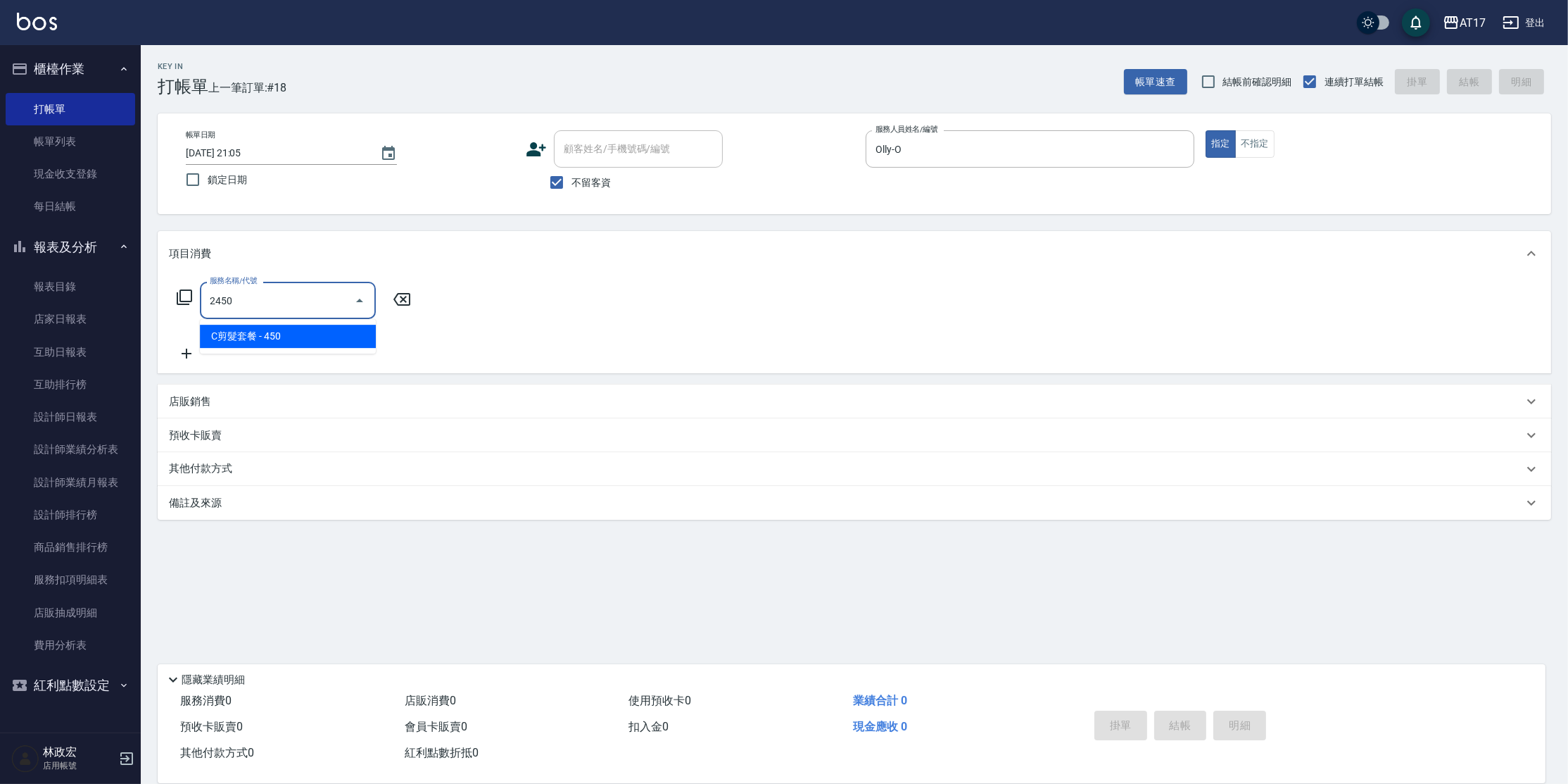
type input "C剪髮套餐(2450)"
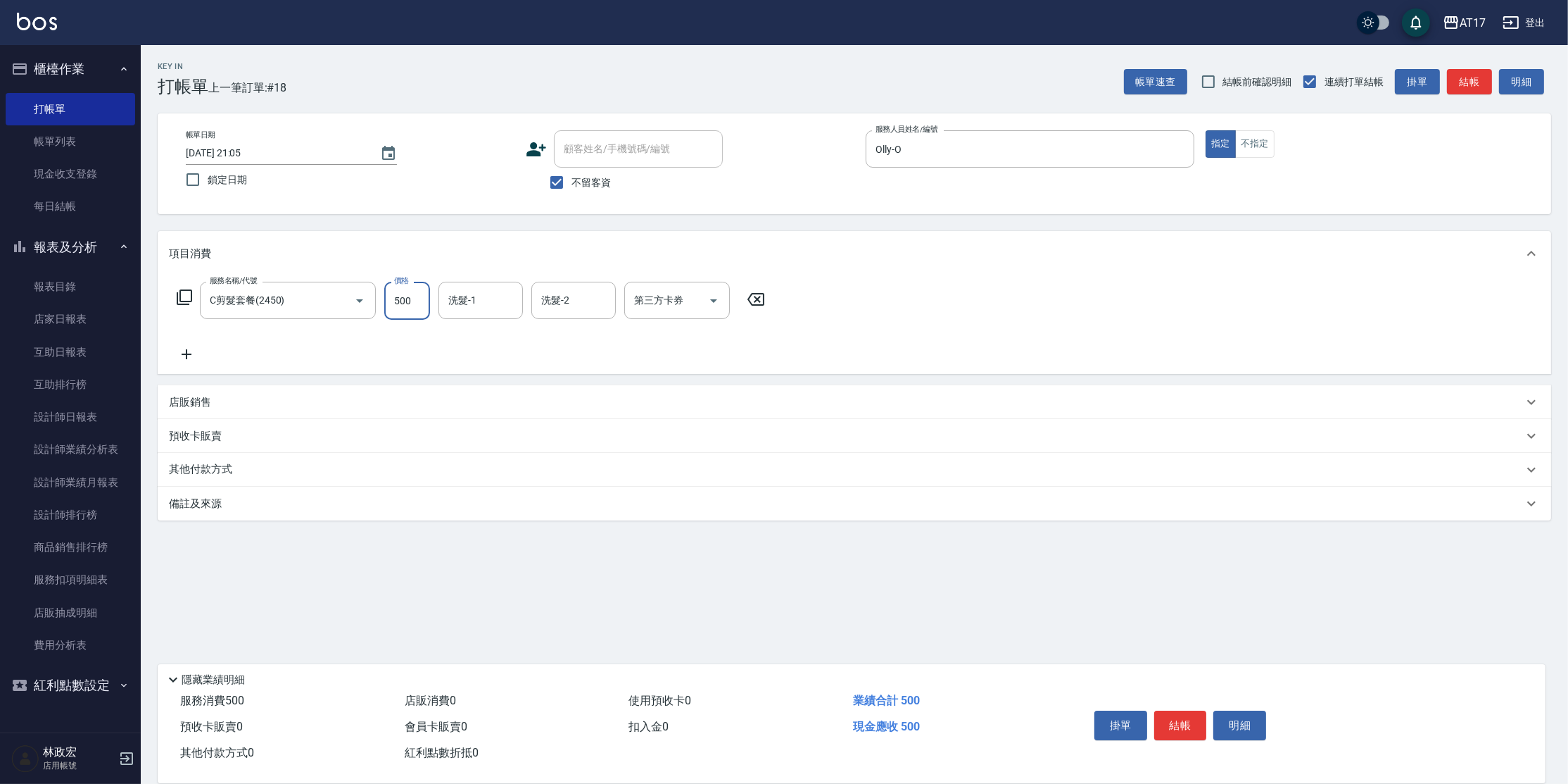
type input "500"
type input "[PERSON_NAME]-55"
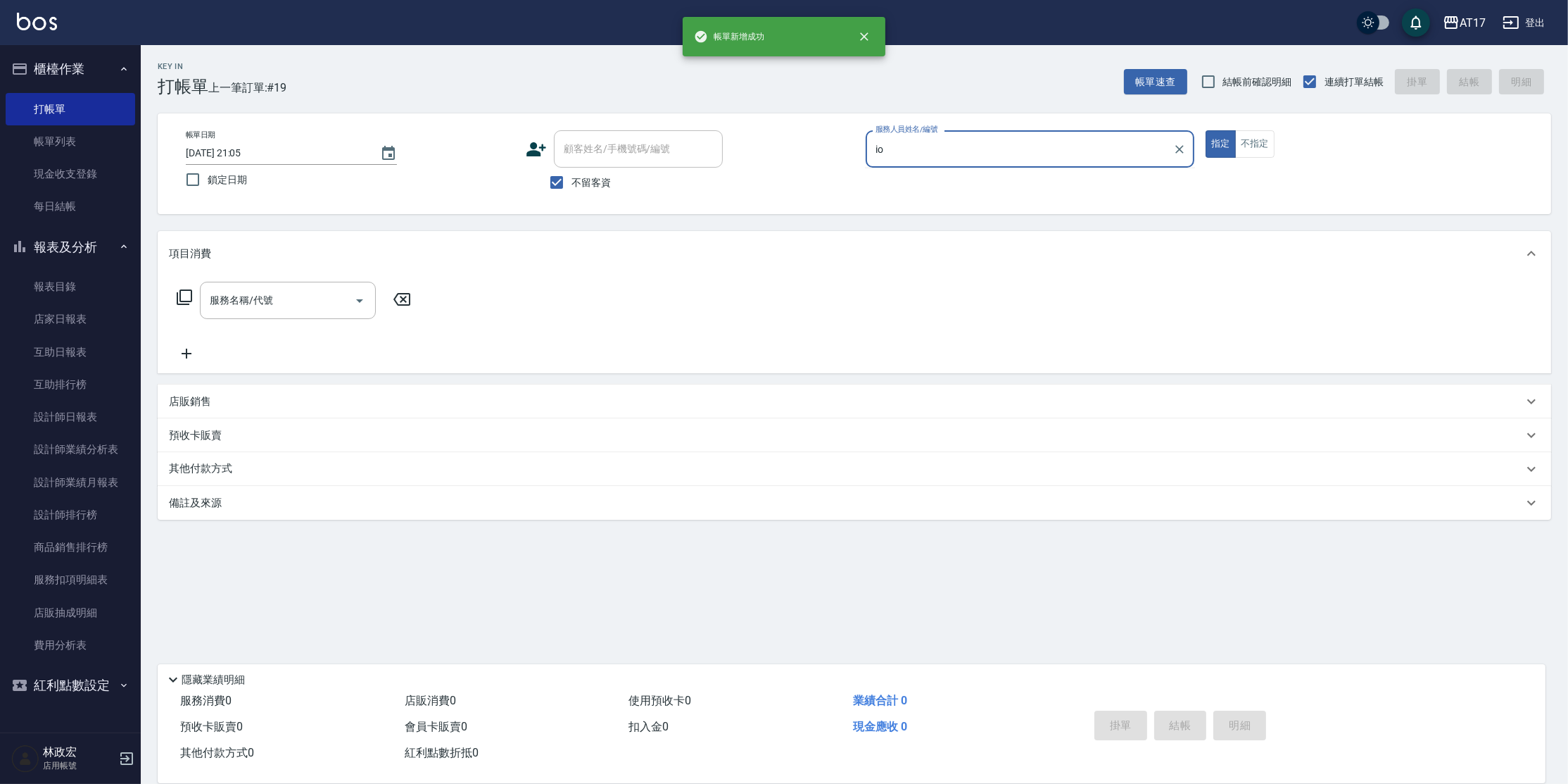
type input "i"
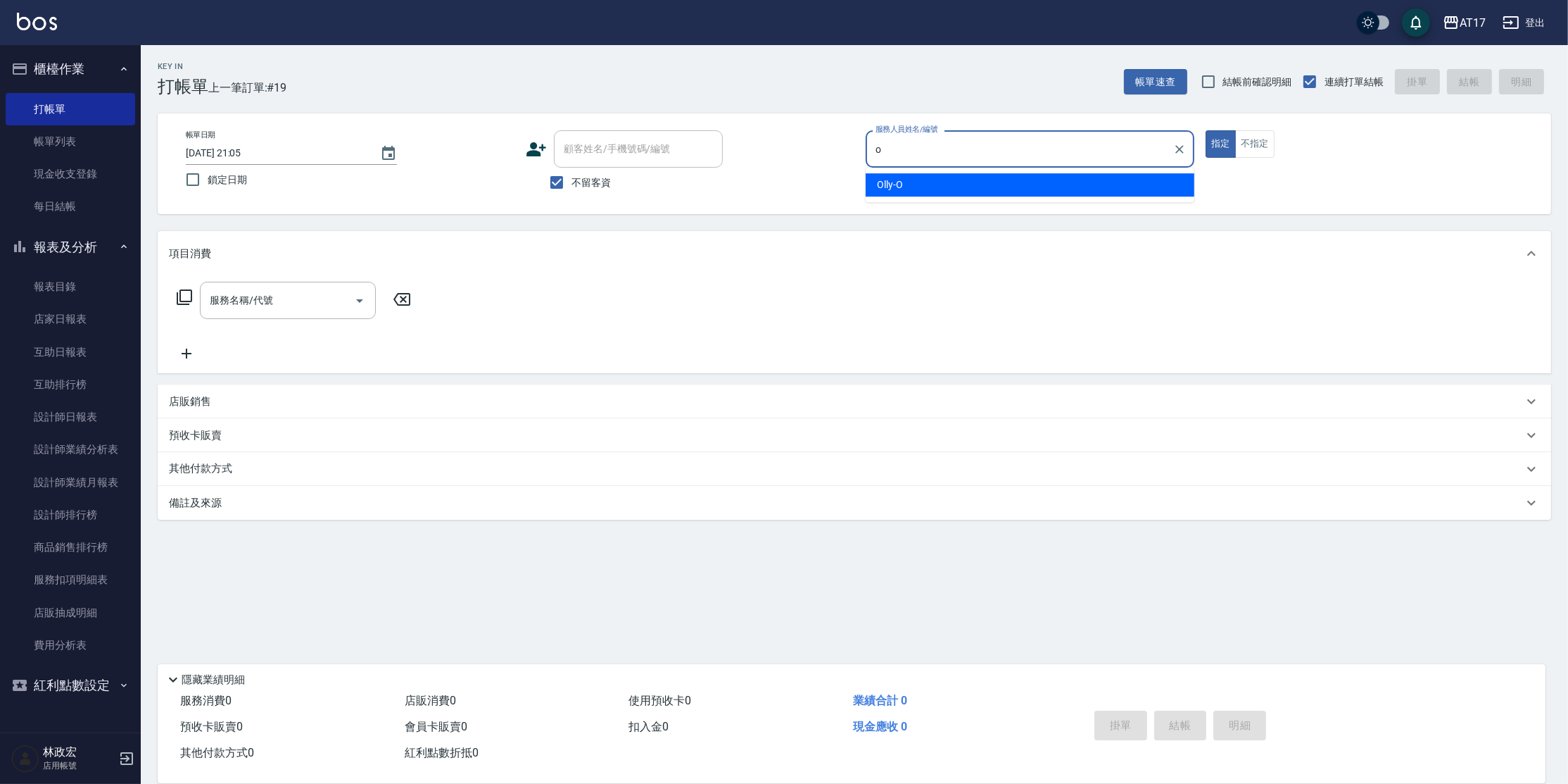
type input "Olly-O"
type button "true"
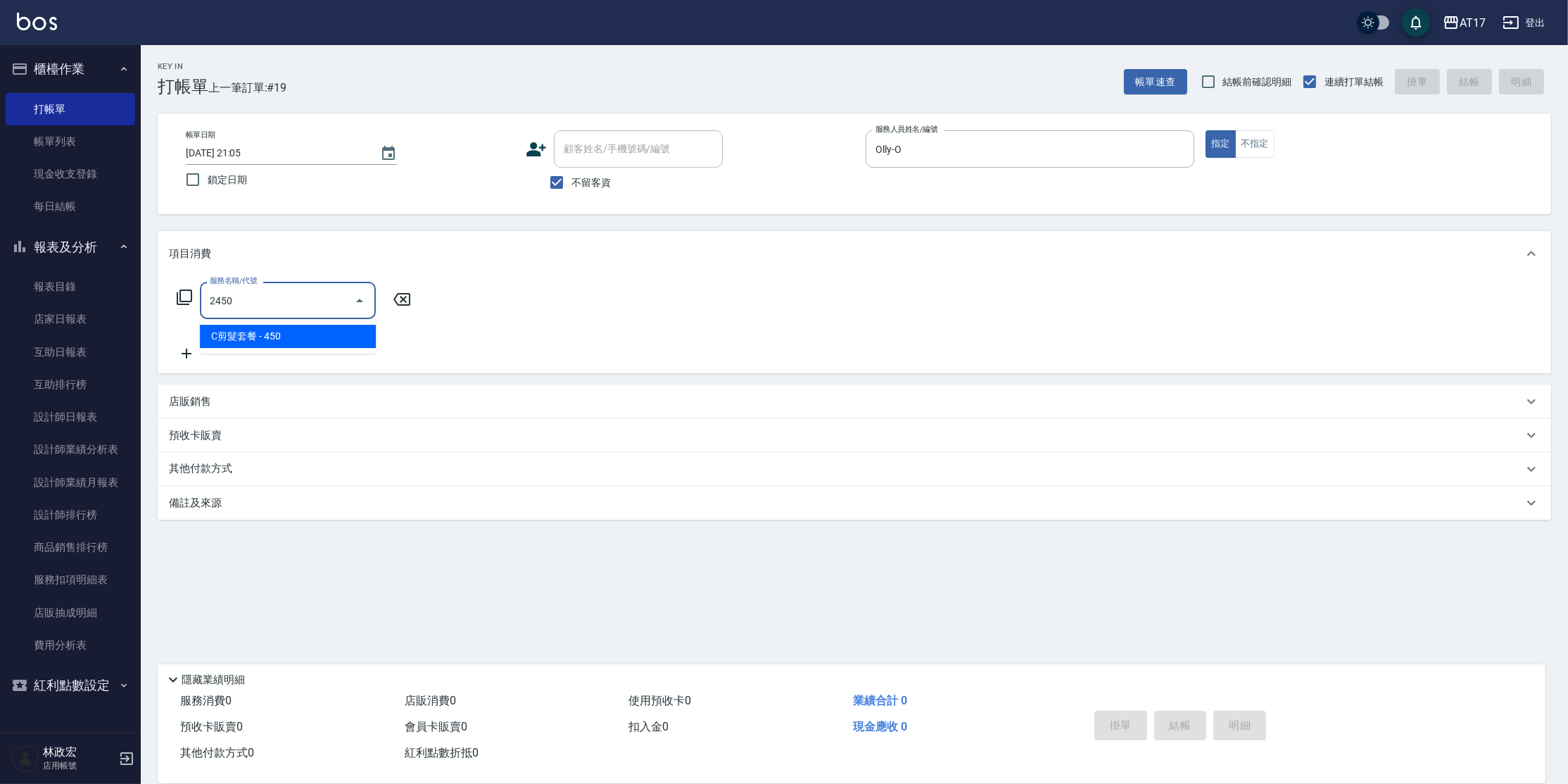
type input "C剪髮套餐(2450)"
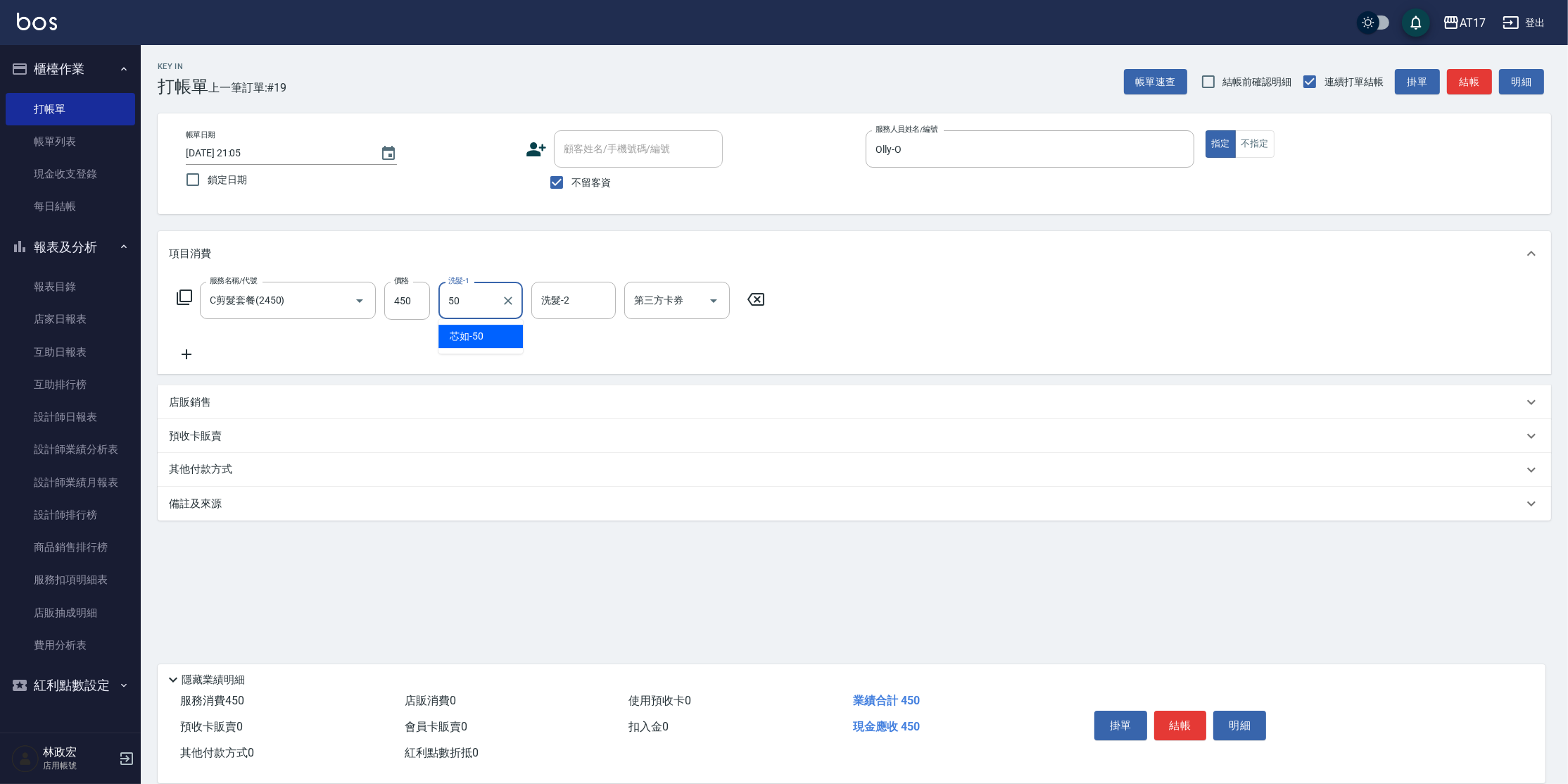
type input "5"
click at [414, 298] on input "450" at bounding box center [407, 301] width 46 height 38
type input "500"
type input "[PERSON_NAME]-22"
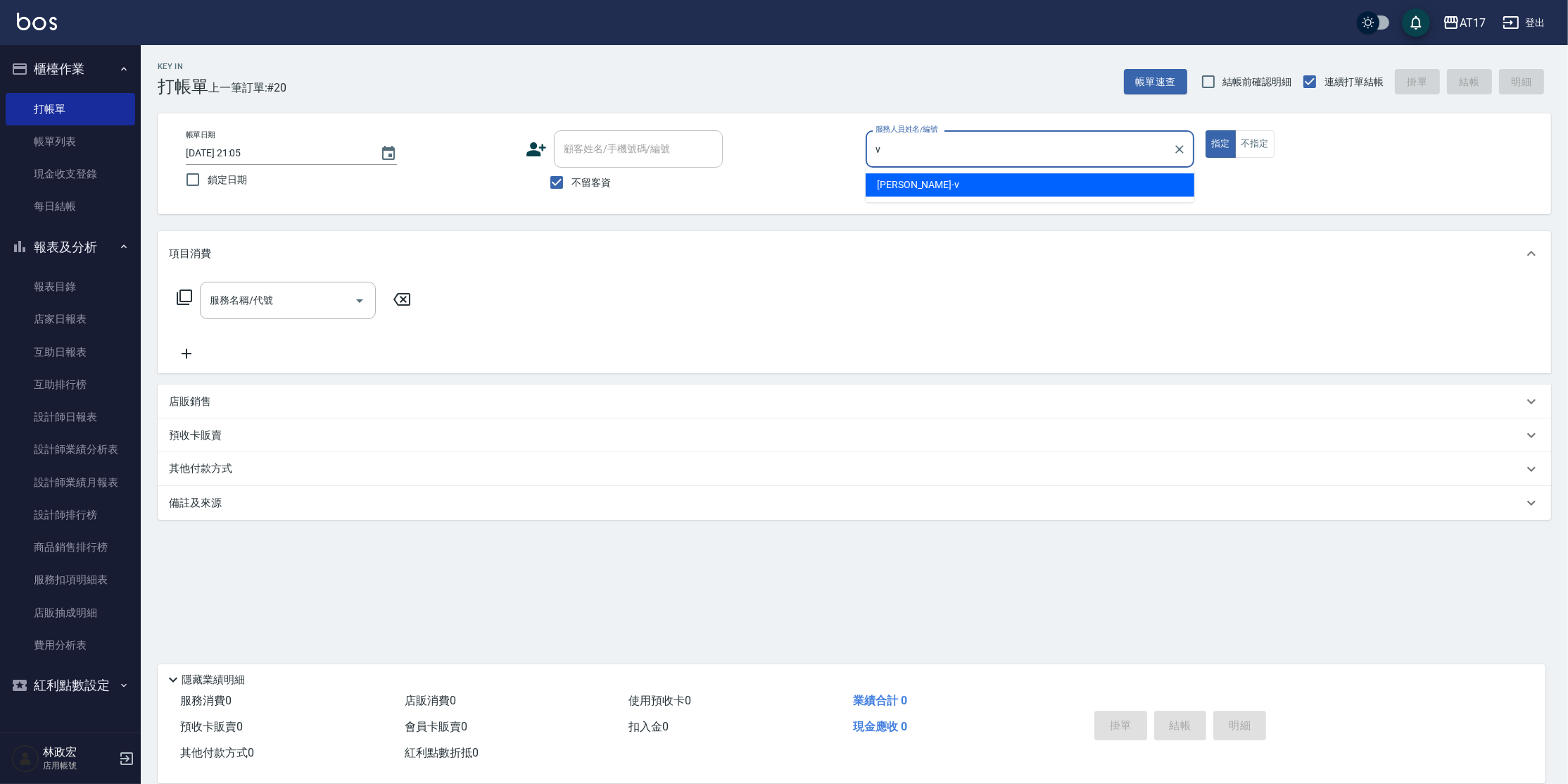
type input "[PERSON_NAME]-v"
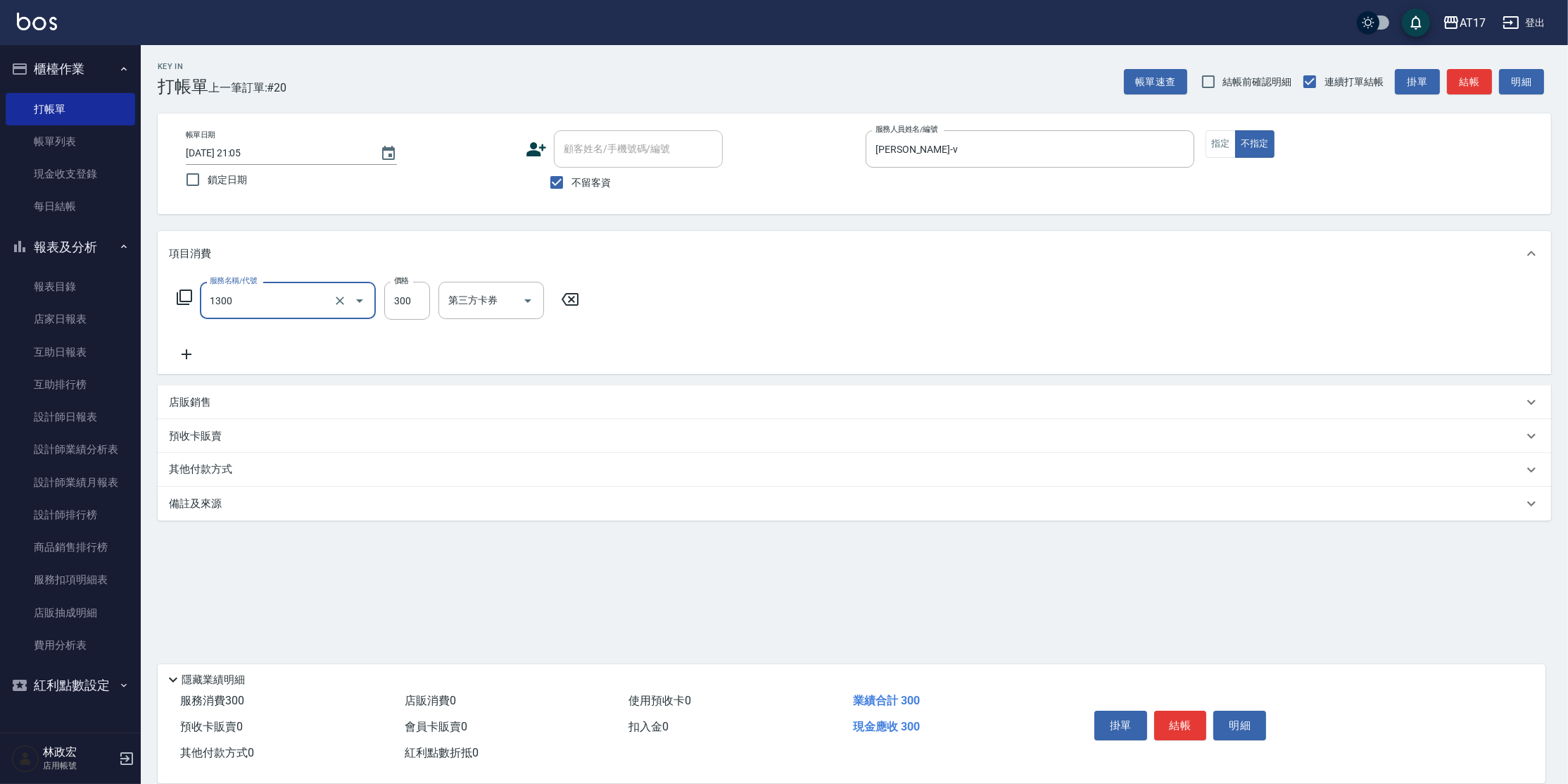
type input "一般洗髮(1300)"
type input "250"
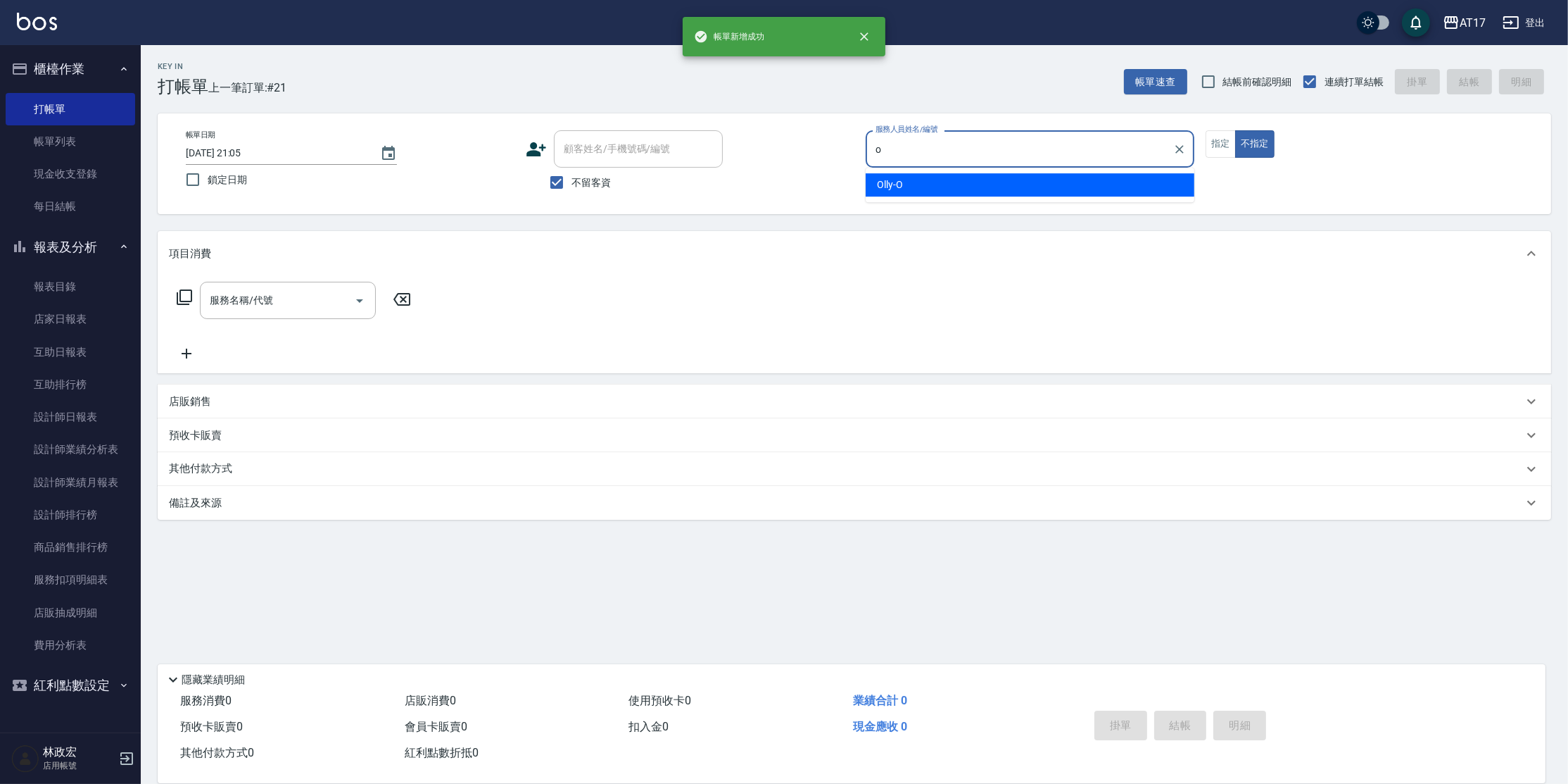
type input "Olly-O"
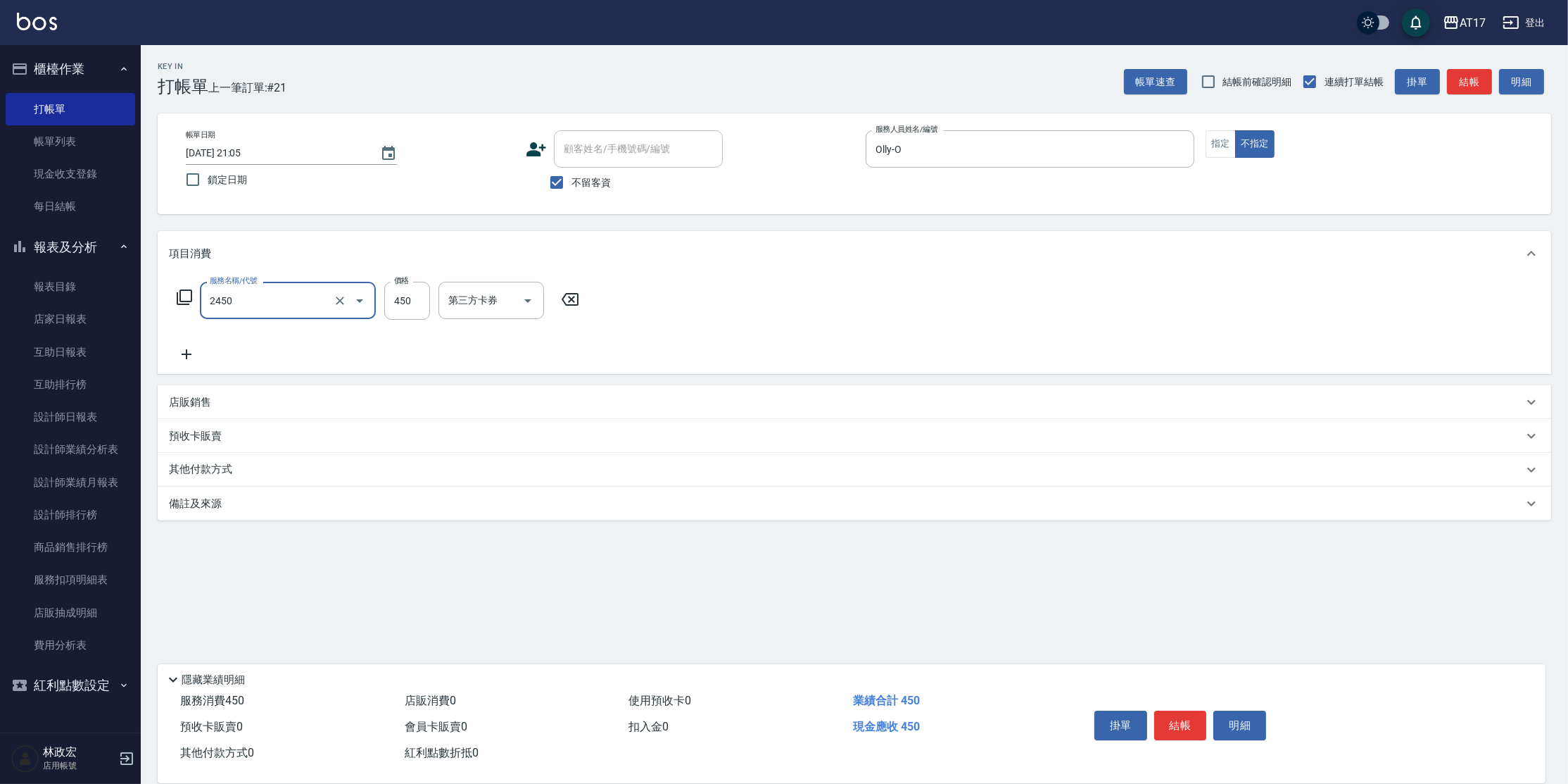
type input "C剪髮套餐(2450)"
type input "500"
type input "欣麗-77"
click at [1208, 145] on button "指定" at bounding box center [1220, 144] width 30 height 27
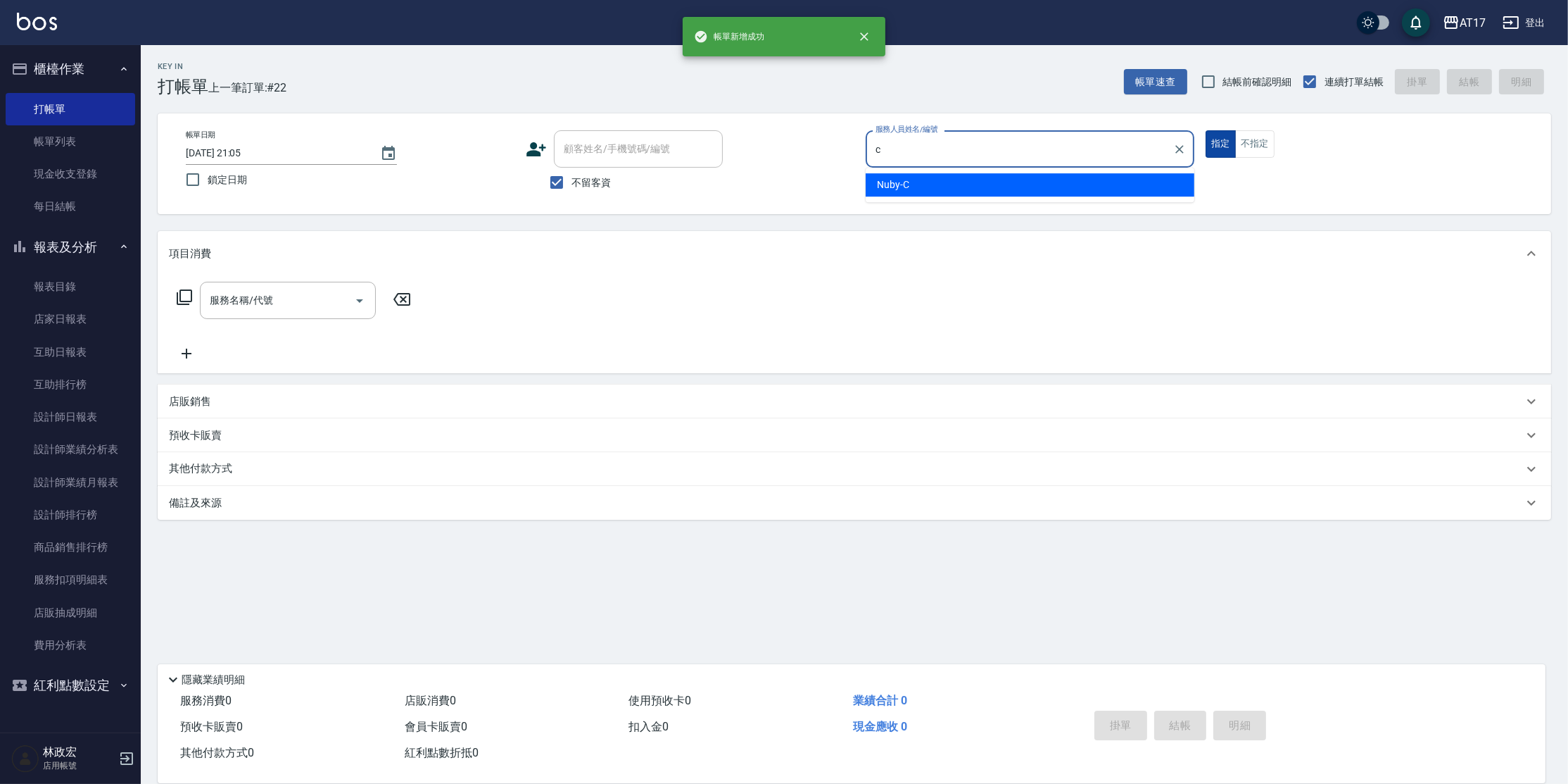
type input "Nuby-C"
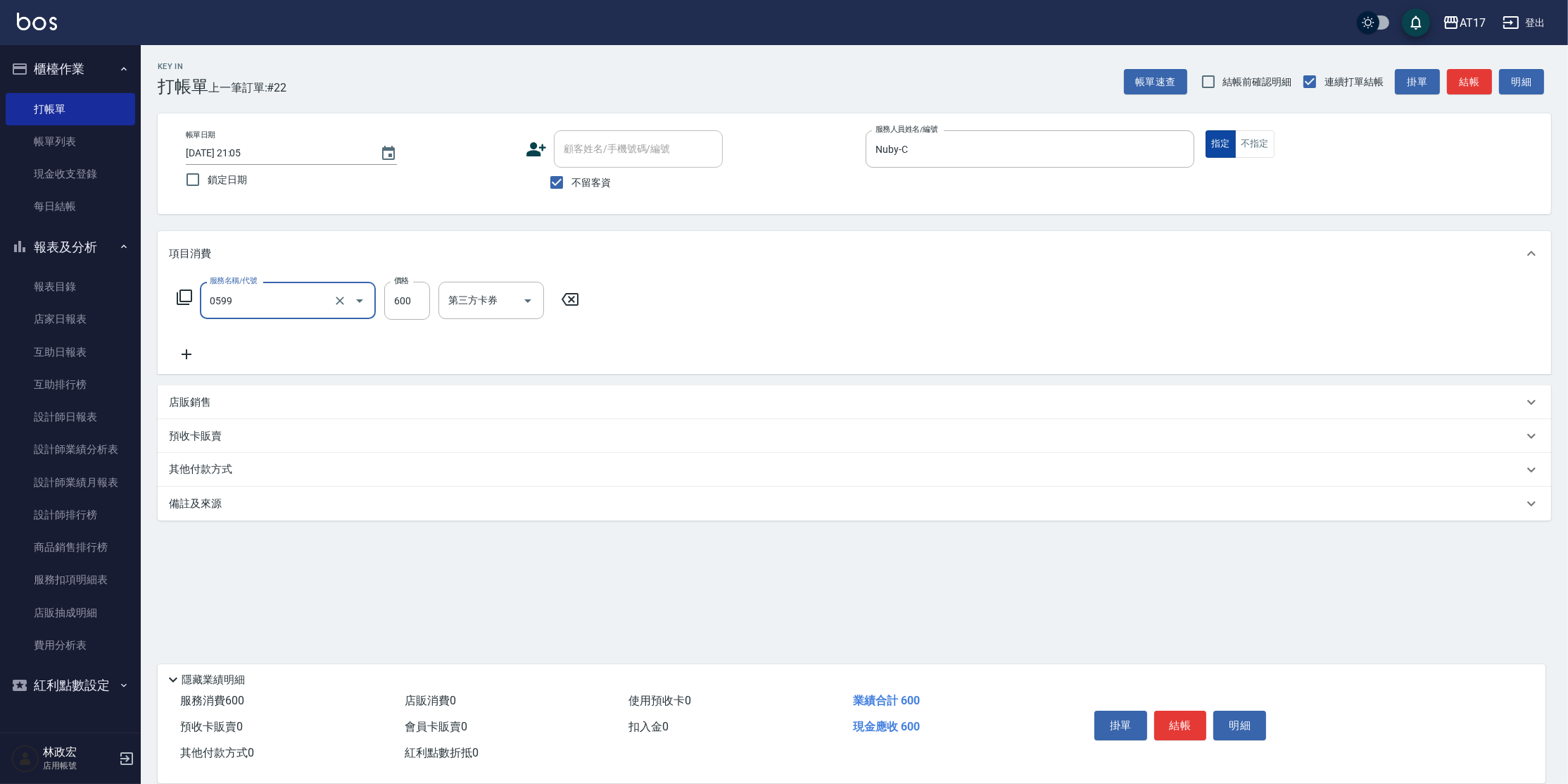
type input "精油-599(0599)"
type input "500"
type input "Winne-W"
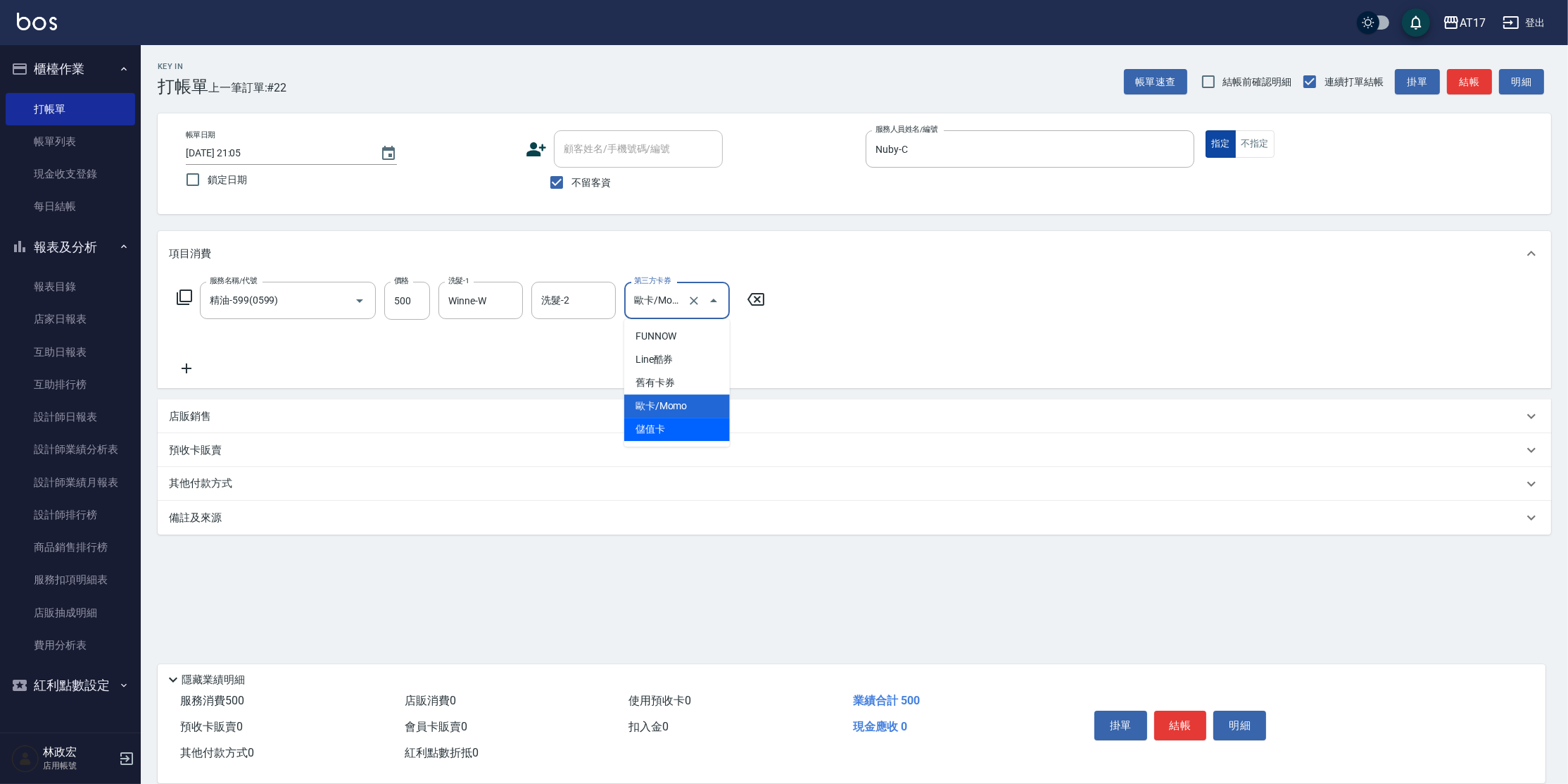
type input "儲值卡"
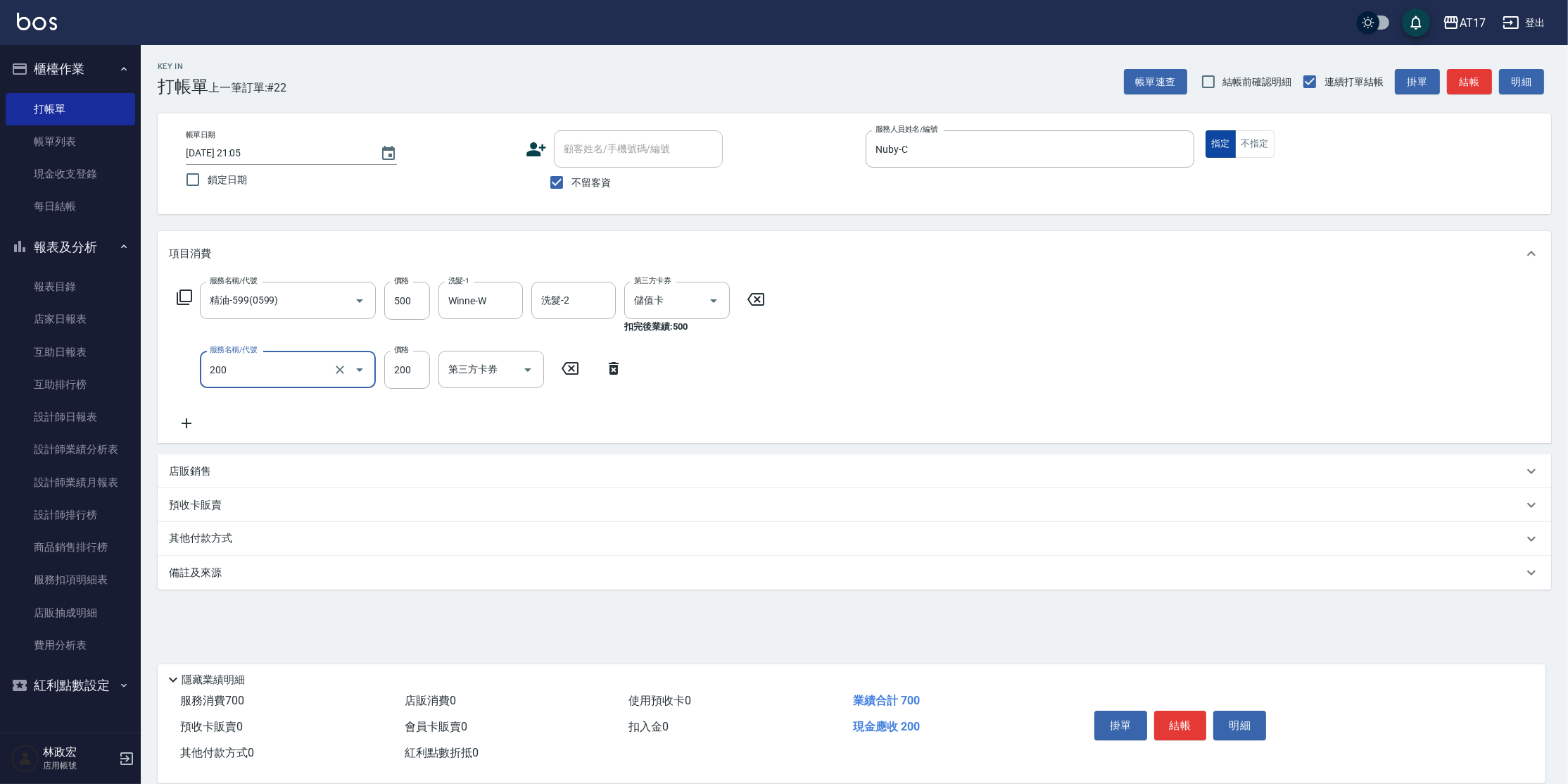
type input "剪髮(200)"
type input "400"
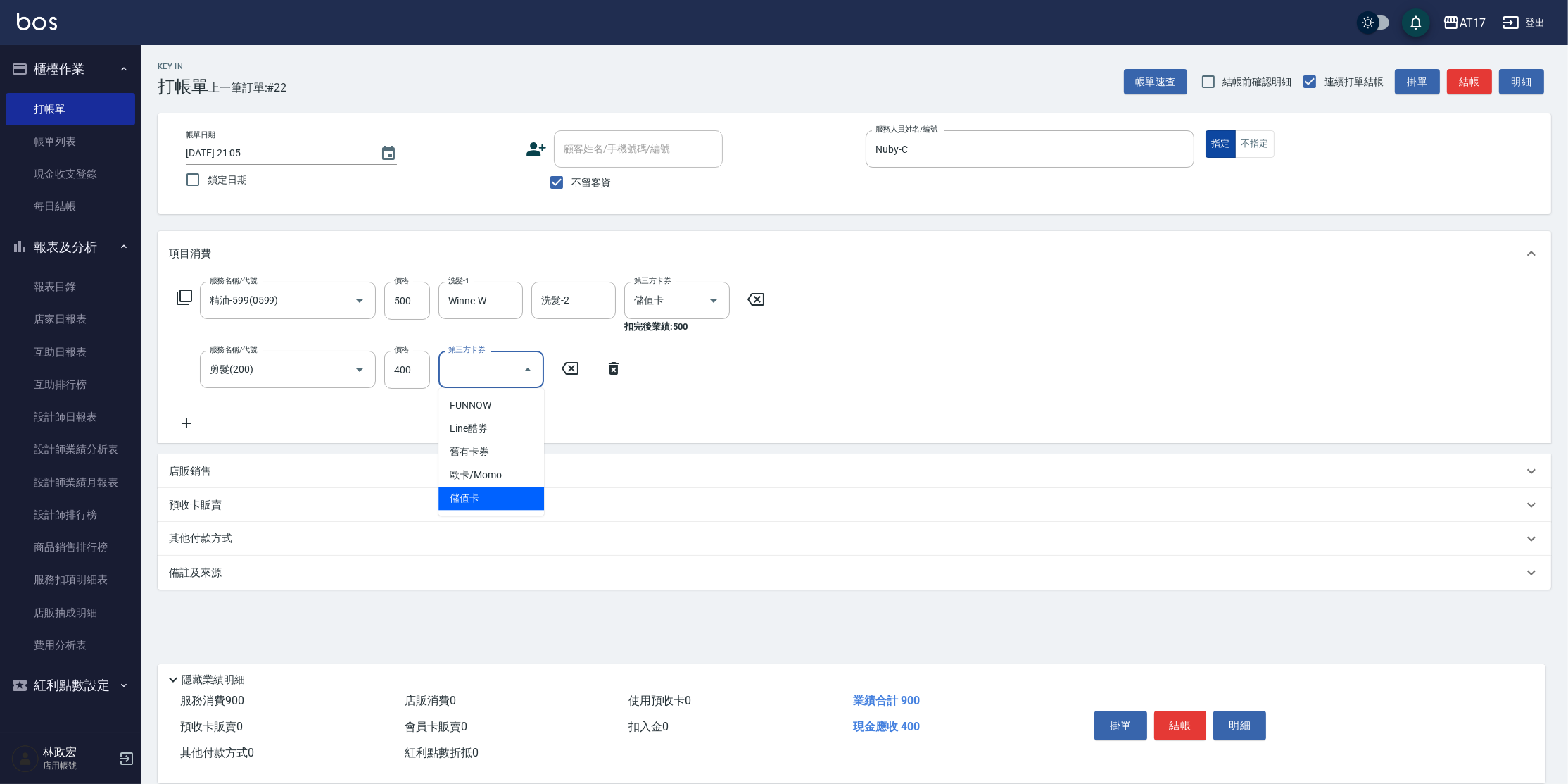
type input "儲值卡"
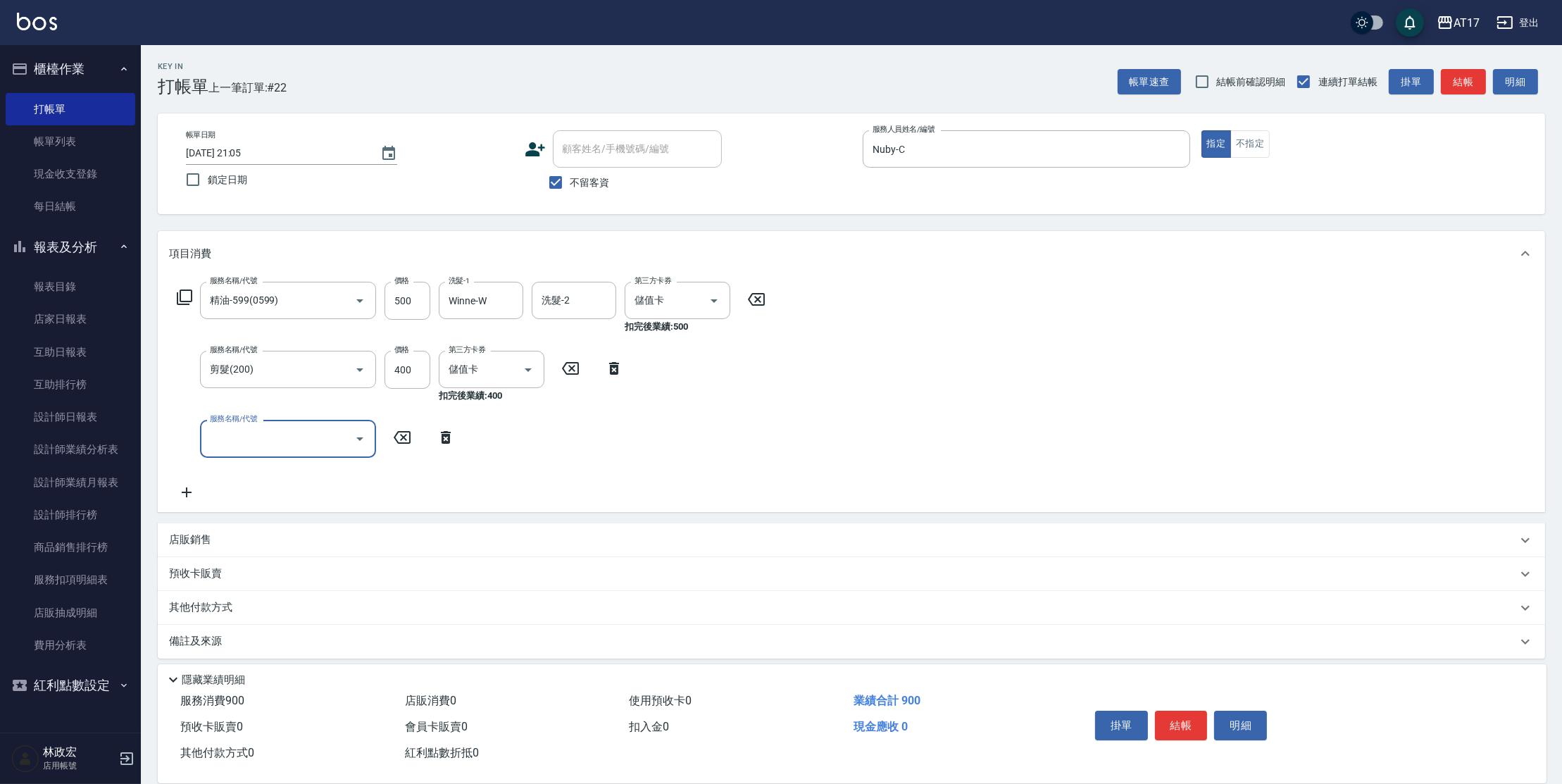
drag, startPoint x: 186, startPoint y: 532, endPoint x: 190, endPoint y: 501, distance: 31.3
click at [187, 532] on p "店販銷售" at bounding box center [190, 539] width 42 height 15
type input "Winne-W"
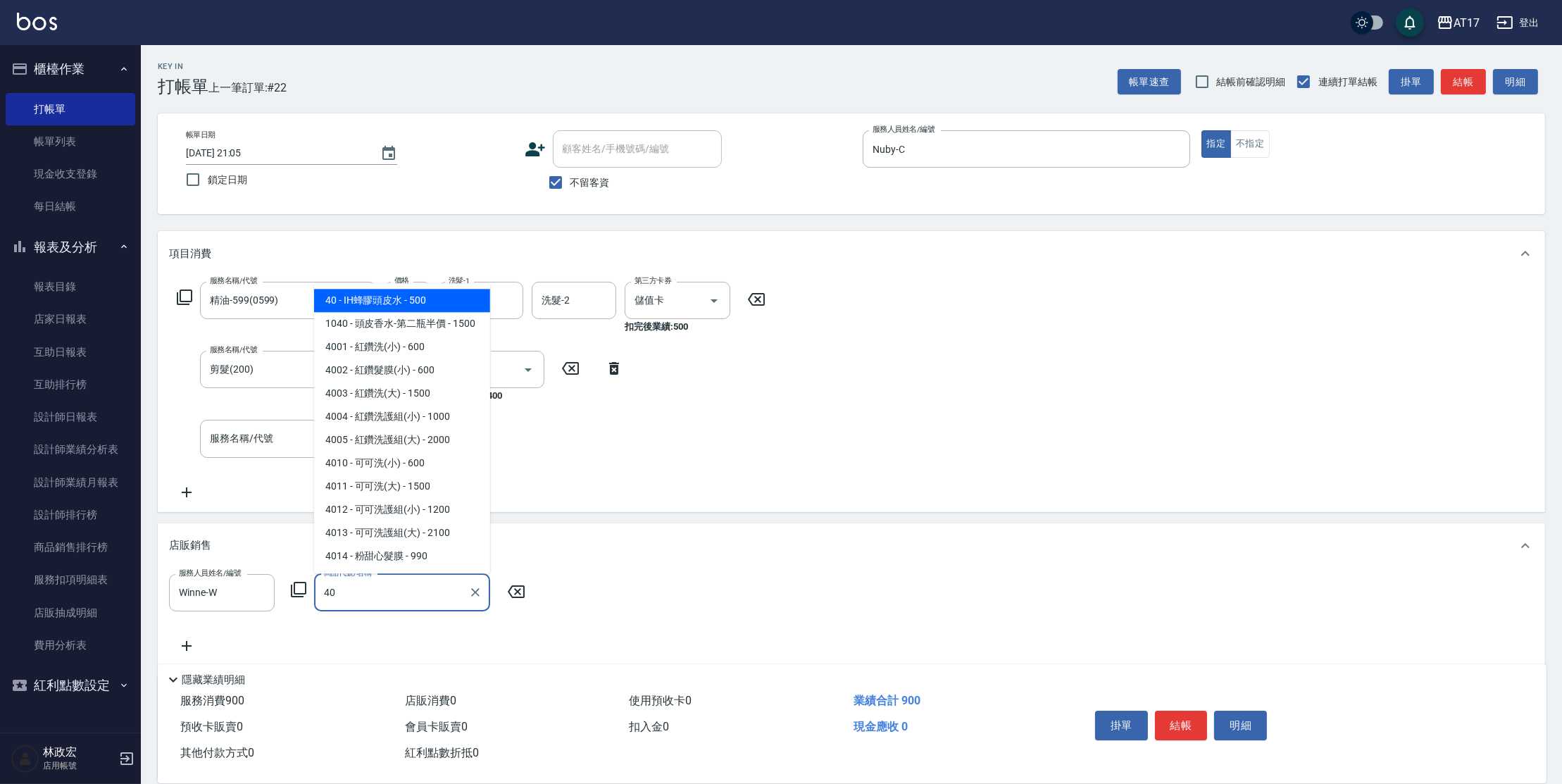
type input "IH蜂膠頭皮水"
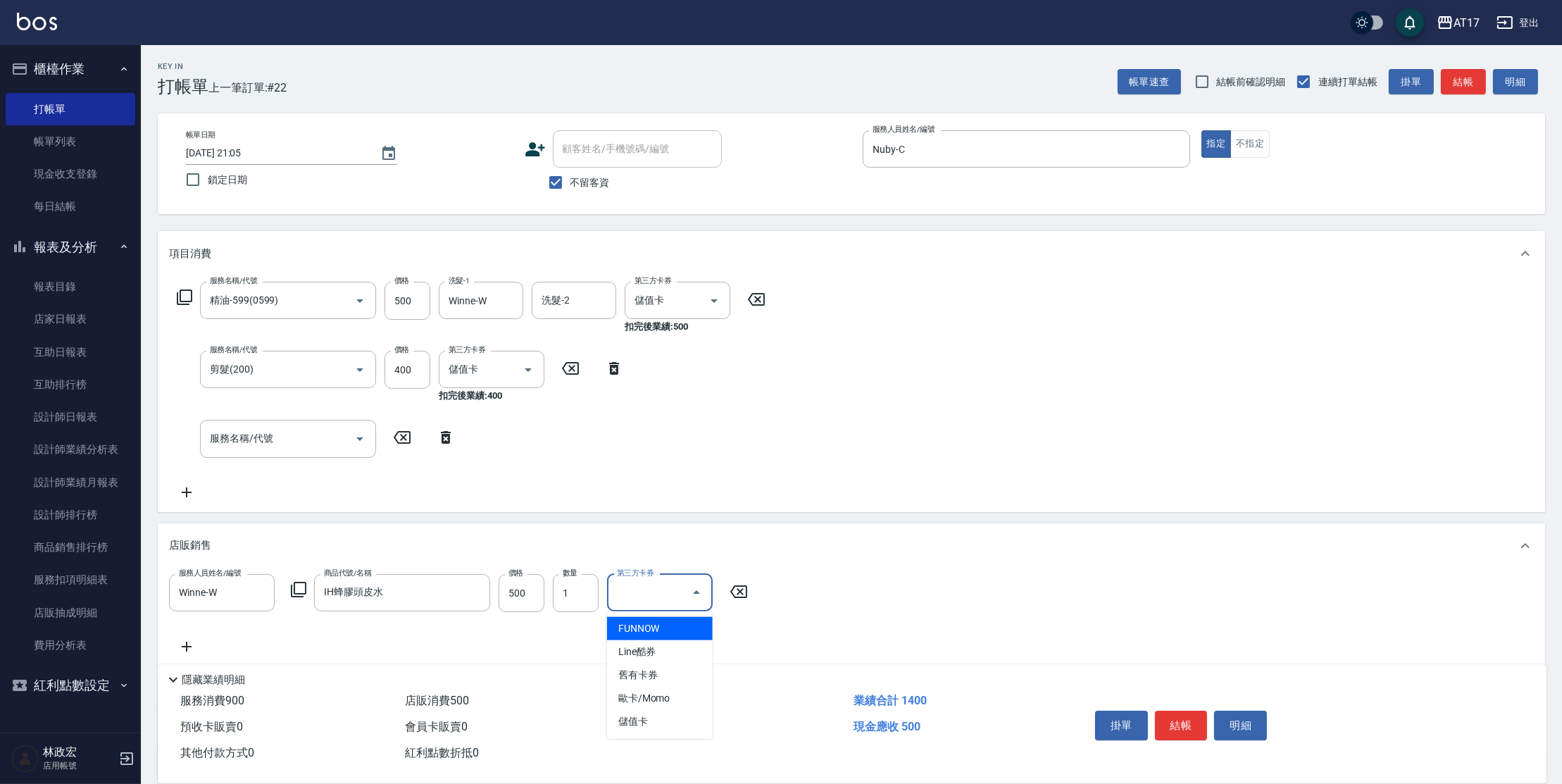
type input "儲值卡"
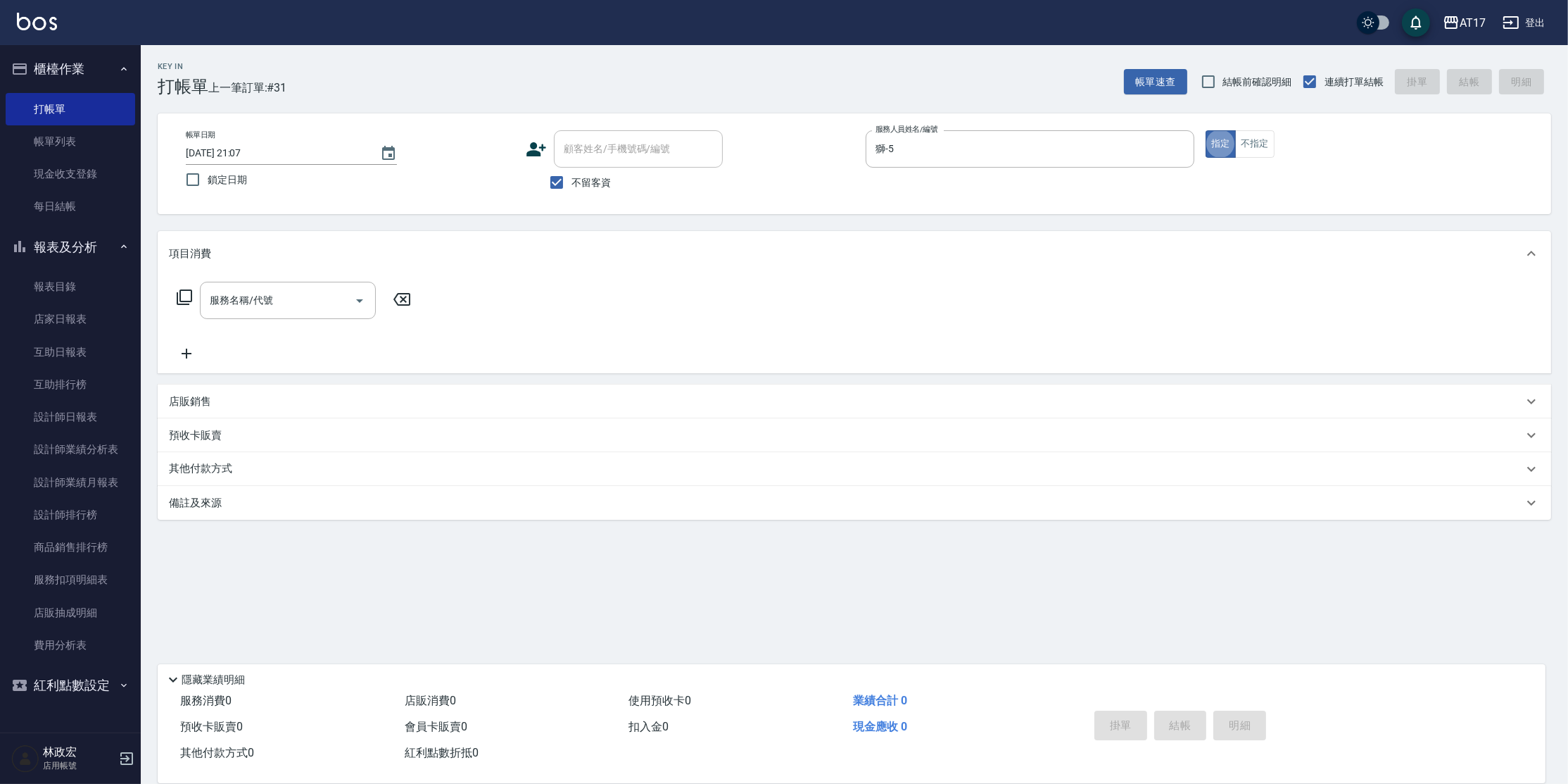
click at [191, 413] on div "店販銷售" at bounding box center [855, 401] width 1394 height 34
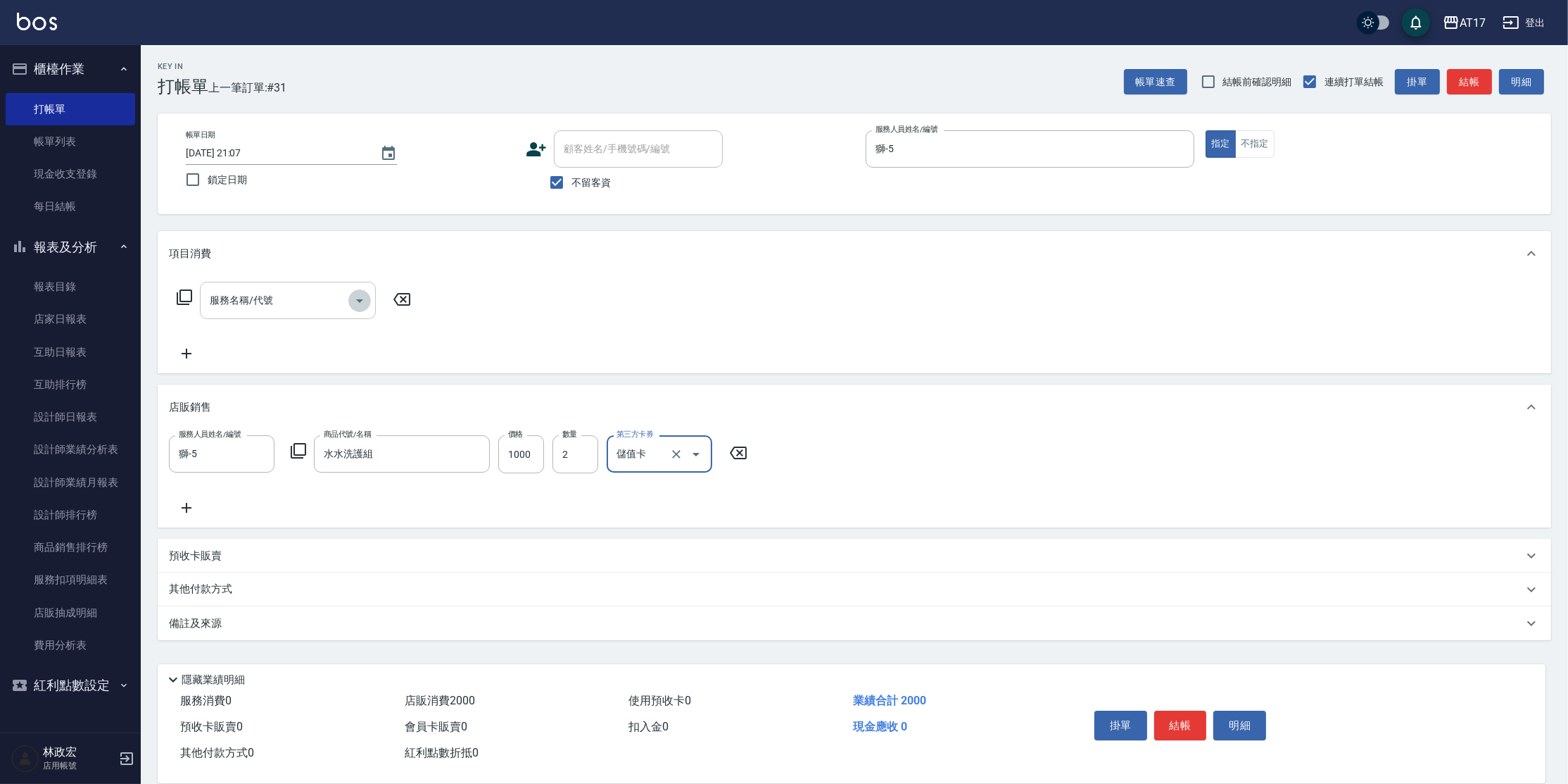
click at [355, 301] on icon "Open" at bounding box center [359, 300] width 17 height 17
click at [1184, 716] on button "結帳" at bounding box center [1180, 726] width 53 height 29
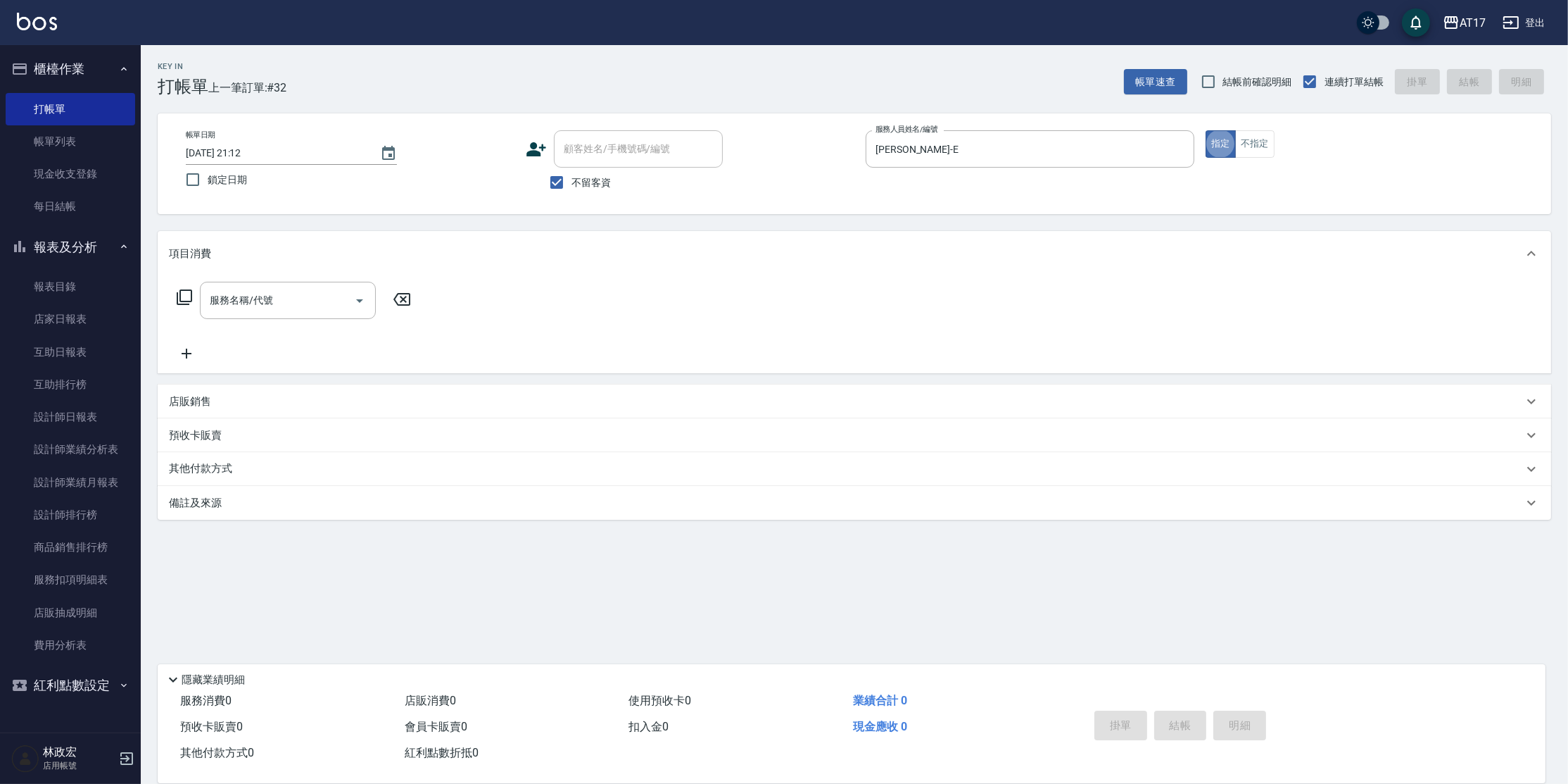
click at [234, 405] on div "店販銷售" at bounding box center [846, 402] width 1355 height 15
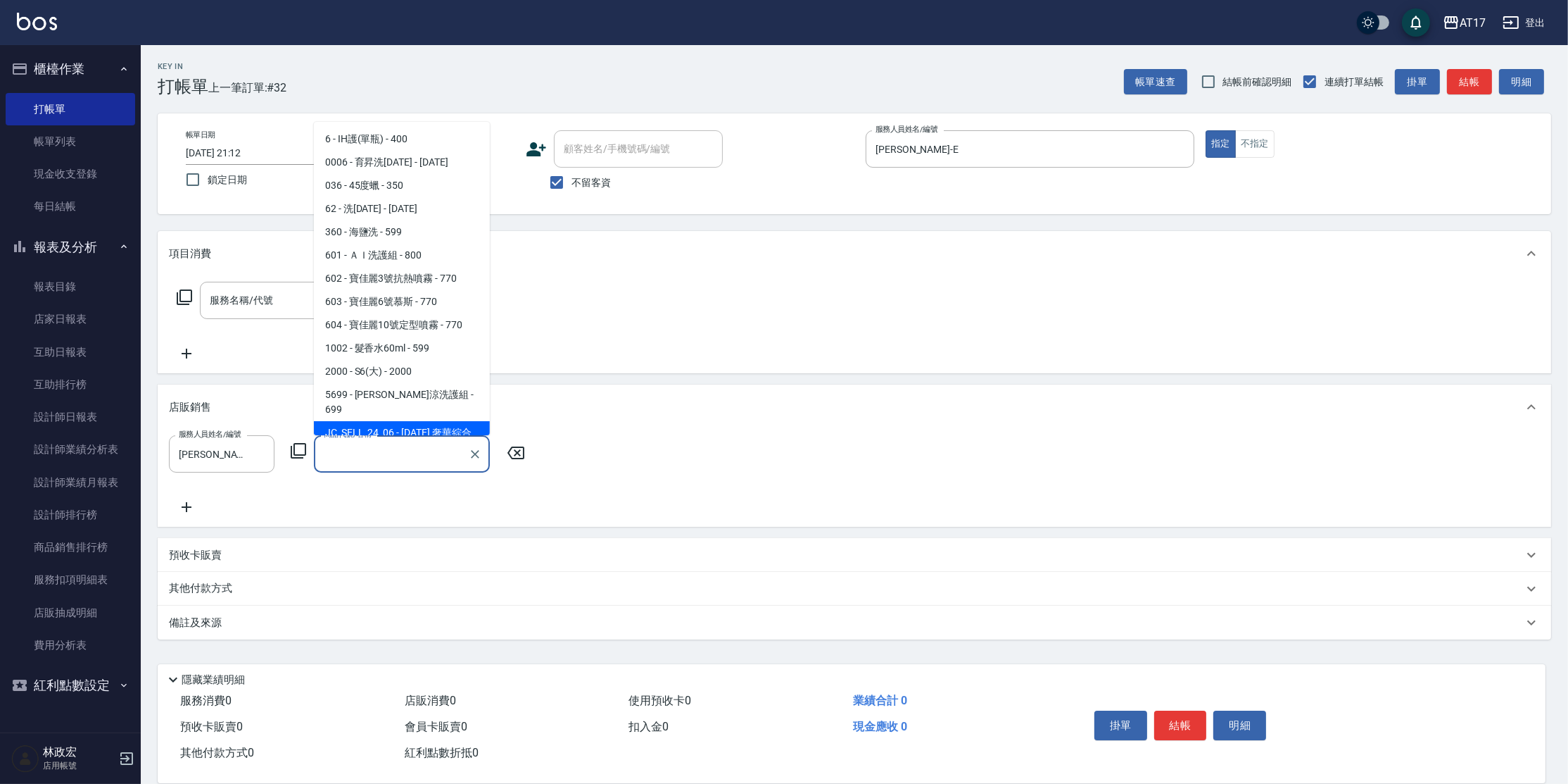
click at [296, 454] on icon at bounding box center [298, 451] width 17 height 17
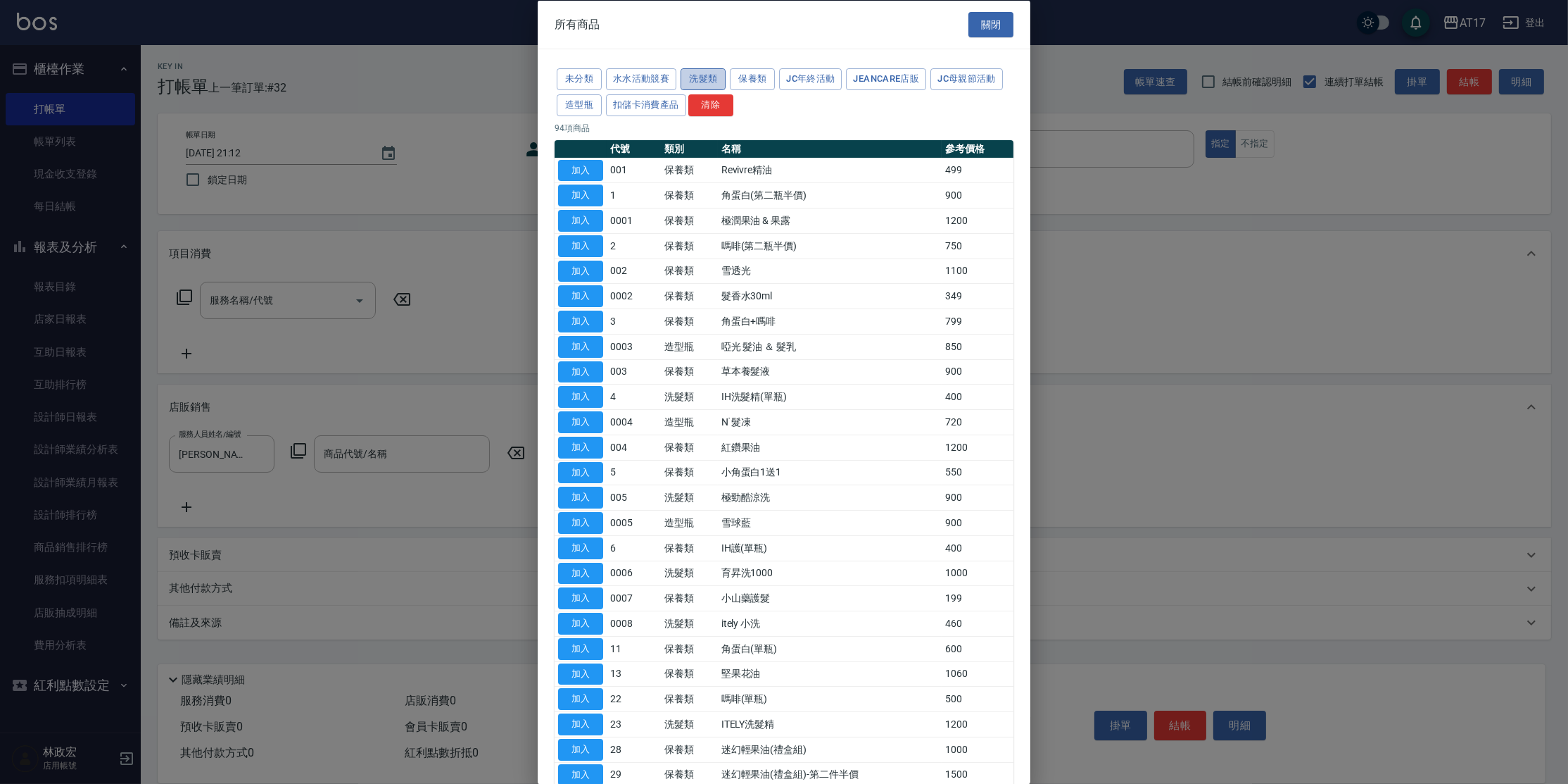
click at [691, 78] on button "洗髮類" at bounding box center [702, 79] width 45 height 22
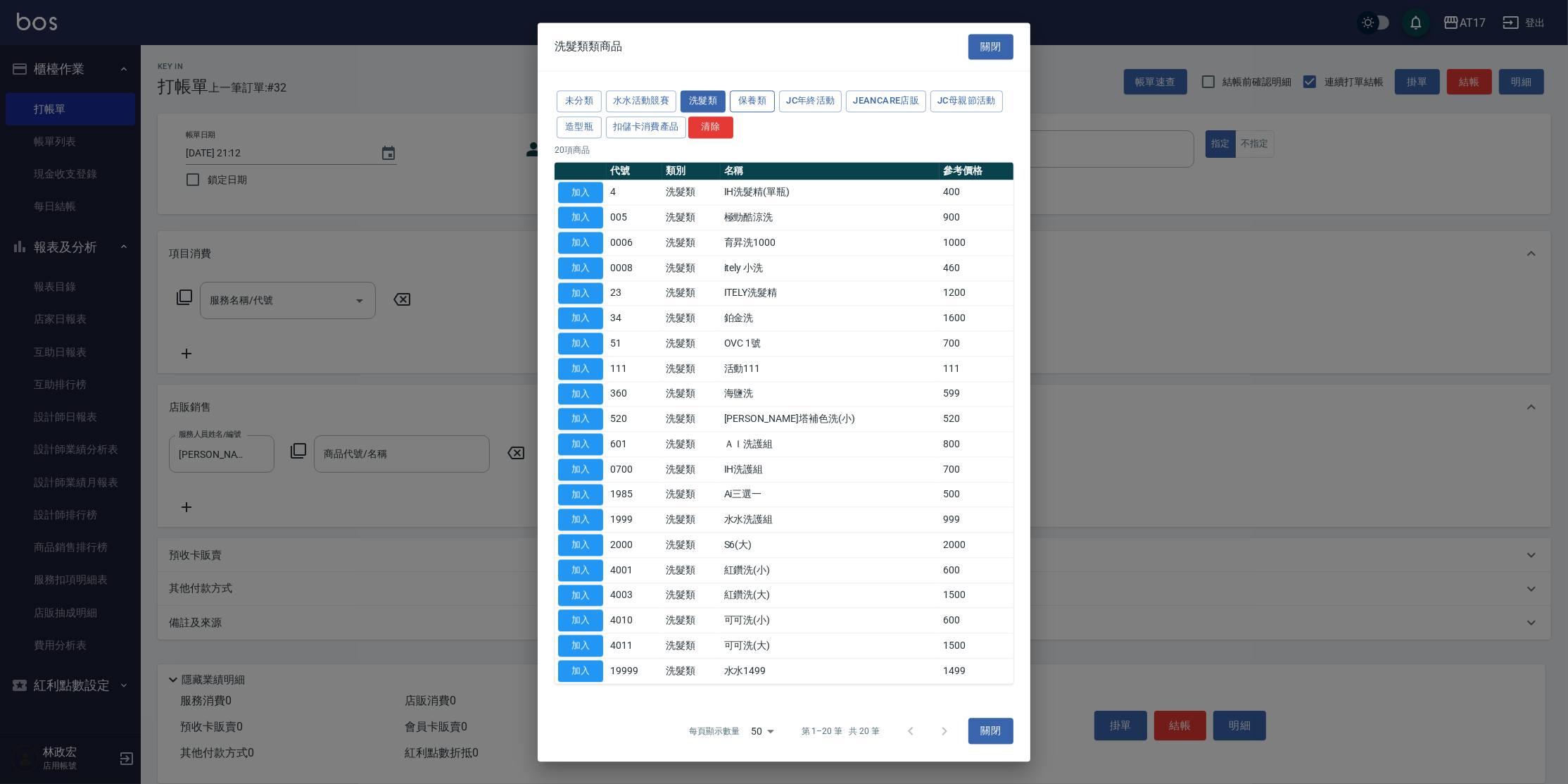
click at [767, 110] on button "保養類" at bounding box center [752, 101] width 45 height 22
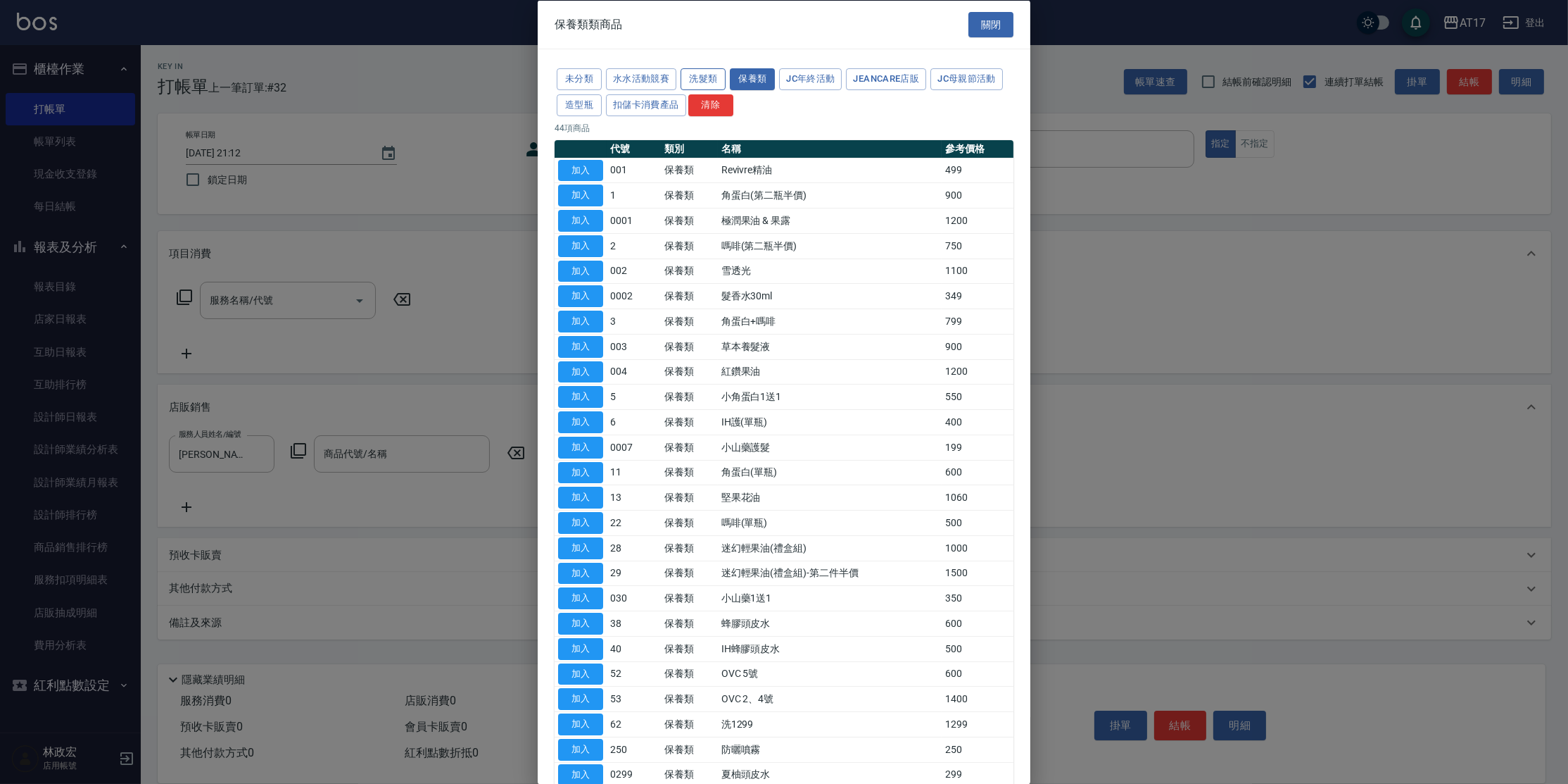
click at [692, 82] on button "洗髮類" at bounding box center [702, 79] width 45 height 22
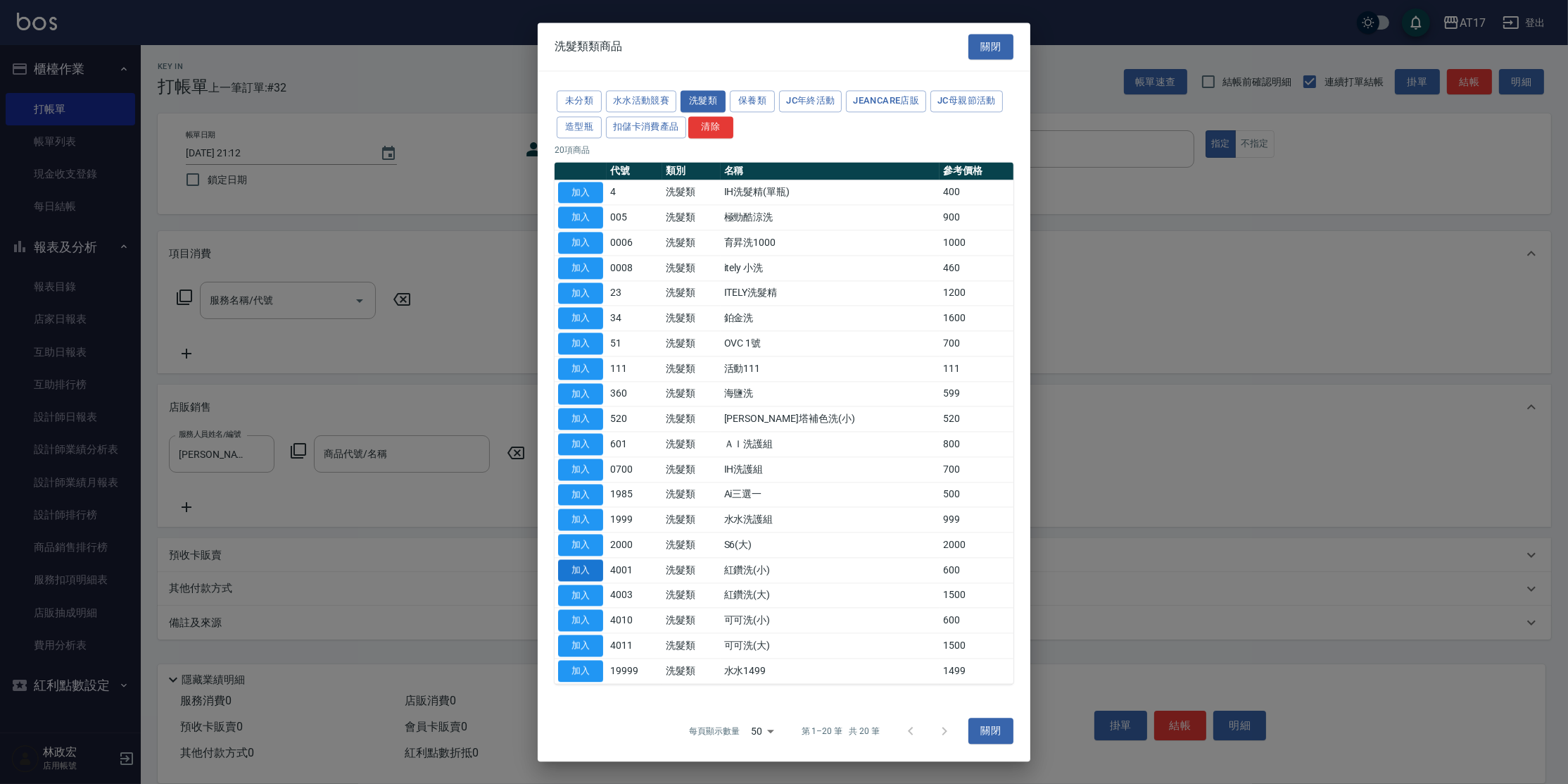
click at [592, 572] on button "加入" at bounding box center [580, 570] width 45 height 22
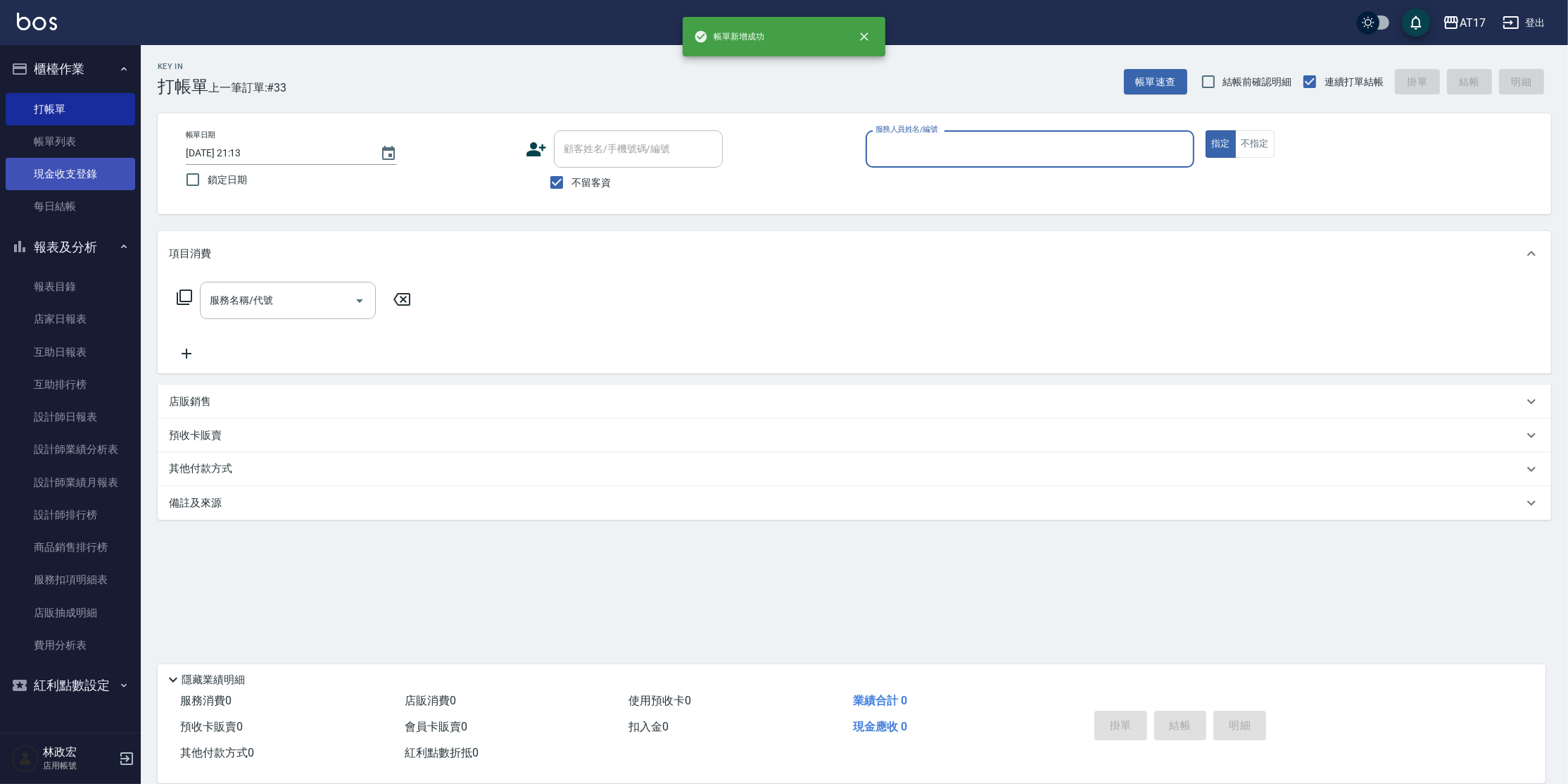
click at [72, 178] on link "現金收支登錄" at bounding box center [70, 173] width 130 height 32
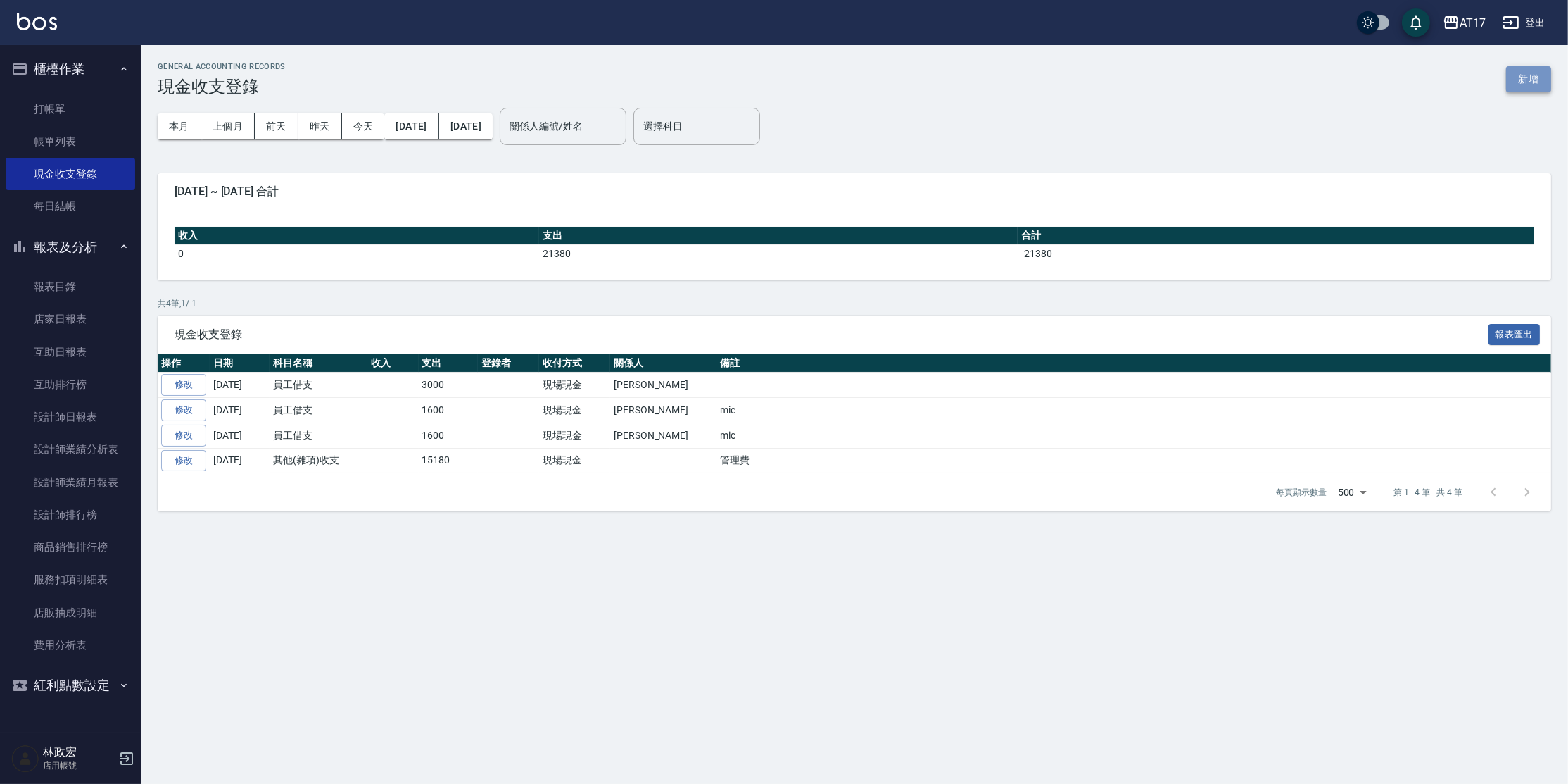
click at [1527, 85] on button "新增" at bounding box center [1528, 79] width 45 height 26
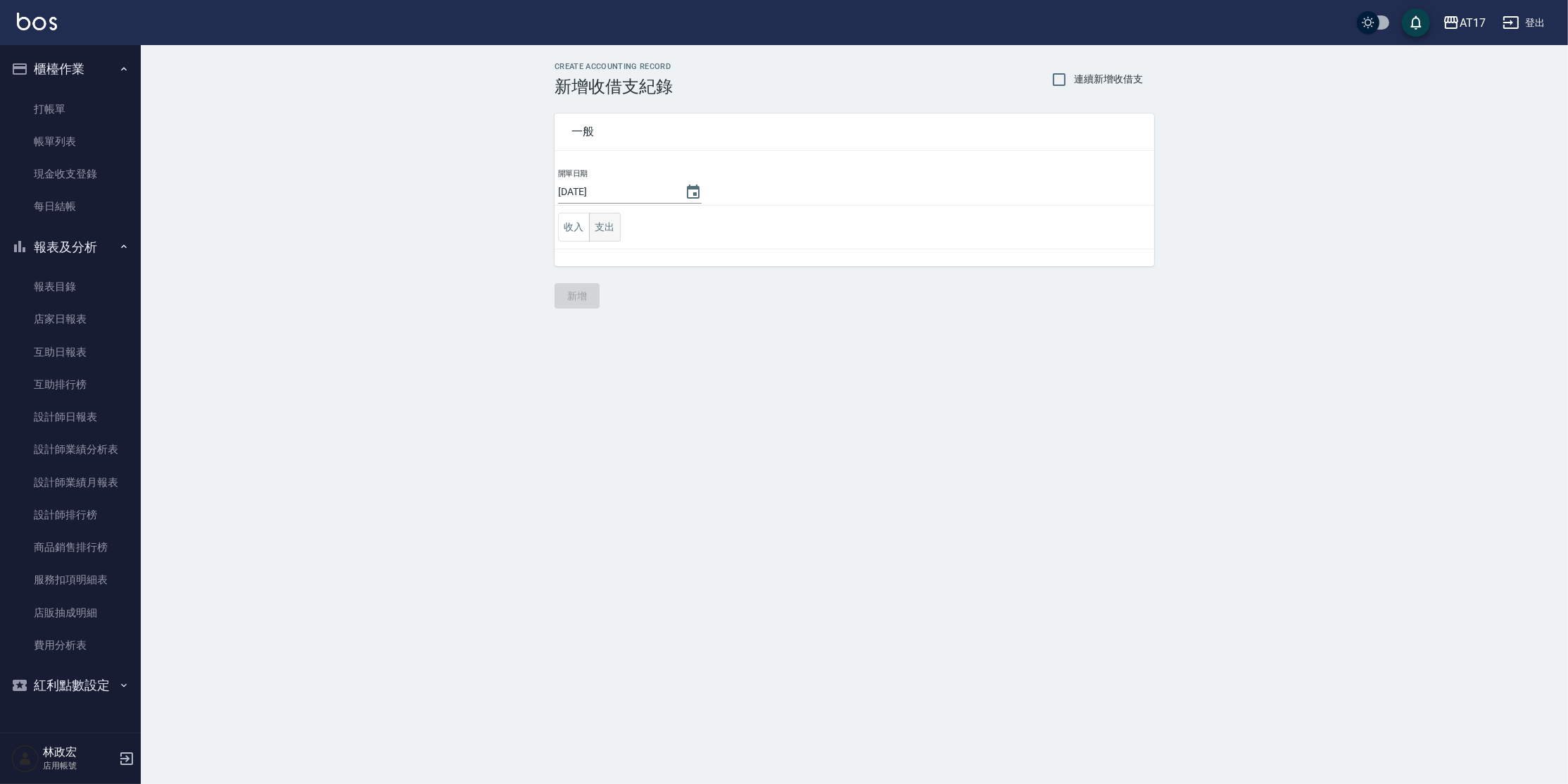
click at [615, 230] on button "支出" at bounding box center [605, 227] width 32 height 29
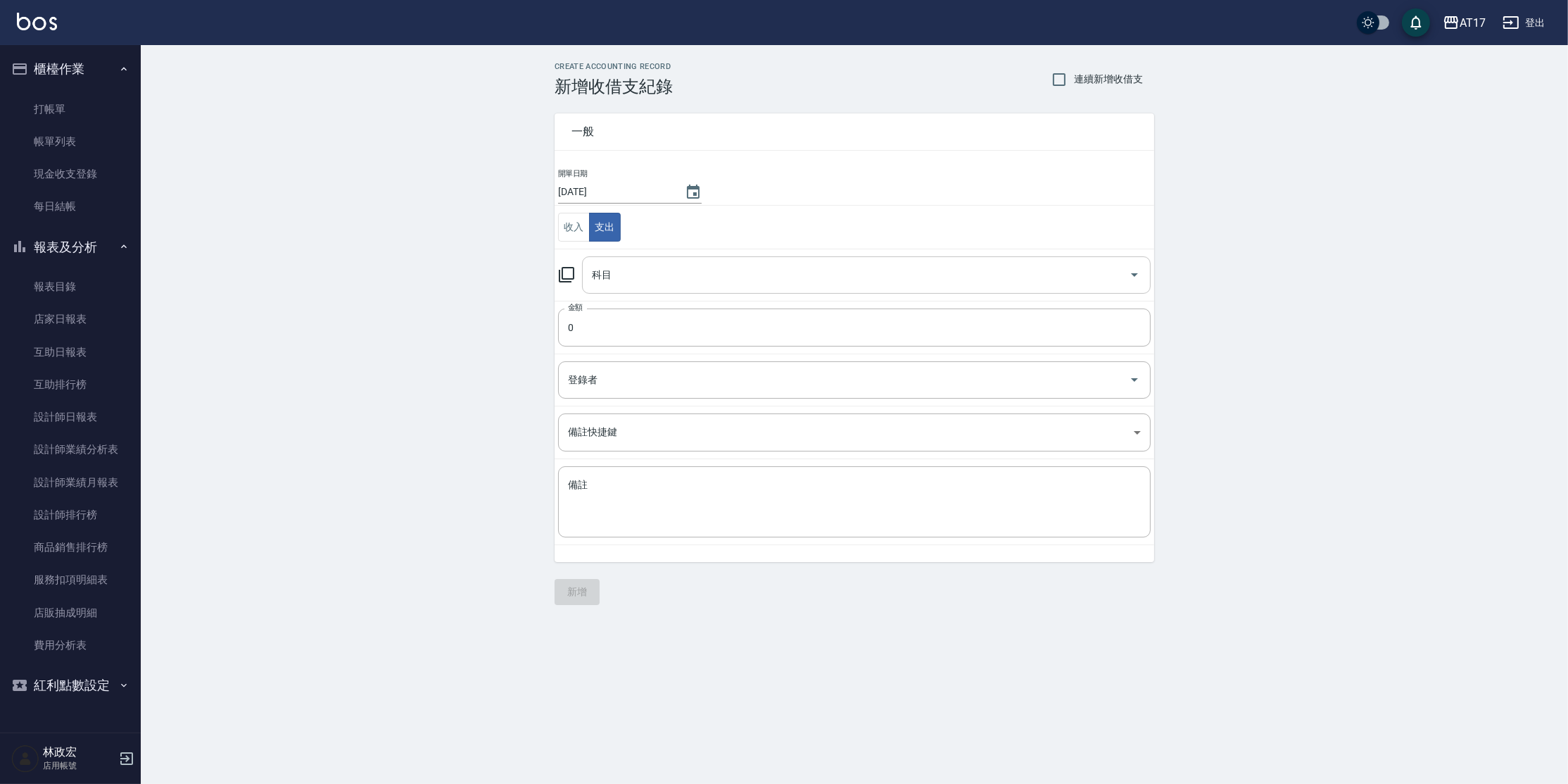
click at [623, 278] on input "科目" at bounding box center [856, 275] width 535 height 25
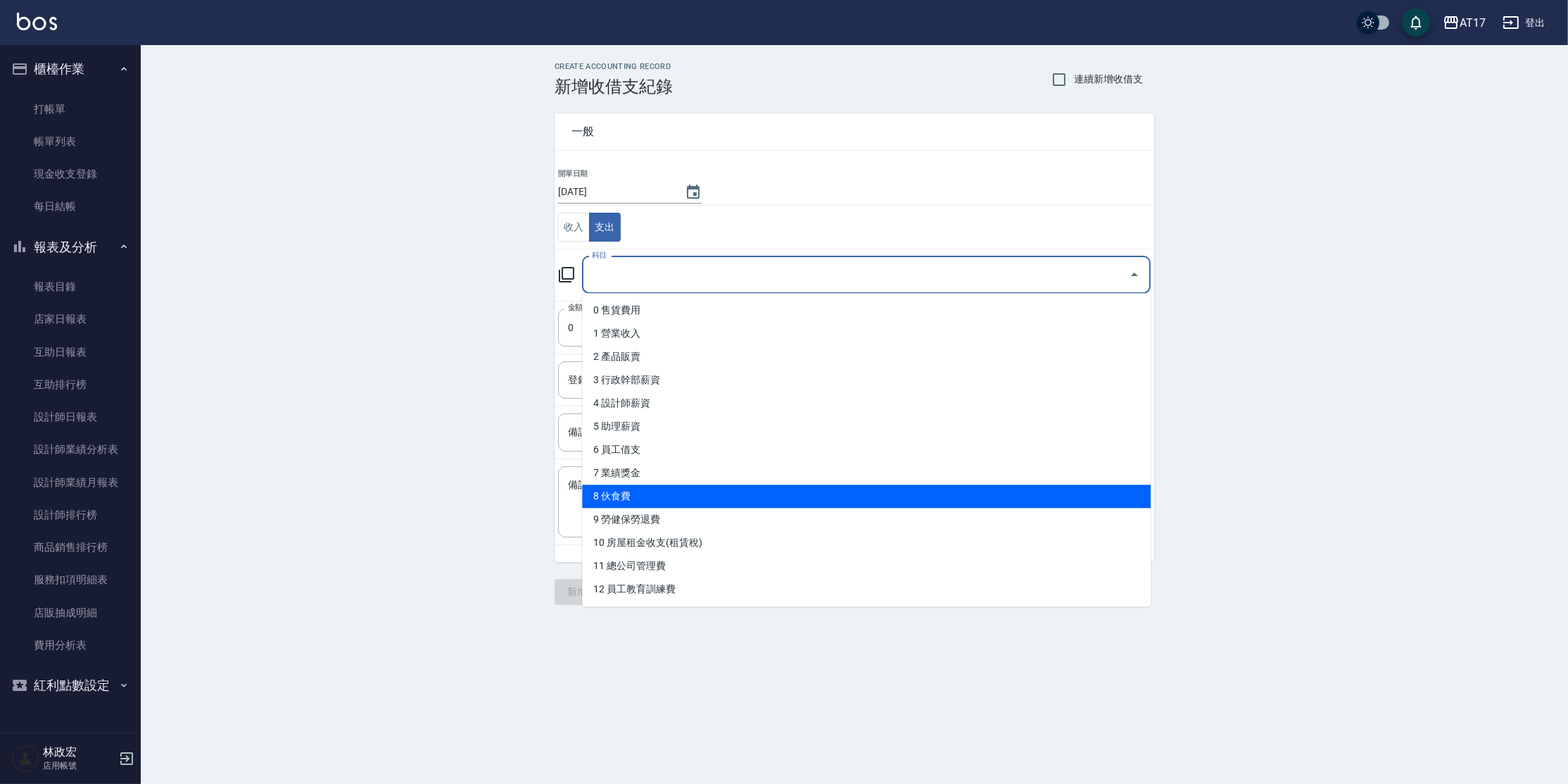
click at [629, 494] on li "8 伙食費" at bounding box center [866, 496] width 568 height 23
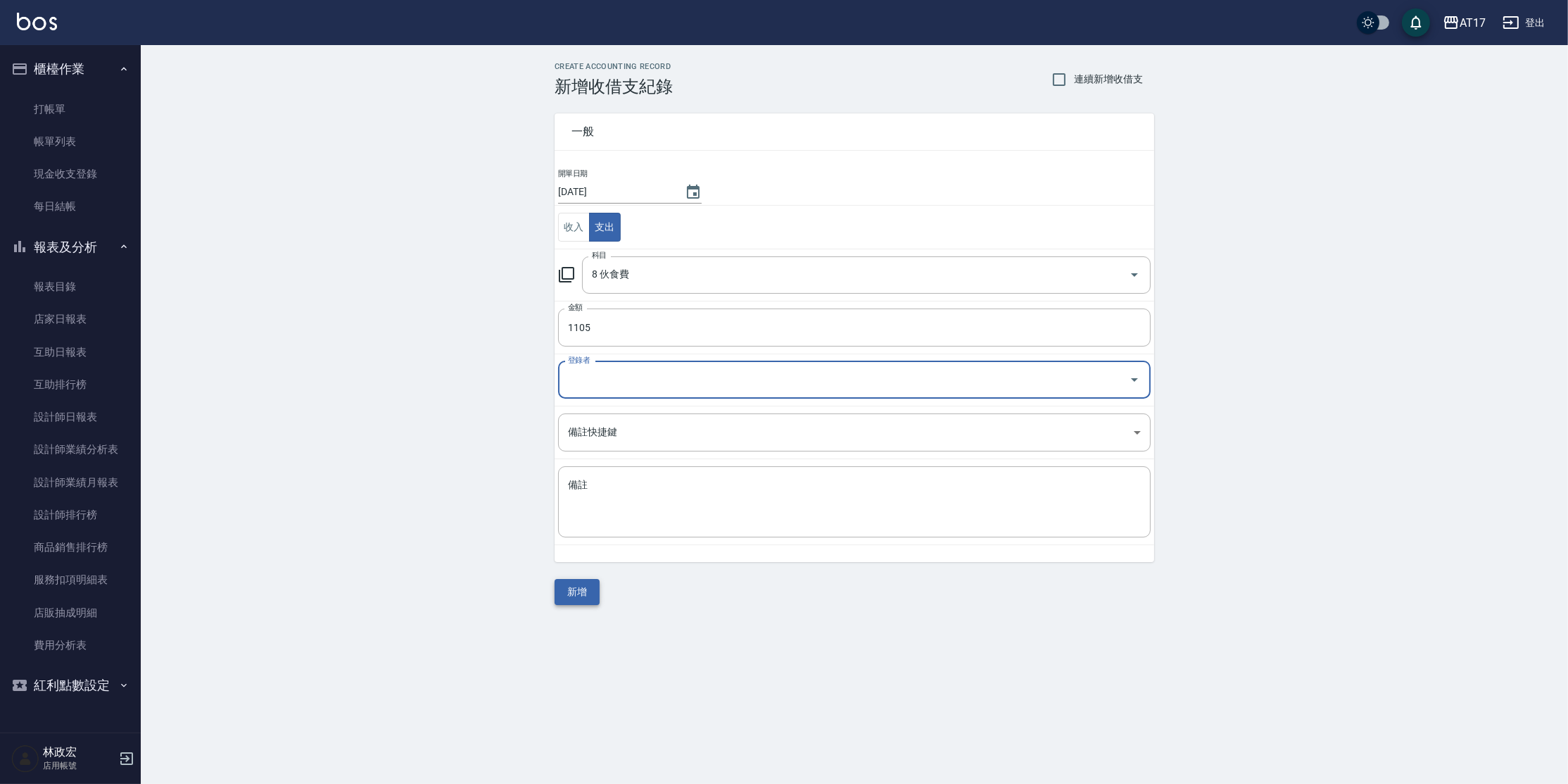
click at [568, 593] on button "新增" at bounding box center [576, 591] width 45 height 26
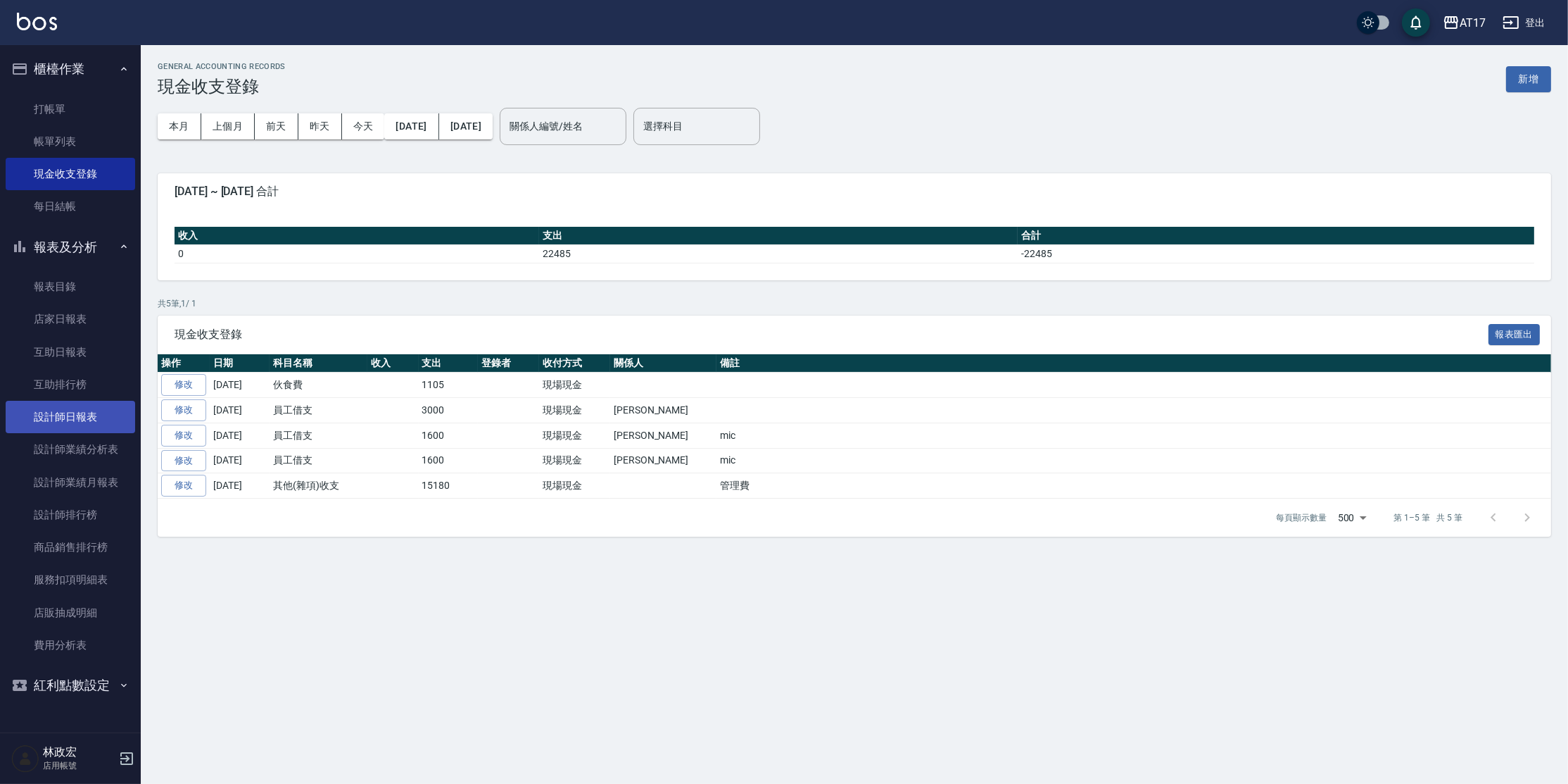
click at [106, 409] on link "設計師日報表" at bounding box center [70, 416] width 130 height 32
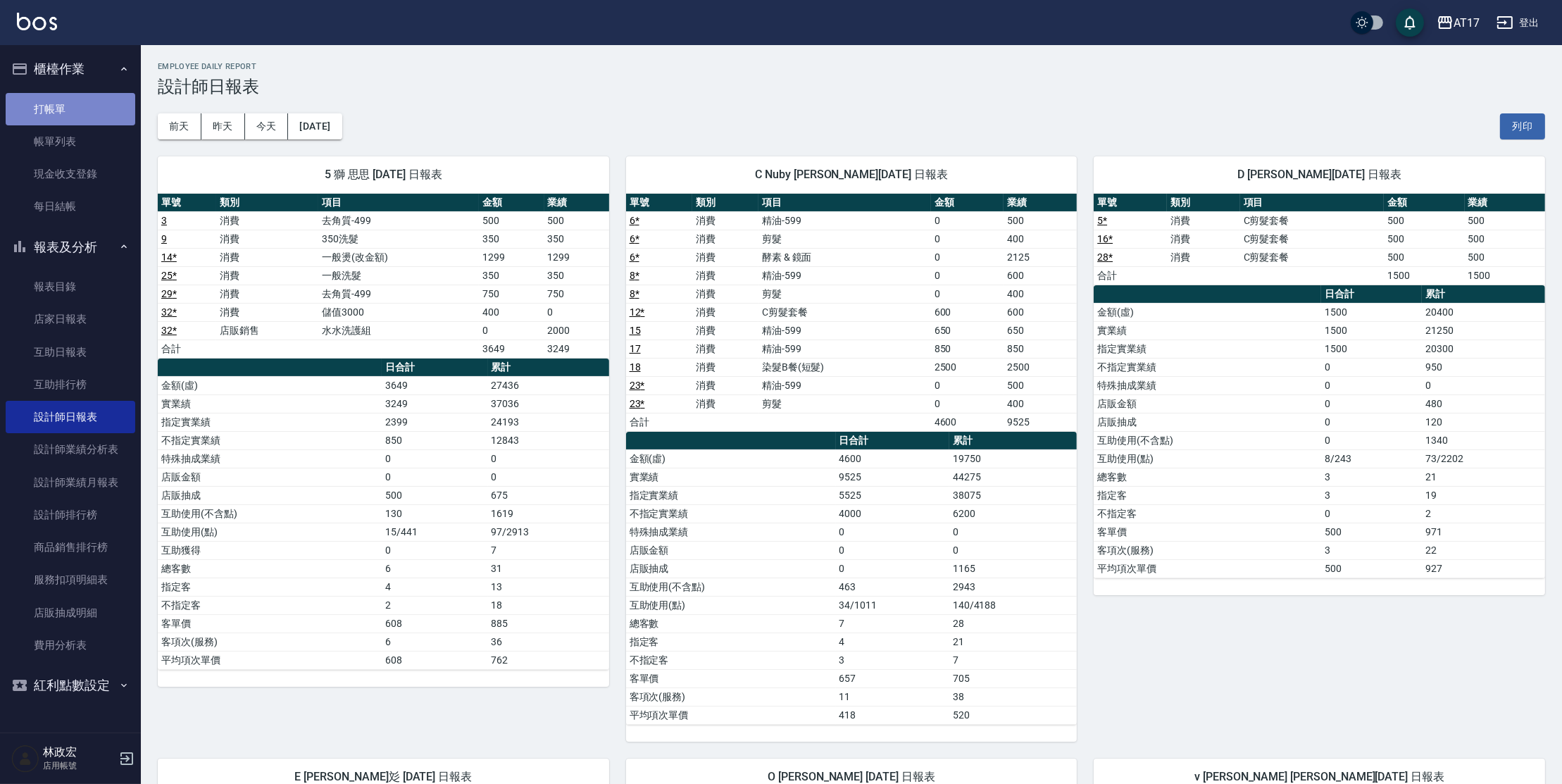
click at [39, 107] on link "打帳單" at bounding box center [70, 109] width 130 height 32
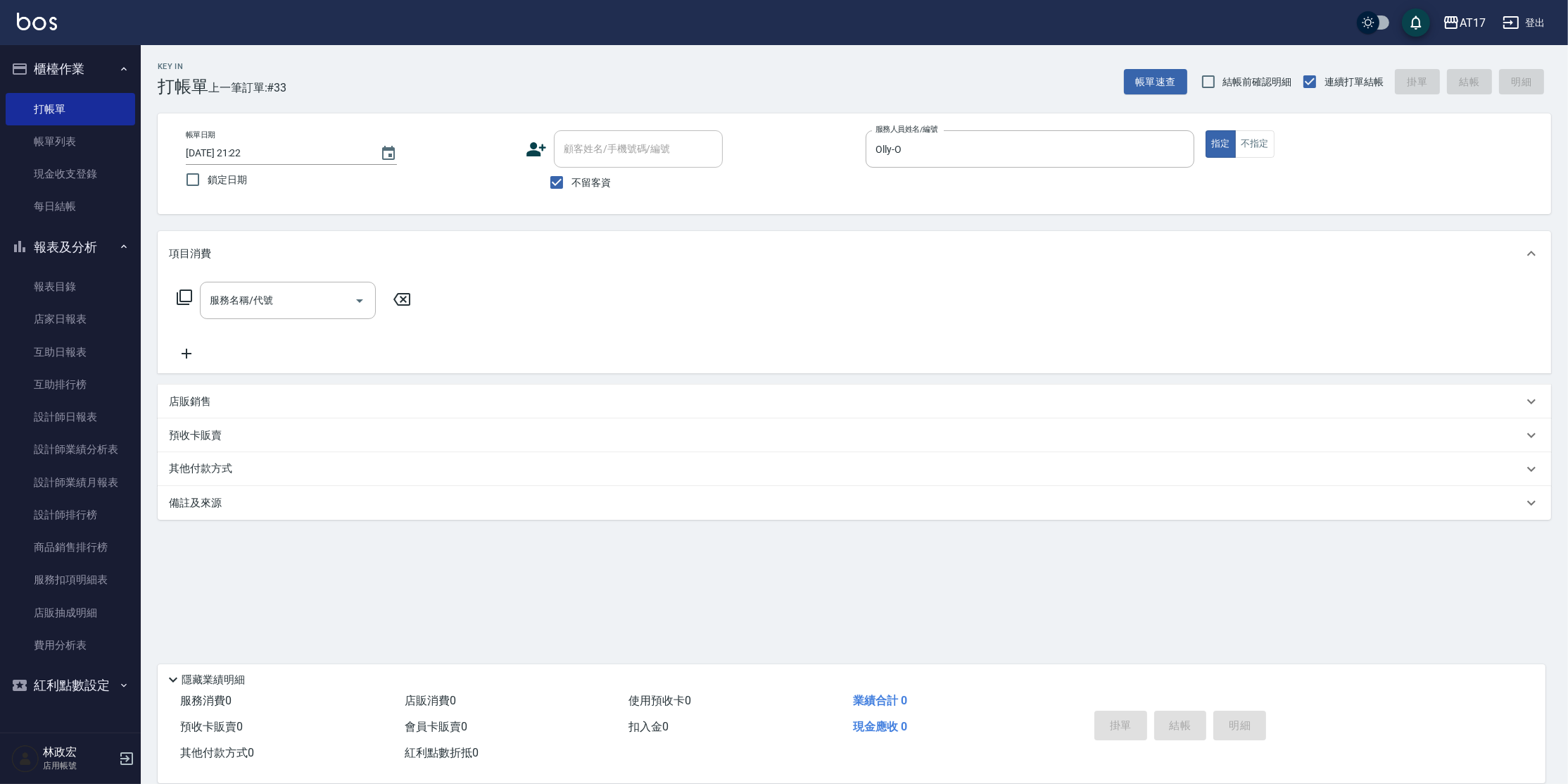
click at [188, 298] on icon at bounding box center [184, 297] width 17 height 17
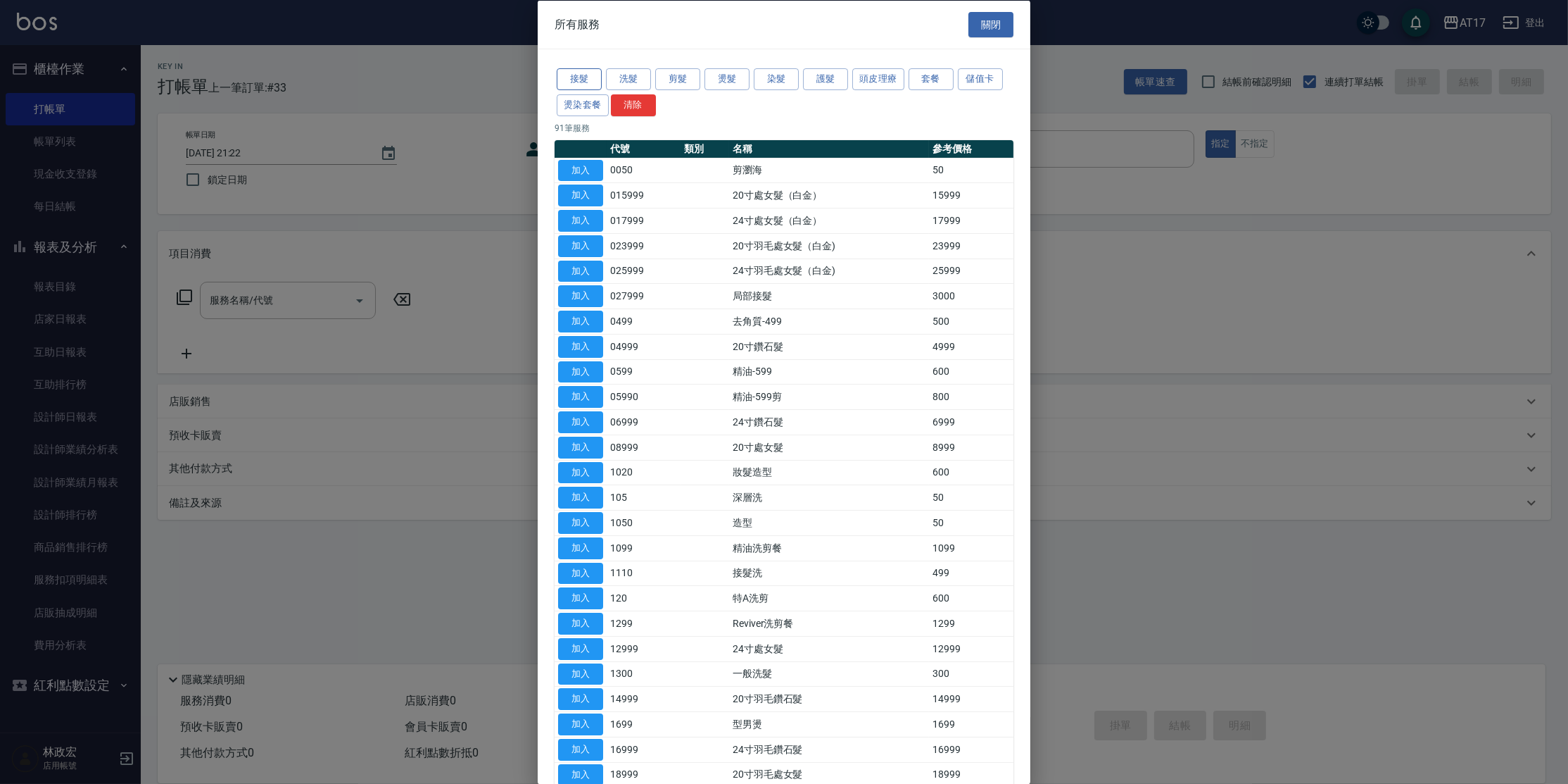
click at [566, 81] on button "接髮" at bounding box center [578, 79] width 45 height 22
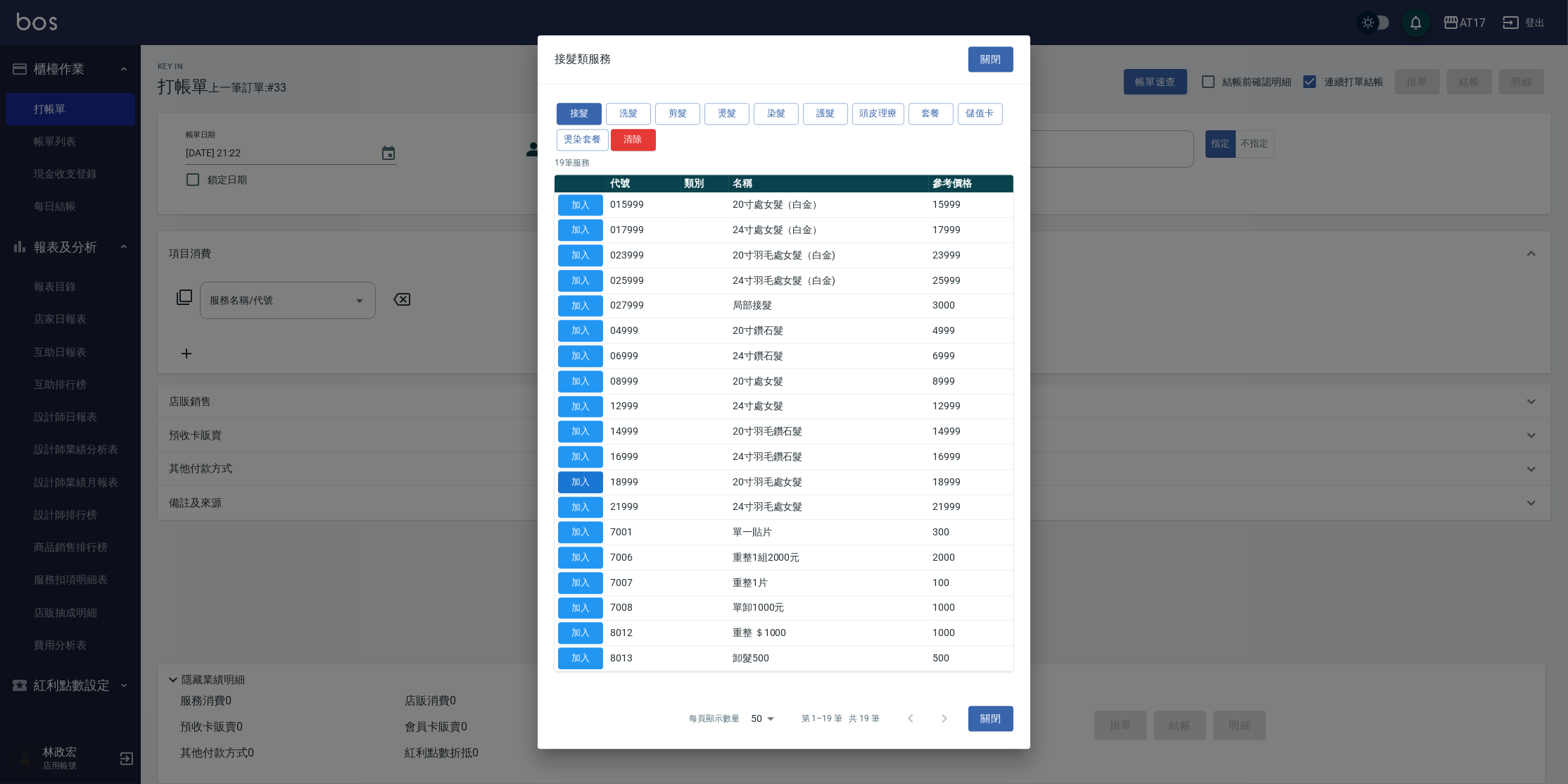
click at [570, 506] on button "加入" at bounding box center [580, 507] width 45 height 22
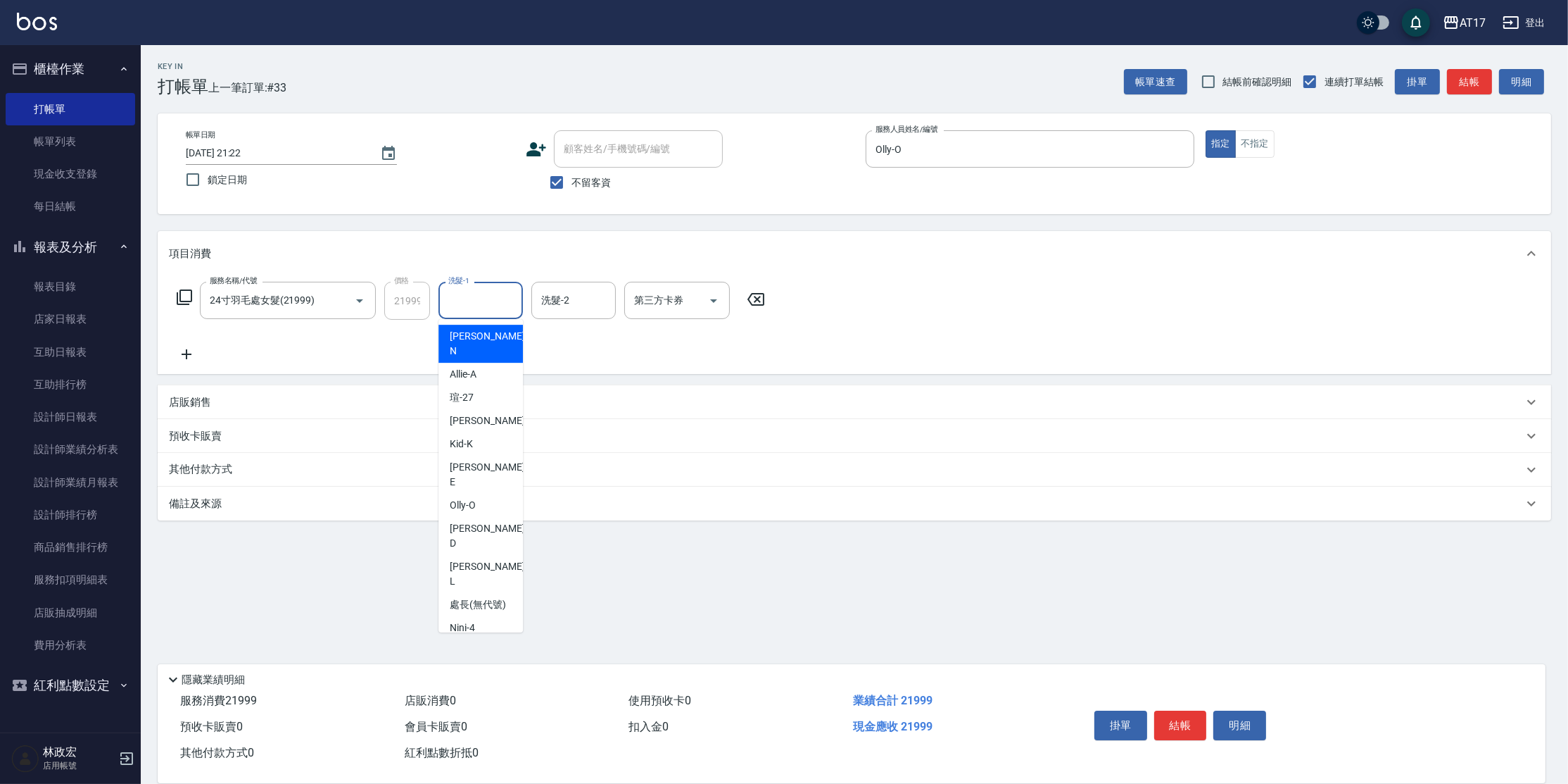
click at [483, 298] on input "洗髮-1" at bounding box center [481, 300] width 72 height 25
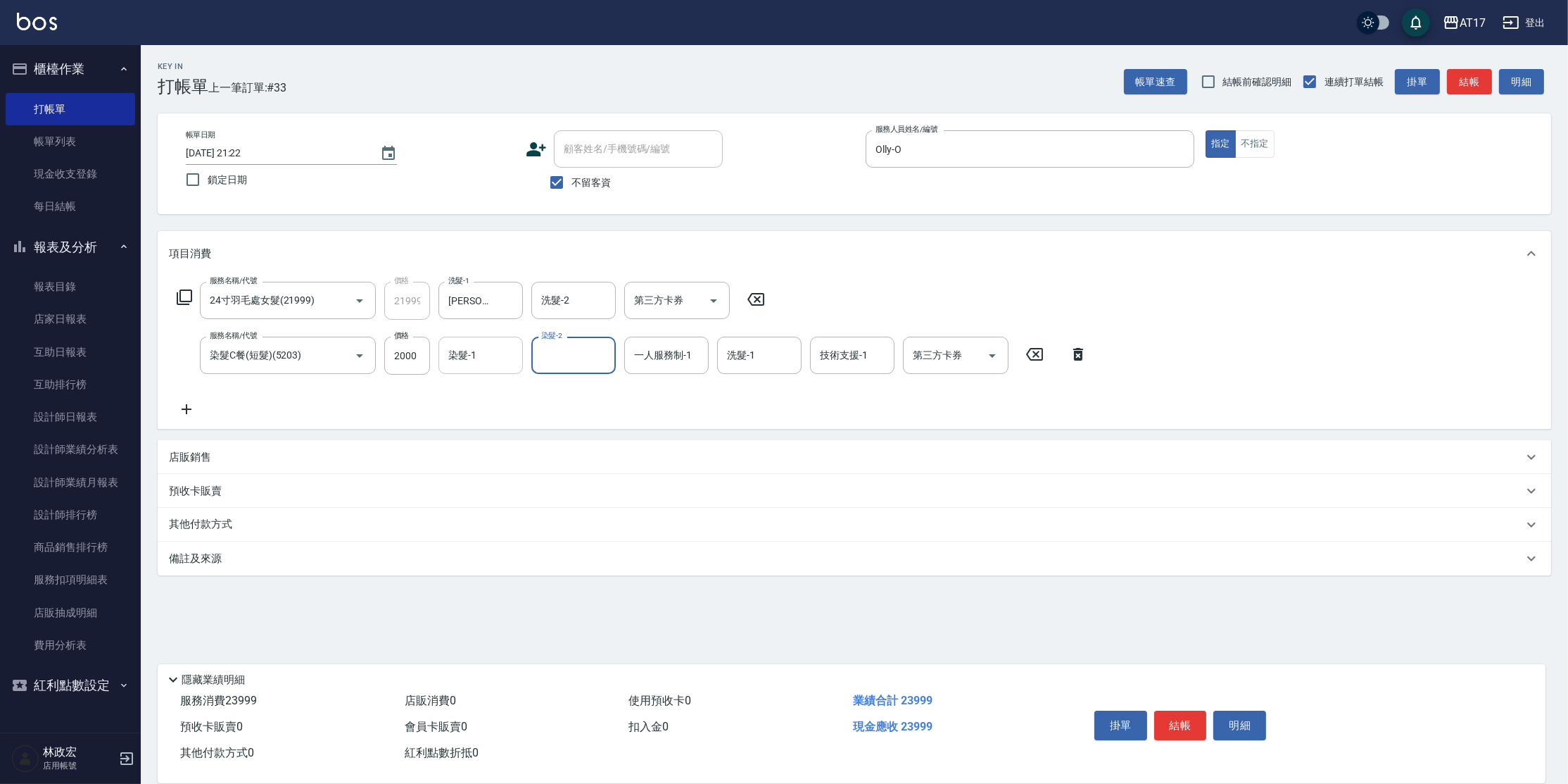
click at [489, 366] on input "染髮-1" at bounding box center [481, 355] width 72 height 25
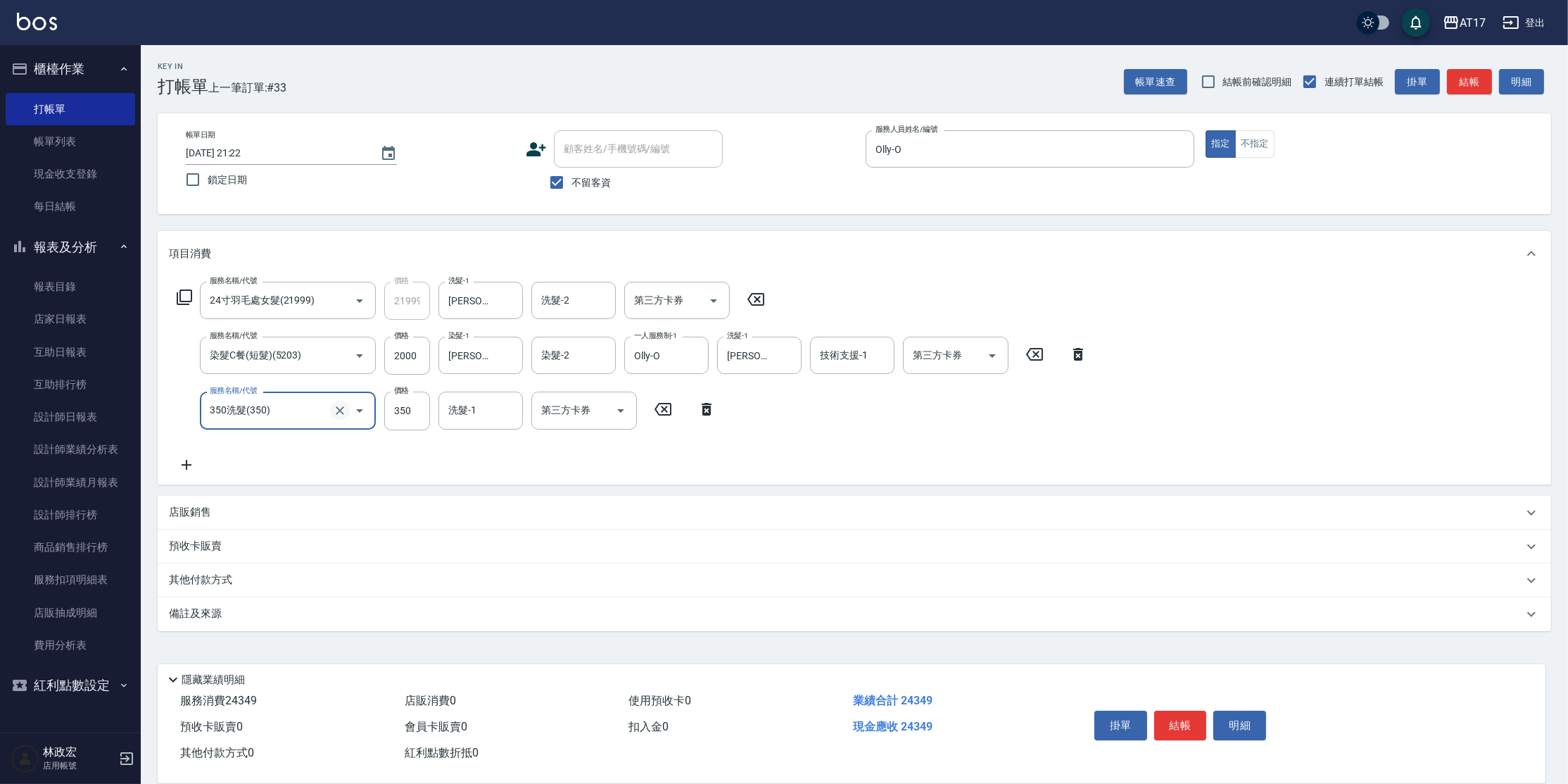
click at [338, 412] on icon "Clear" at bounding box center [339, 410] width 14 height 14
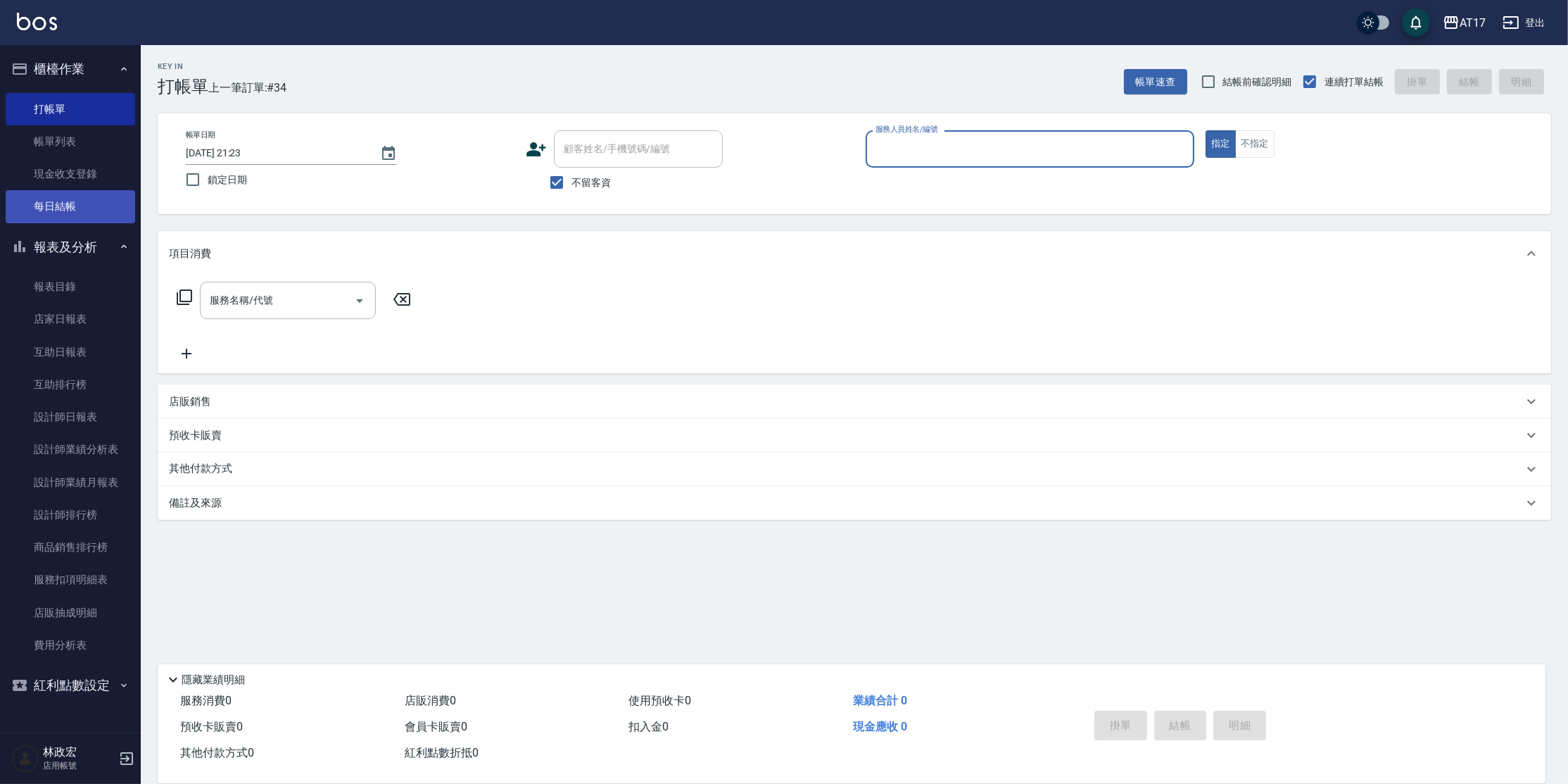
click at [39, 215] on link "每日結帳" at bounding box center [70, 205] width 130 height 32
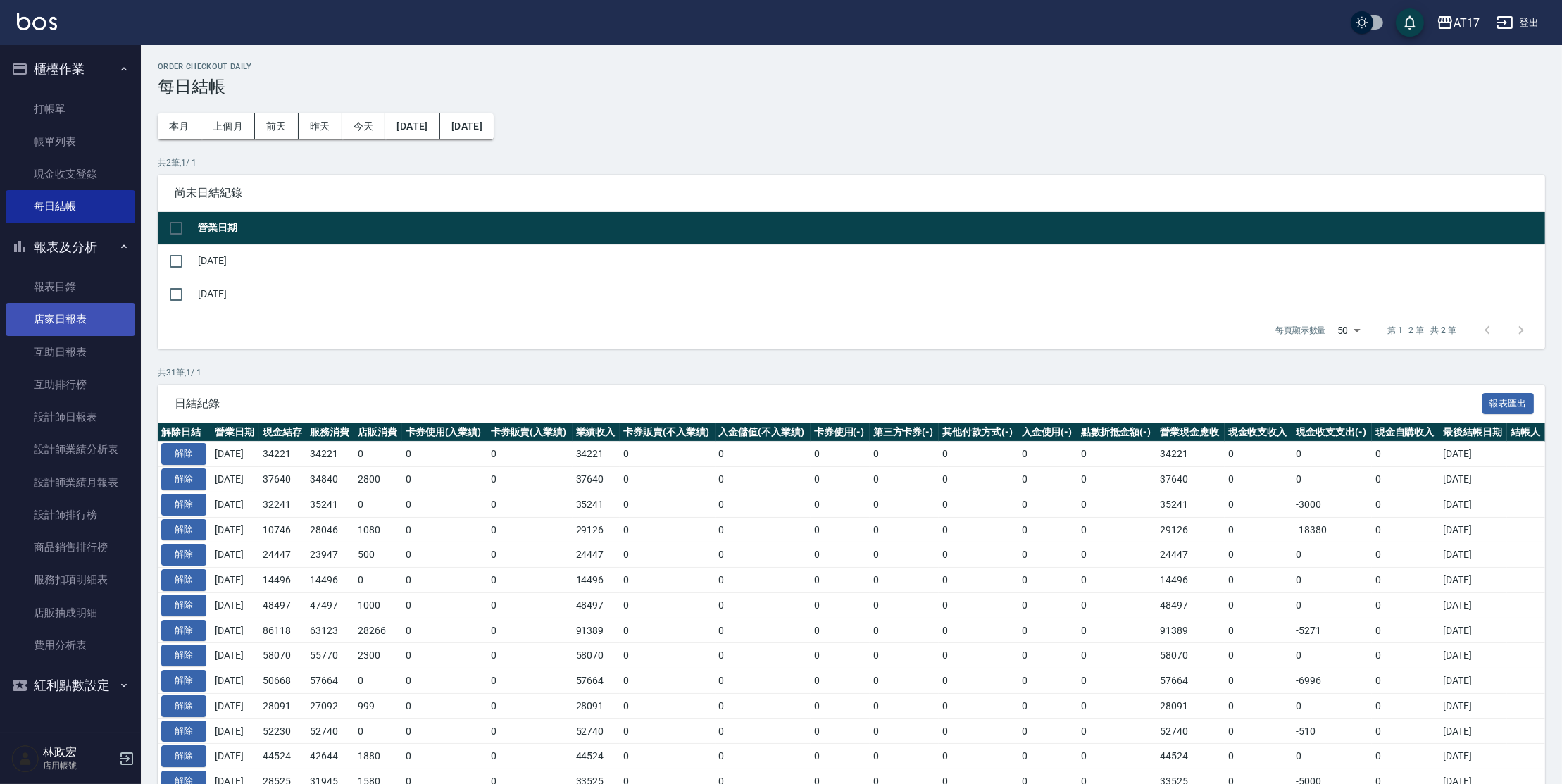
click at [69, 319] on link "店家日報表" at bounding box center [70, 319] width 130 height 32
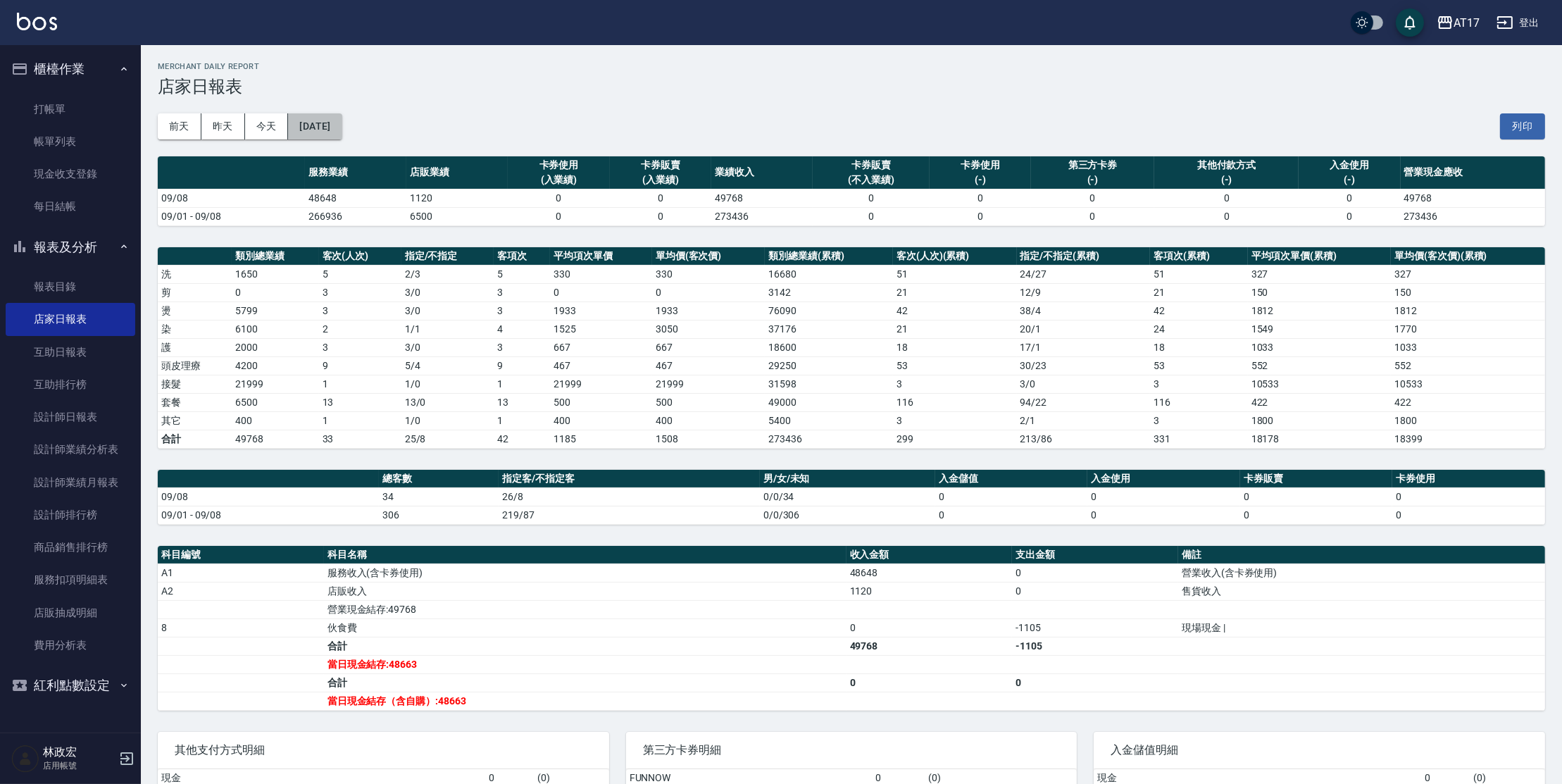
click at [341, 128] on button "[DATE]" at bounding box center [315, 126] width 54 height 26
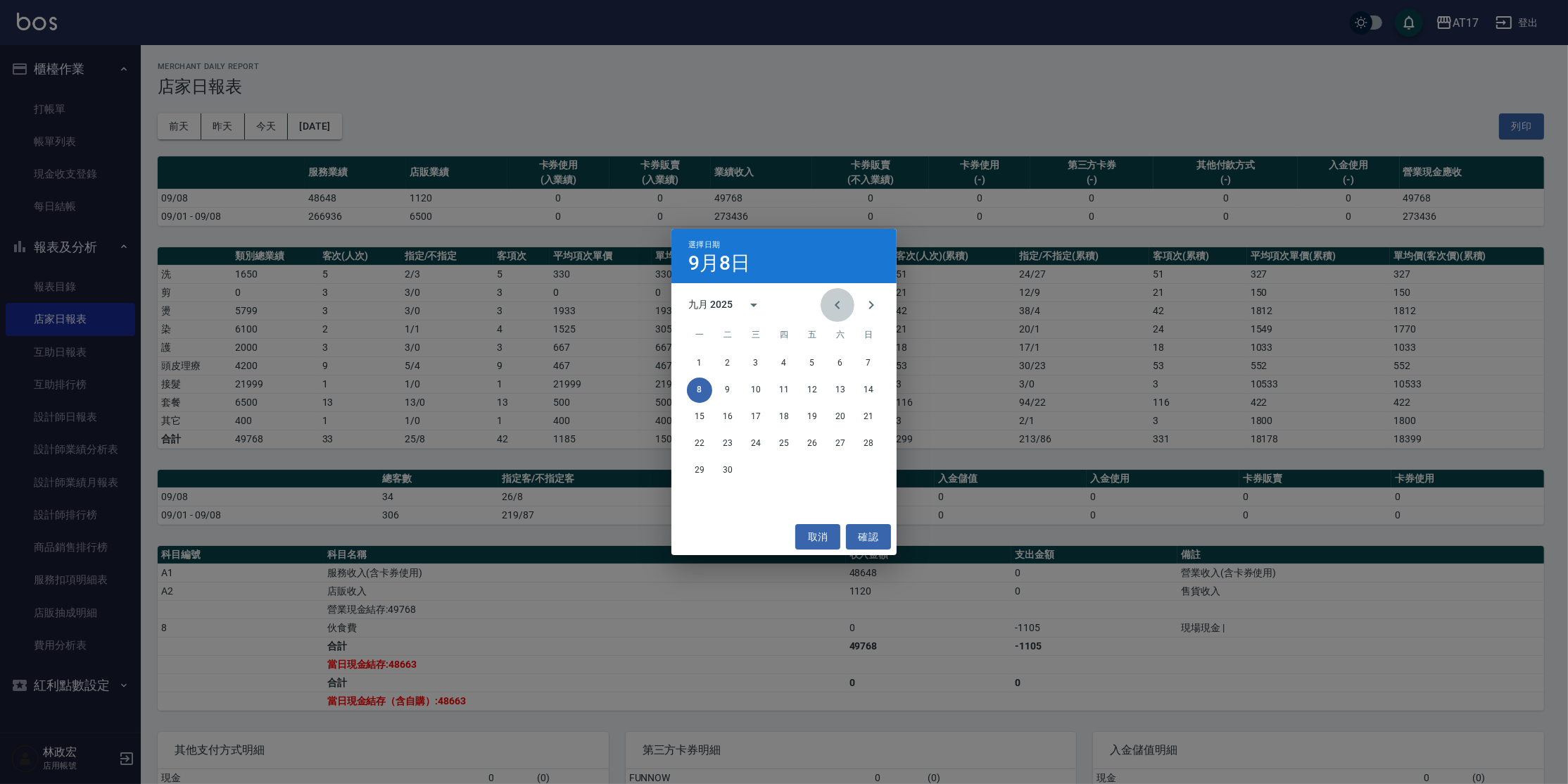
click at [833, 307] on icon "Previous month" at bounding box center [837, 305] width 17 height 17
click at [867, 474] on button "31" at bounding box center [868, 471] width 26 height 26
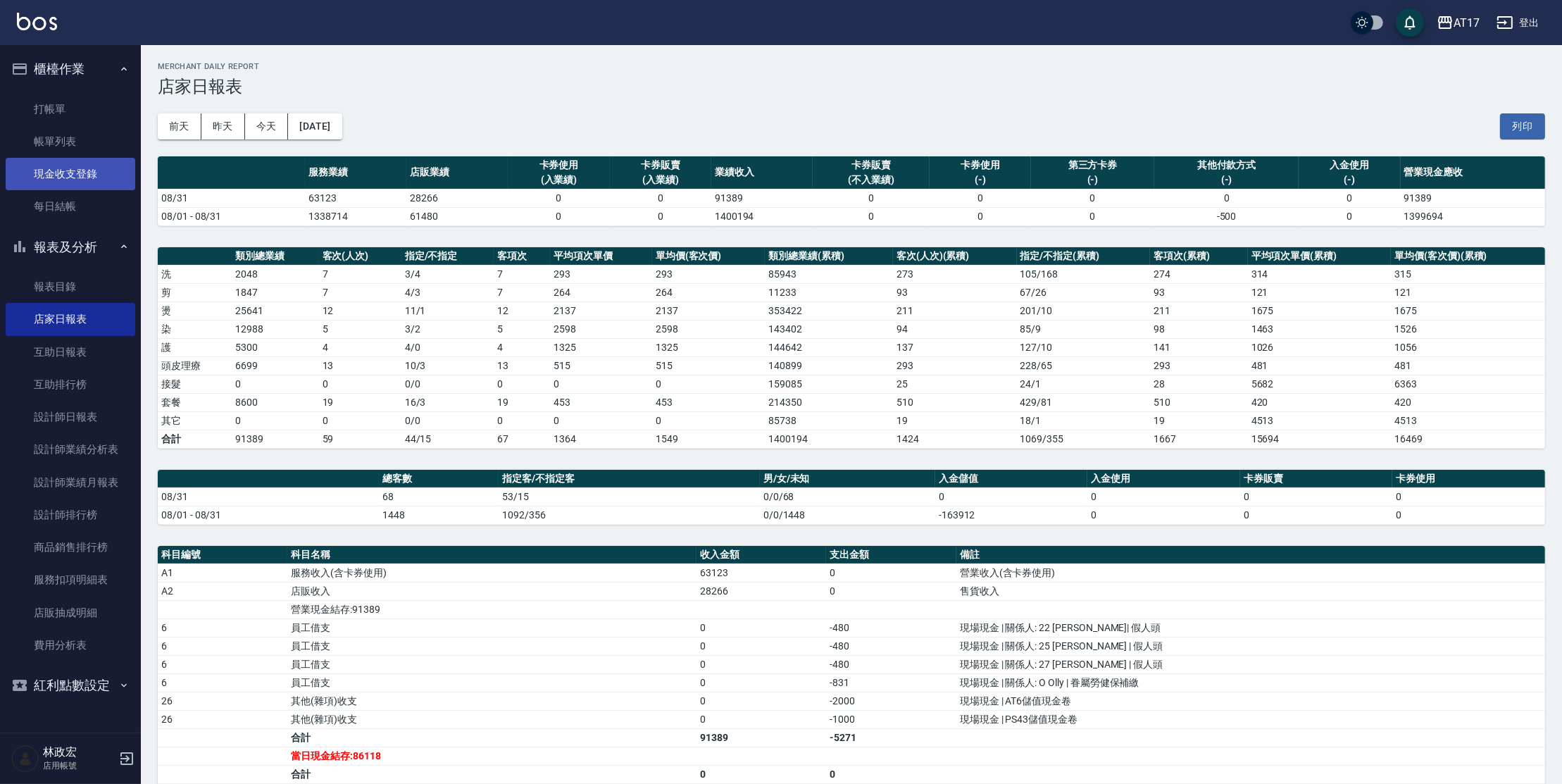
click at [67, 179] on link "現金收支登錄" at bounding box center [70, 173] width 130 height 32
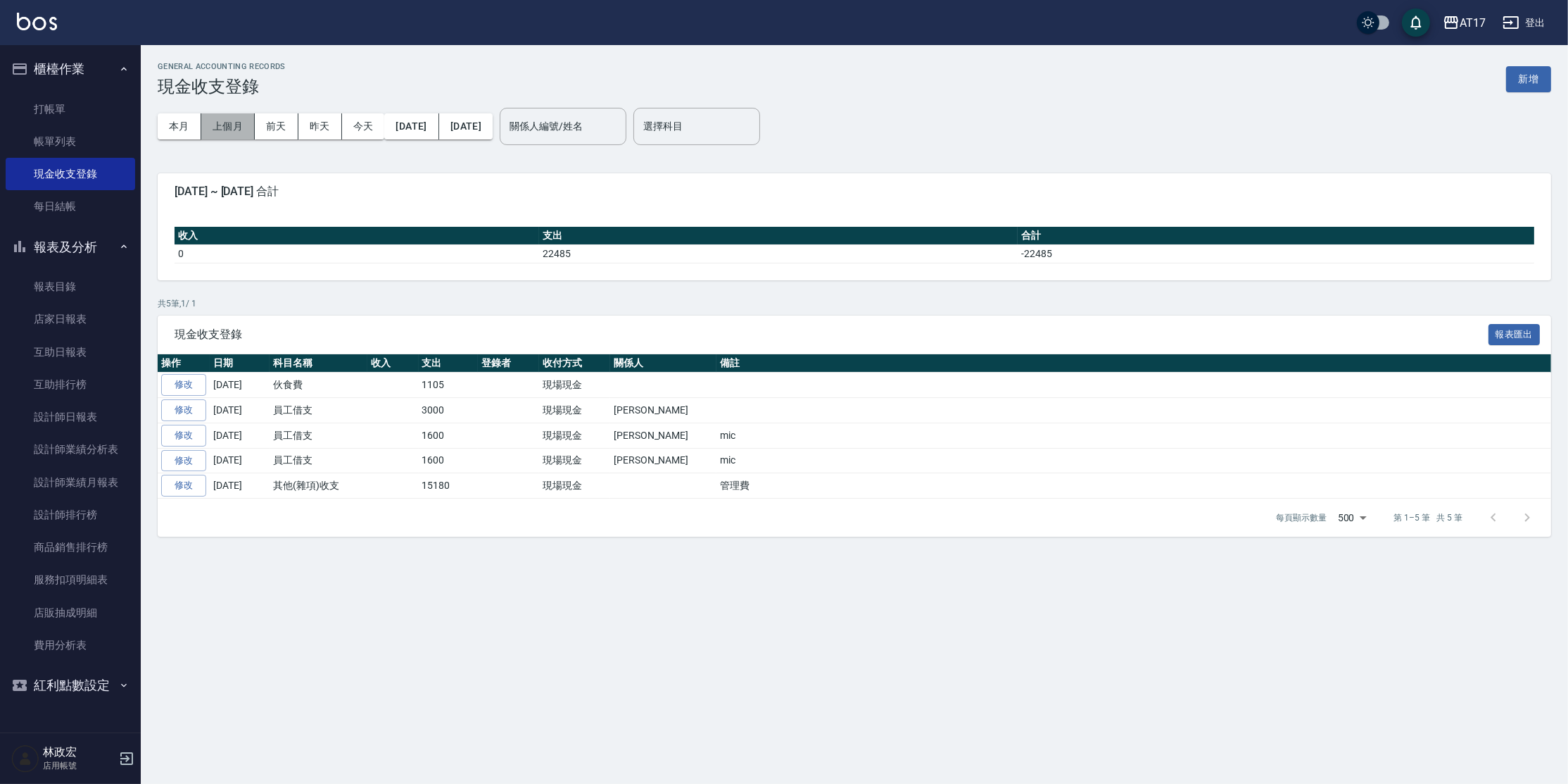
click at [228, 121] on button "上個月" at bounding box center [228, 126] width 54 height 26
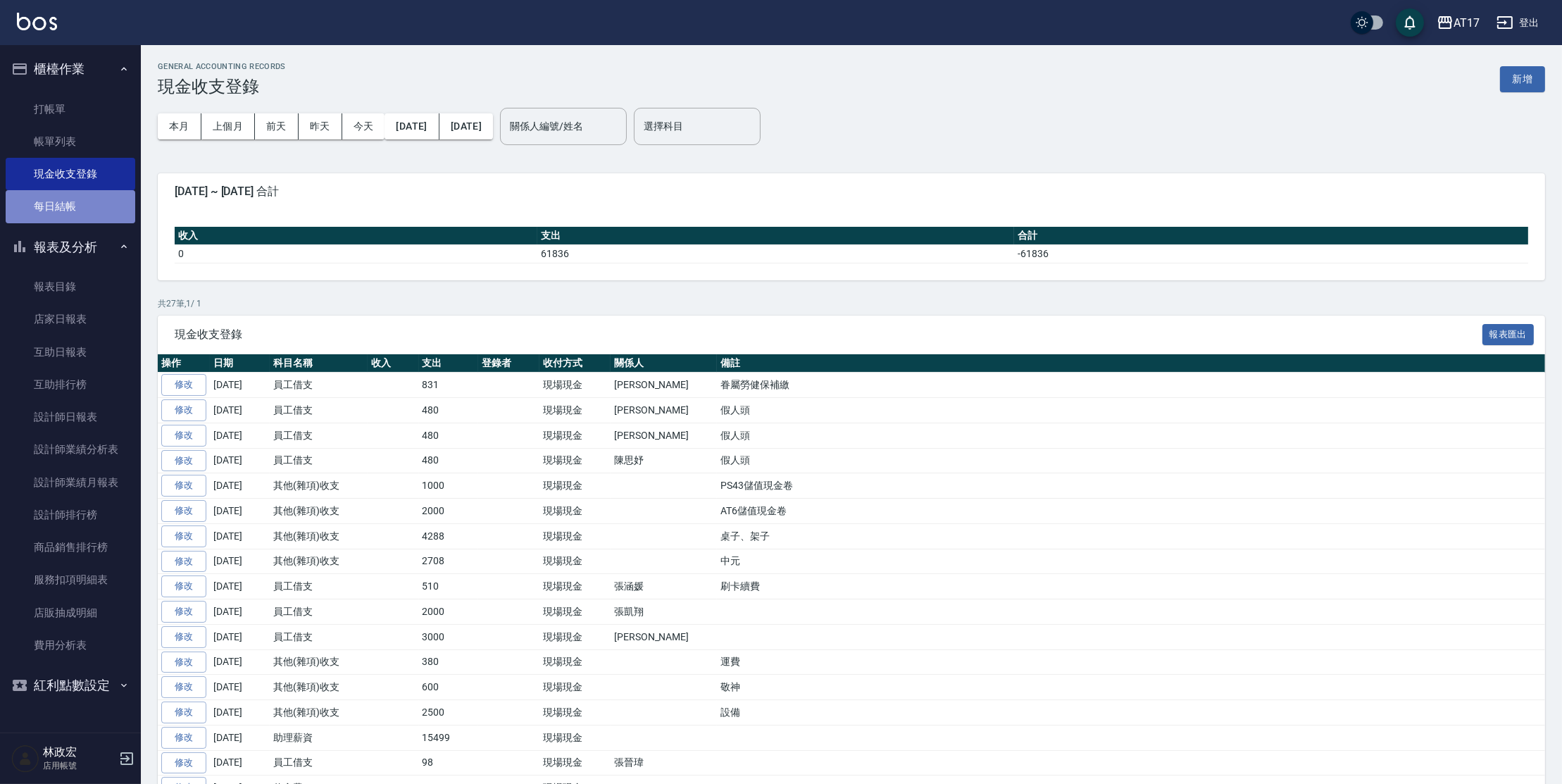
click at [69, 206] on link "每日結帳" at bounding box center [70, 205] width 130 height 32
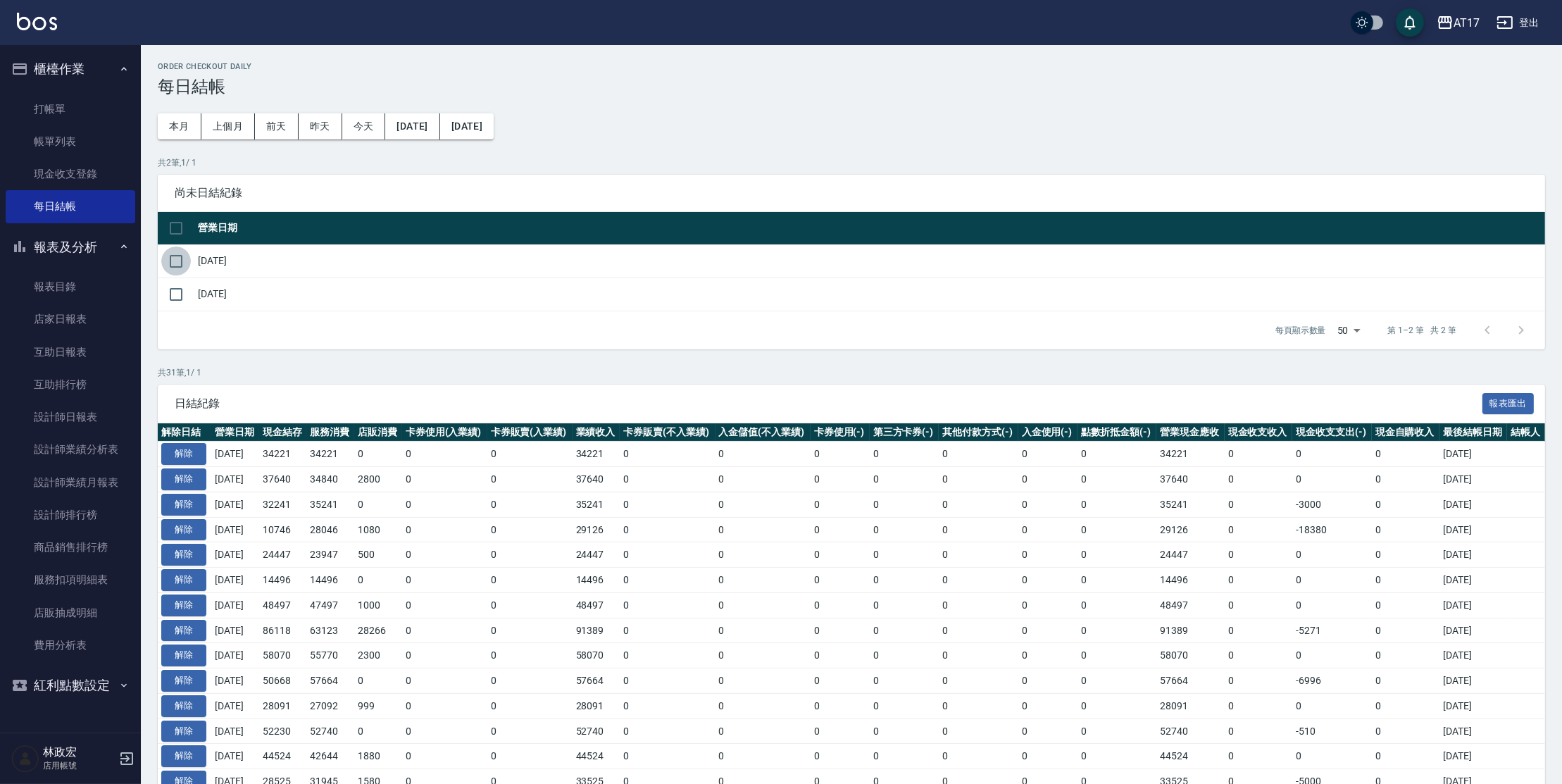
click at [169, 256] on input "checkbox" at bounding box center [176, 261] width 29 height 29
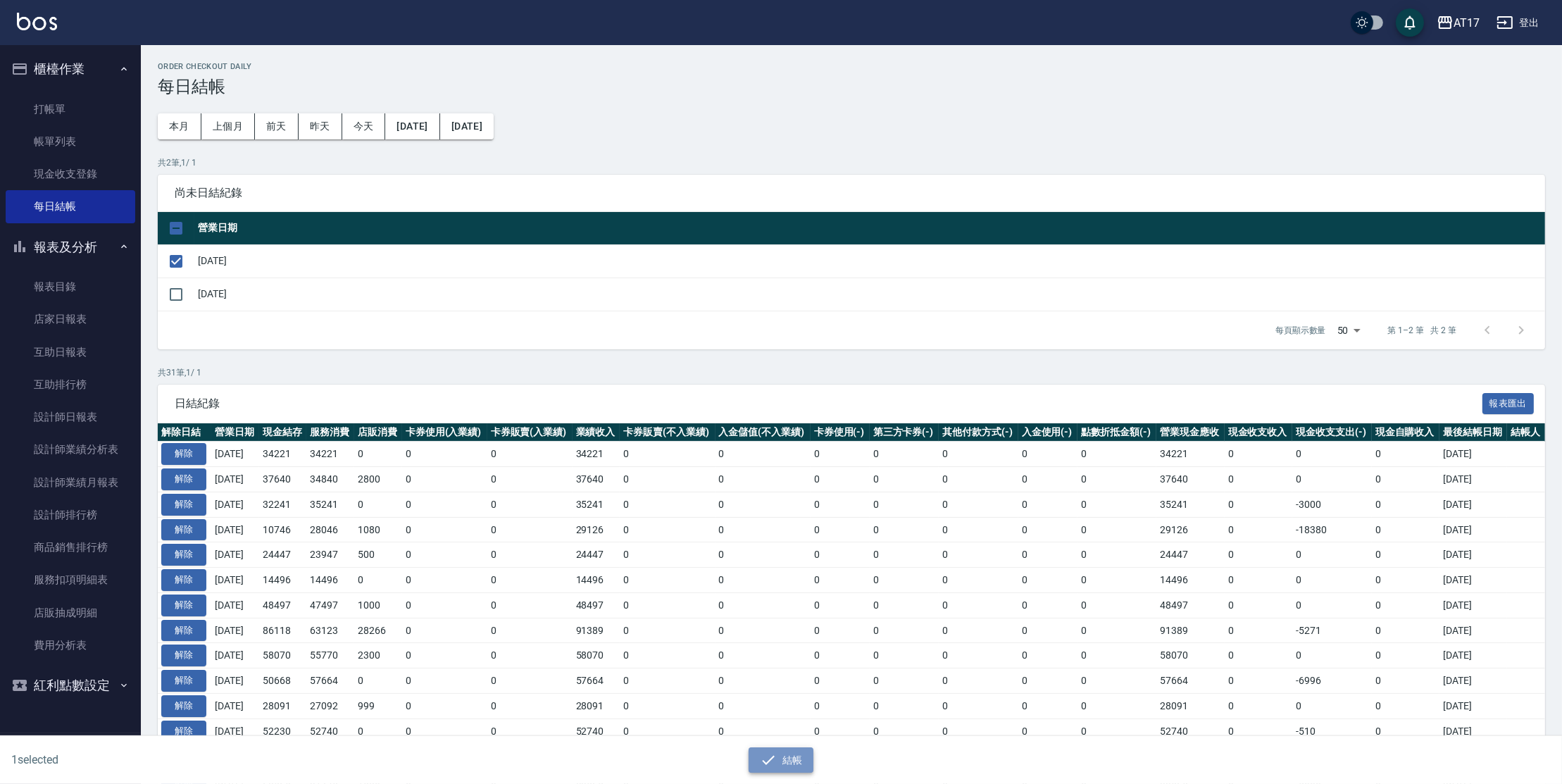
click at [775, 752] on icon "button" at bounding box center [769, 759] width 17 height 17
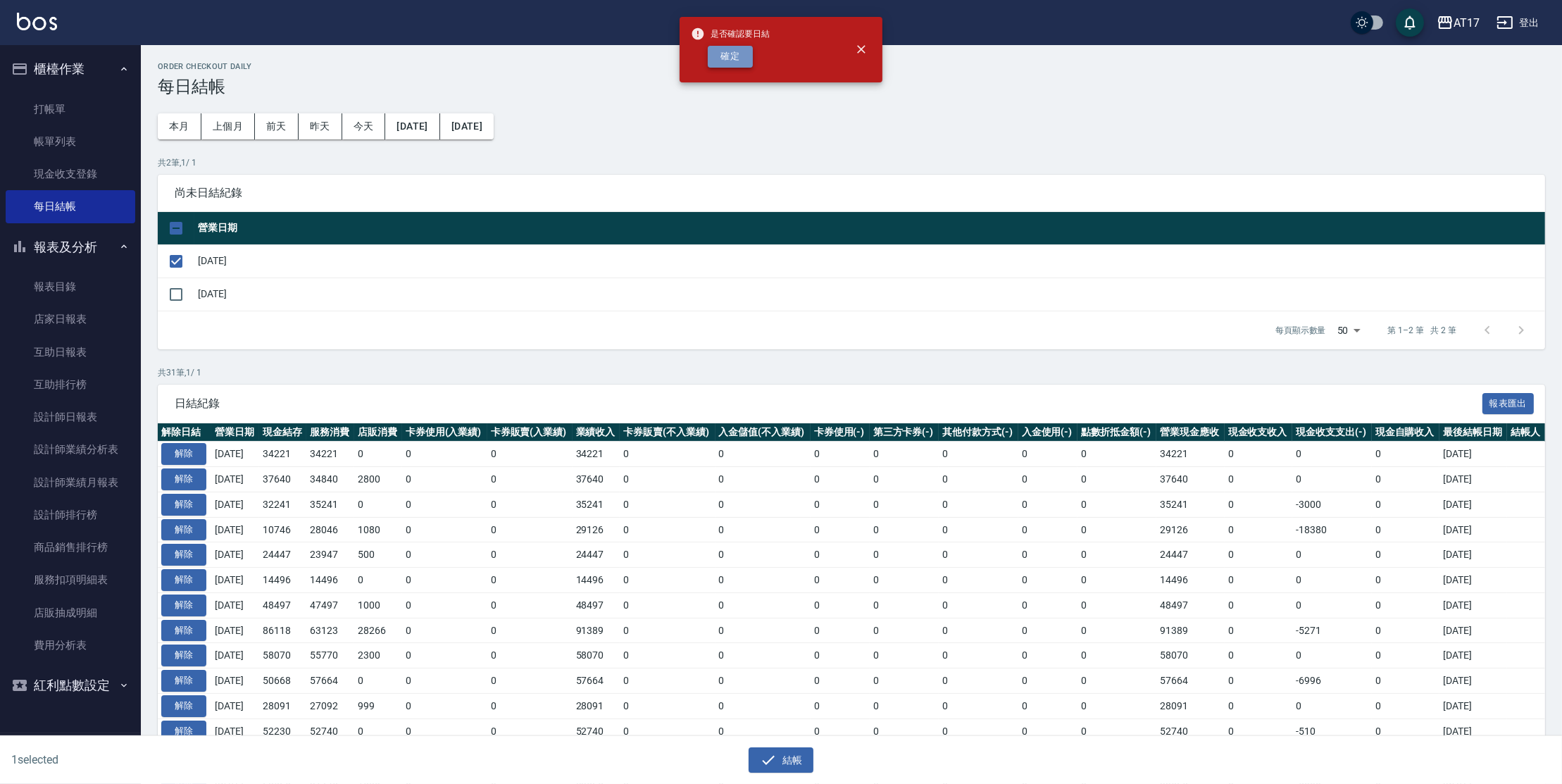
click at [727, 54] on button "確定" at bounding box center [729, 57] width 45 height 22
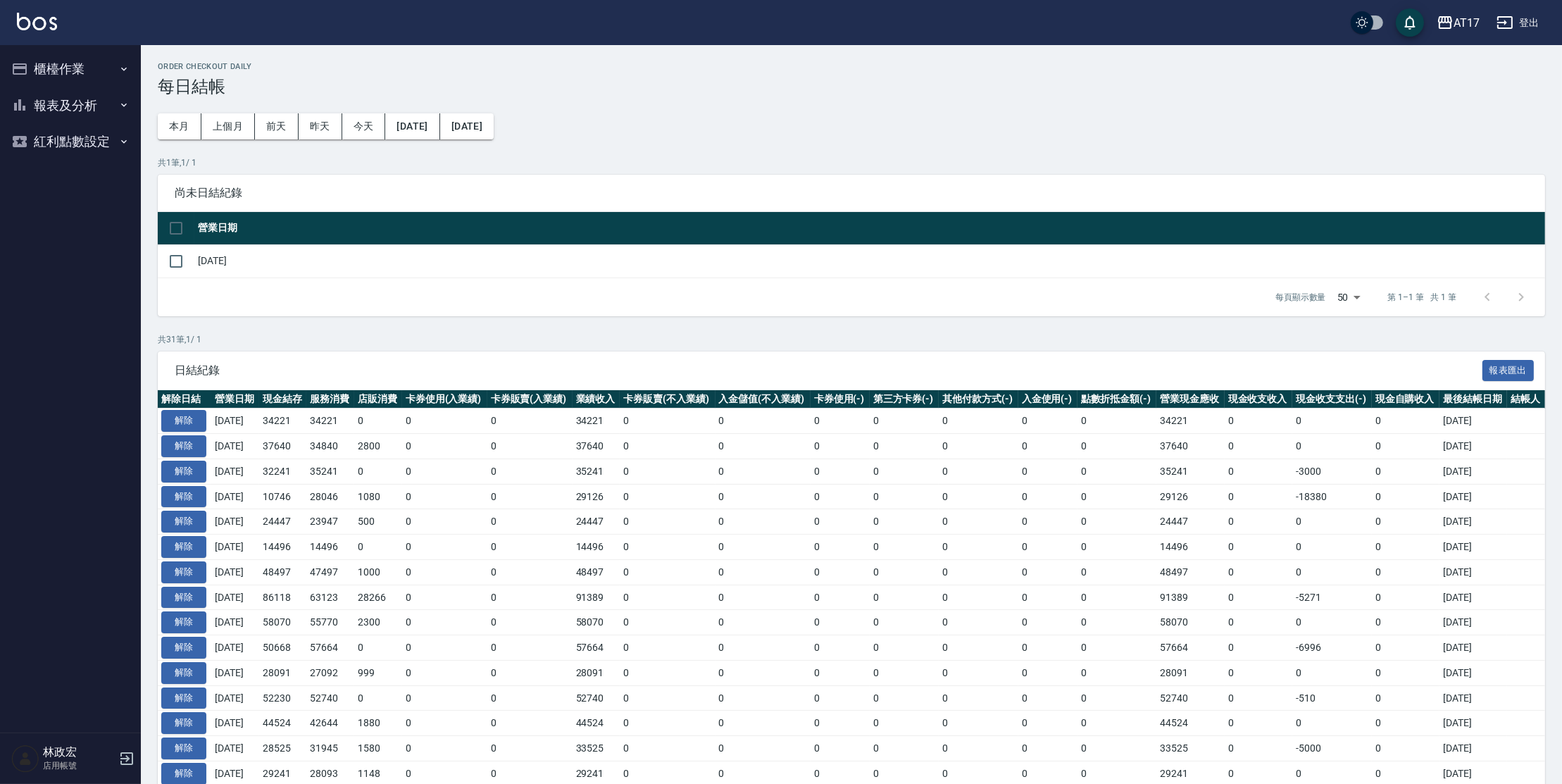
drag, startPoint x: 57, startPoint y: 59, endPoint x: 55, endPoint y: 68, distance: 9.2
click at [57, 59] on button "櫃檯作業" at bounding box center [70, 69] width 130 height 37
drag, startPoint x: 80, startPoint y: 242, endPoint x: 79, endPoint y: 251, distance: 9.1
click at [80, 242] on button "報表及分析" at bounding box center [70, 247] width 130 height 37
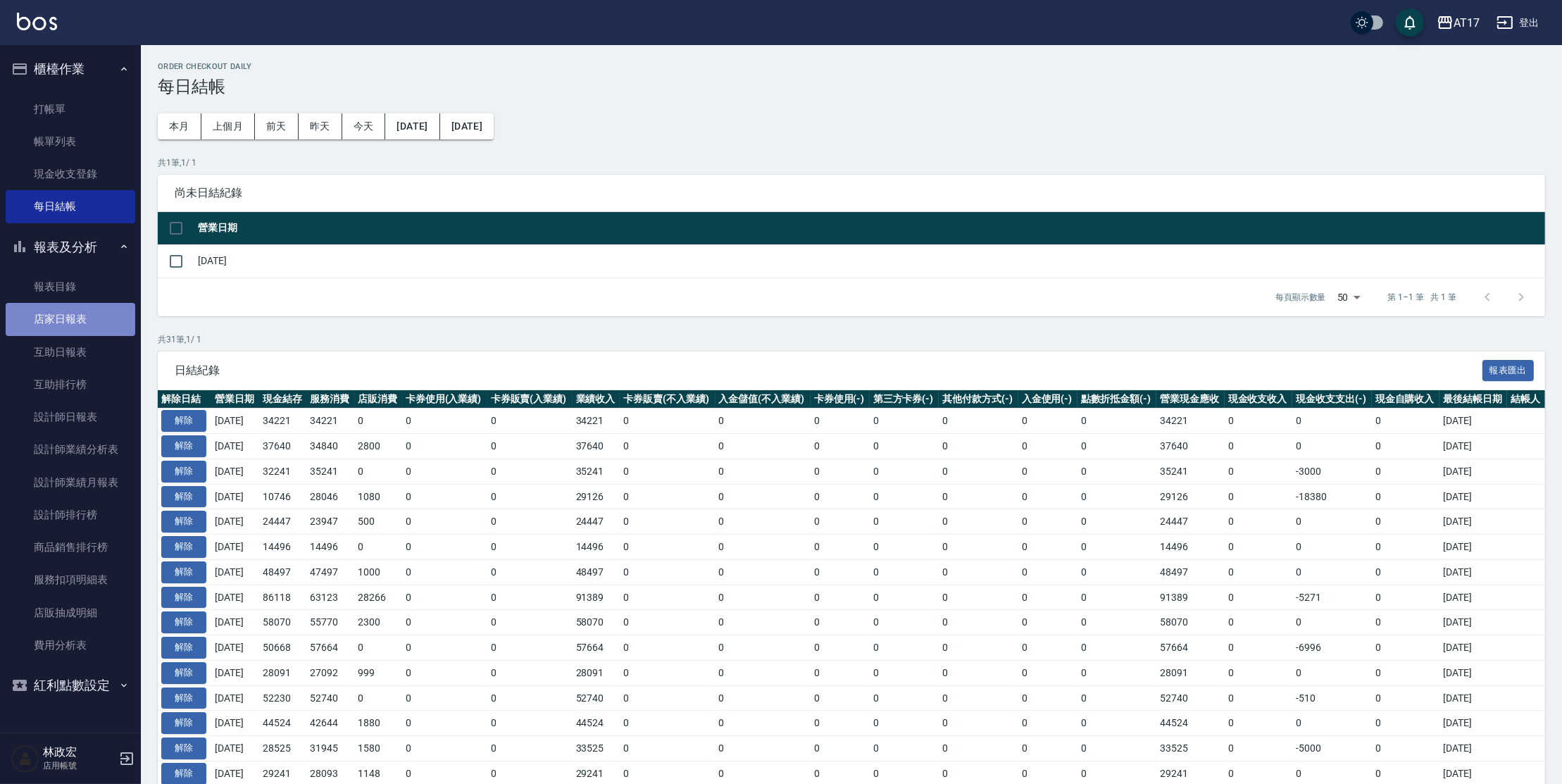
click at [69, 330] on link "店家日報表" at bounding box center [70, 319] width 130 height 32
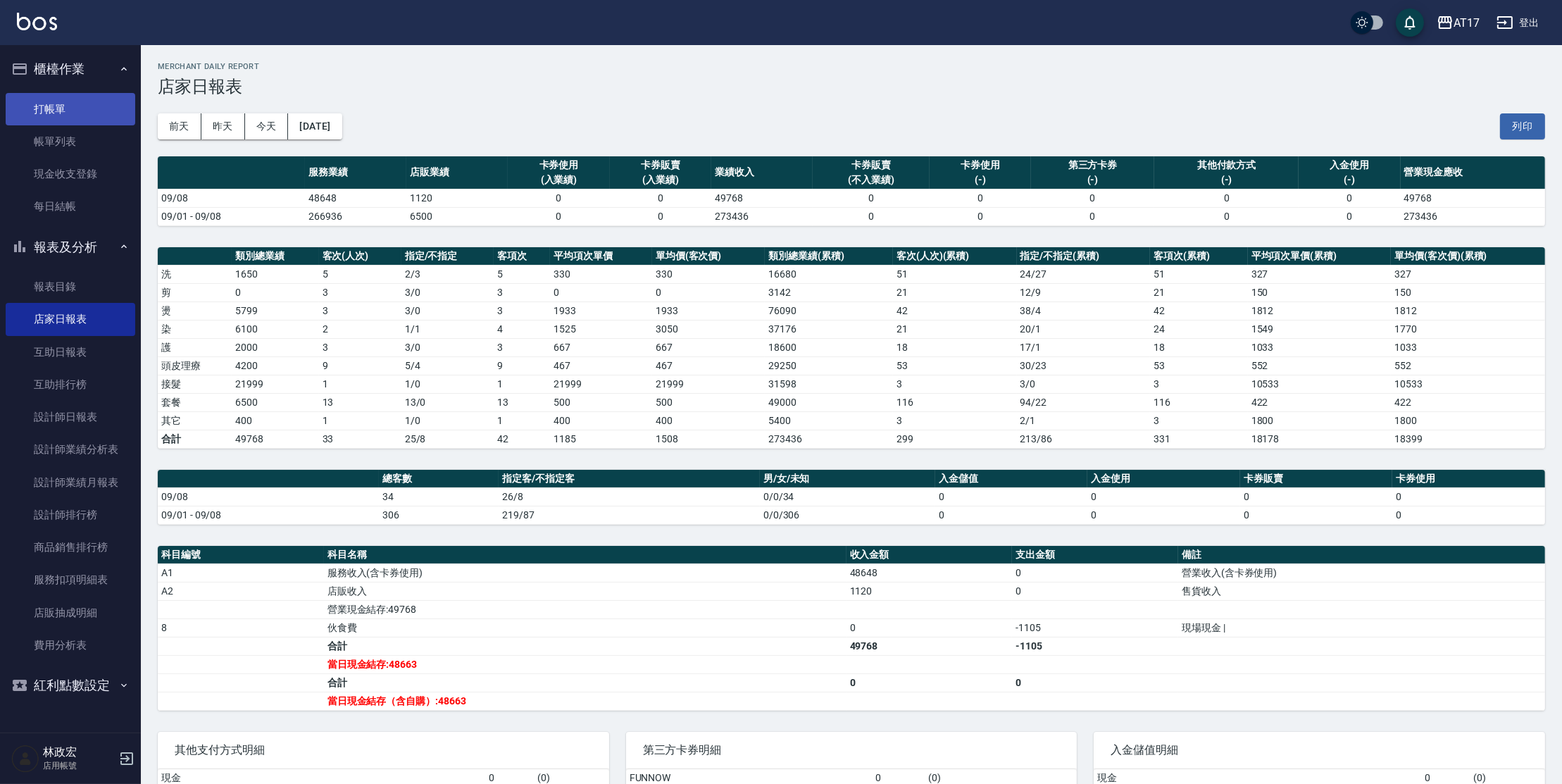
click at [44, 109] on link "打帳單" at bounding box center [70, 109] width 130 height 32
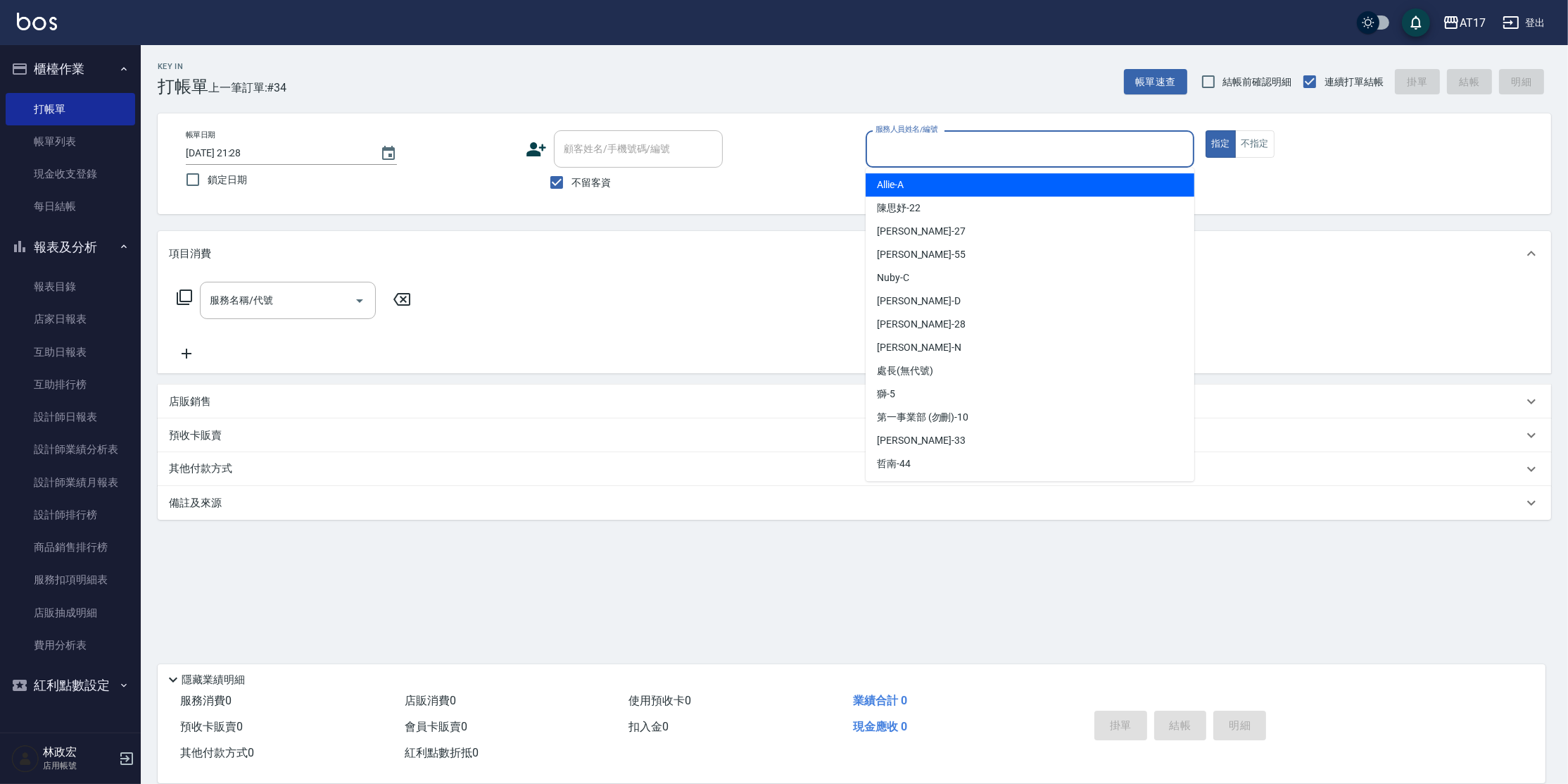
click at [892, 150] on input "服務人員姓名/編號" at bounding box center [1030, 149] width 316 height 25
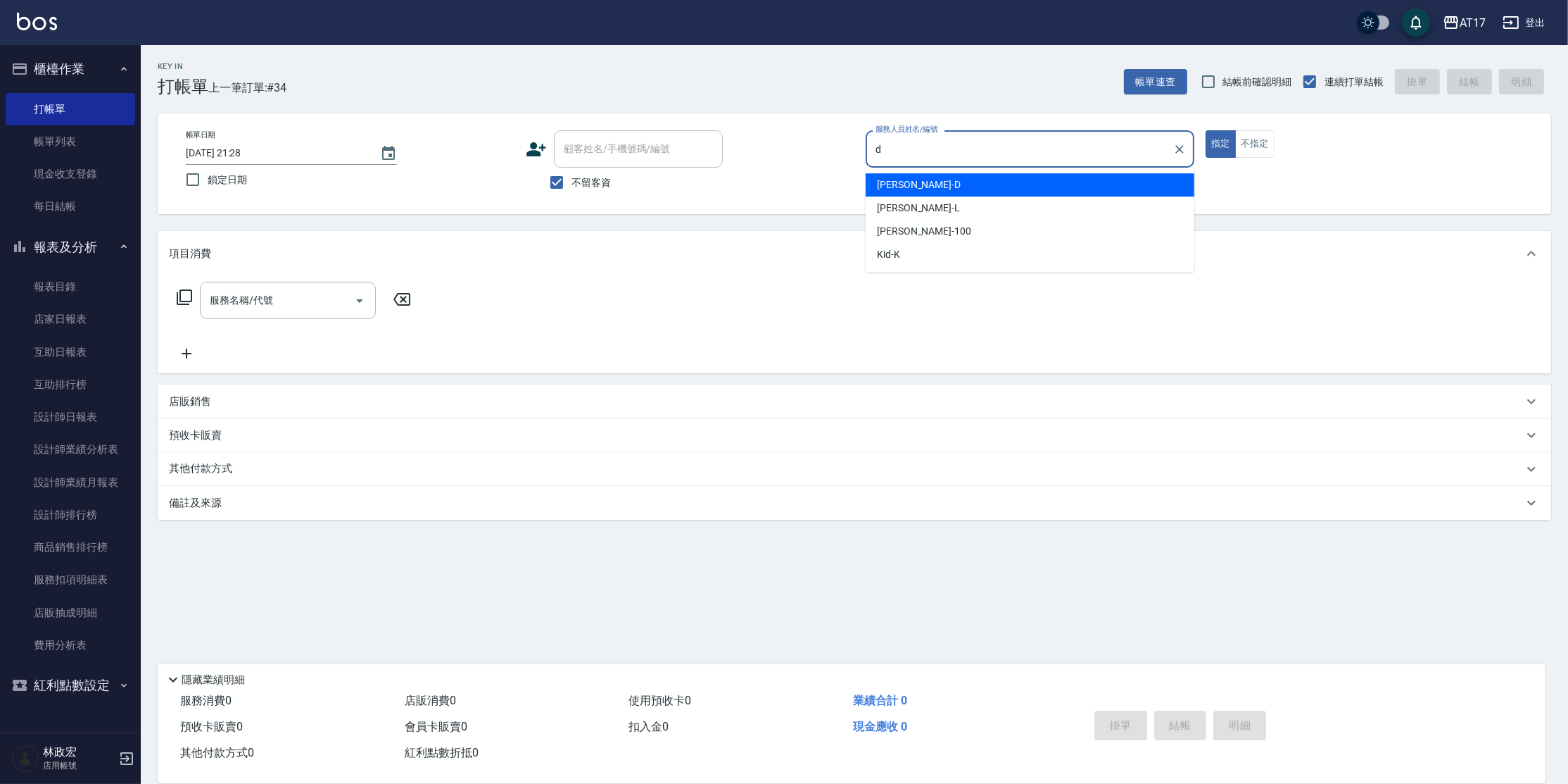
type input "[PERSON_NAME]-D"
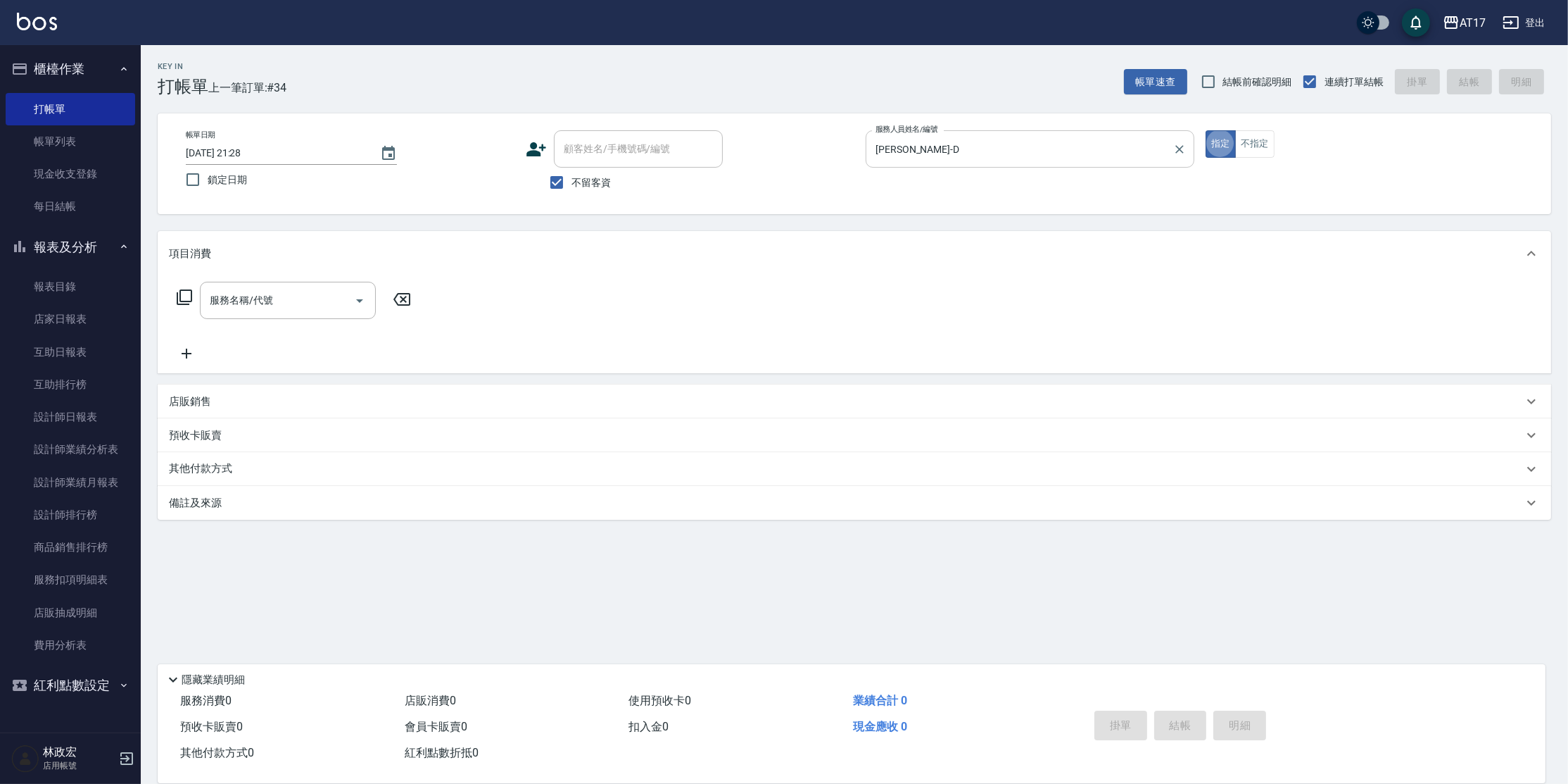
type button "true"
type input "儲值3000(83000)"
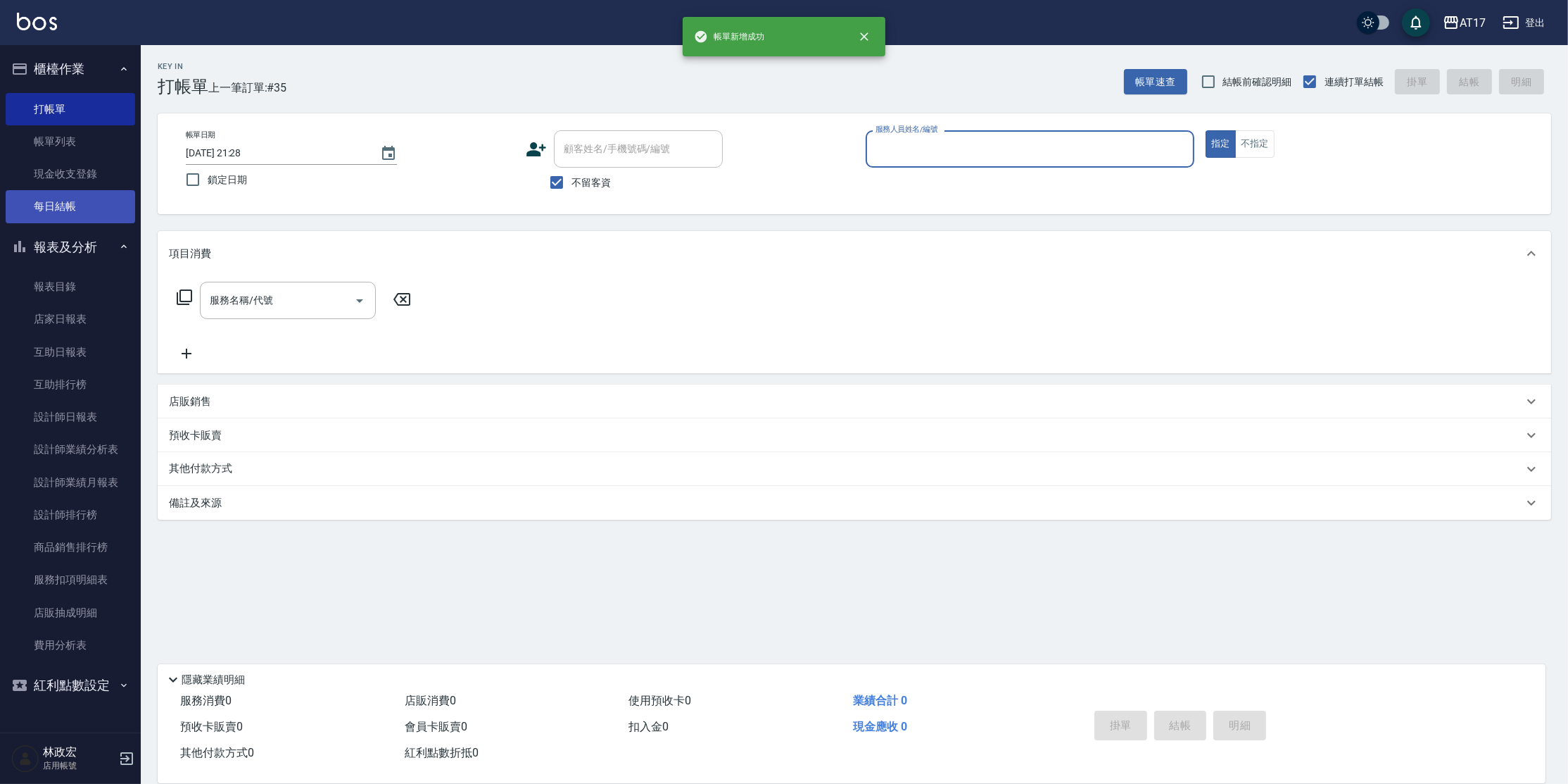
click at [67, 205] on link "每日結帳" at bounding box center [70, 205] width 130 height 32
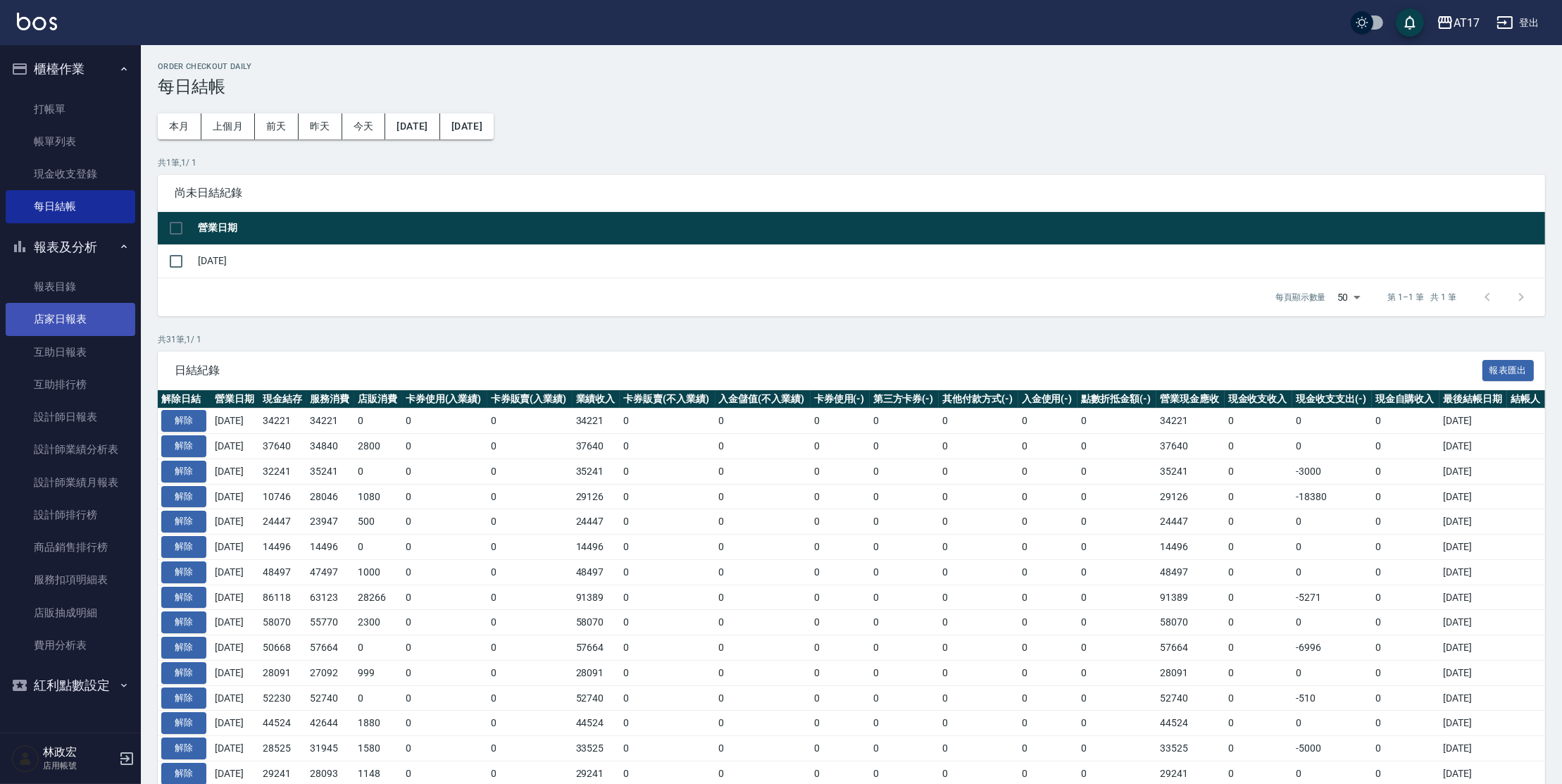
click at [58, 322] on link "店家日報表" at bounding box center [70, 319] width 130 height 32
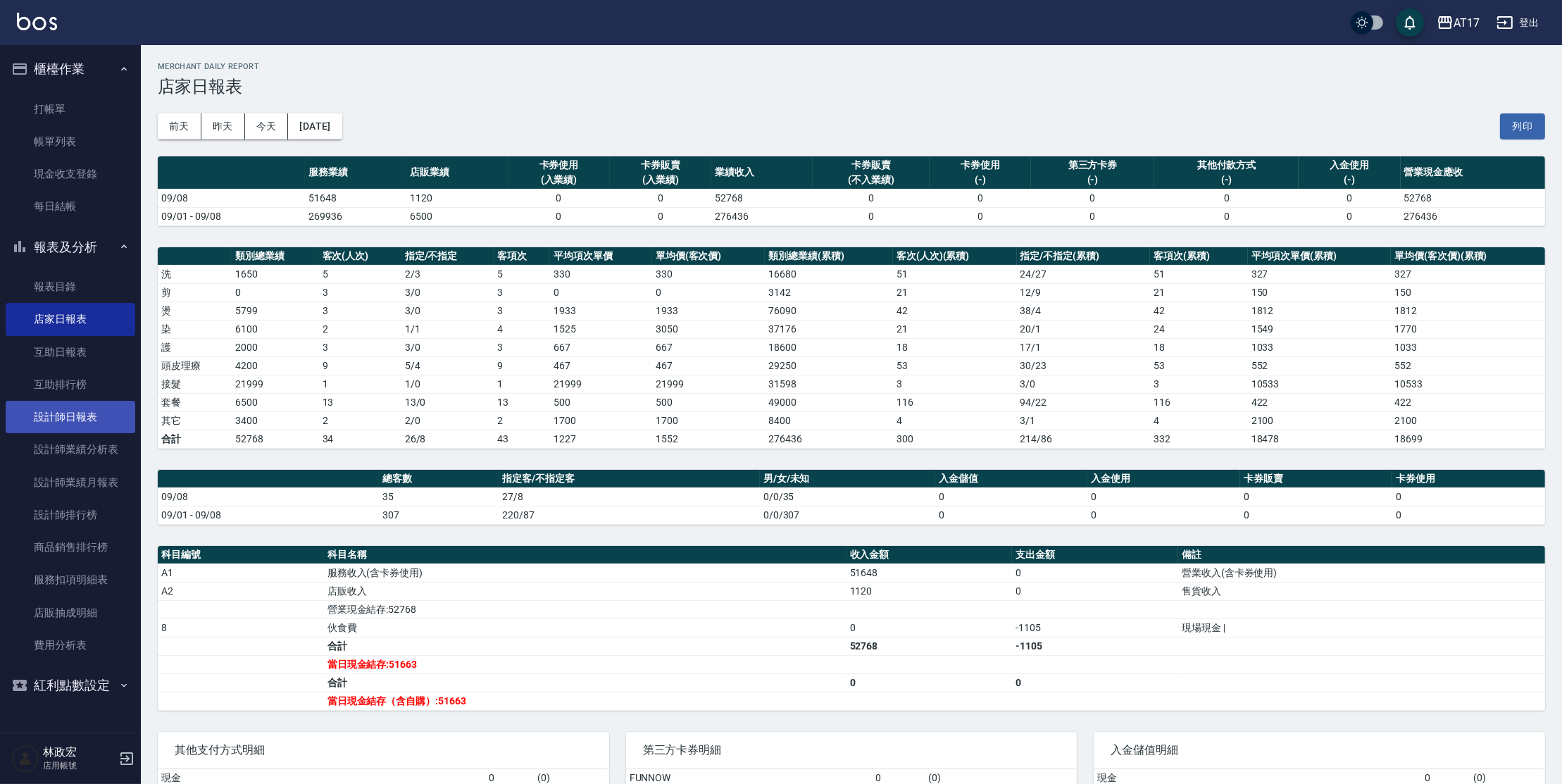
click at [85, 422] on link "設計師日報表" at bounding box center [70, 416] width 130 height 32
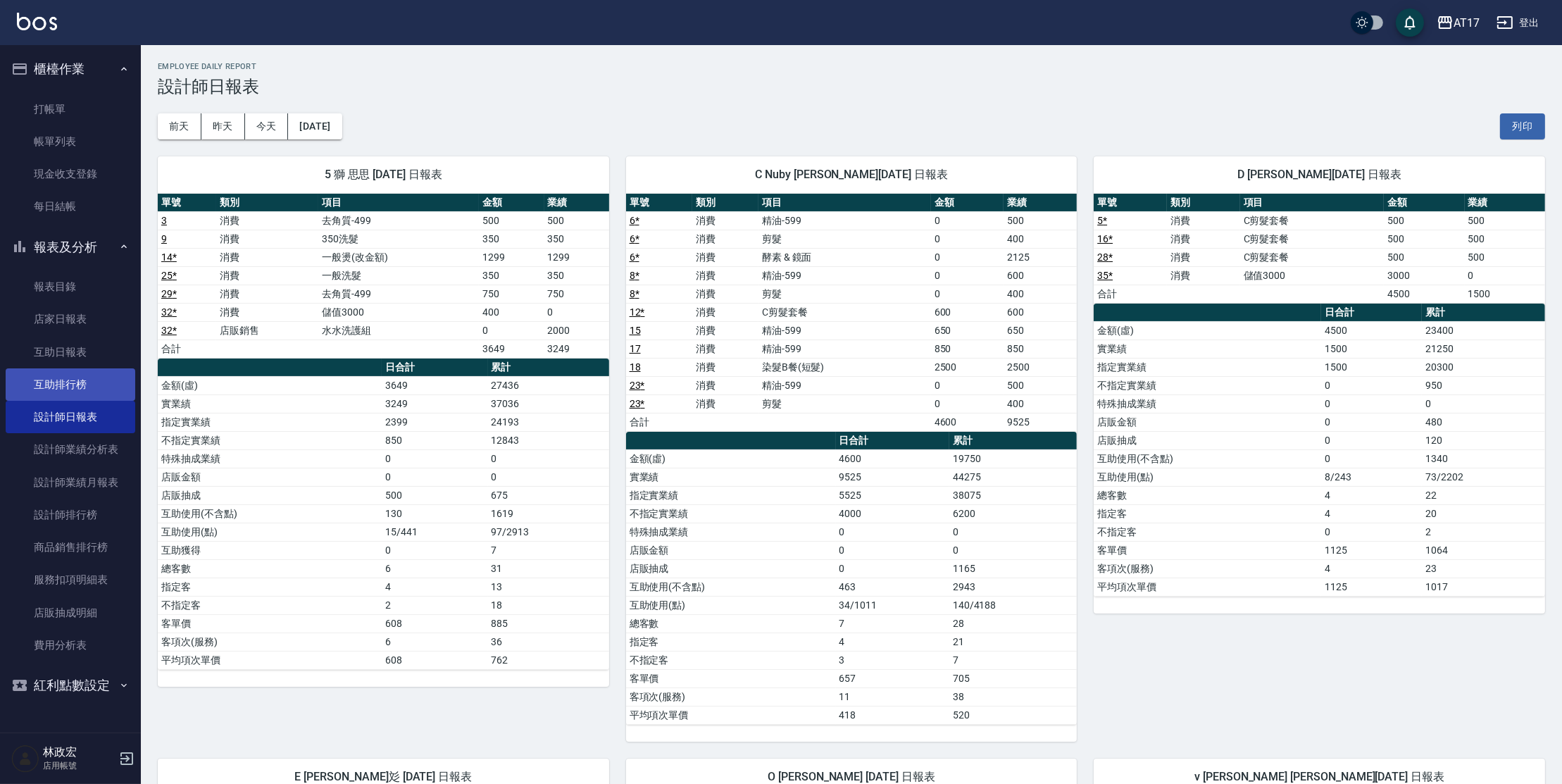
click at [90, 383] on link "互助排行榜" at bounding box center [70, 384] width 130 height 32
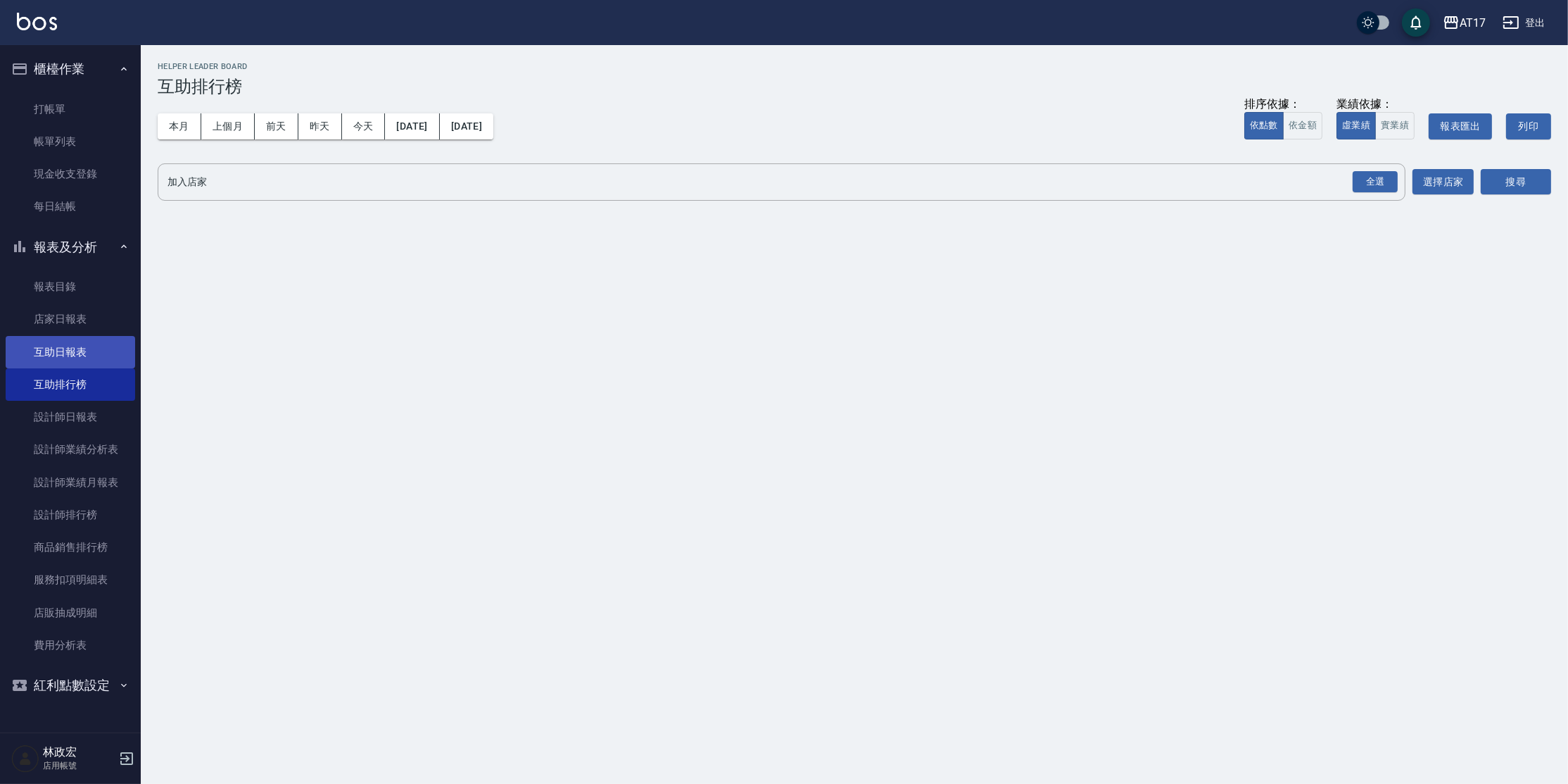
click at [73, 357] on link "互助日報表" at bounding box center [70, 351] width 130 height 32
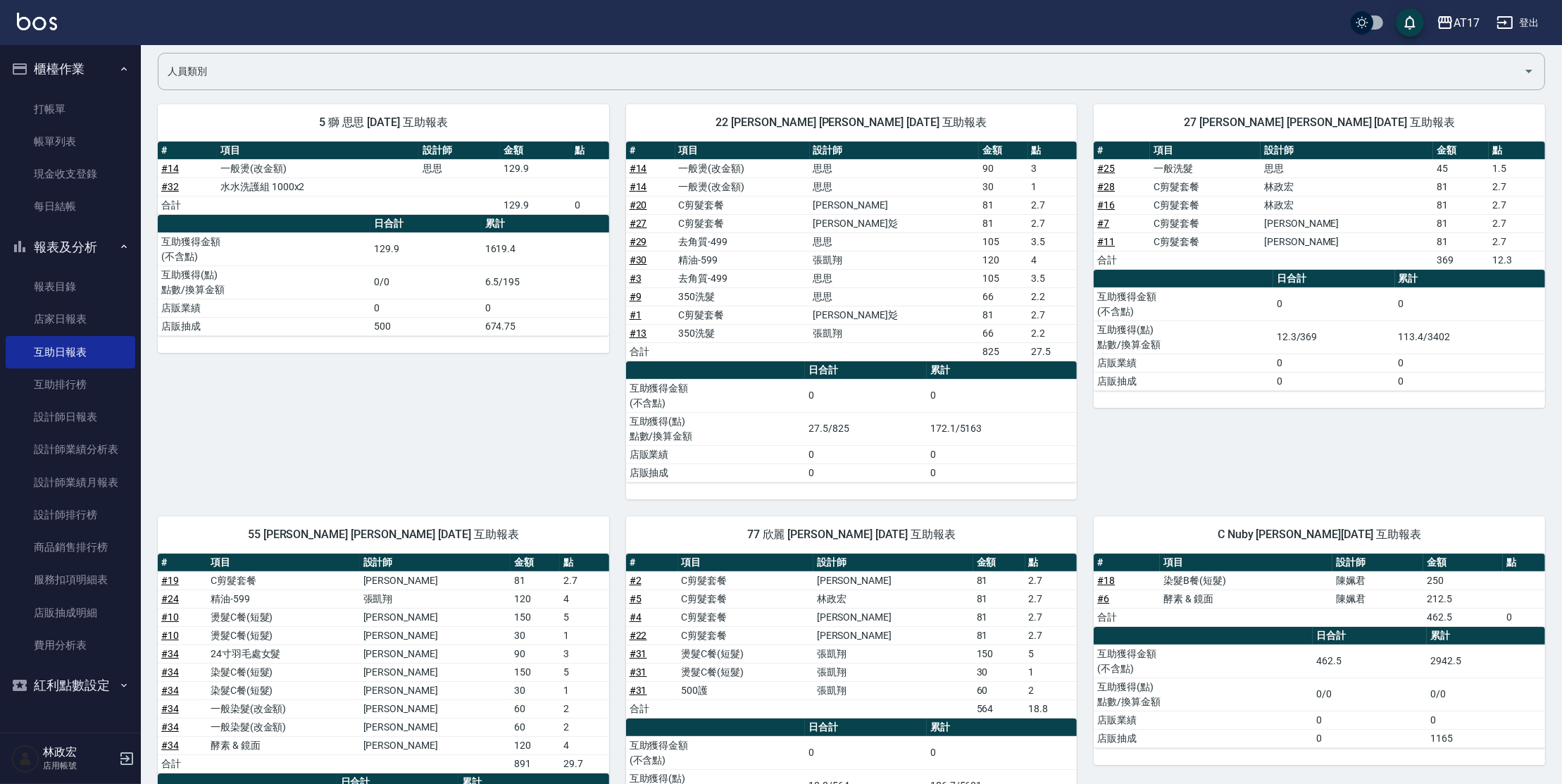
scroll to position [105, 0]
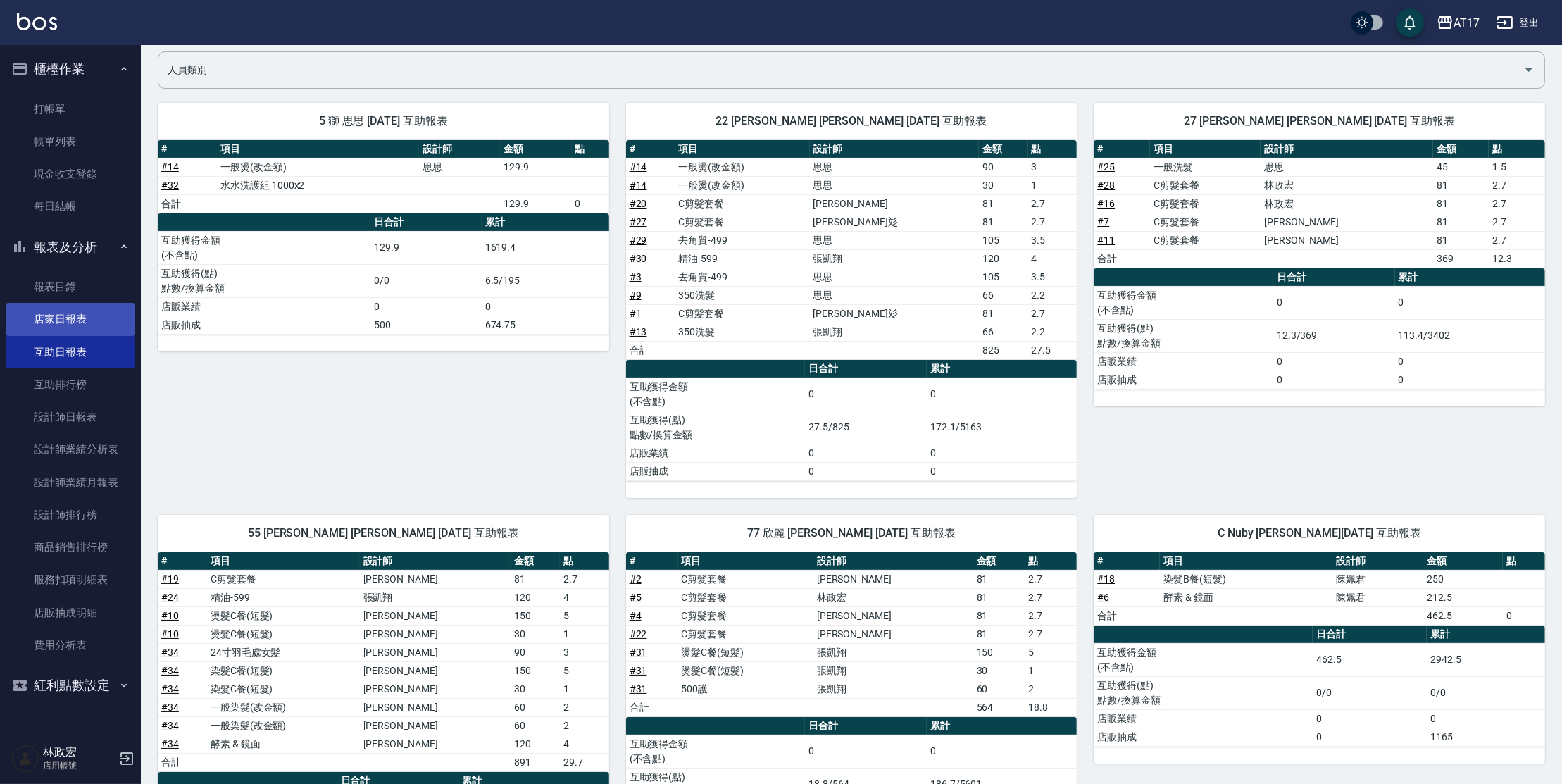
click at [105, 324] on link "店家日報表" at bounding box center [70, 319] width 130 height 32
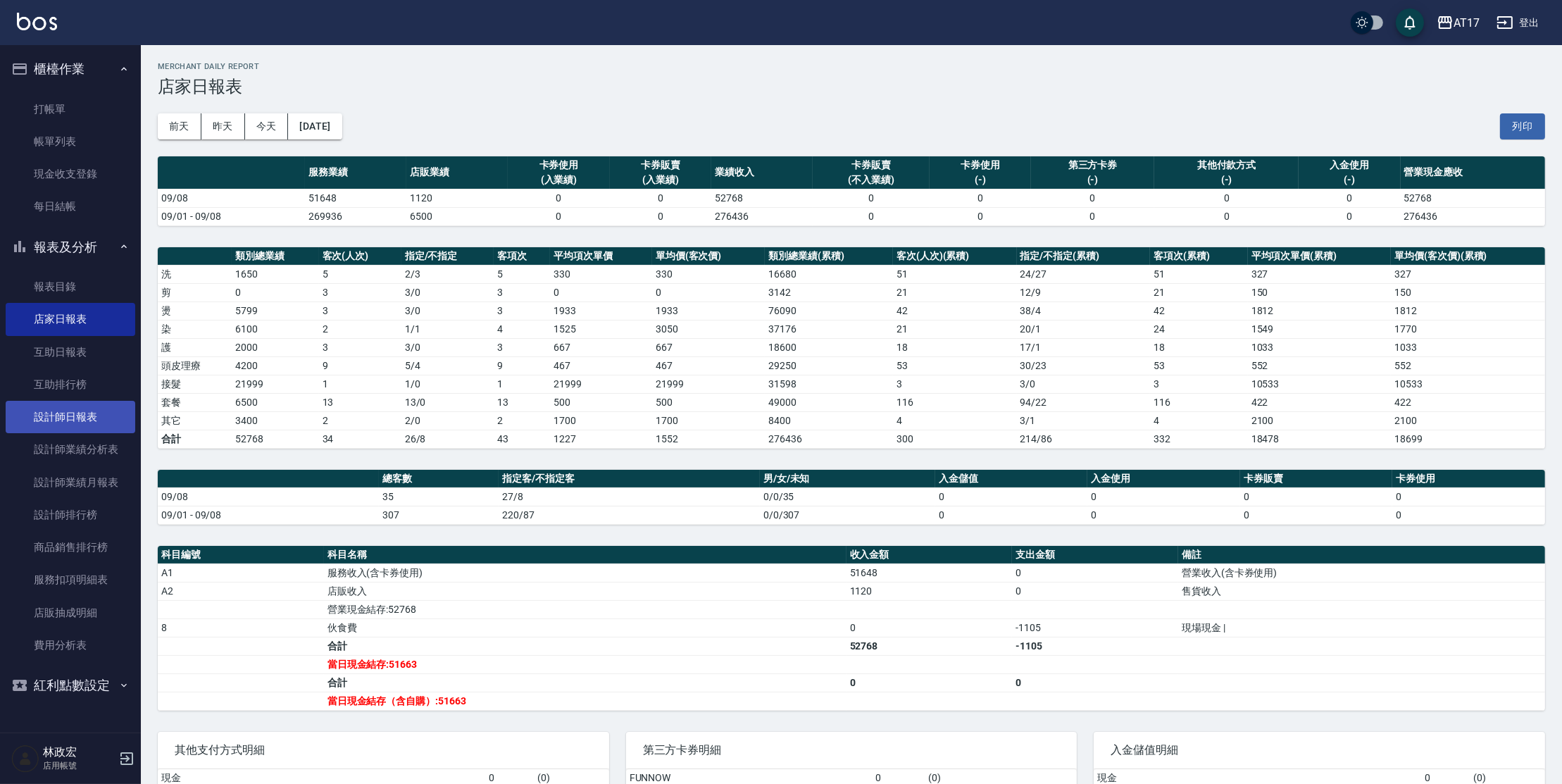
click at [80, 405] on link "設計師日報表" at bounding box center [70, 416] width 130 height 32
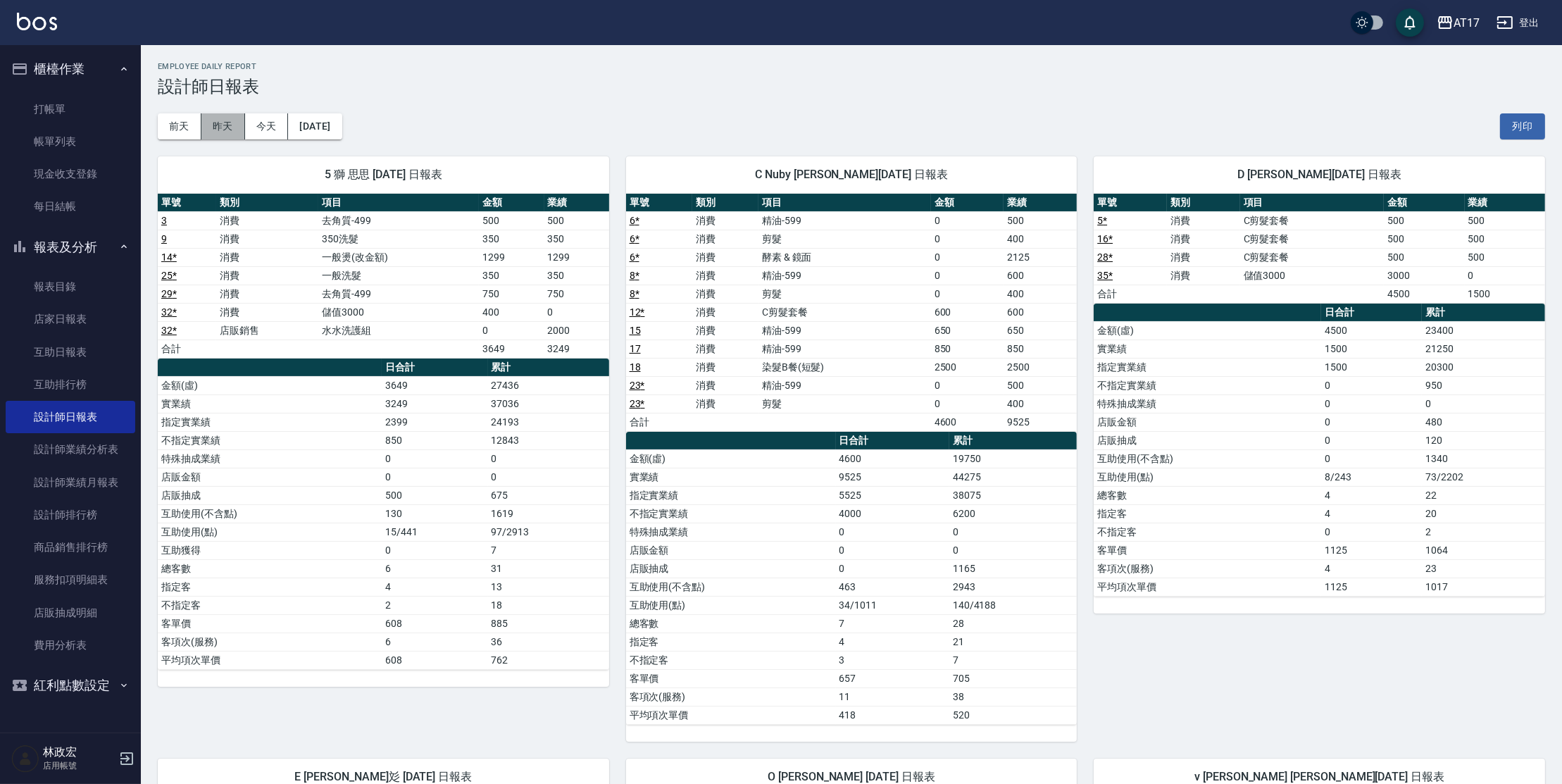
click at [224, 118] on button "昨天" at bounding box center [224, 126] width 44 height 26
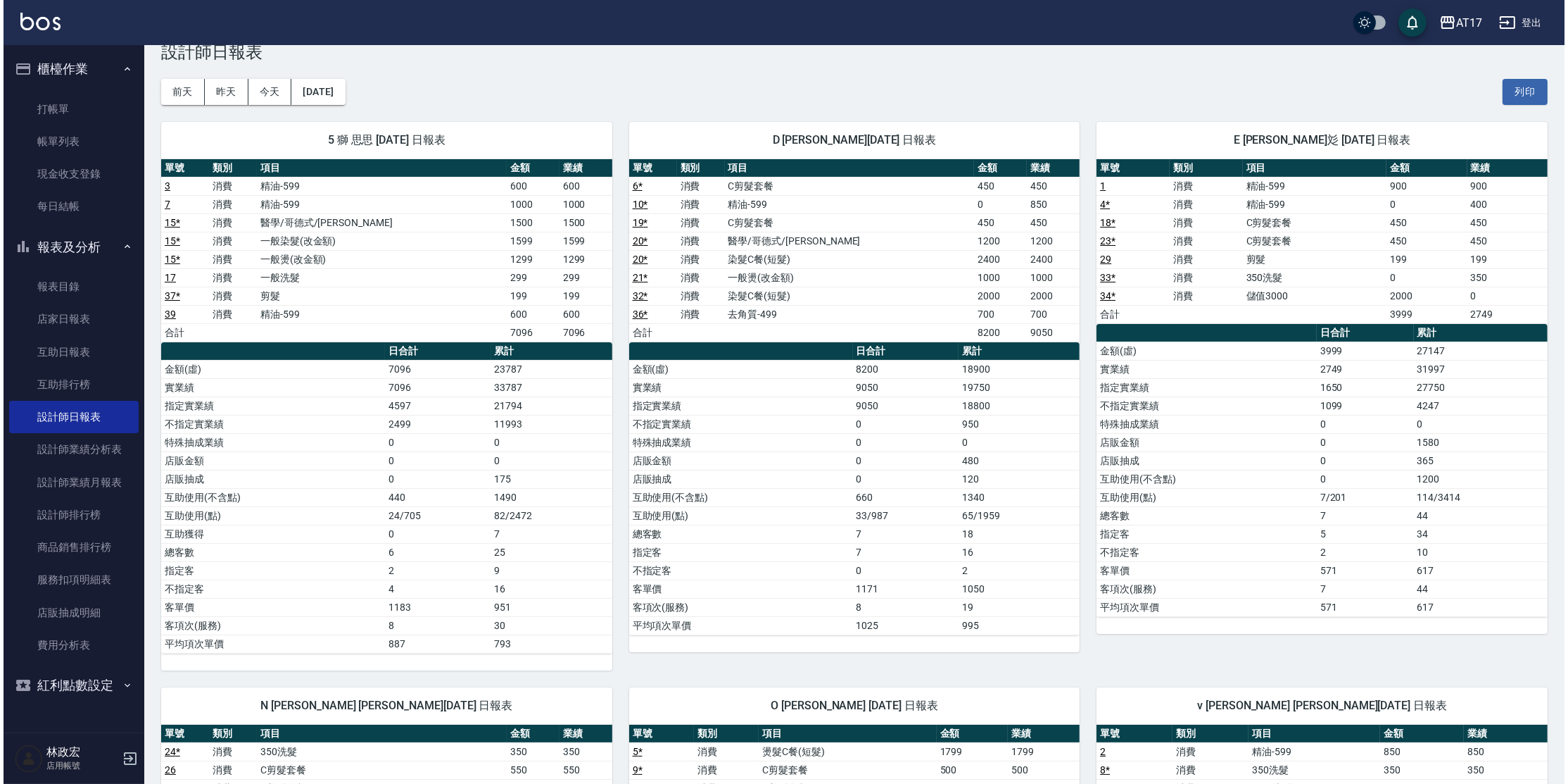
scroll to position [23, 0]
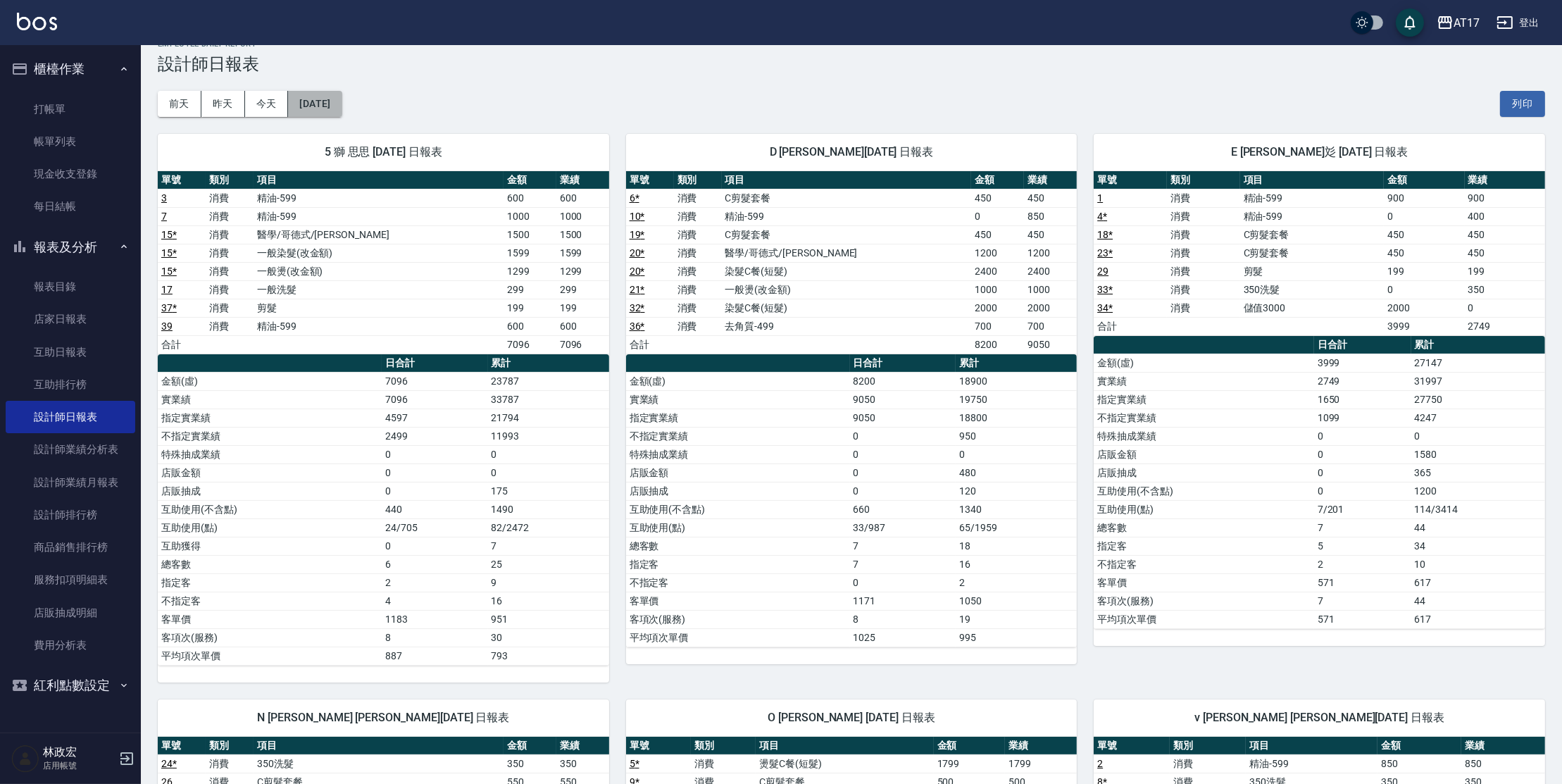
click at [328, 110] on button "[DATE]" at bounding box center [315, 104] width 54 height 26
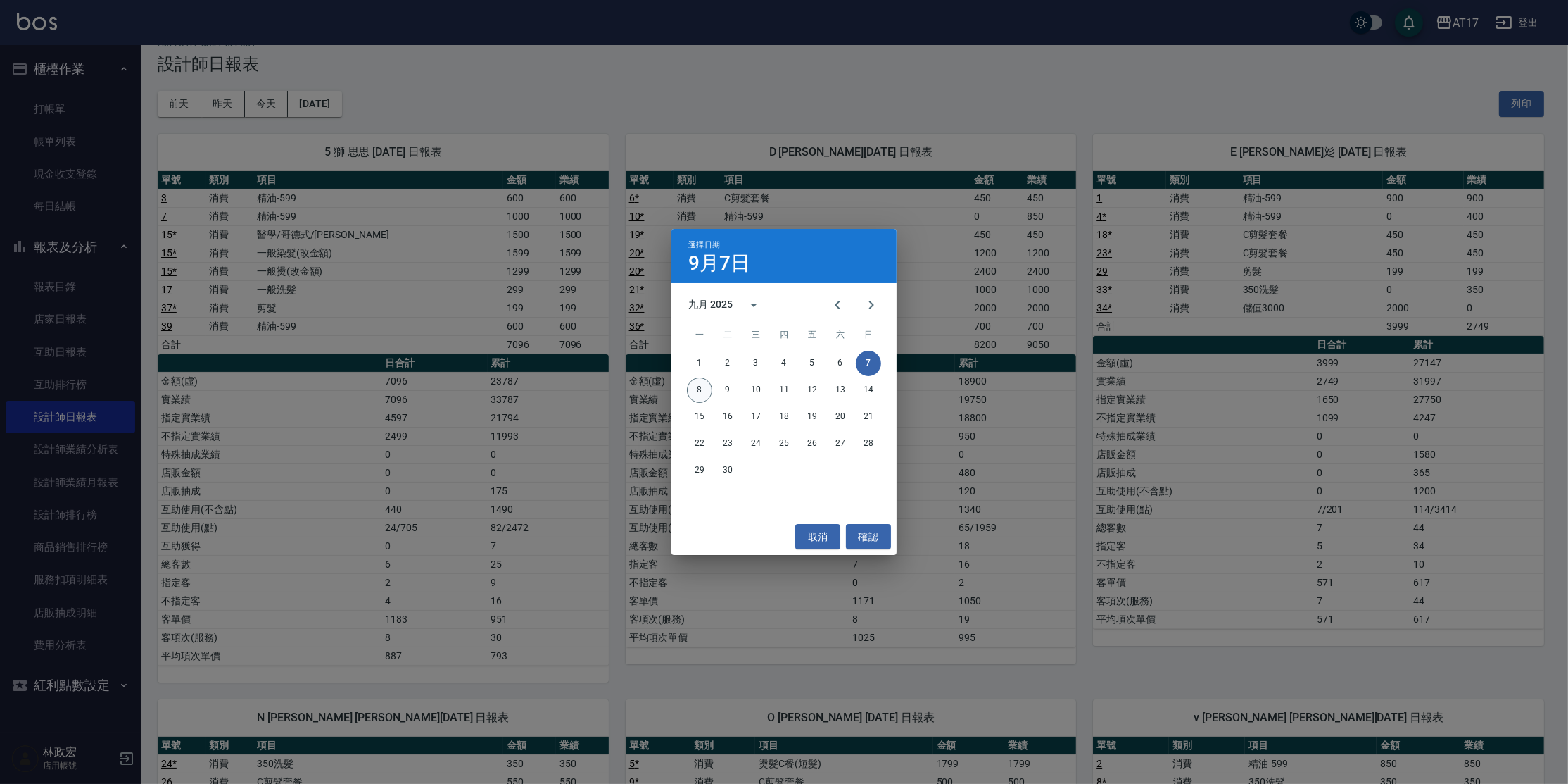
click at [701, 387] on button "8" at bounding box center [700, 391] width 26 height 26
